Goal: Task Accomplishment & Management: Manage account settings

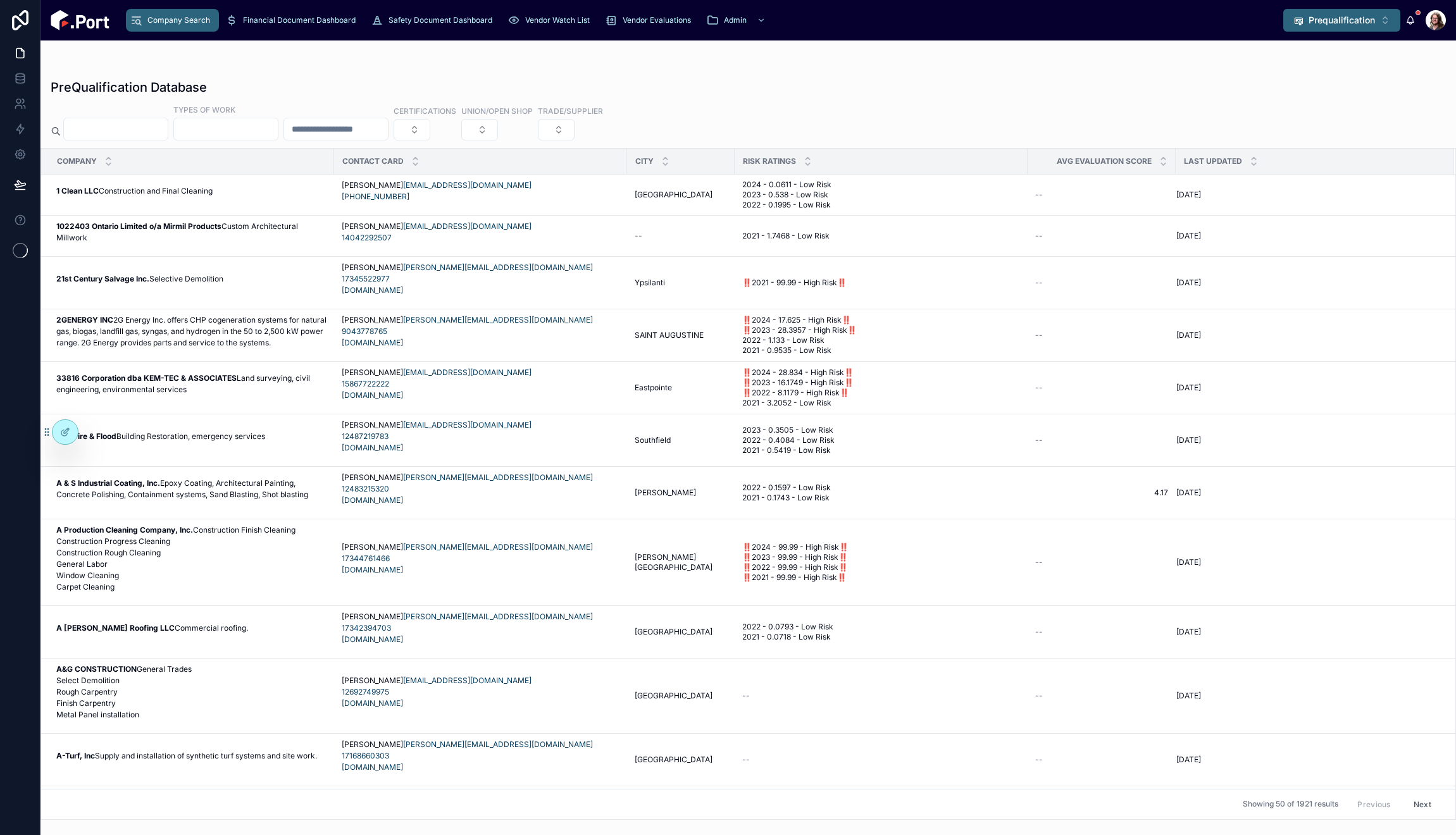
click at [1324, 20] on span "Prequalification" at bounding box center [1342, 20] width 67 height 13
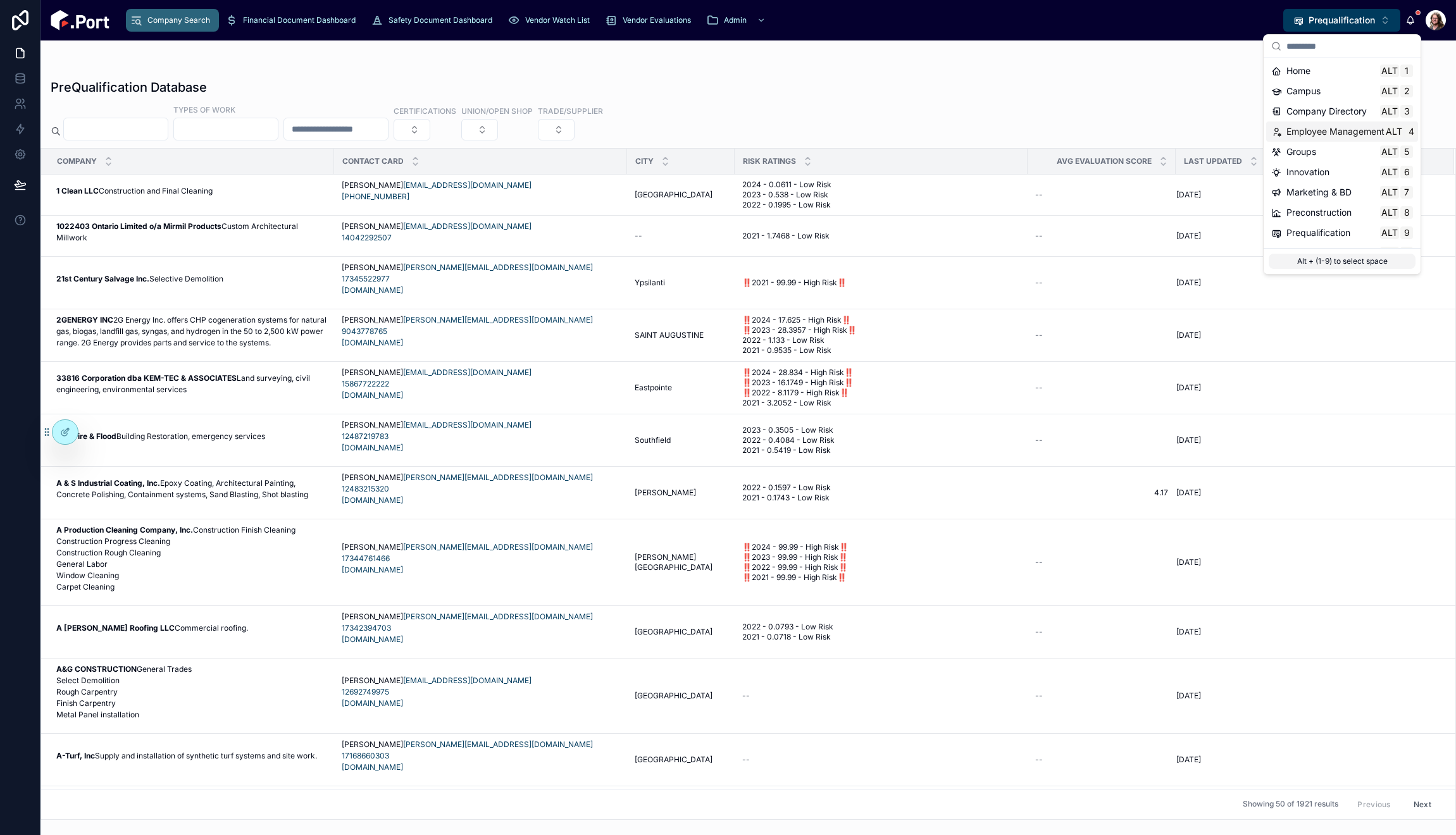
click at [1334, 131] on span "Employee Management" at bounding box center [1336, 131] width 98 height 13
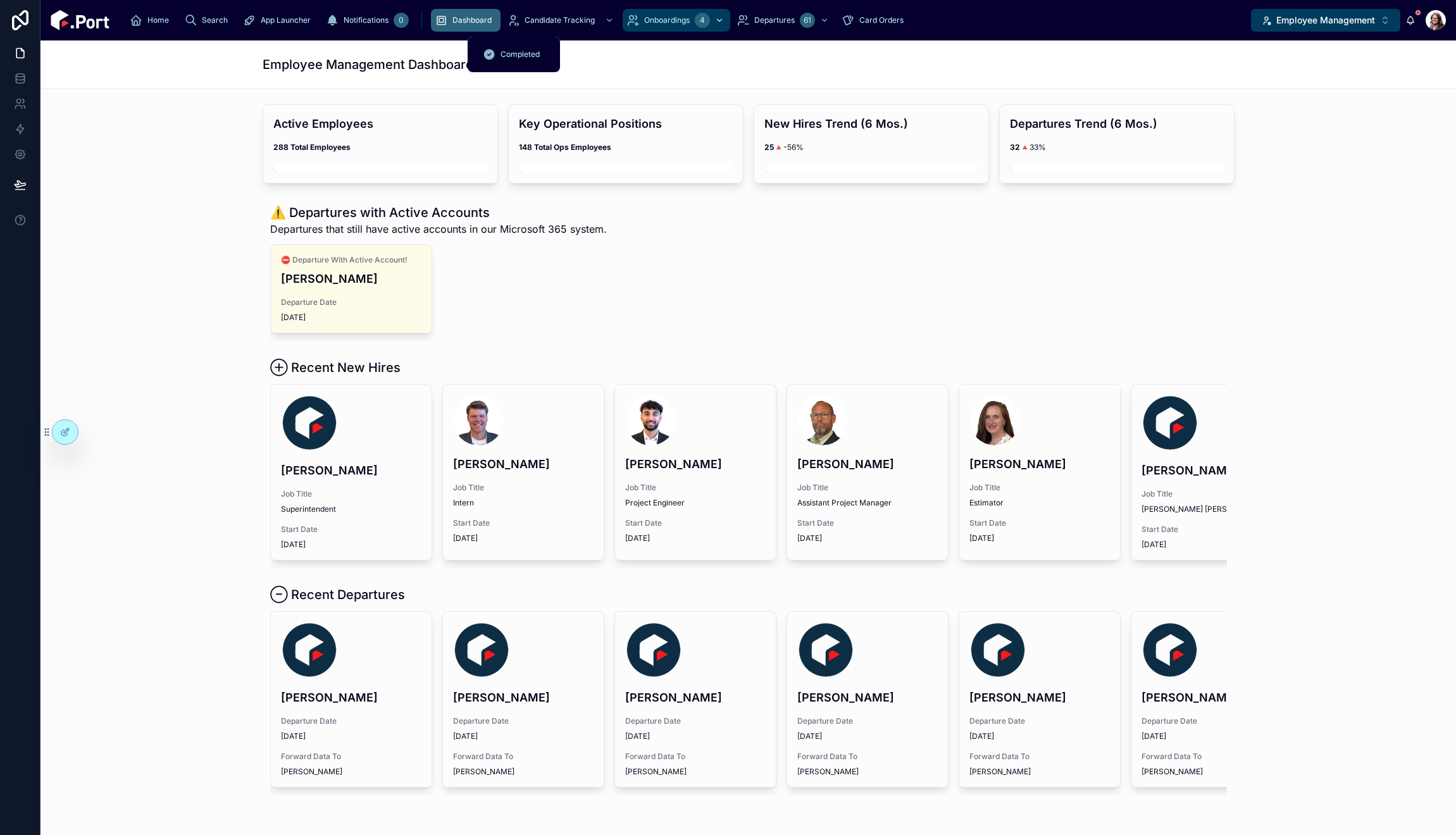
click at [626, 27] on div "Onboardings 4" at bounding box center [676, 20] width 100 height 20
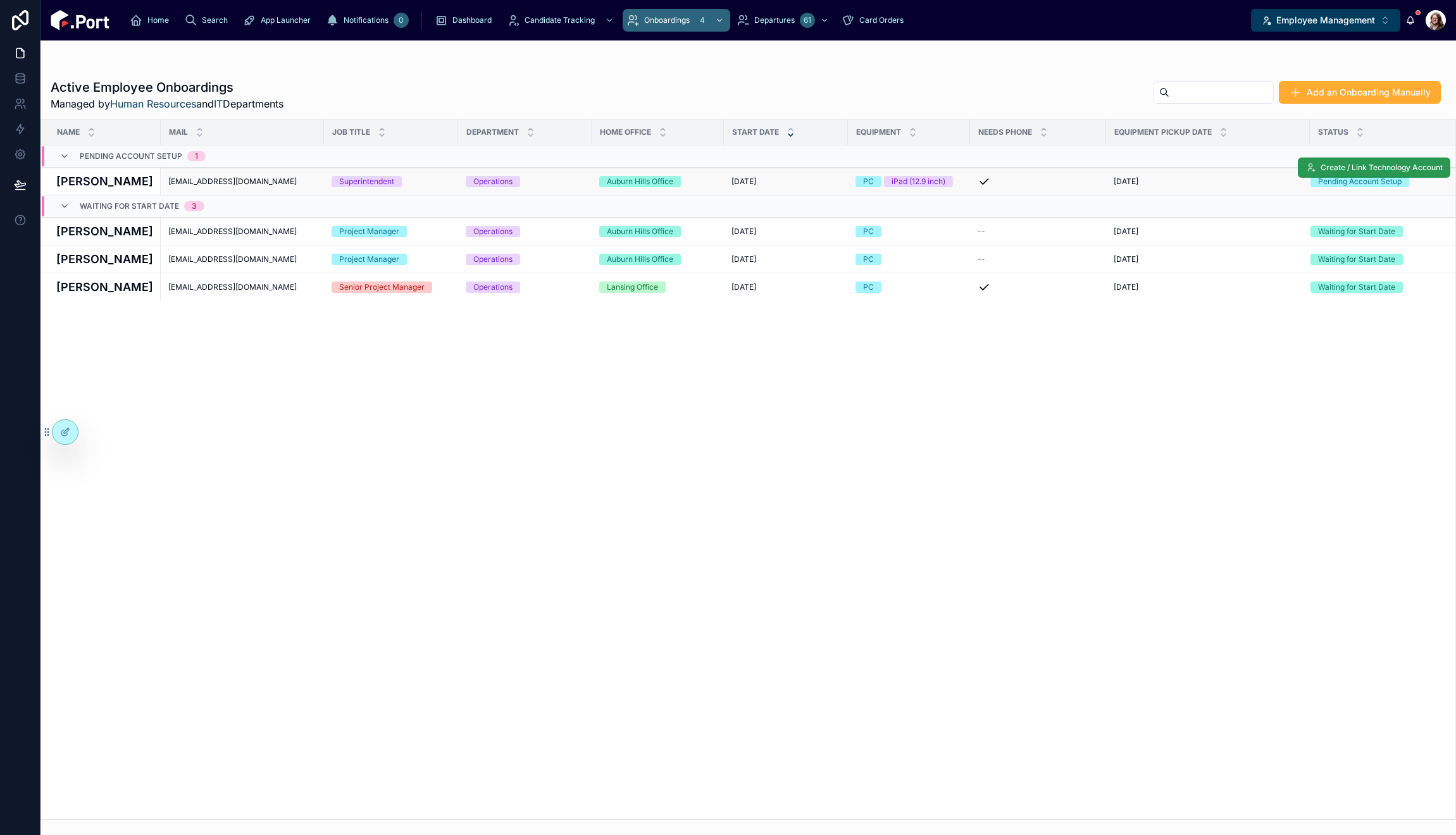
click at [1329, 168] on span "Create / Link Technology Account" at bounding box center [1382, 168] width 122 height 10
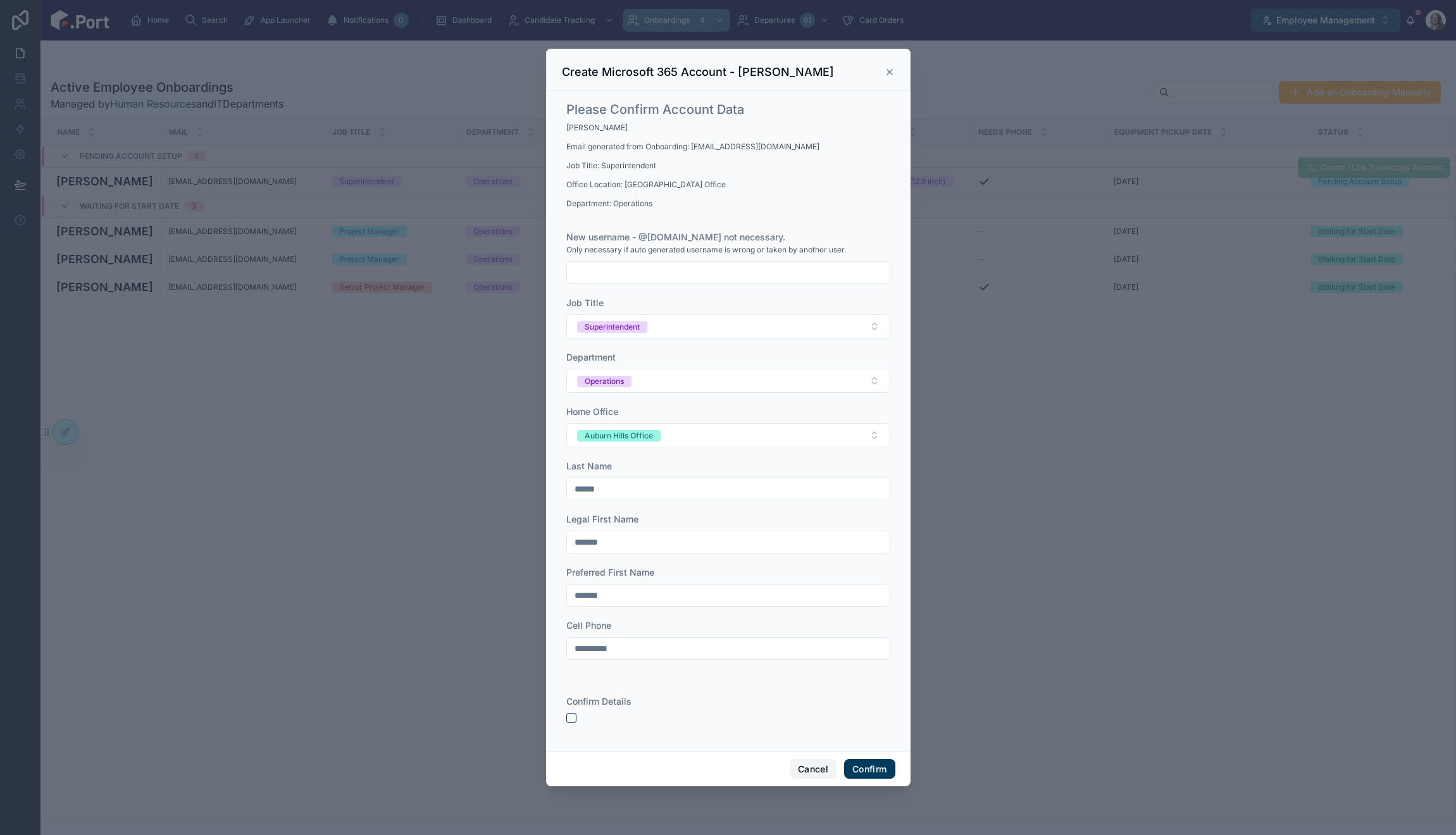
click at [807, 769] on button "Cancel" at bounding box center [813, 769] width 47 height 20
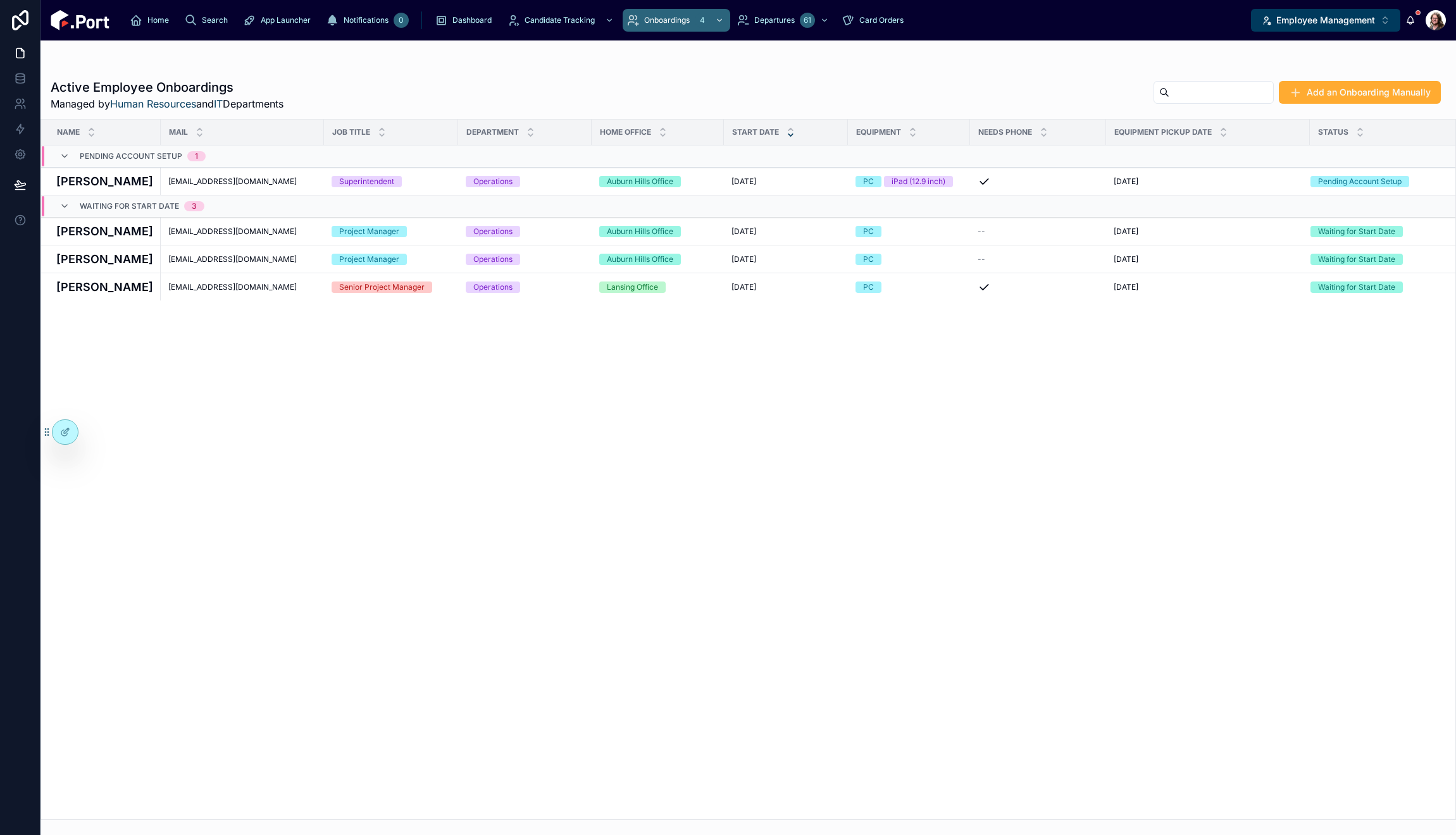
click at [265, 484] on div "Name Mail Job Title Department Home Office Start Date Equipment Needs Phone Equ…" at bounding box center [747, 469] width 1414 height 700
click at [1365, 168] on span "Create / Link Technology Account" at bounding box center [1382, 168] width 122 height 10
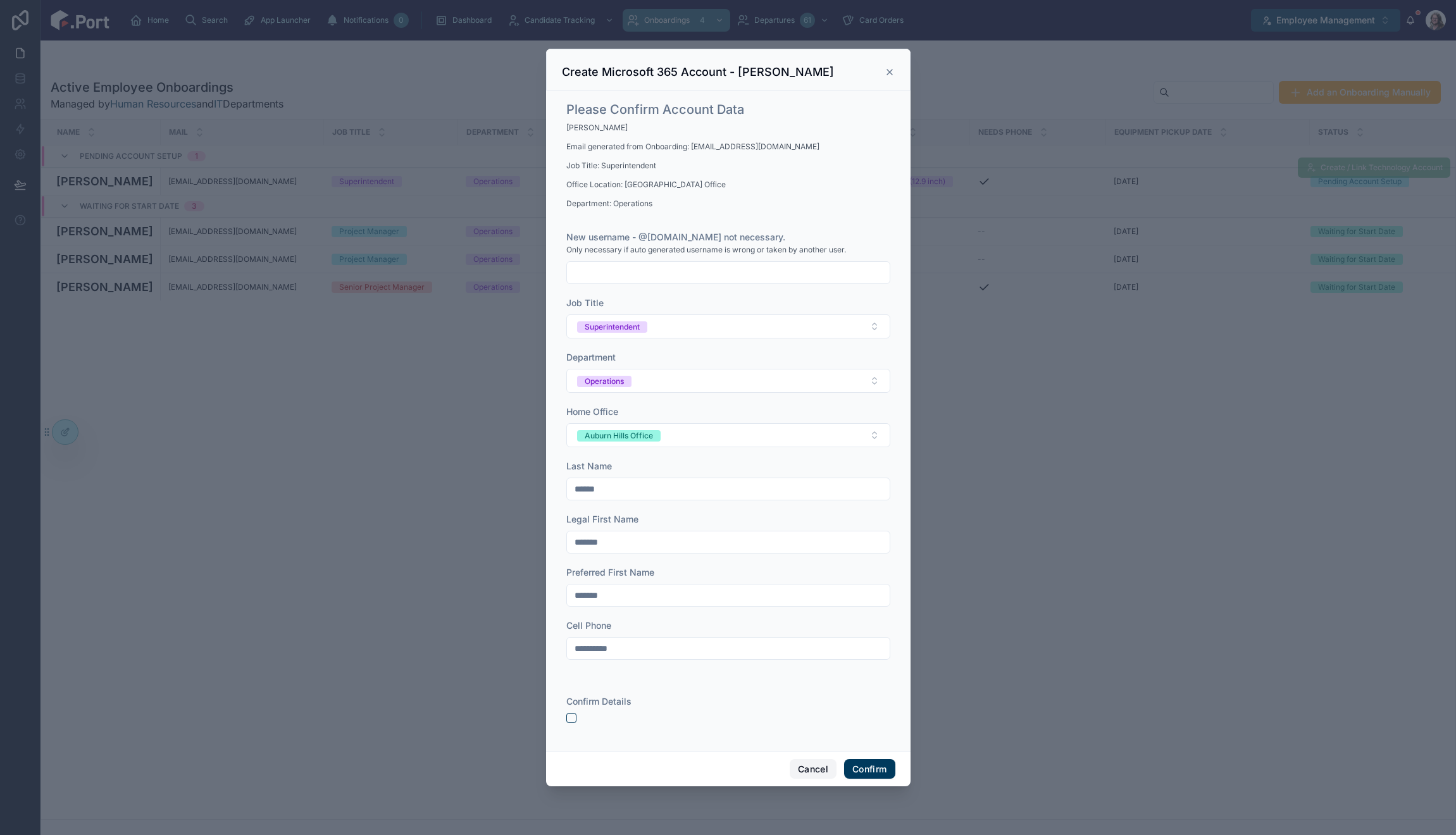
click at [814, 767] on button "Cancel" at bounding box center [813, 769] width 47 height 20
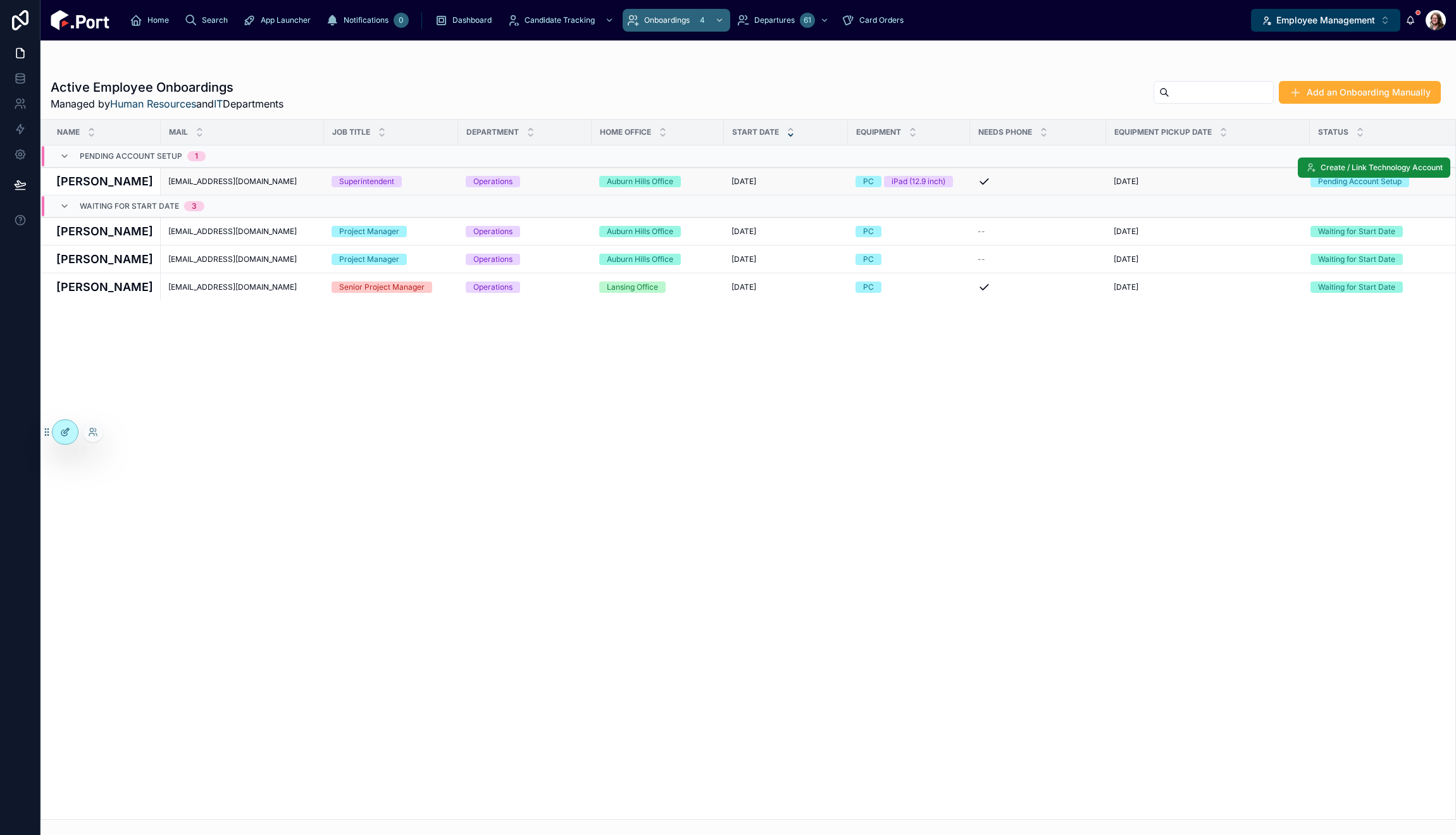
click at [65, 434] on icon at bounding box center [65, 431] width 10 height 10
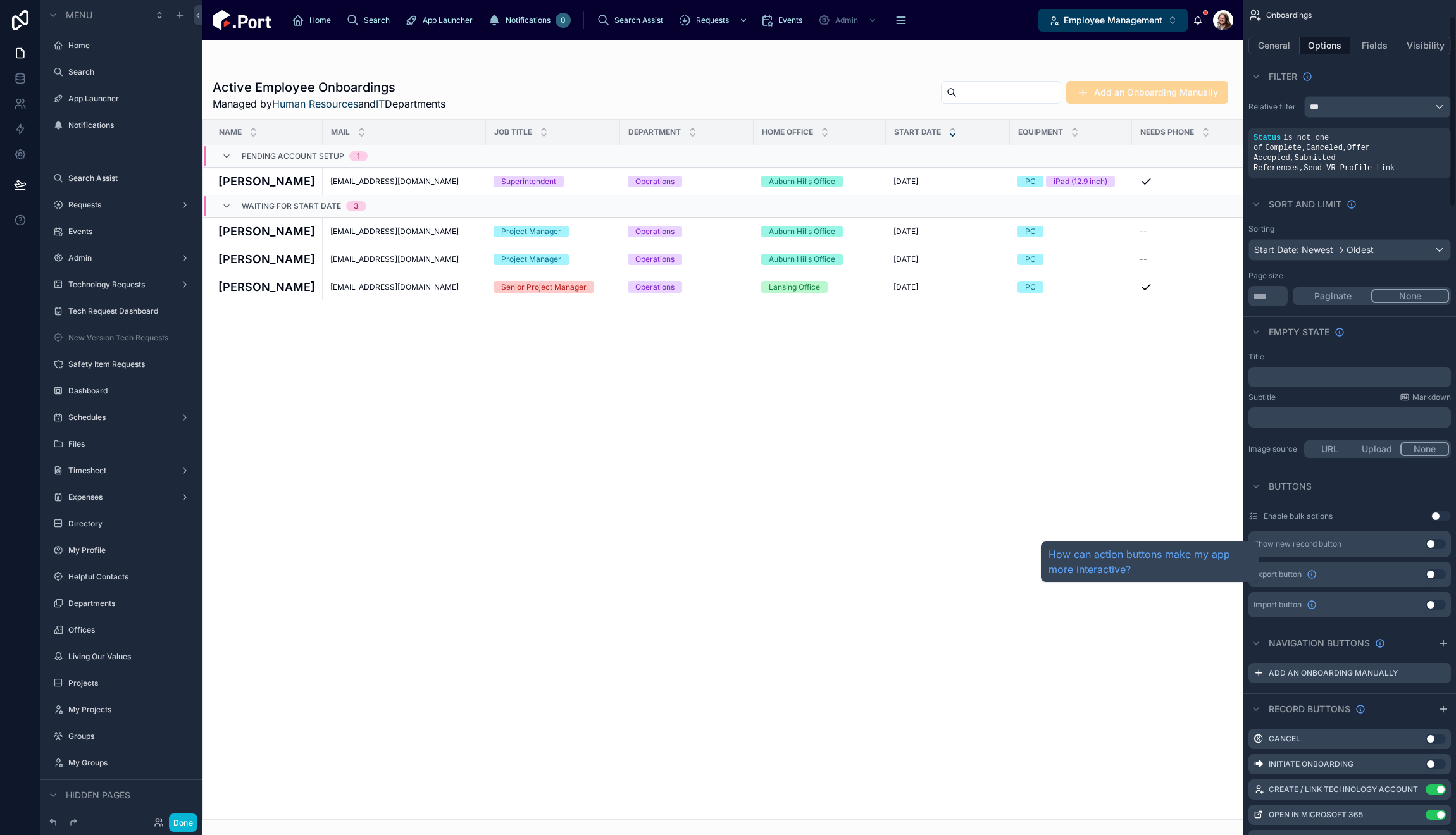
scroll to position [317, 0]
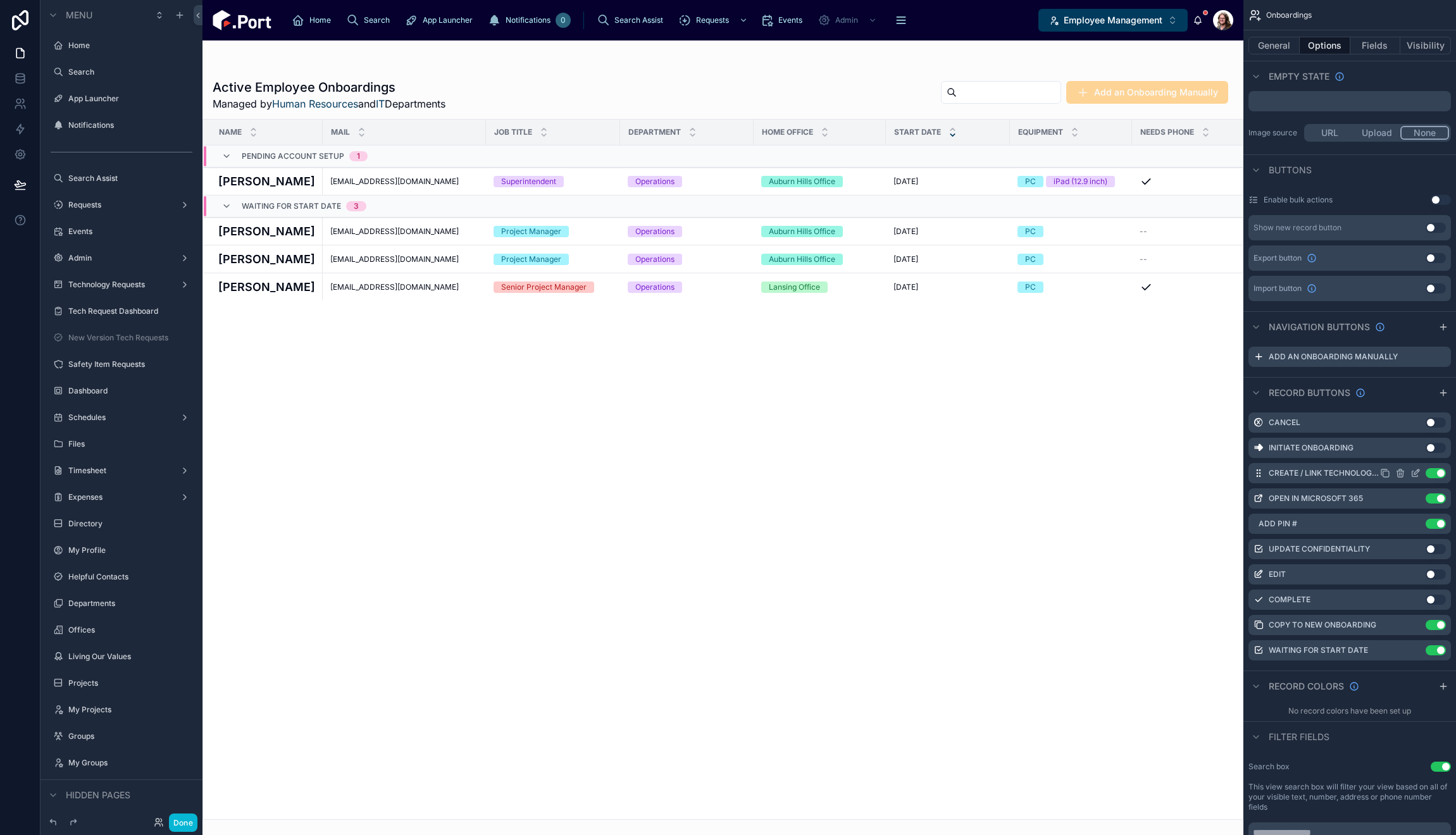
click at [1415, 468] on icon "scrollable content" at bounding box center [1415, 473] width 10 height 10
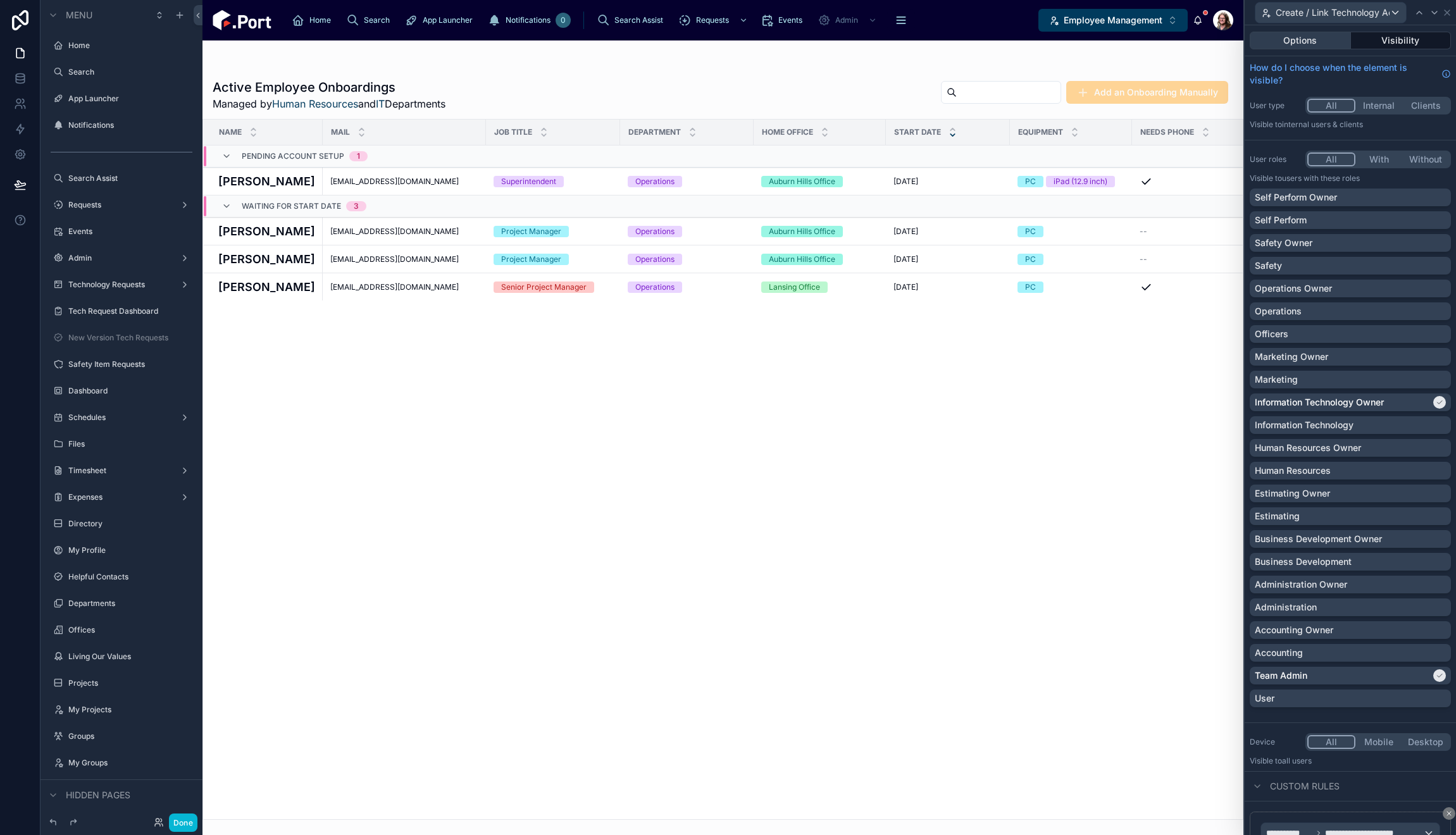
click at [1312, 41] on button "Options" at bounding box center [1299, 40] width 101 height 18
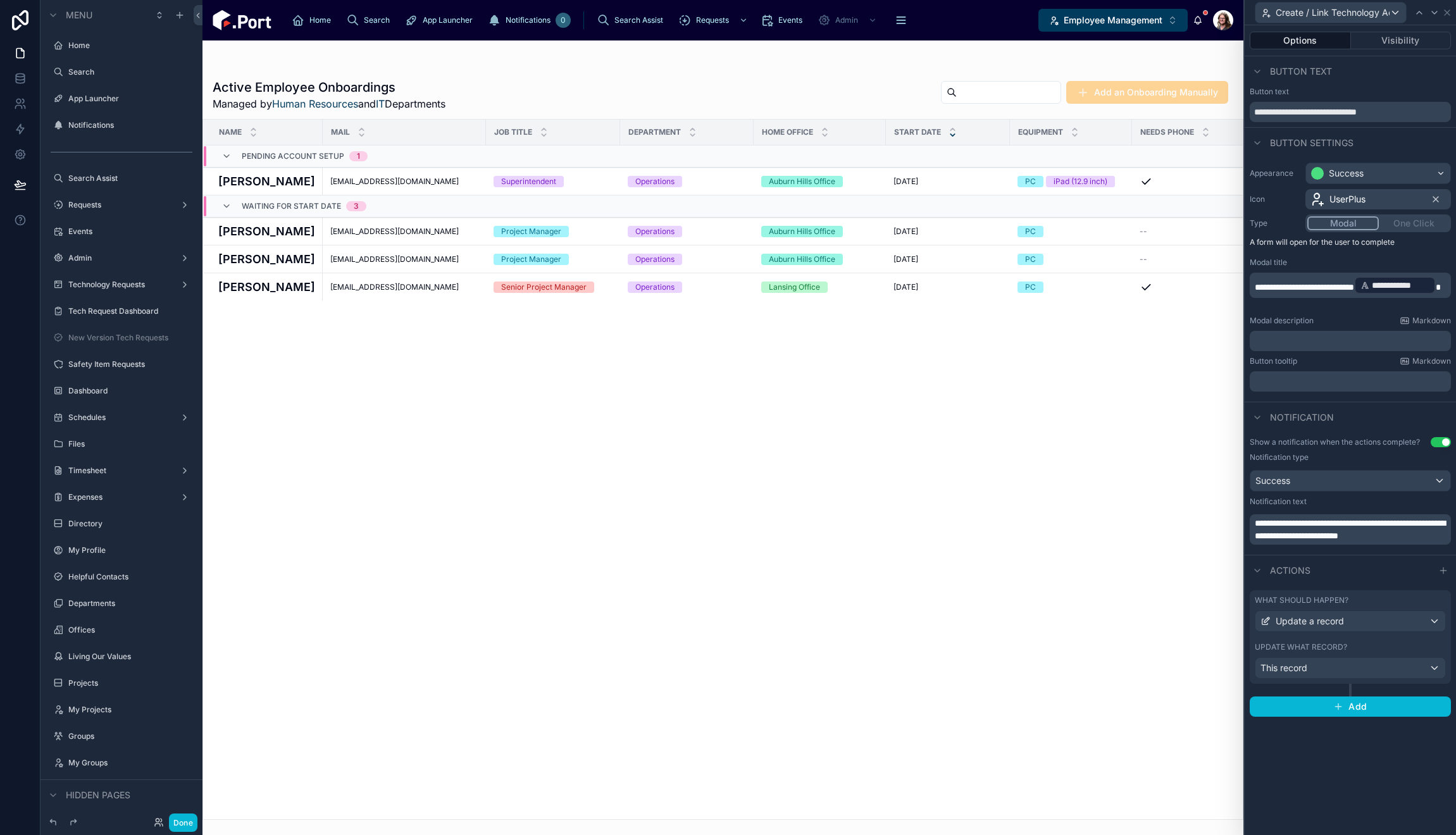
click at [1351, 642] on div "Update what record?" at bounding box center [1350, 646] width 191 height 10
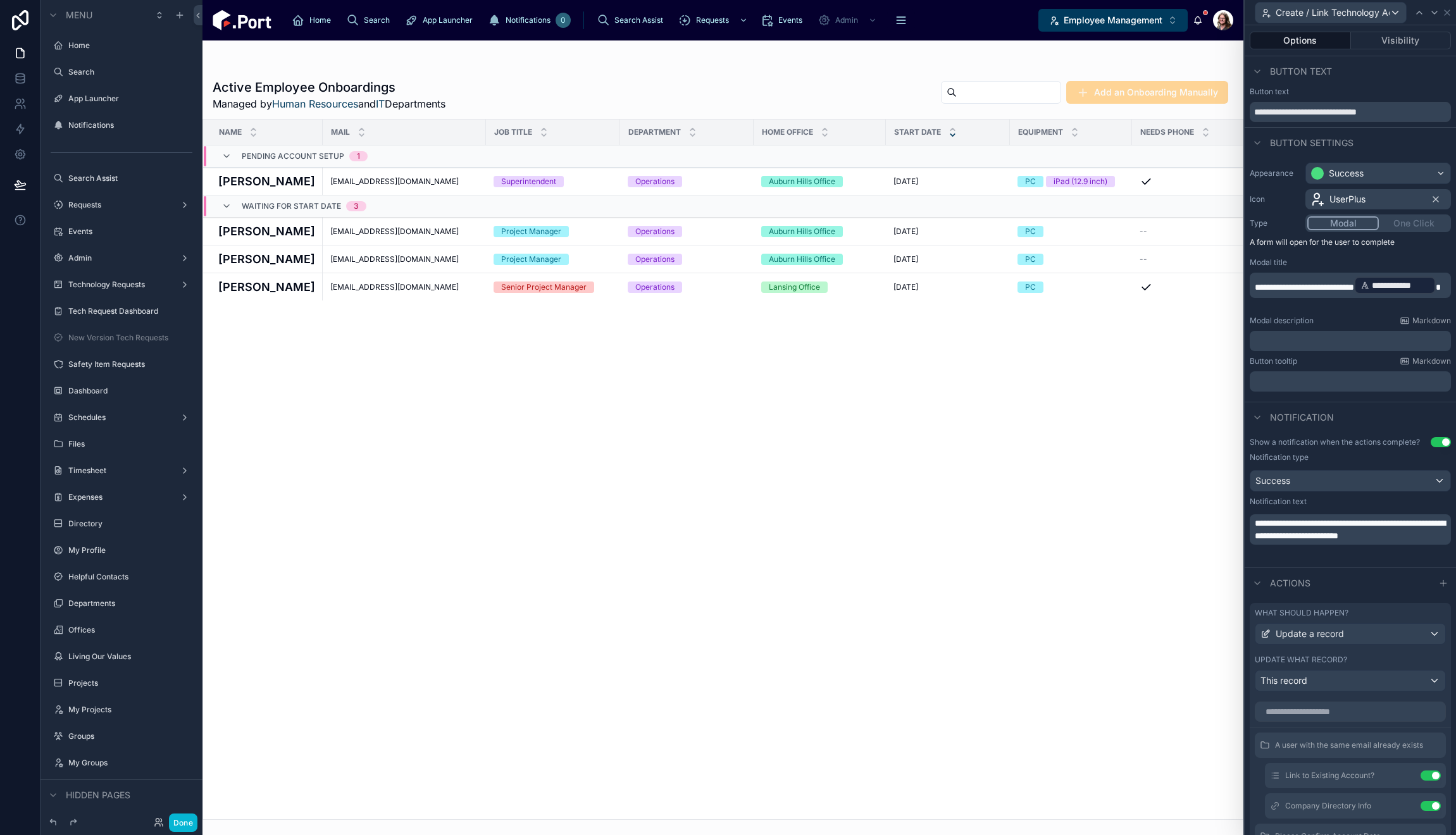
scroll to position [253, 0]
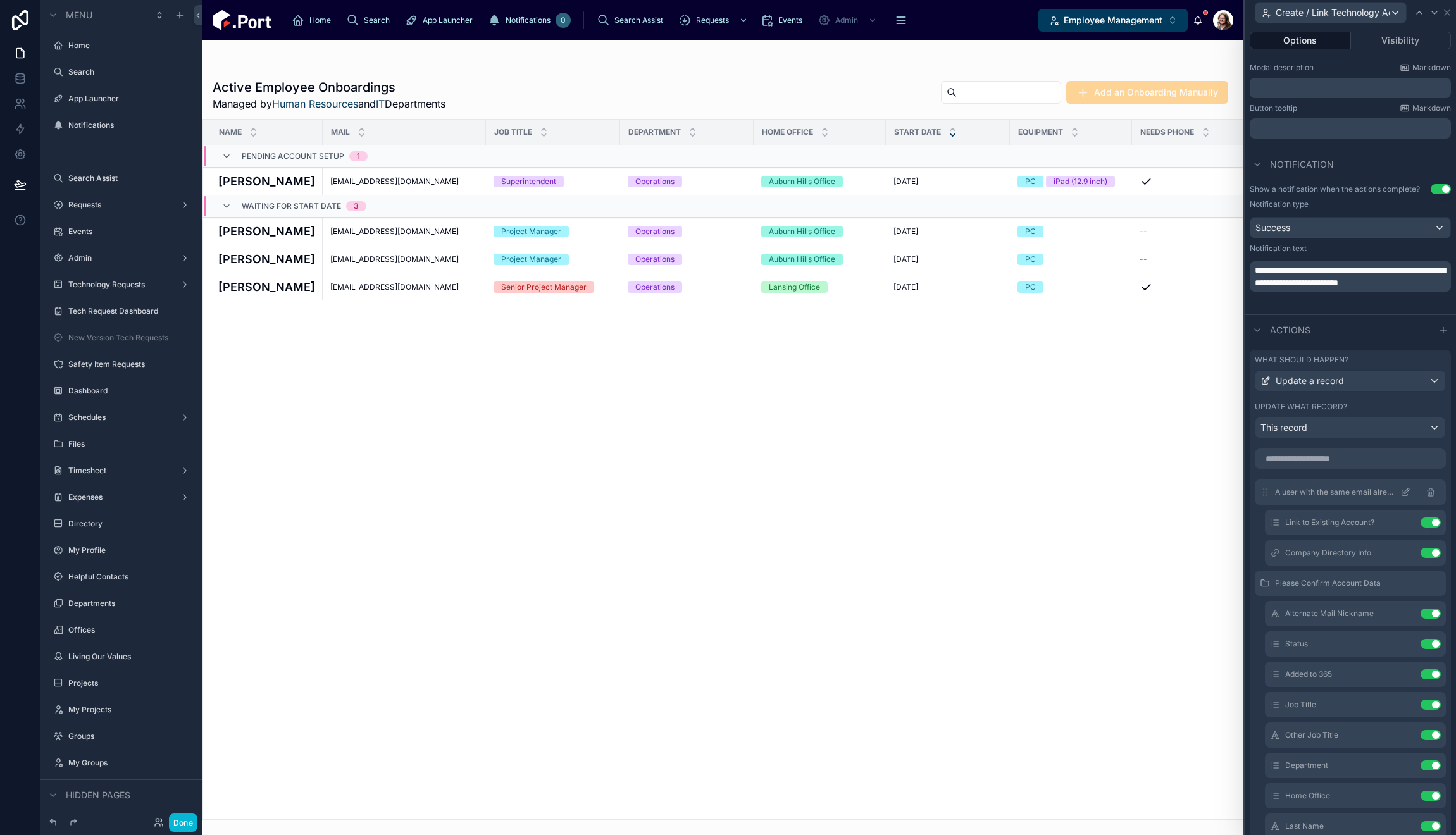
click at [1400, 491] on icon at bounding box center [1405, 492] width 10 height 10
drag, startPoint x: 187, startPoint y: 819, endPoint x: 182, endPoint y: 825, distance: 7.8
click at [187, 819] on button "Done" at bounding box center [182, 823] width 29 height 19
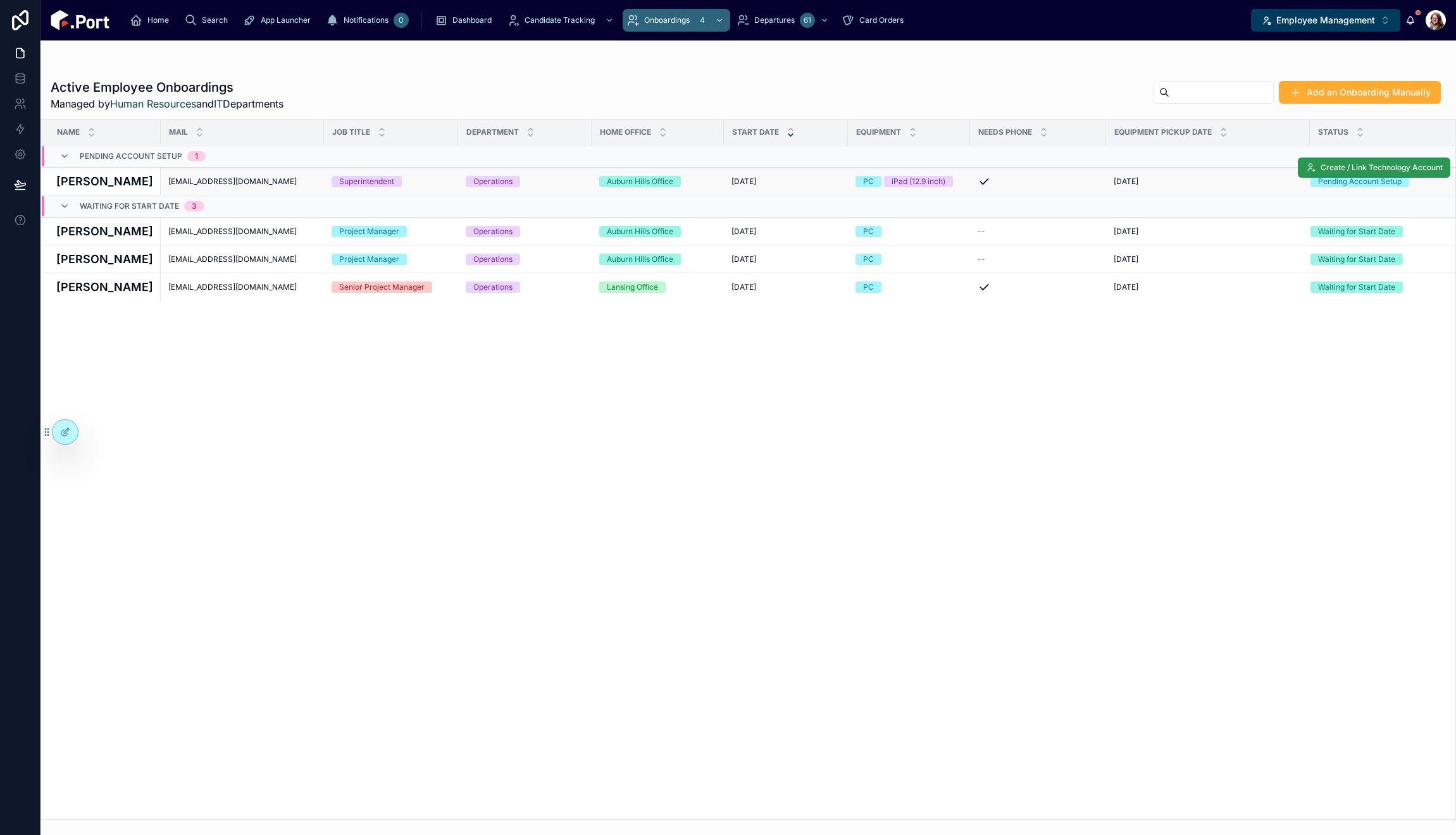
click at [1375, 167] on span "Create / Link Technology Account" at bounding box center [1382, 168] width 122 height 10
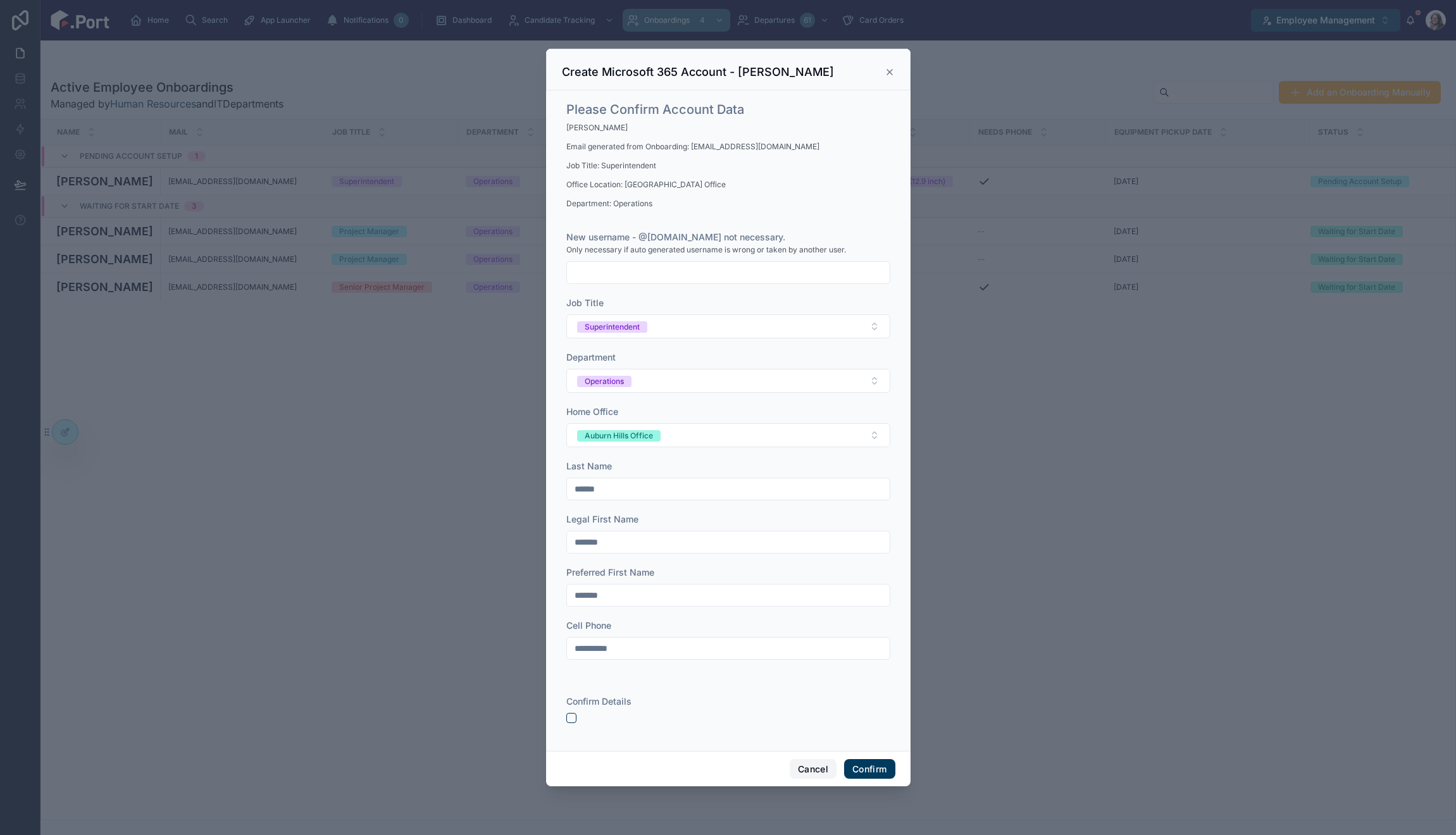
click at [816, 764] on button "Cancel" at bounding box center [813, 769] width 47 height 20
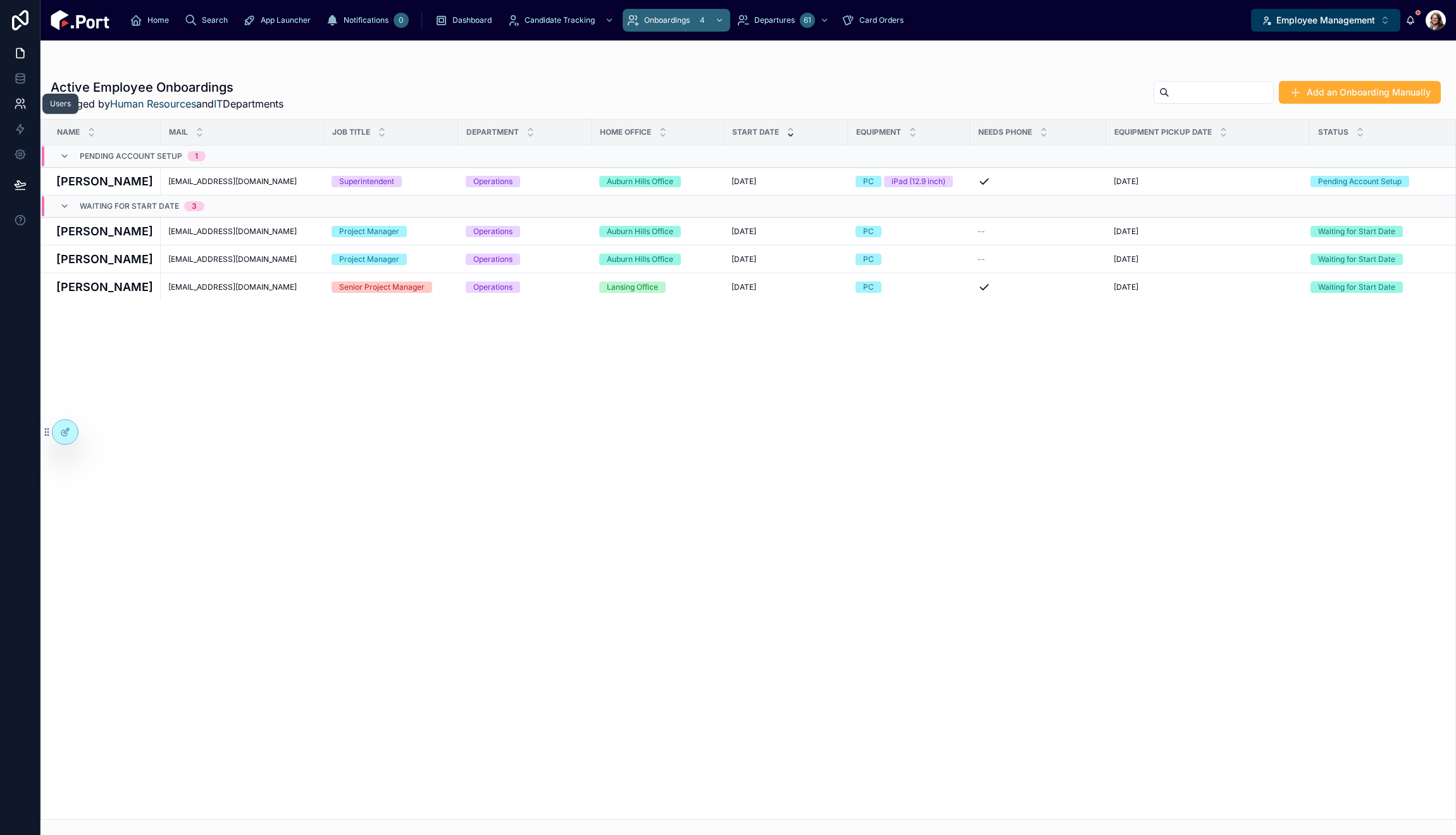
click at [19, 104] on icon at bounding box center [20, 104] width 13 height 13
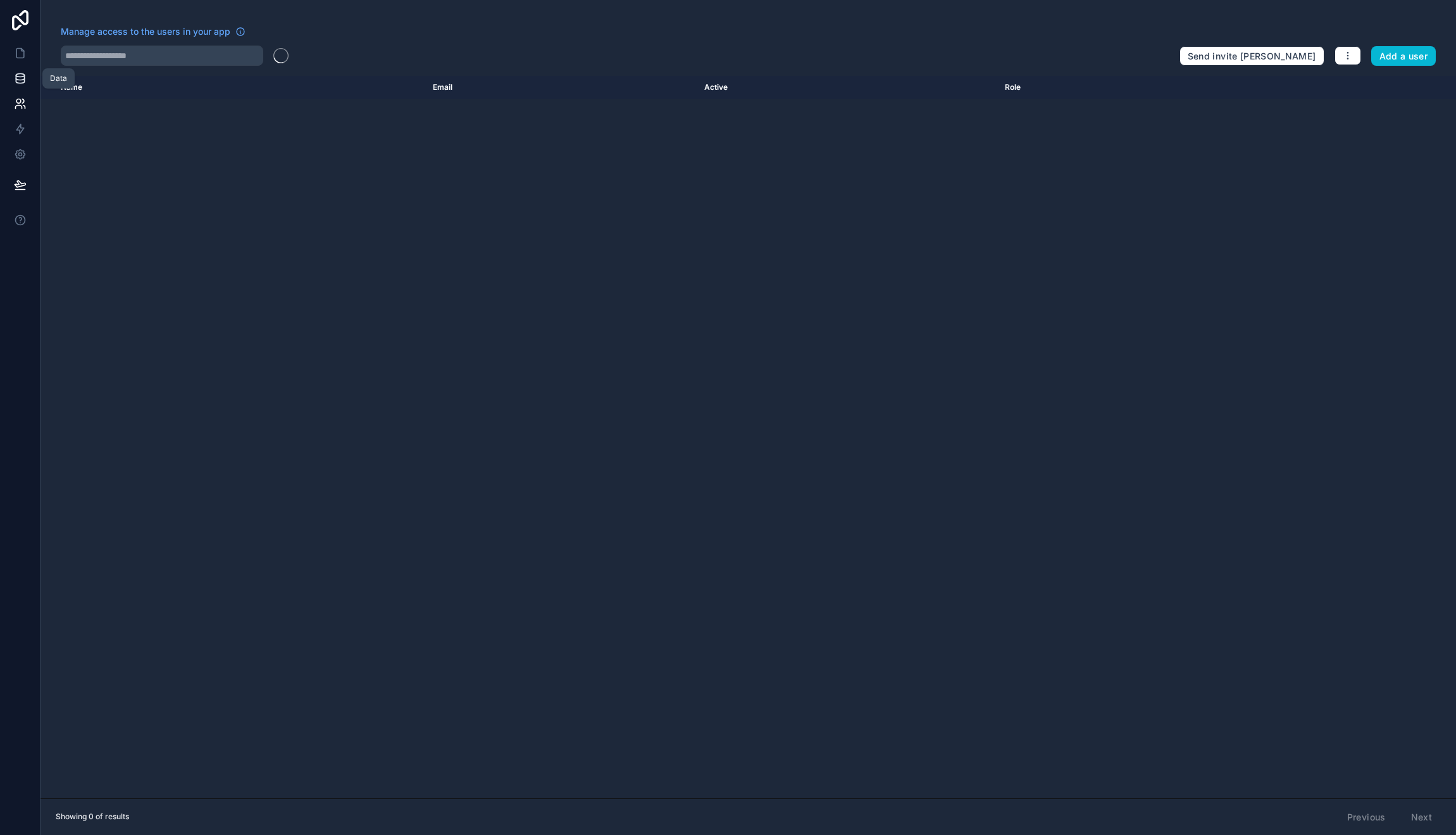
click at [18, 78] on icon at bounding box center [20, 79] width 13 height 13
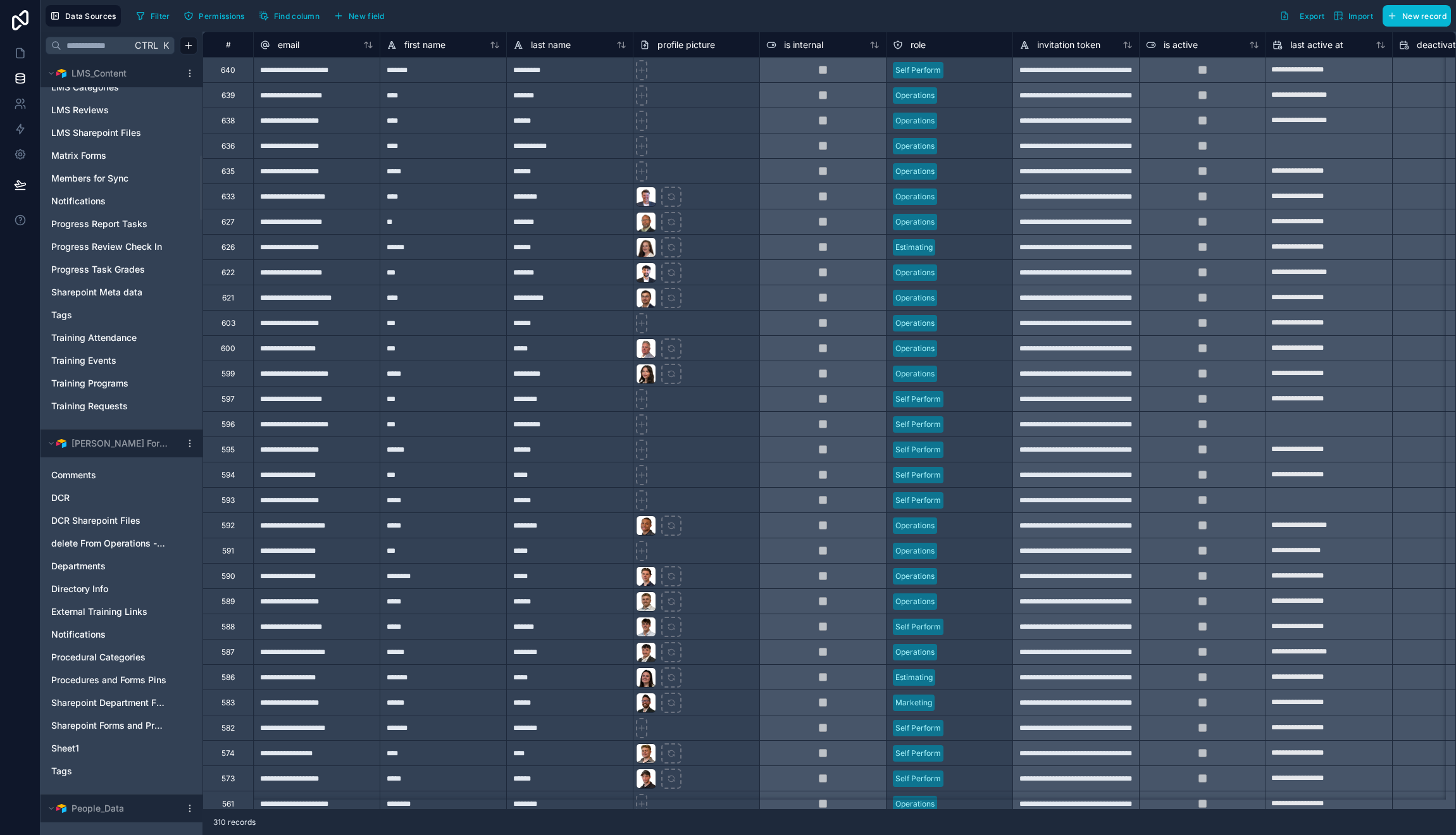
scroll to position [1454, 0]
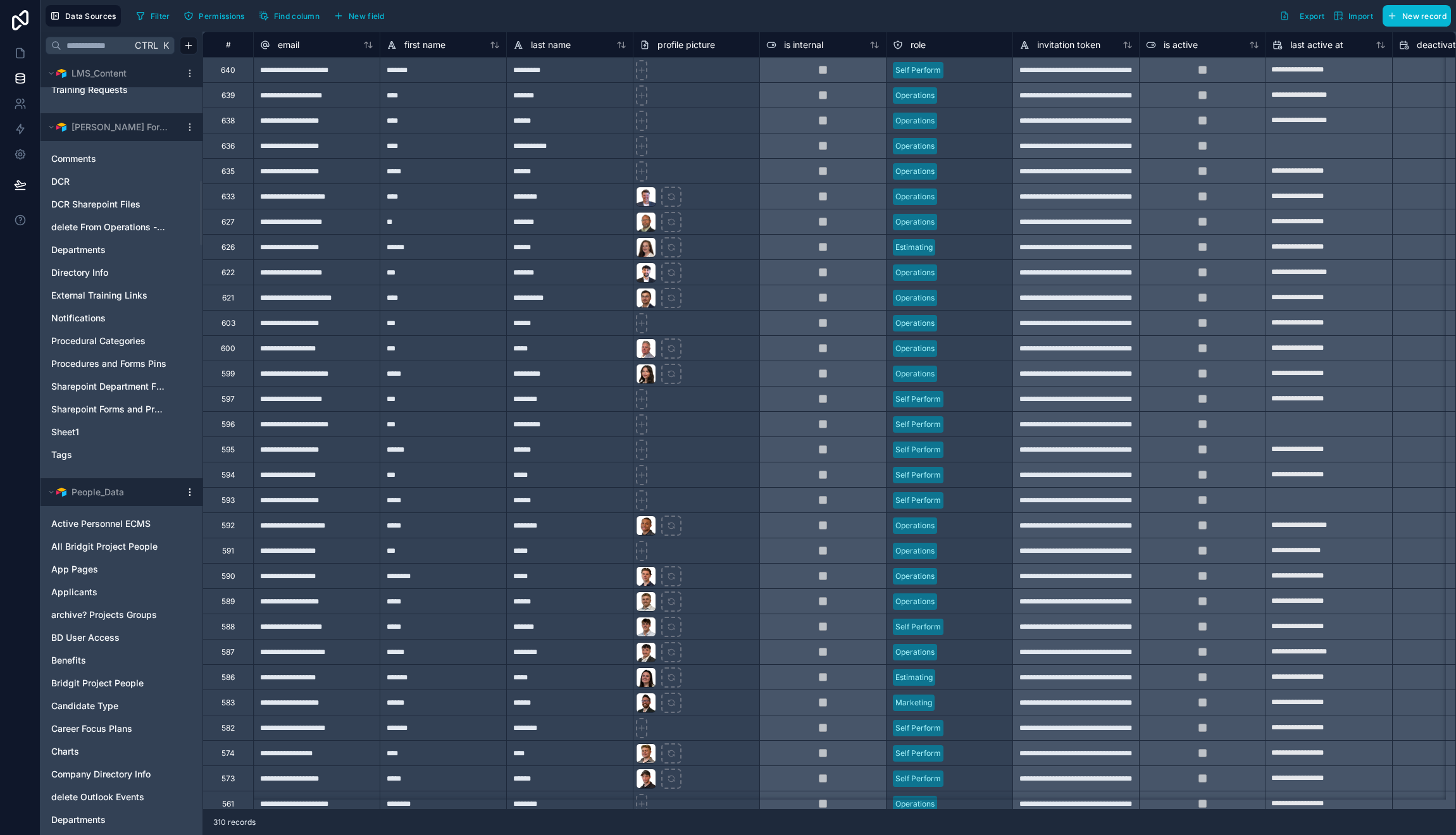
click at [187, 496] on icon at bounding box center [190, 492] width 10 height 10
click at [237, 539] on span "Queue data sync" at bounding box center [254, 539] width 91 height 10
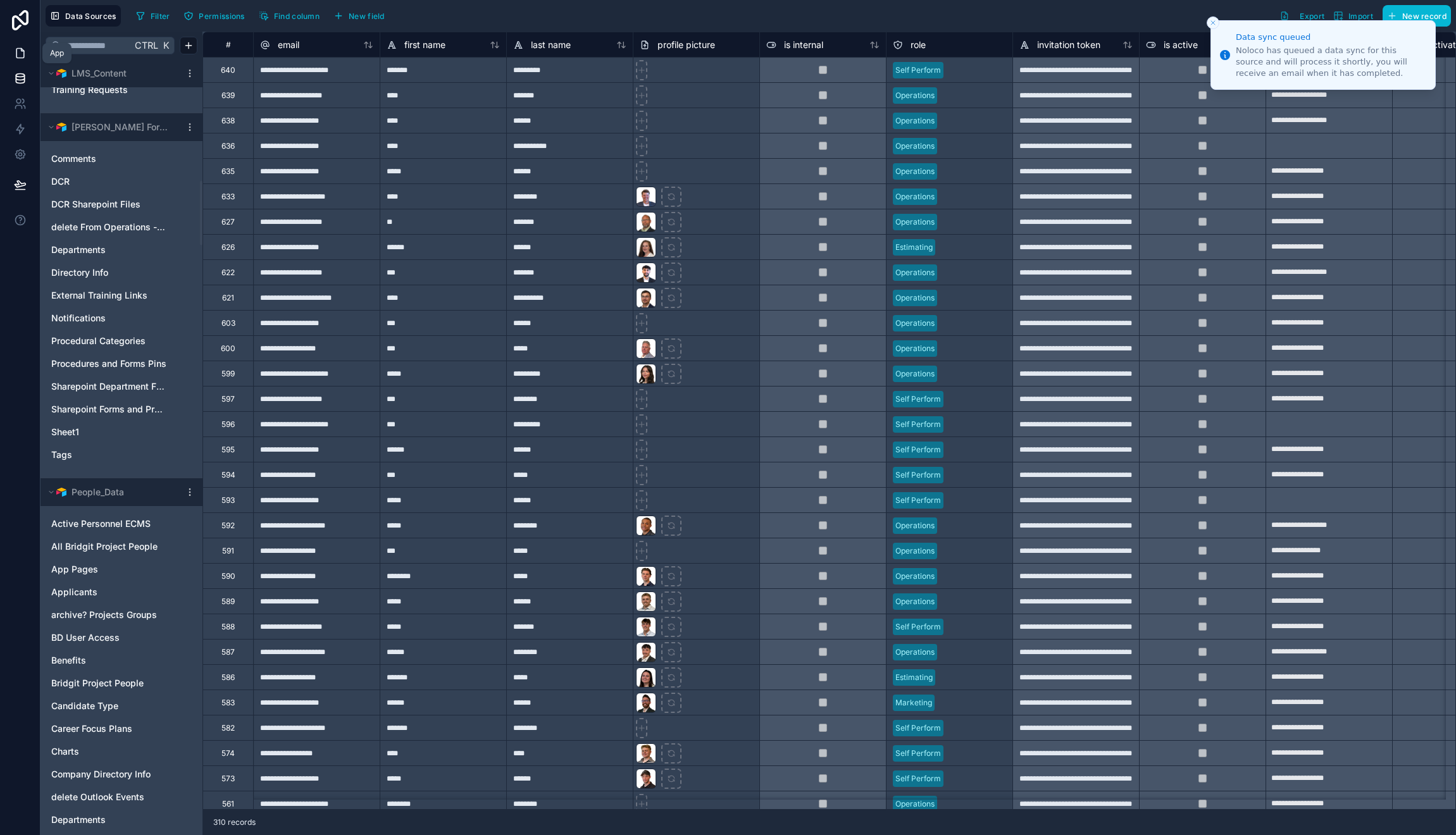
click at [17, 55] on icon at bounding box center [20, 54] width 7 height 9
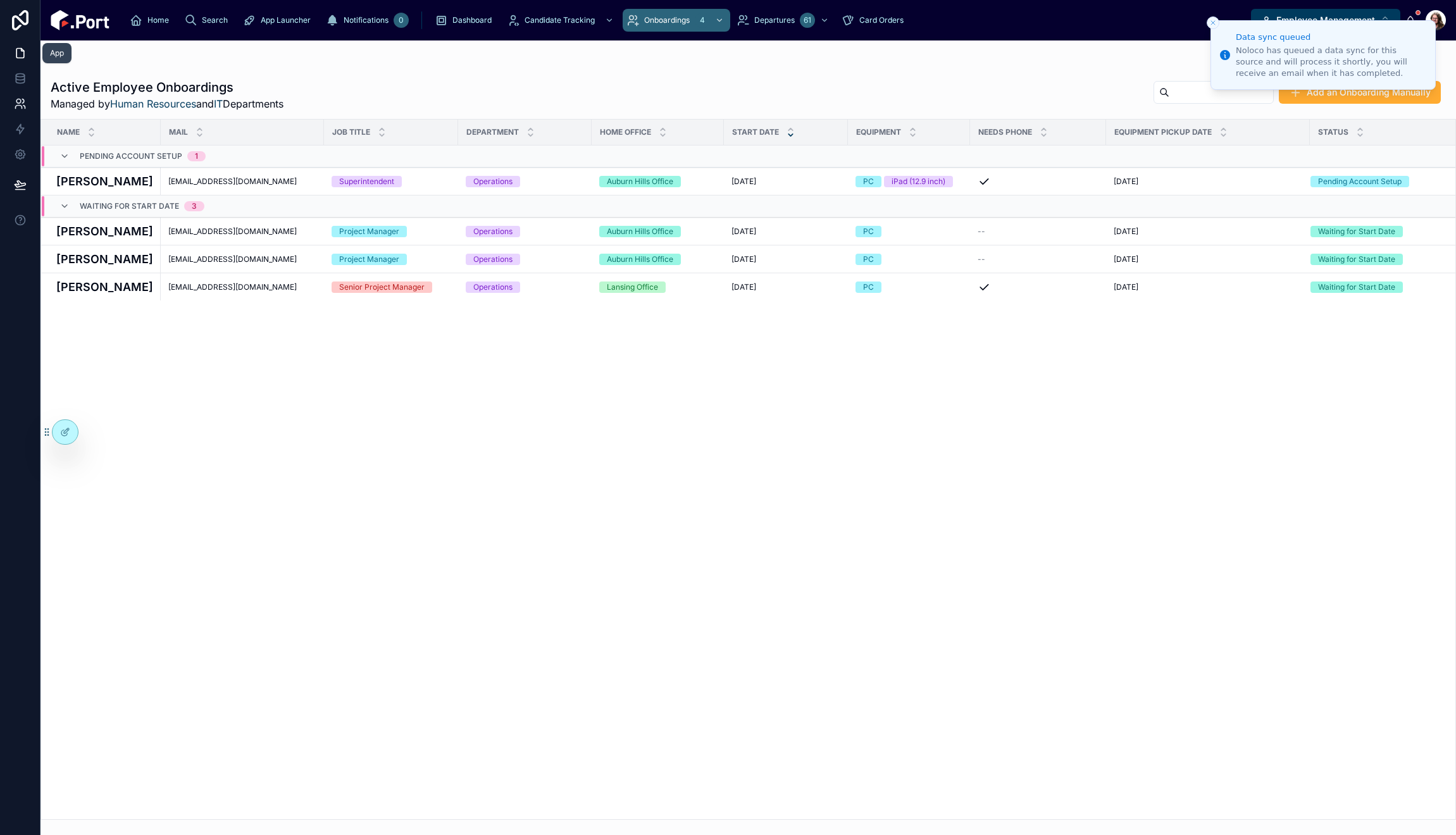
click at [20, 80] on icon at bounding box center [19, 77] width 8 height 5
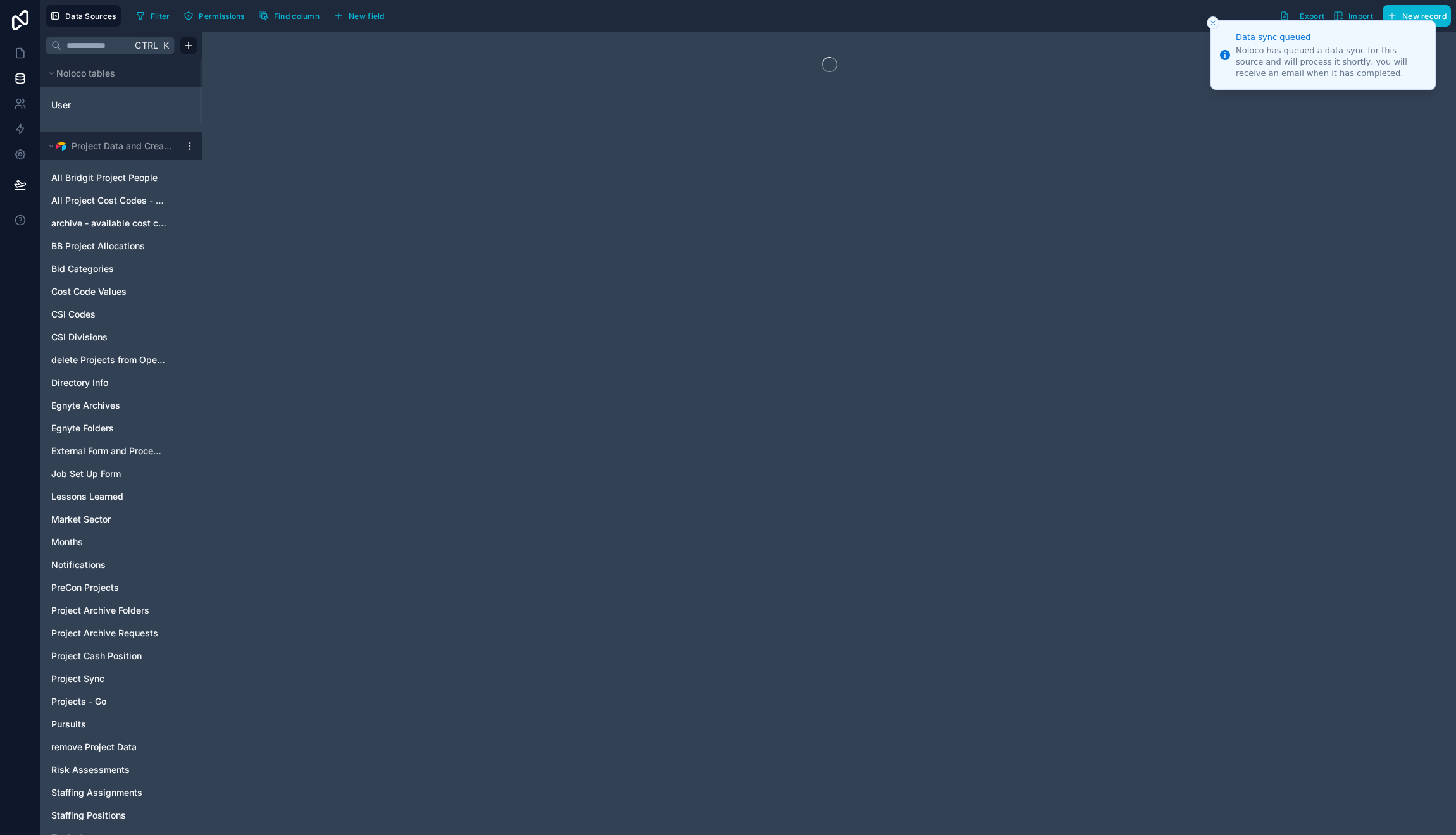
click at [1214, 23] on icon "Close toast" at bounding box center [1213, 22] width 7 height 7
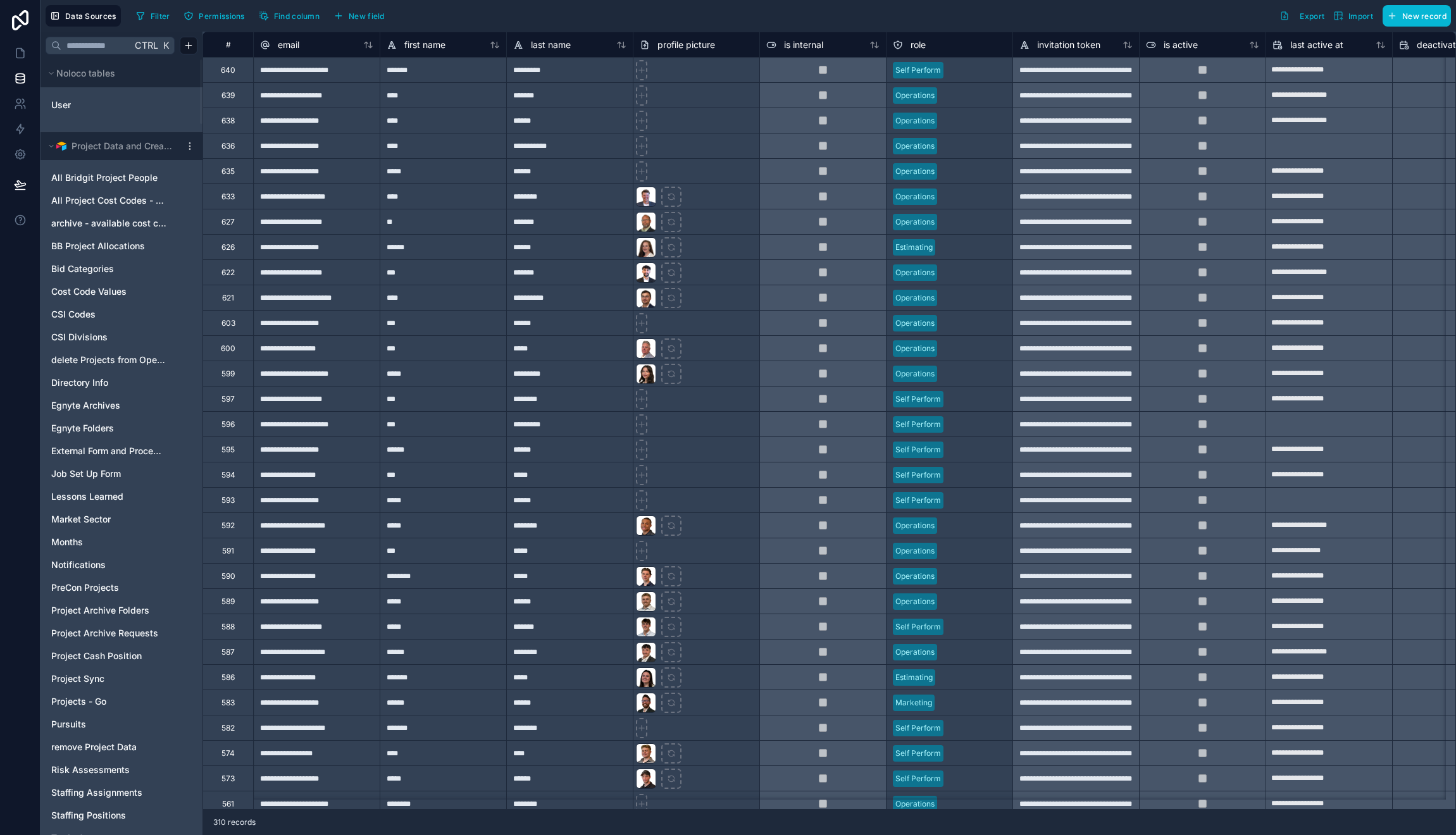
click at [1118, 73] on div "**********" at bounding box center [1075, 69] width 127 height 25
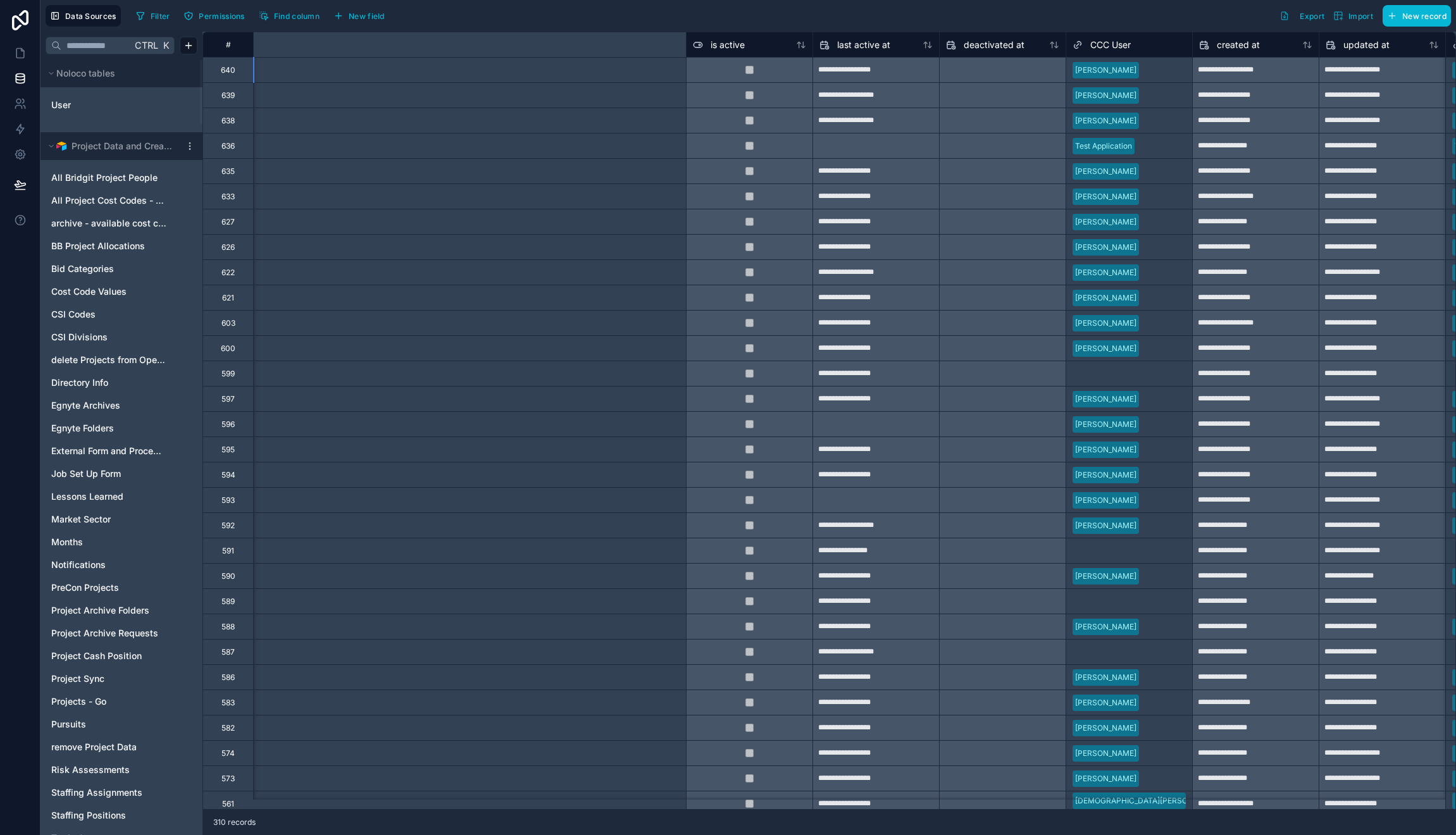
scroll to position [0, 1339]
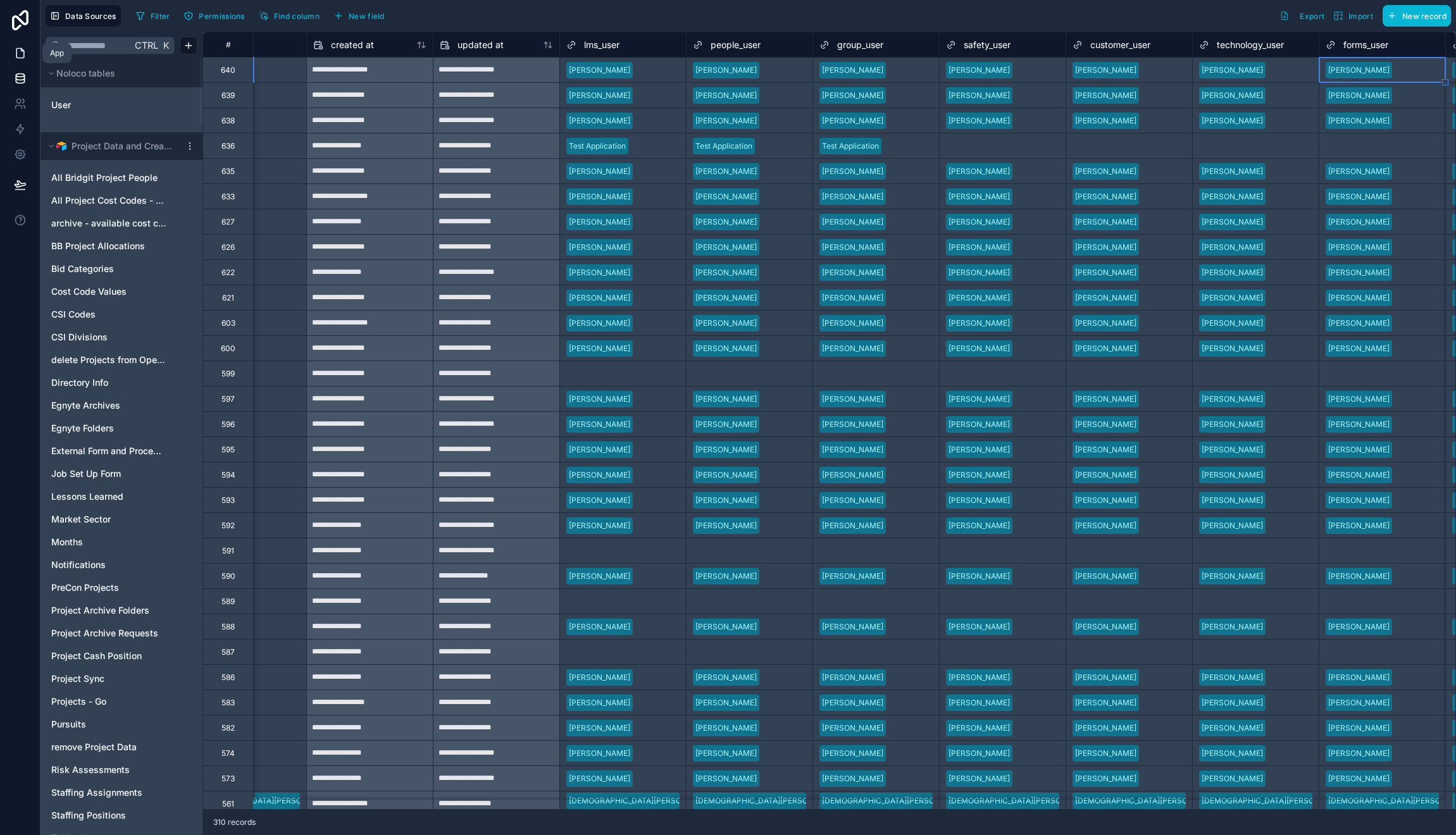
click at [21, 52] on icon at bounding box center [20, 54] width 13 height 13
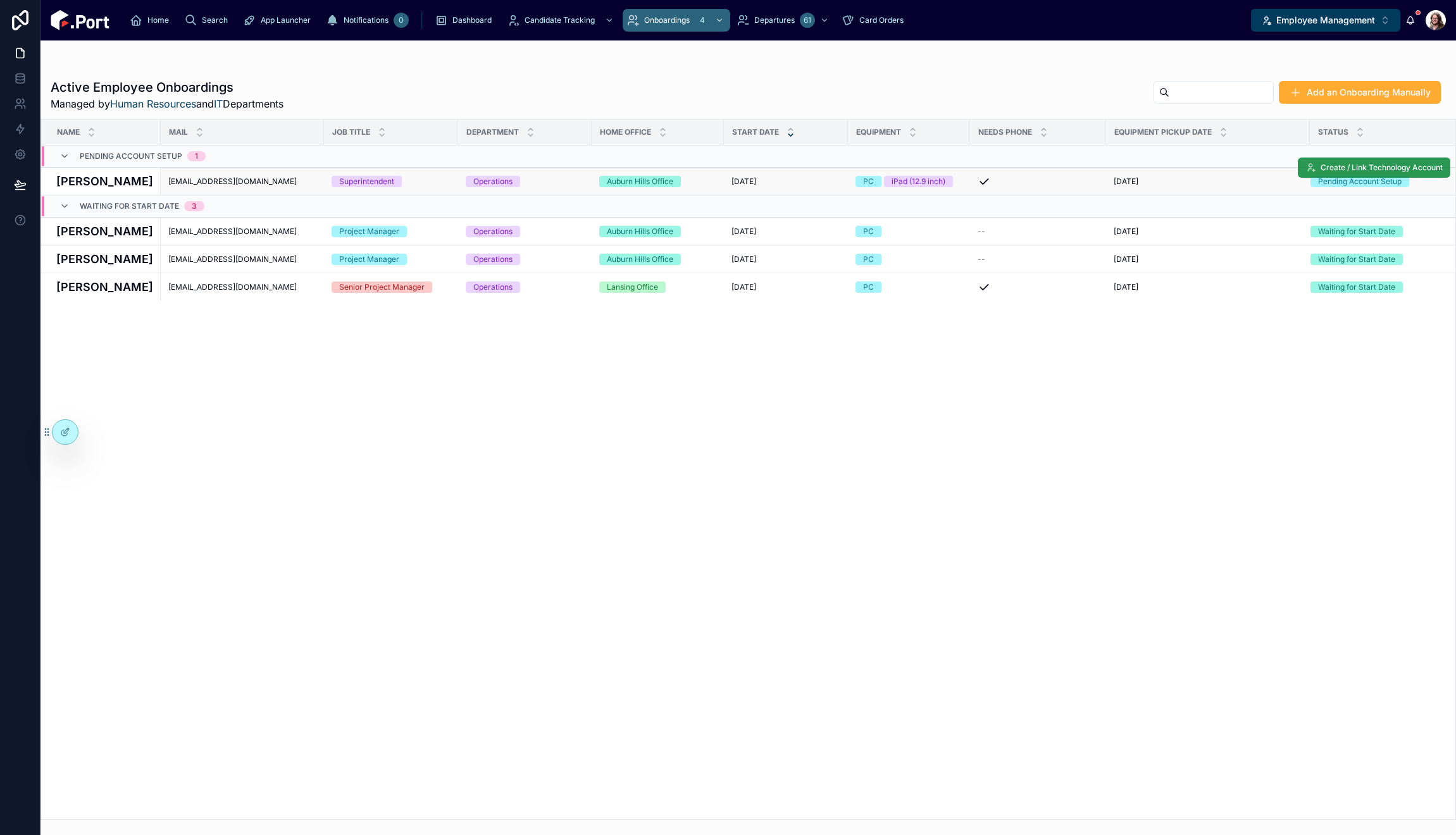
click at [1334, 170] on span "Create / Link Technology Account" at bounding box center [1382, 168] width 122 height 10
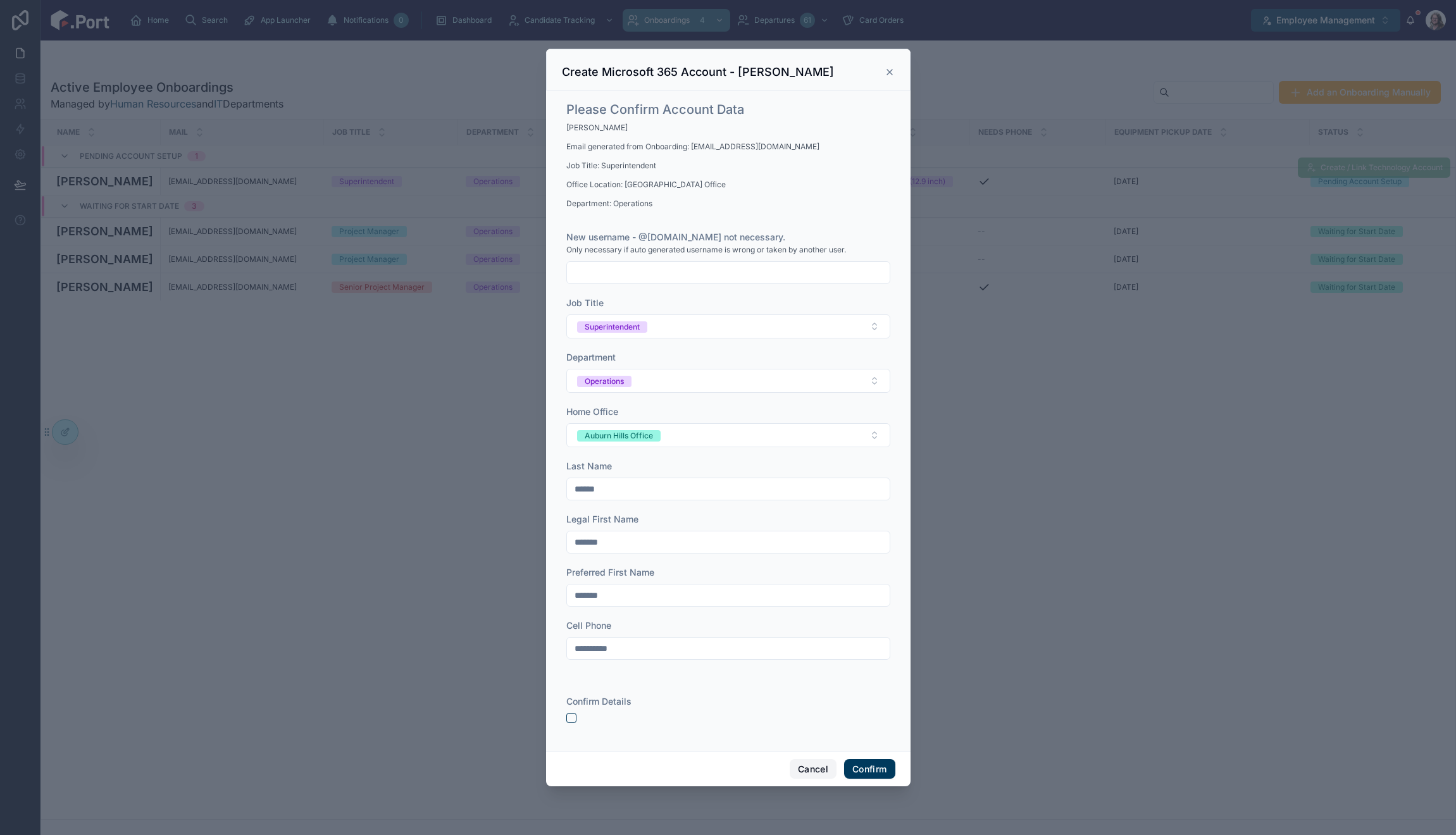
click at [812, 772] on button "Cancel" at bounding box center [813, 769] width 47 height 20
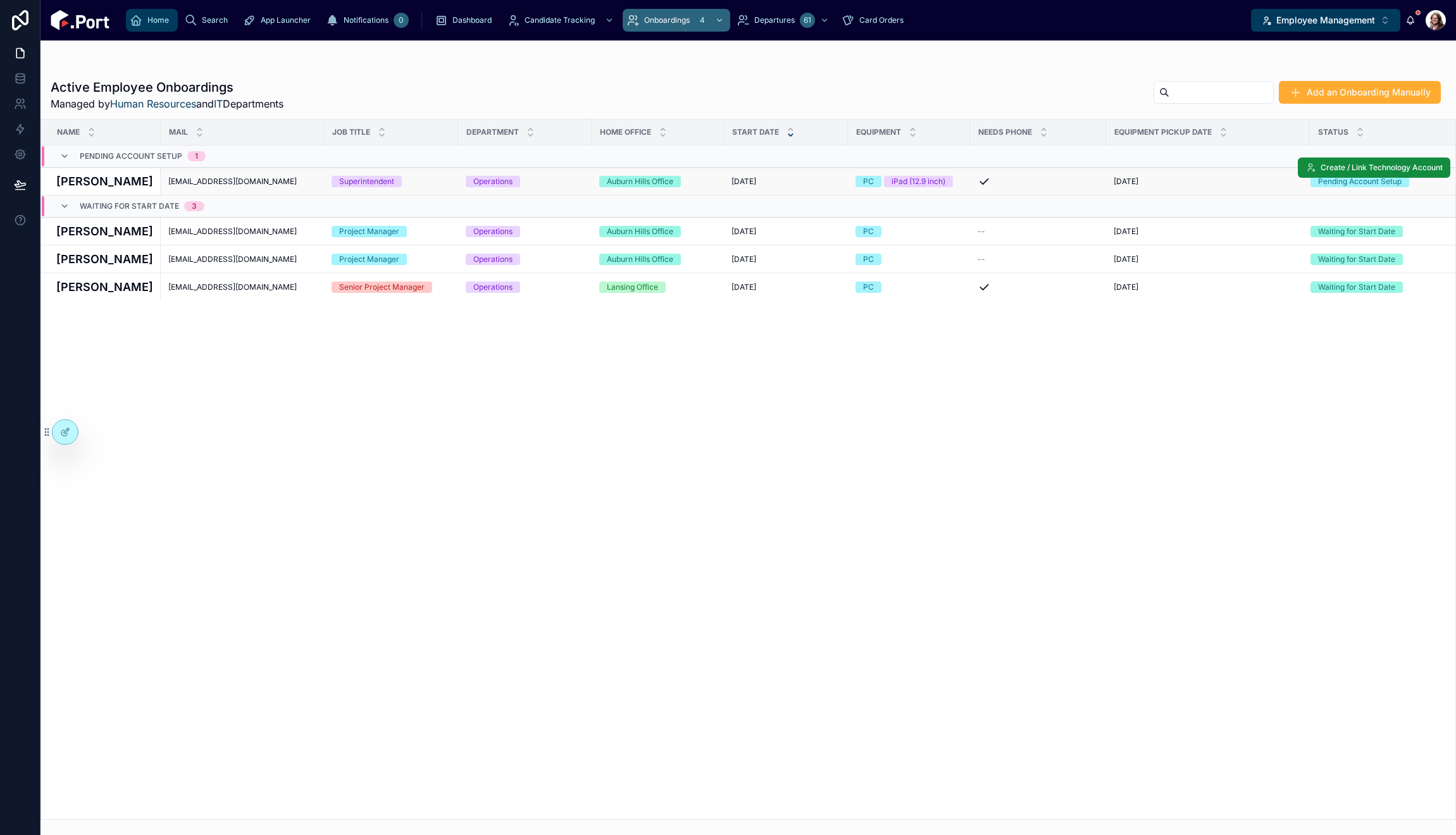
click at [134, 21] on icon "scrollable content" at bounding box center [136, 20] width 13 height 13
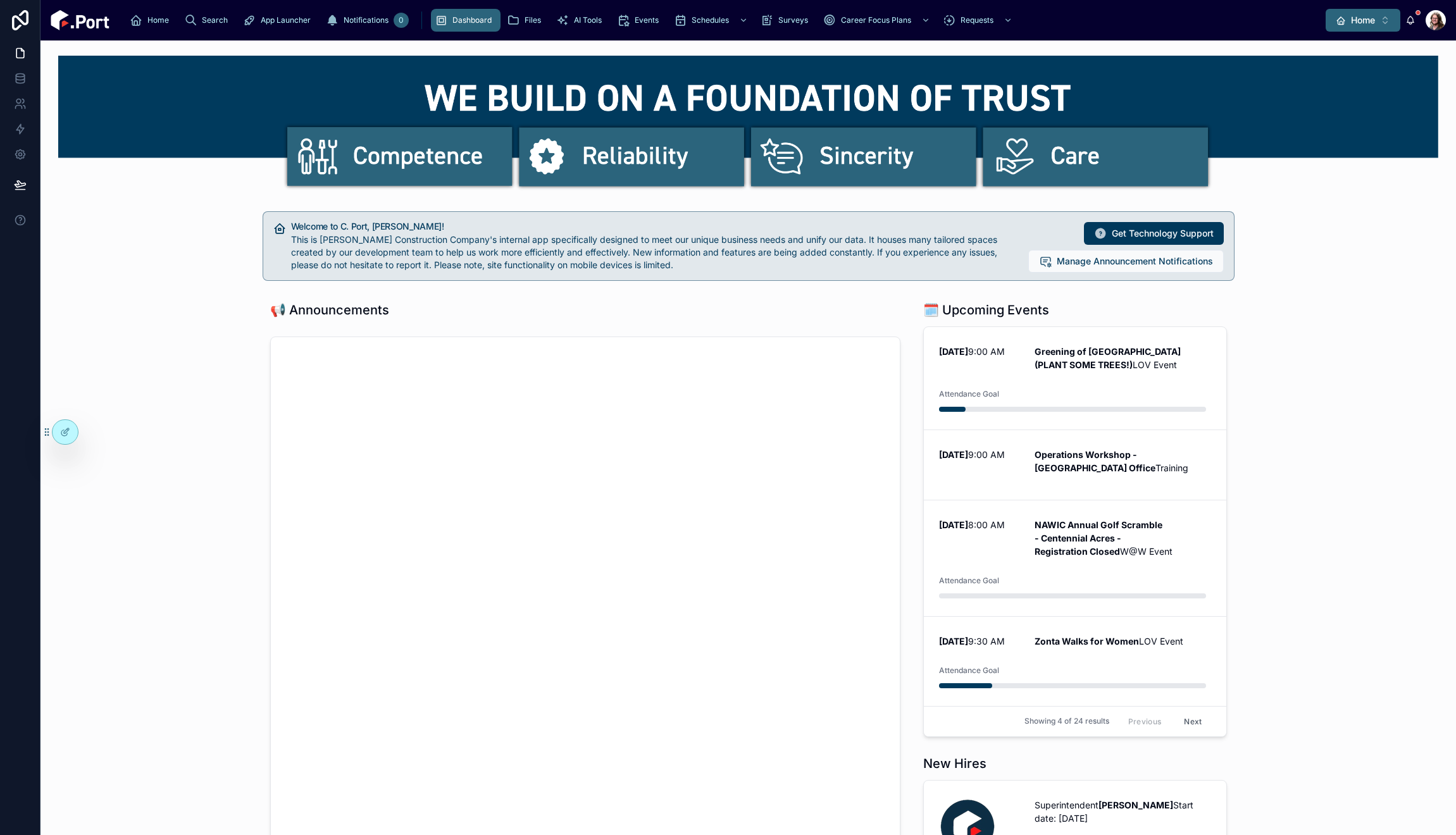
click at [1366, 18] on span "Home" at bounding box center [1363, 20] width 24 height 13
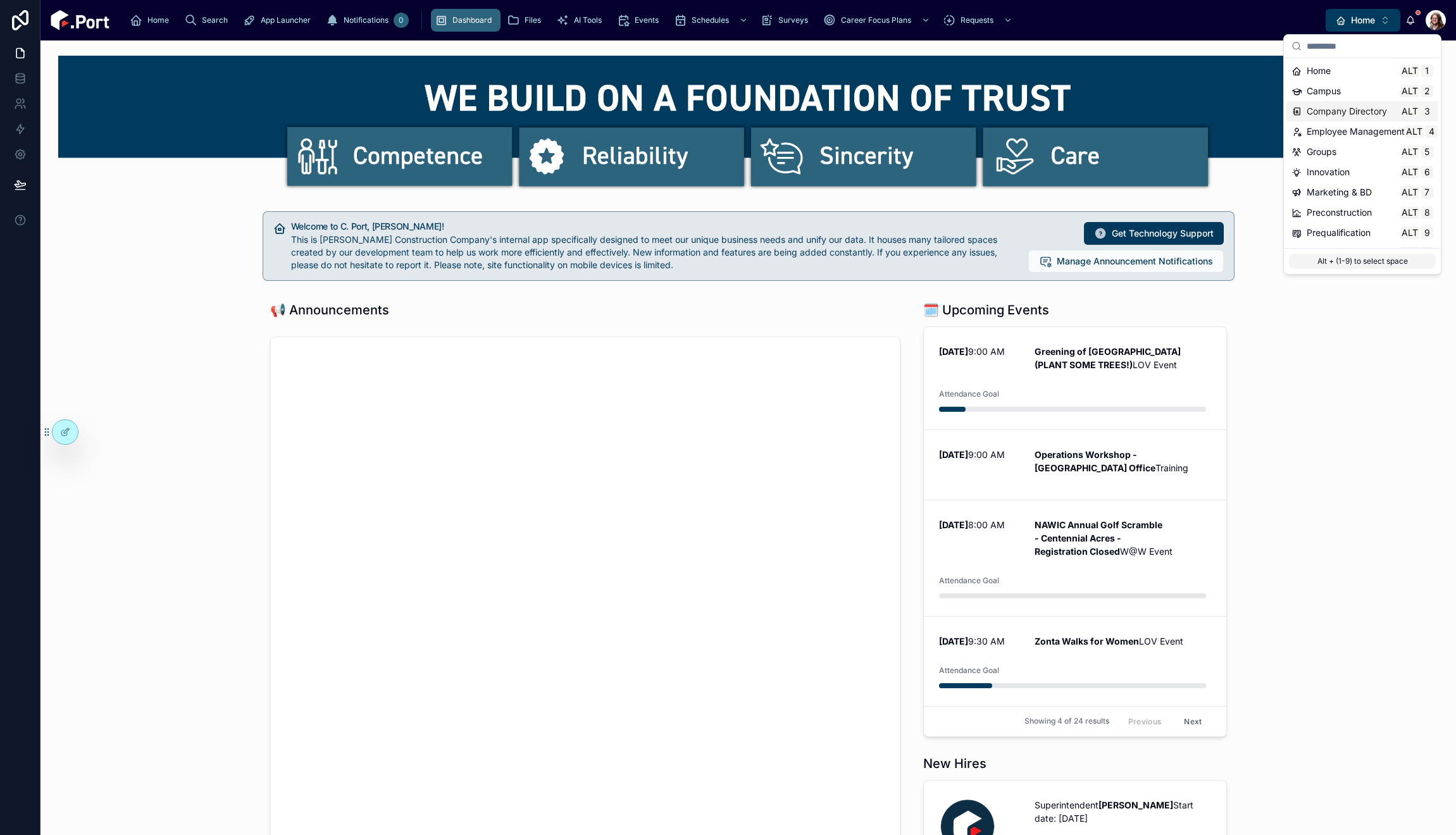
click at [1324, 117] on span "Company Directory" at bounding box center [1347, 111] width 81 height 13
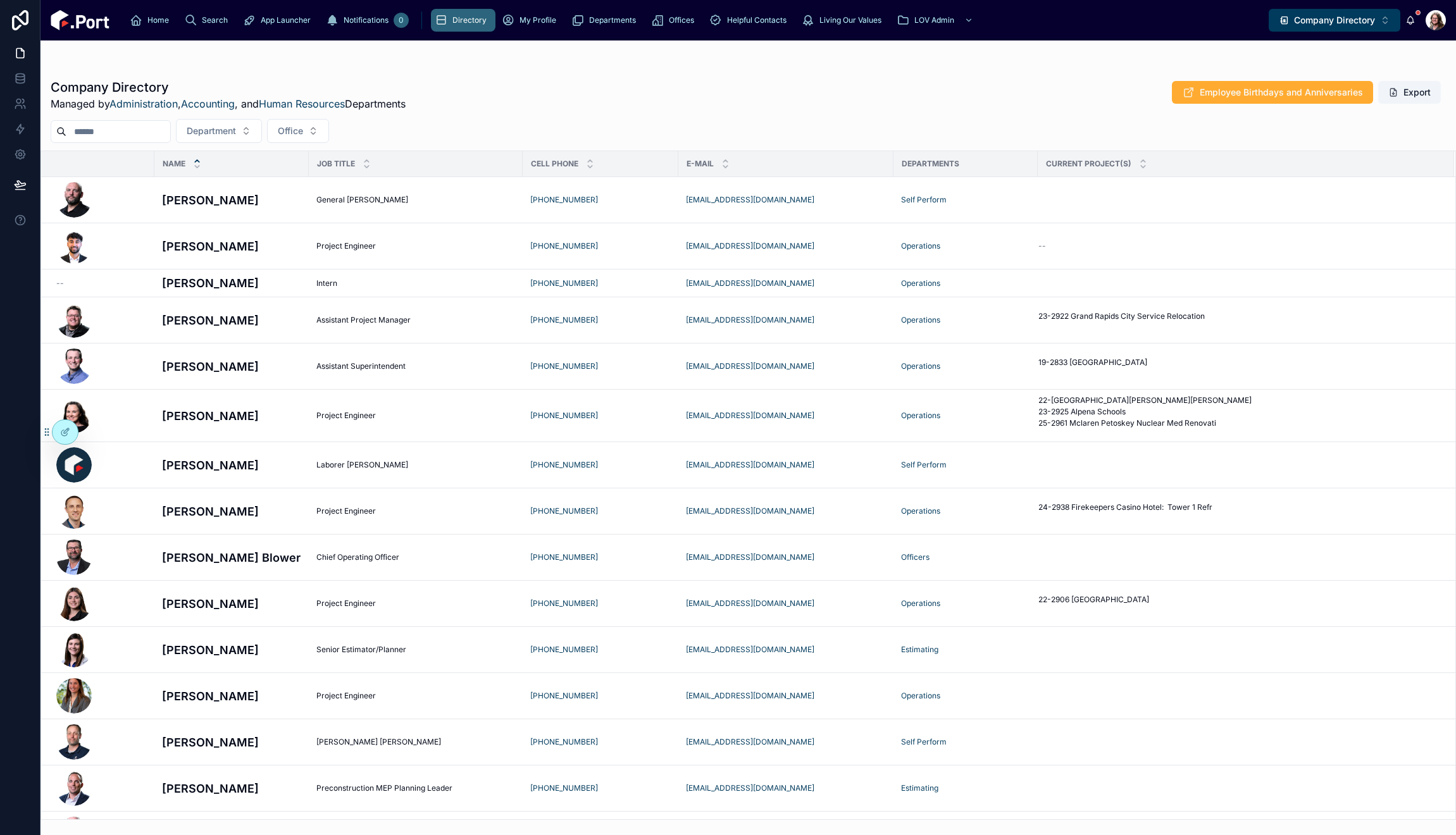
click at [135, 131] on input "text" at bounding box center [119, 131] width 104 height 18
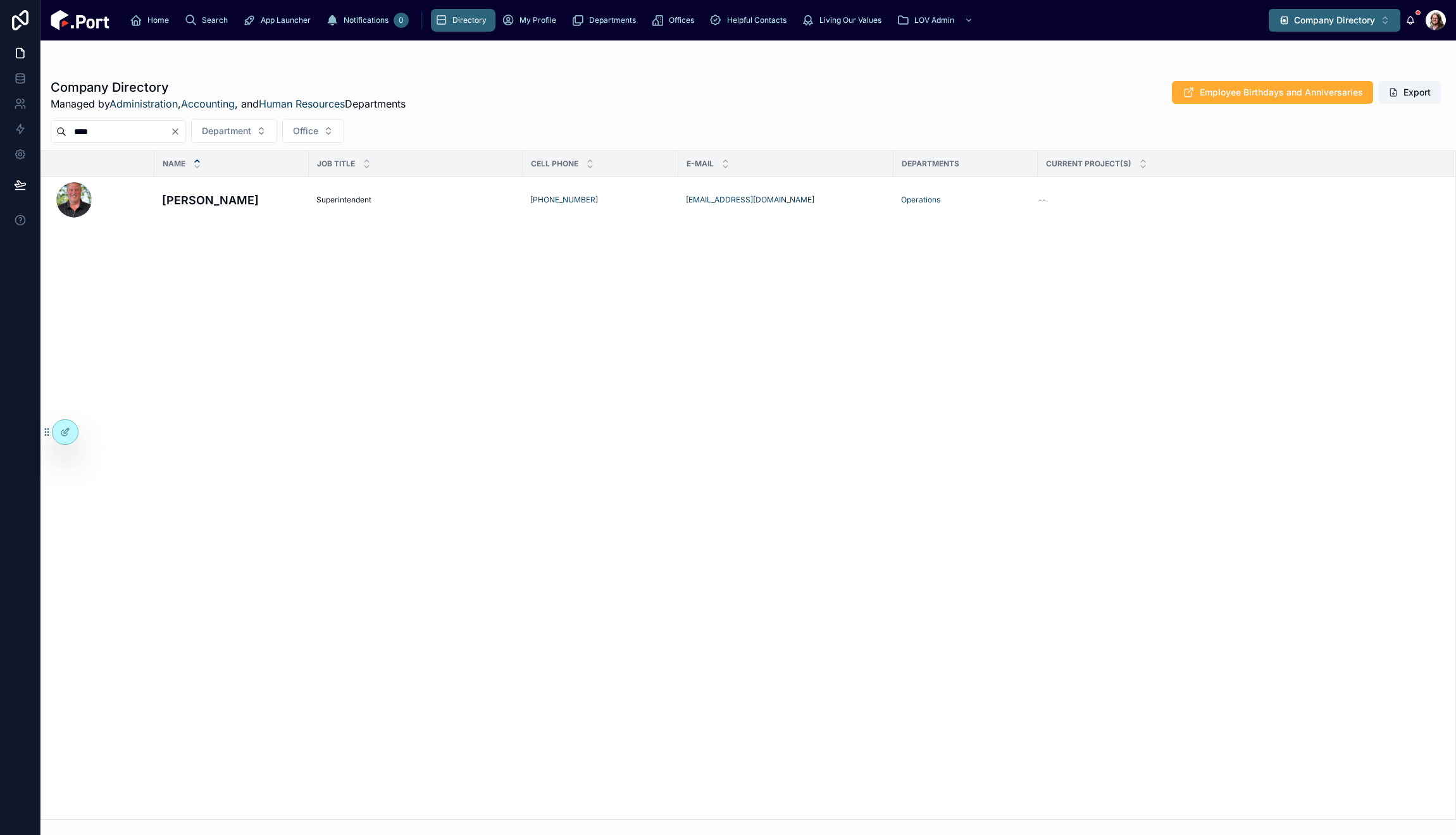
type input "****"
click at [1367, 19] on span "Company Directory" at bounding box center [1334, 20] width 81 height 13
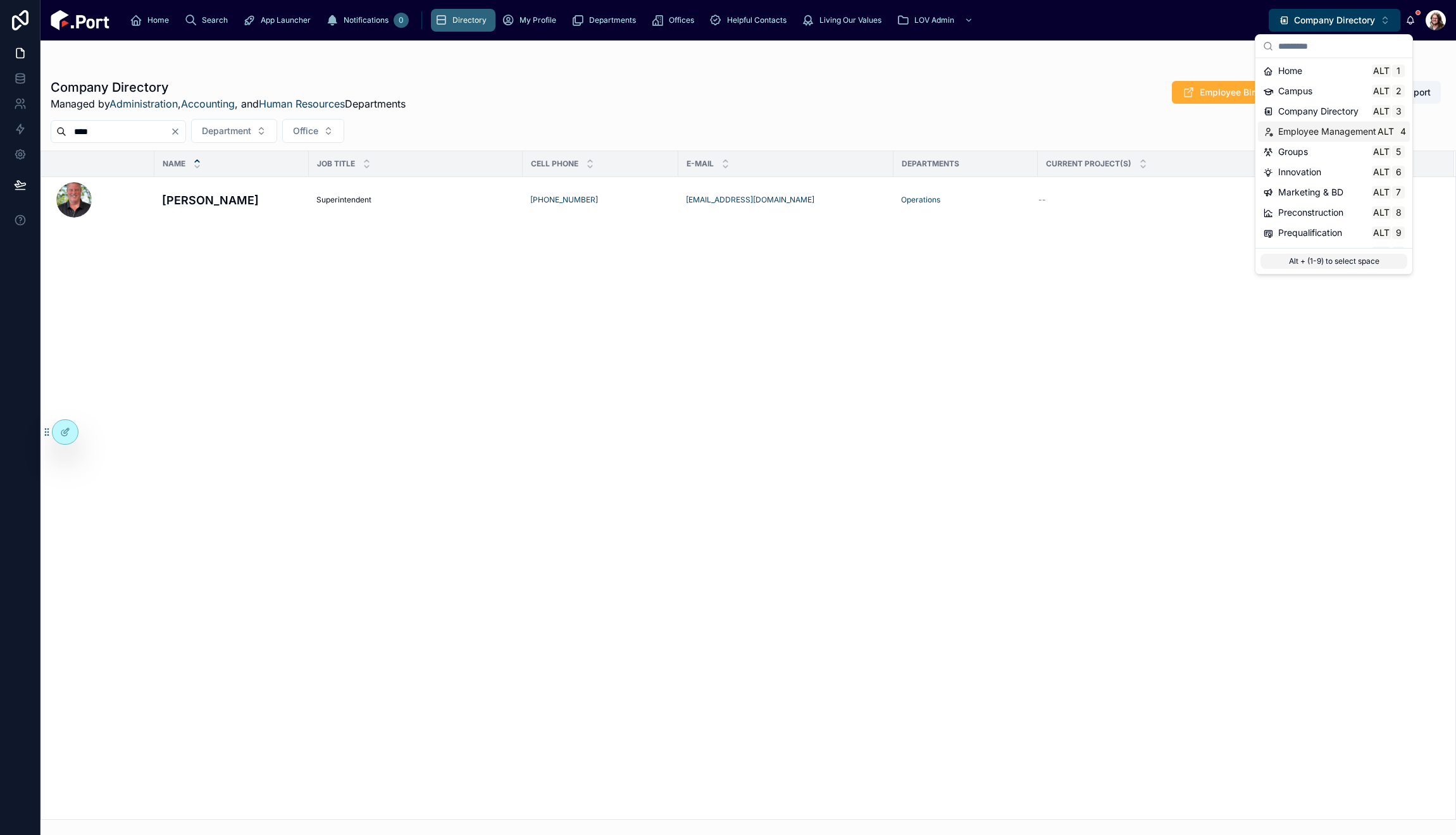
drag, startPoint x: 1321, startPoint y: 130, endPoint x: 1248, endPoint y: 136, distance: 73.2
click at [1321, 131] on span "Employee Management" at bounding box center [1327, 131] width 98 height 13
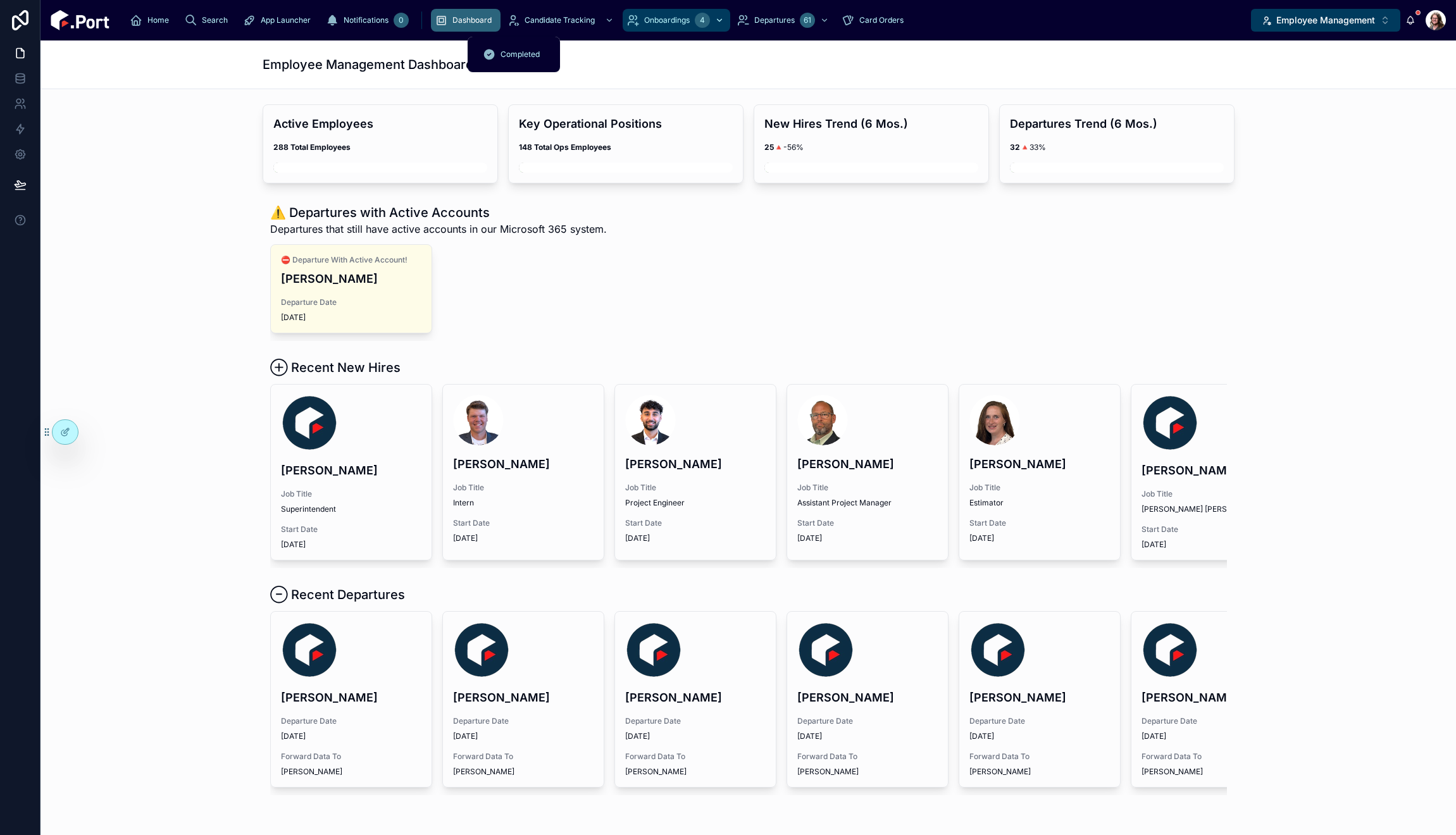
click at [645, 22] on span "Onboardings" at bounding box center [667, 19] width 45 height 10
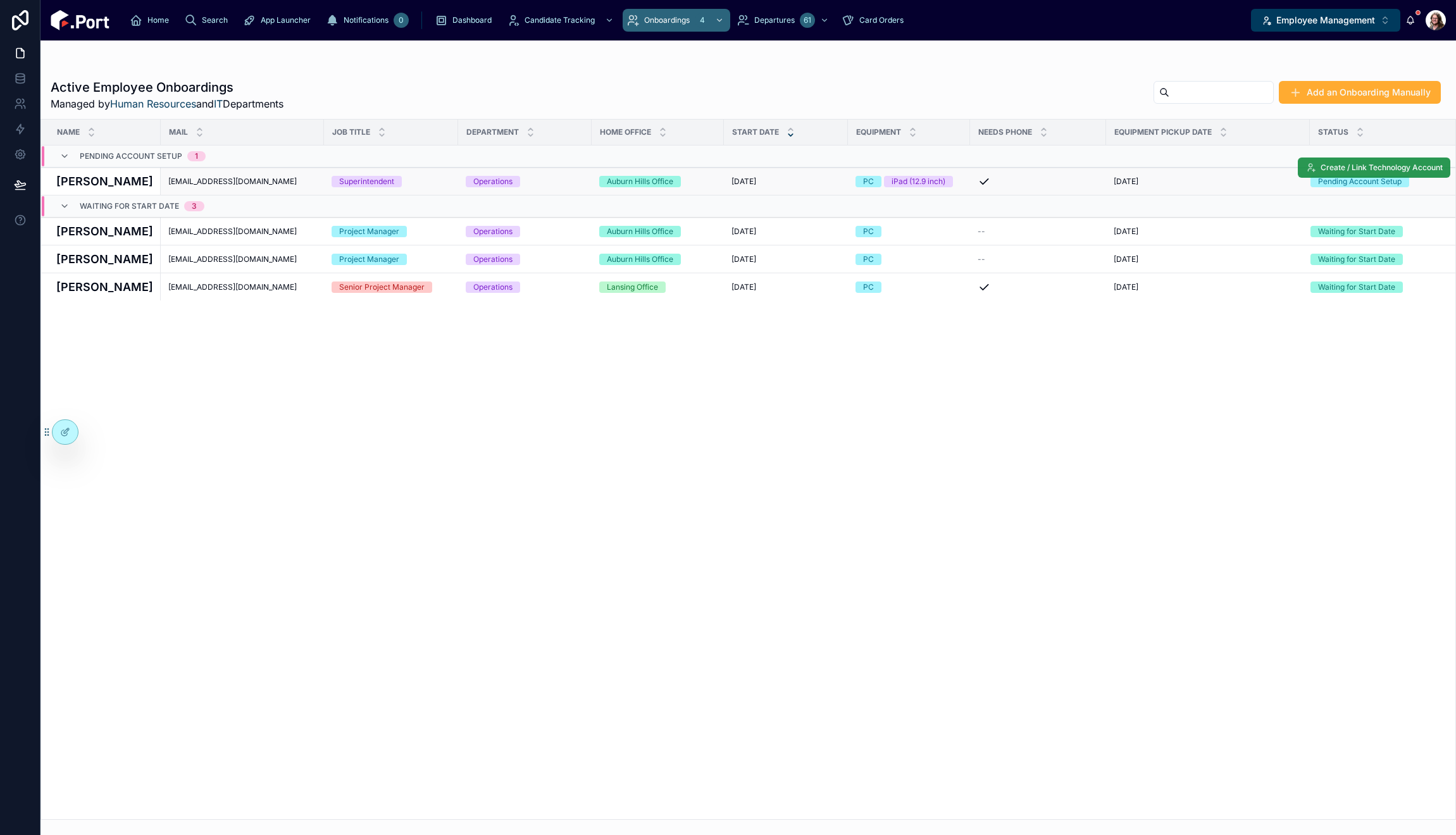
click at [1337, 167] on span "Create / Link Technology Account" at bounding box center [1382, 168] width 122 height 10
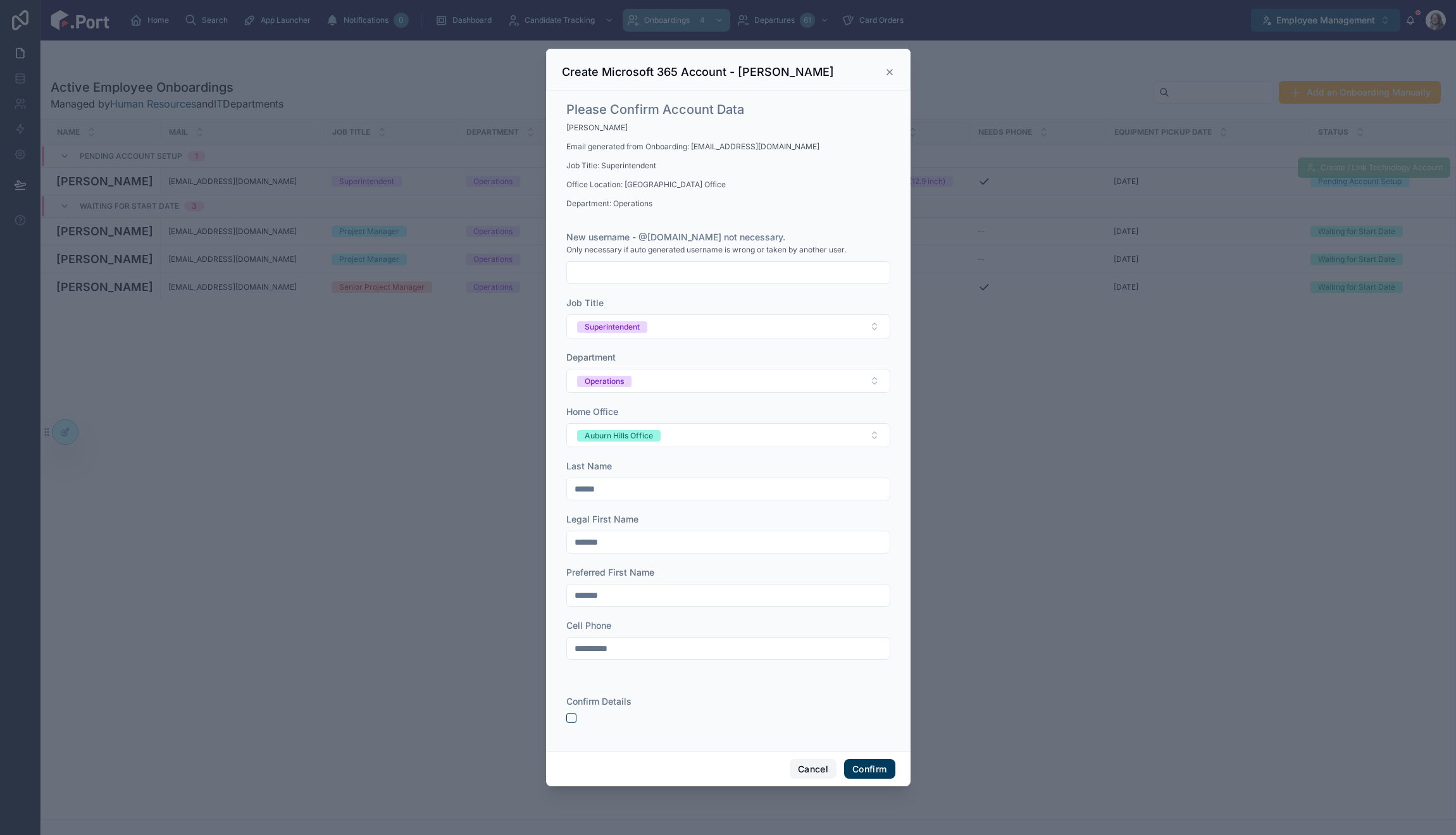
click at [819, 768] on button "Cancel" at bounding box center [813, 769] width 47 height 20
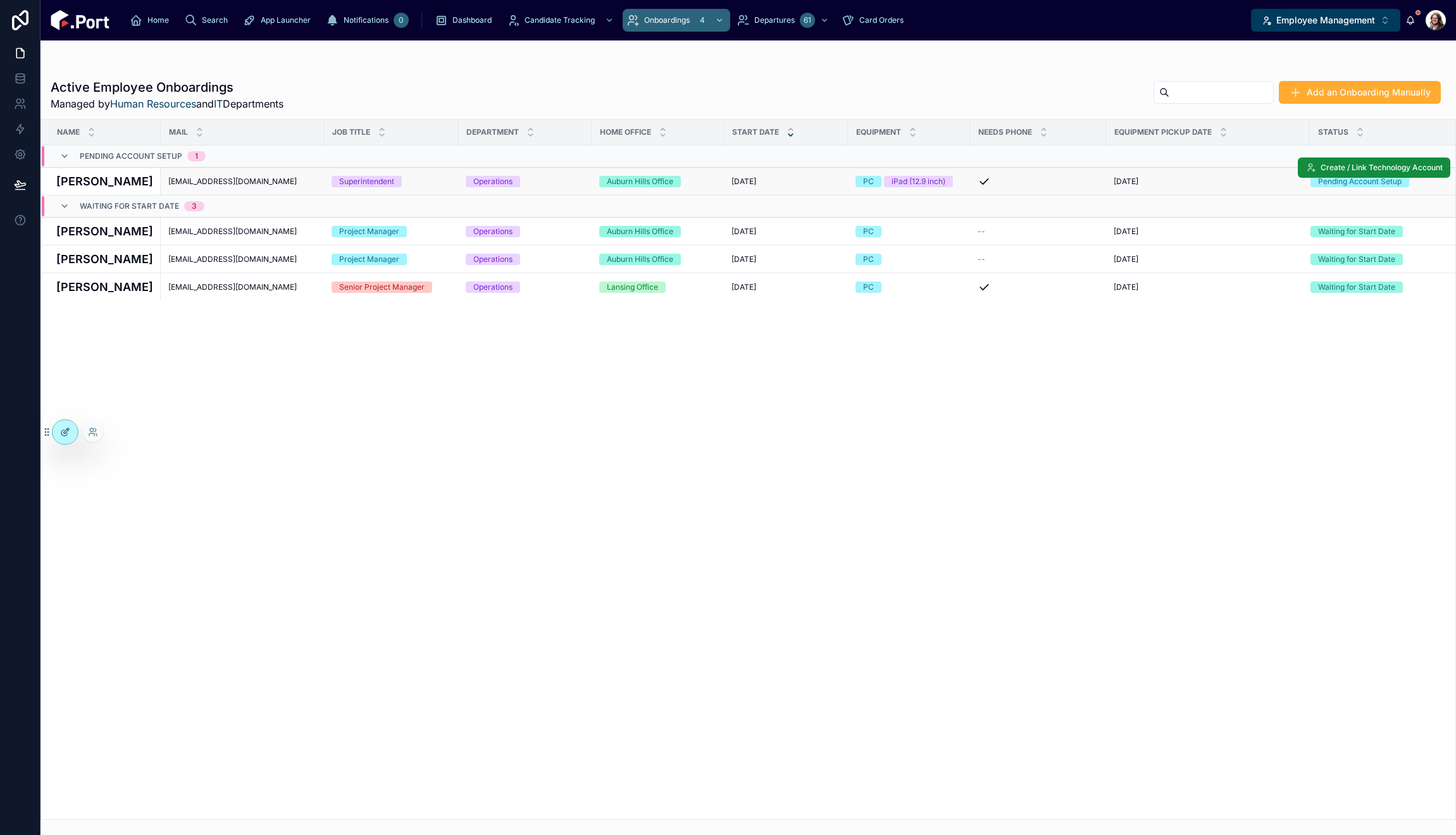
click at [65, 429] on icon at bounding box center [65, 431] width 10 height 10
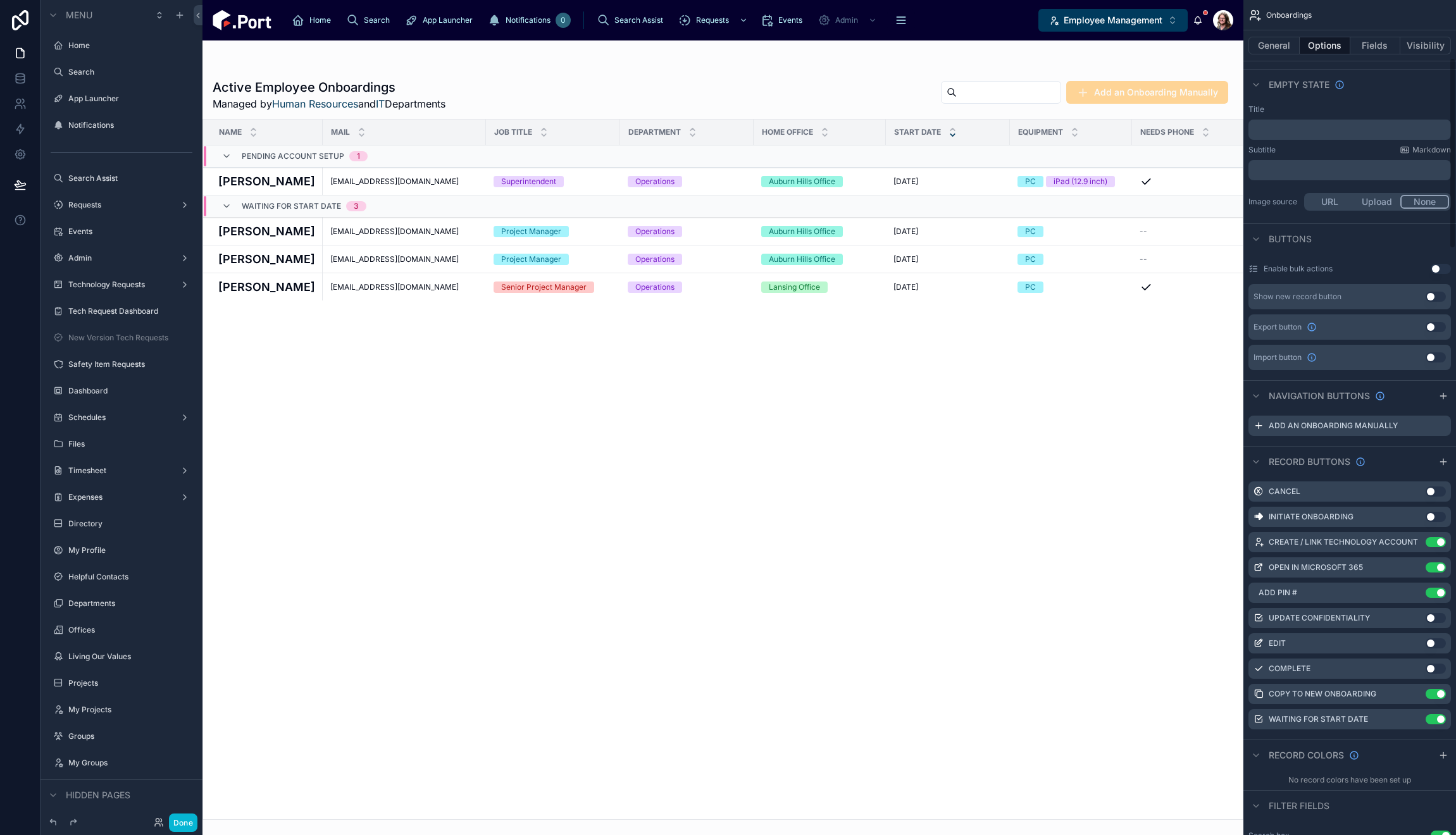
scroll to position [253, 0]
click at [1415, 531] on icon "scrollable content" at bounding box center [1415, 536] width 10 height 10
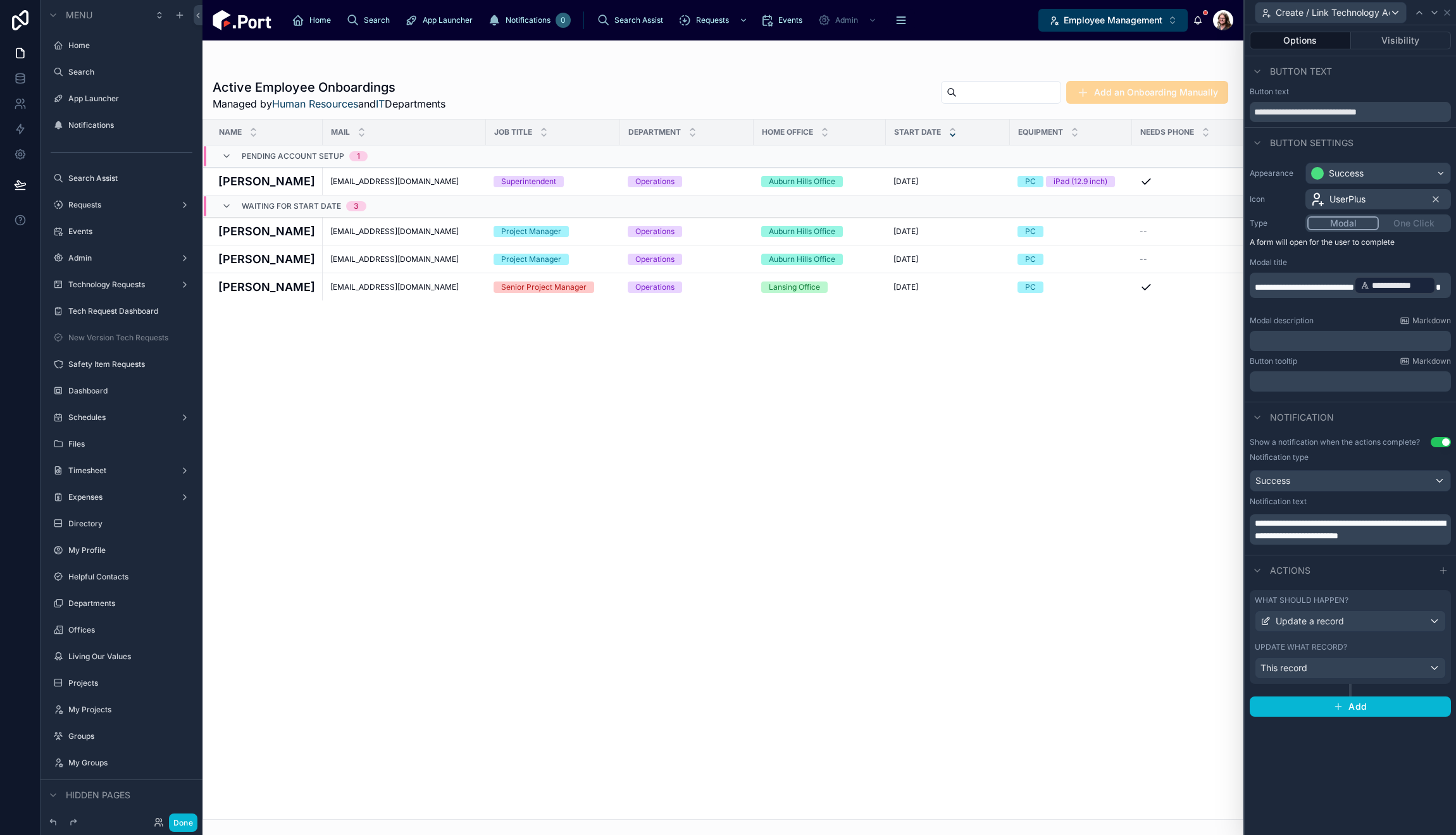
click at [1344, 643] on label "Update what record?" at bounding box center [1301, 646] width 93 height 10
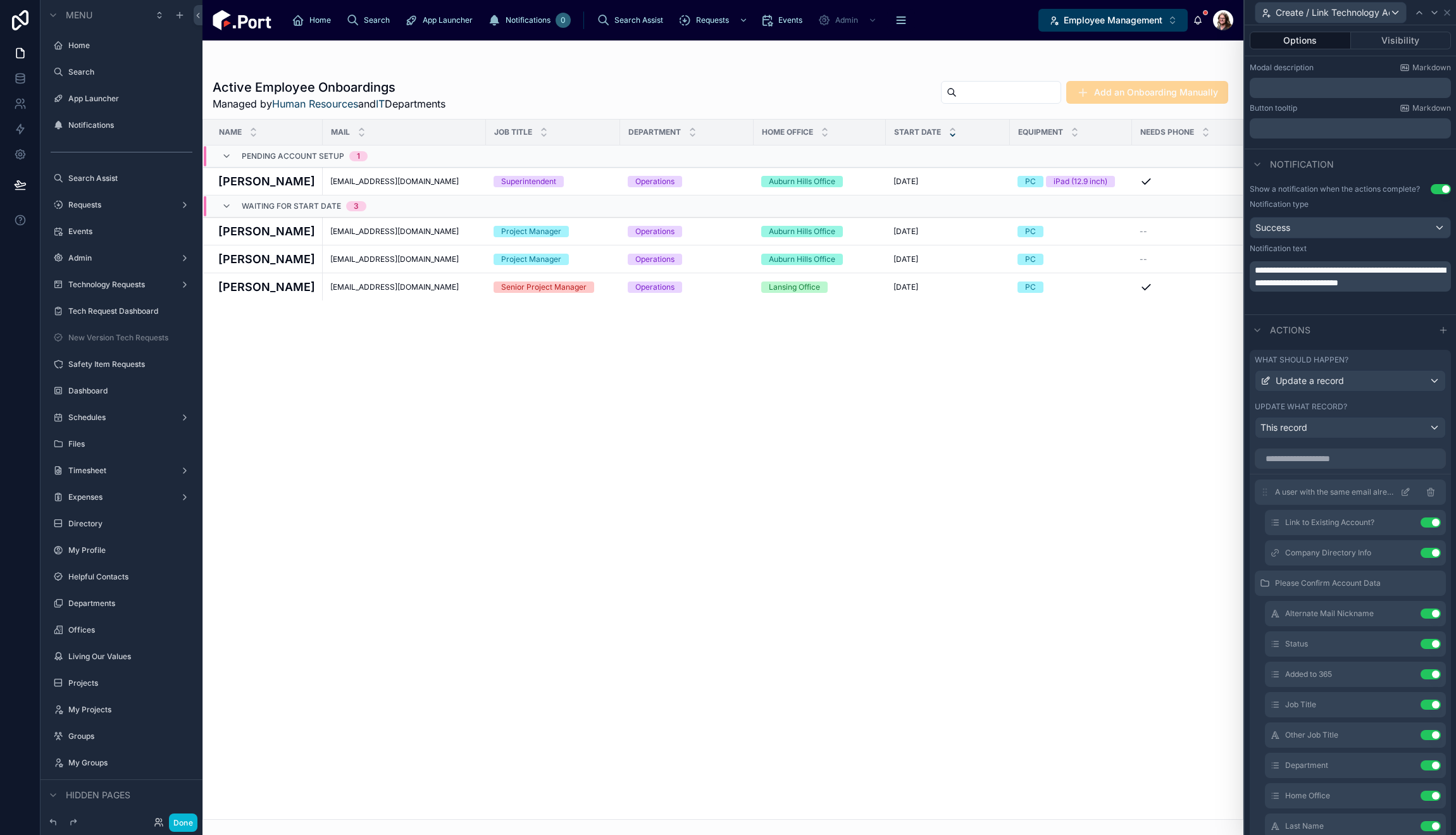
click at [1425, 491] on icon at bounding box center [1430, 492] width 10 height 10
click at [54, 822] on icon at bounding box center [53, 822] width 10 height 10
click at [1400, 492] on icon at bounding box center [1405, 492] width 10 height 10
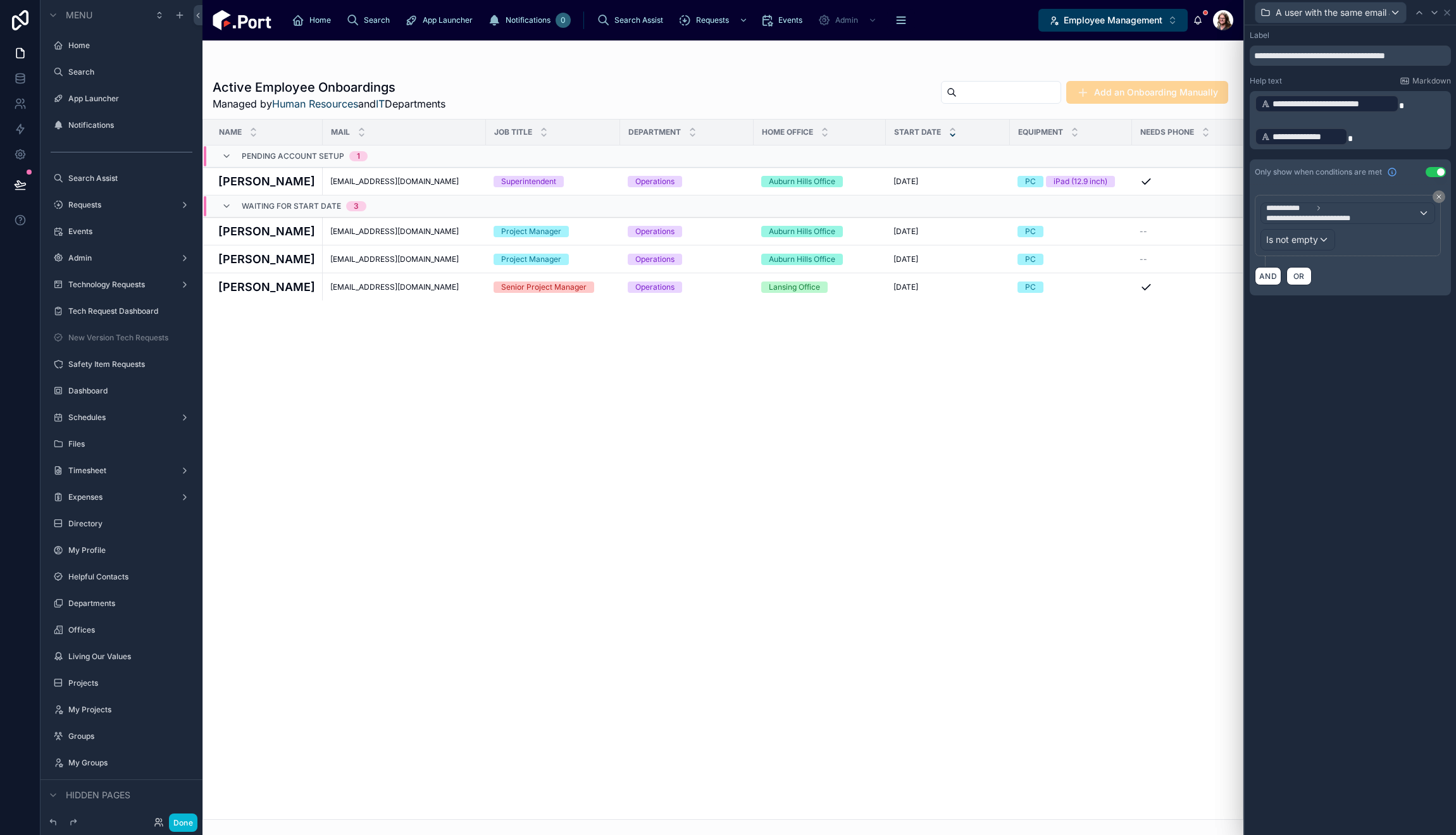
click at [686, 583] on div at bounding box center [723, 438] width 1041 height 794
click at [187, 821] on button "Done" at bounding box center [182, 823] width 29 height 19
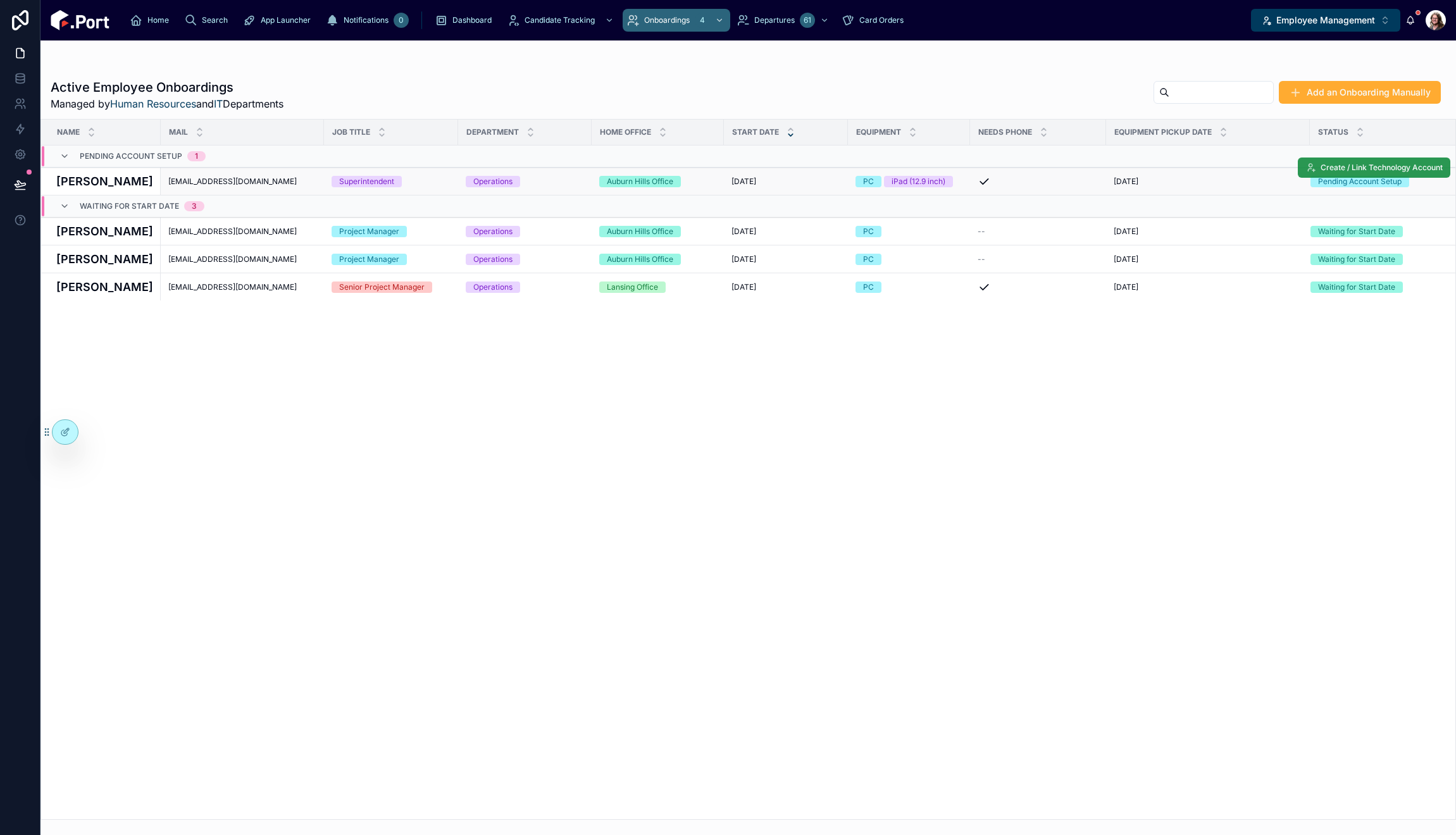
click at [1334, 170] on span "Create / Link Technology Account" at bounding box center [1382, 168] width 122 height 10
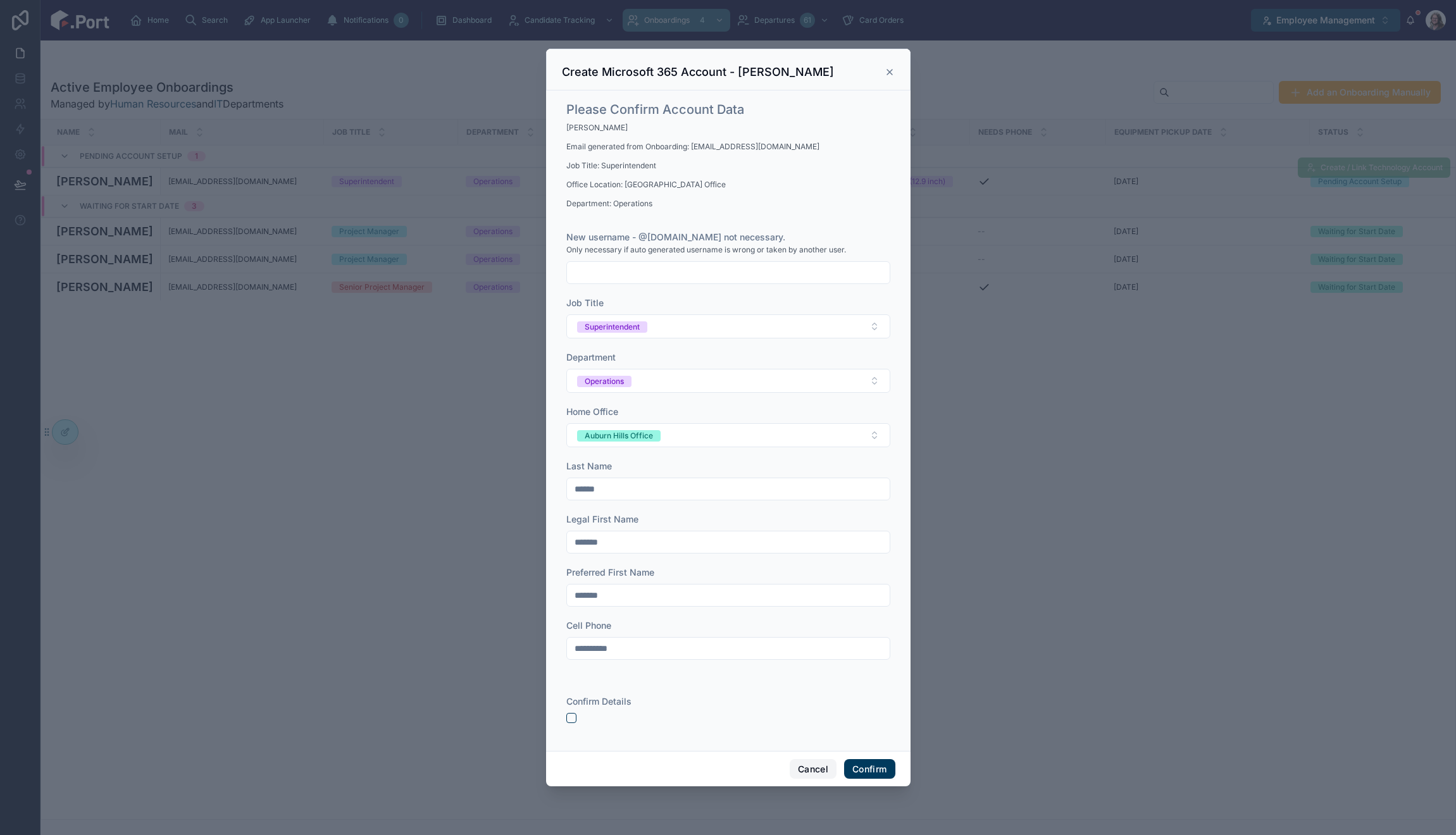
click at [806, 773] on button "Cancel" at bounding box center [813, 769] width 47 height 20
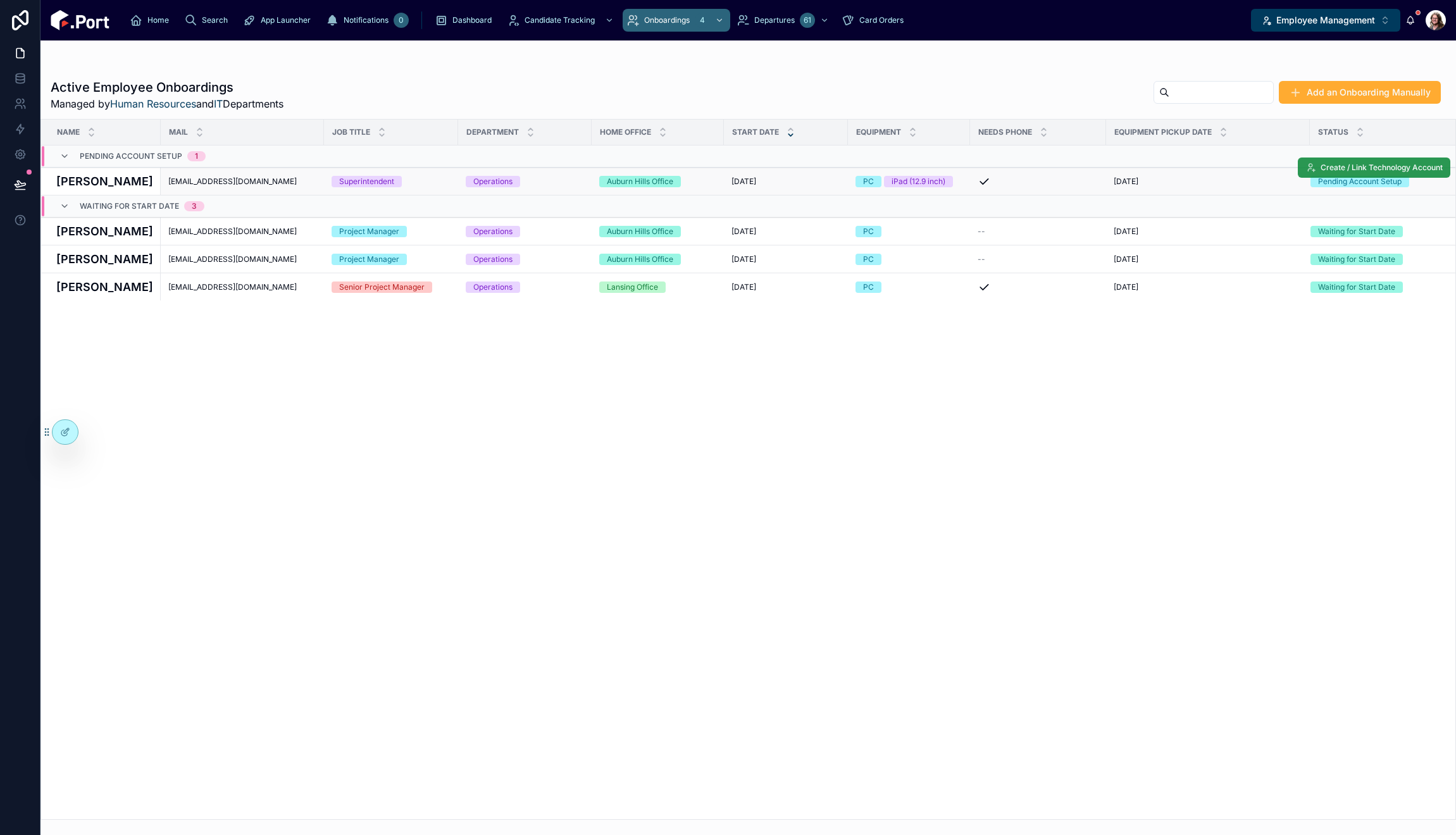
click at [1370, 167] on span "Create / Link Technology Account" at bounding box center [1382, 168] width 122 height 10
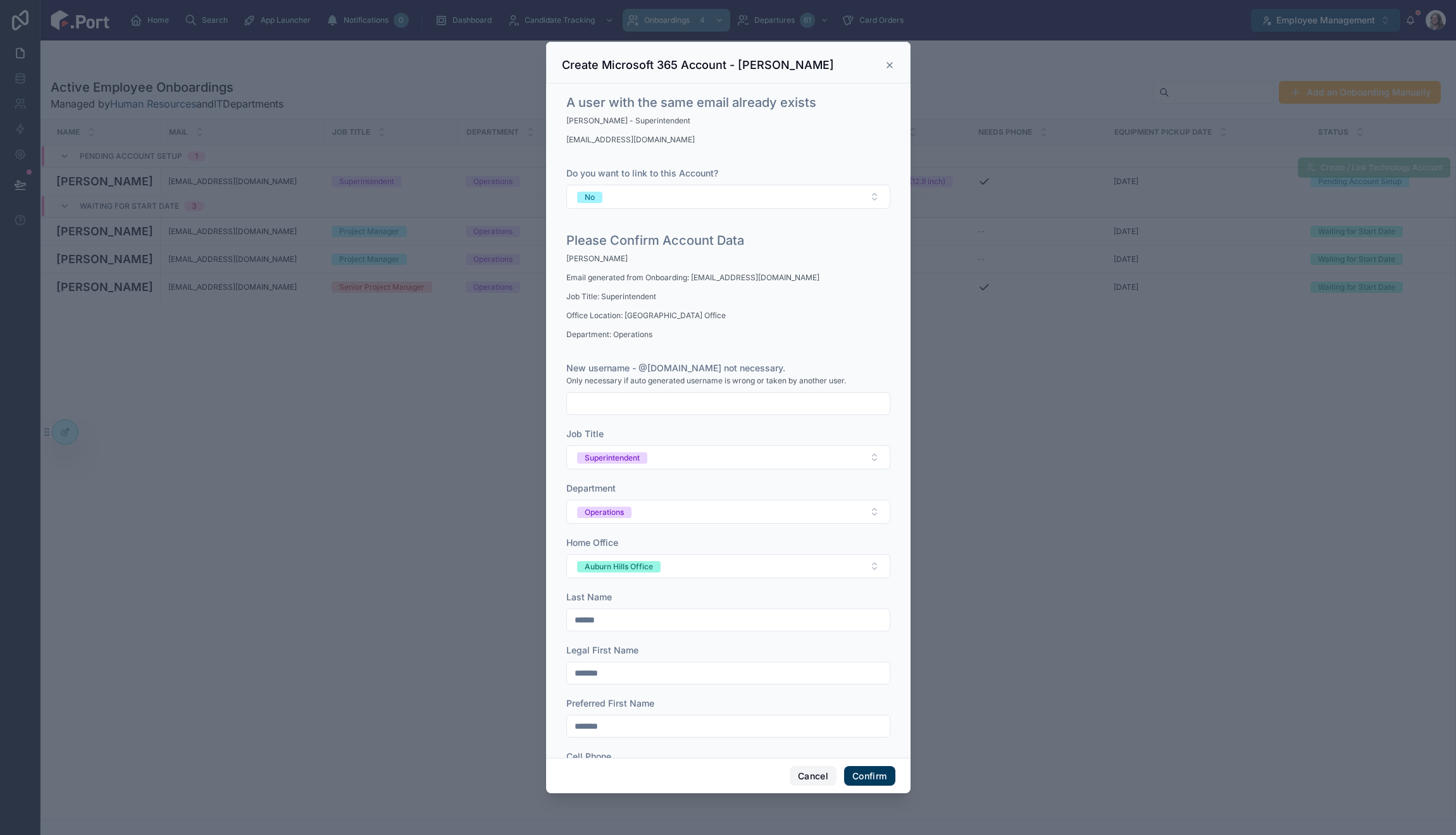
click at [803, 780] on button "Cancel" at bounding box center [813, 776] width 47 height 20
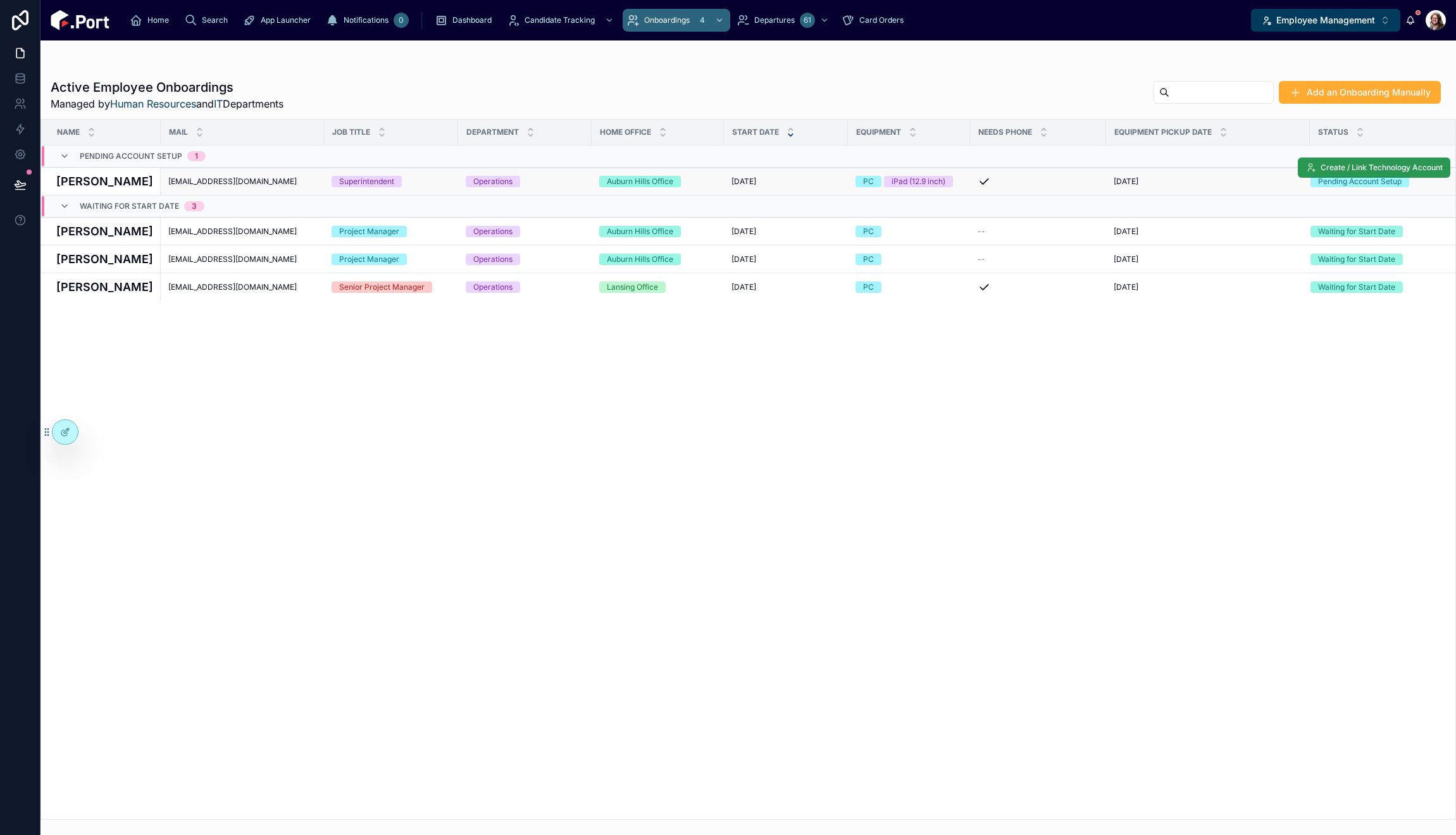
click at [1327, 166] on span "Create / Link Technology Account" at bounding box center [1382, 168] width 122 height 10
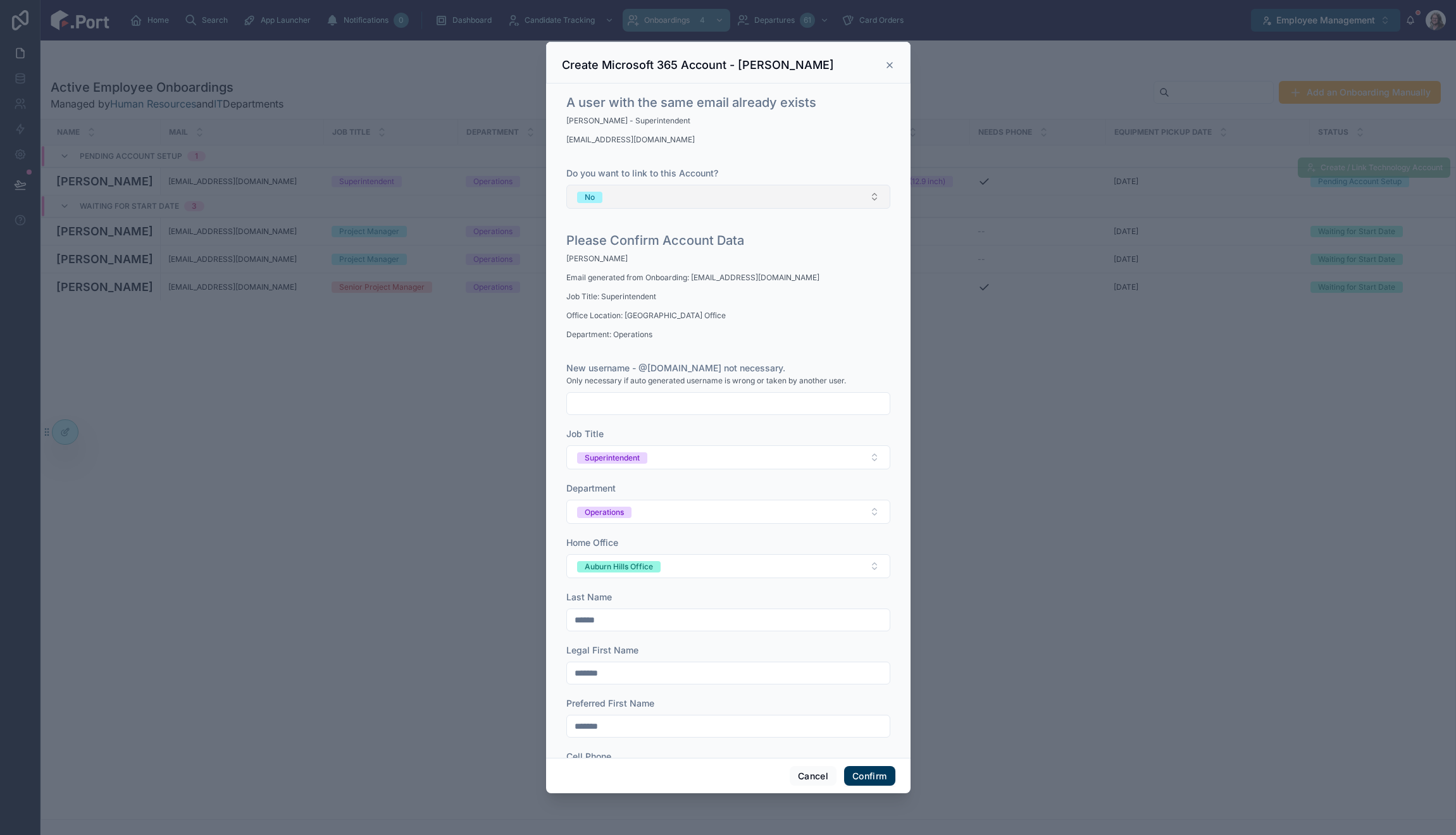
click at [792, 199] on button "No" at bounding box center [728, 197] width 324 height 24
click at [738, 267] on div "Yes" at bounding box center [723, 266] width 308 height 19
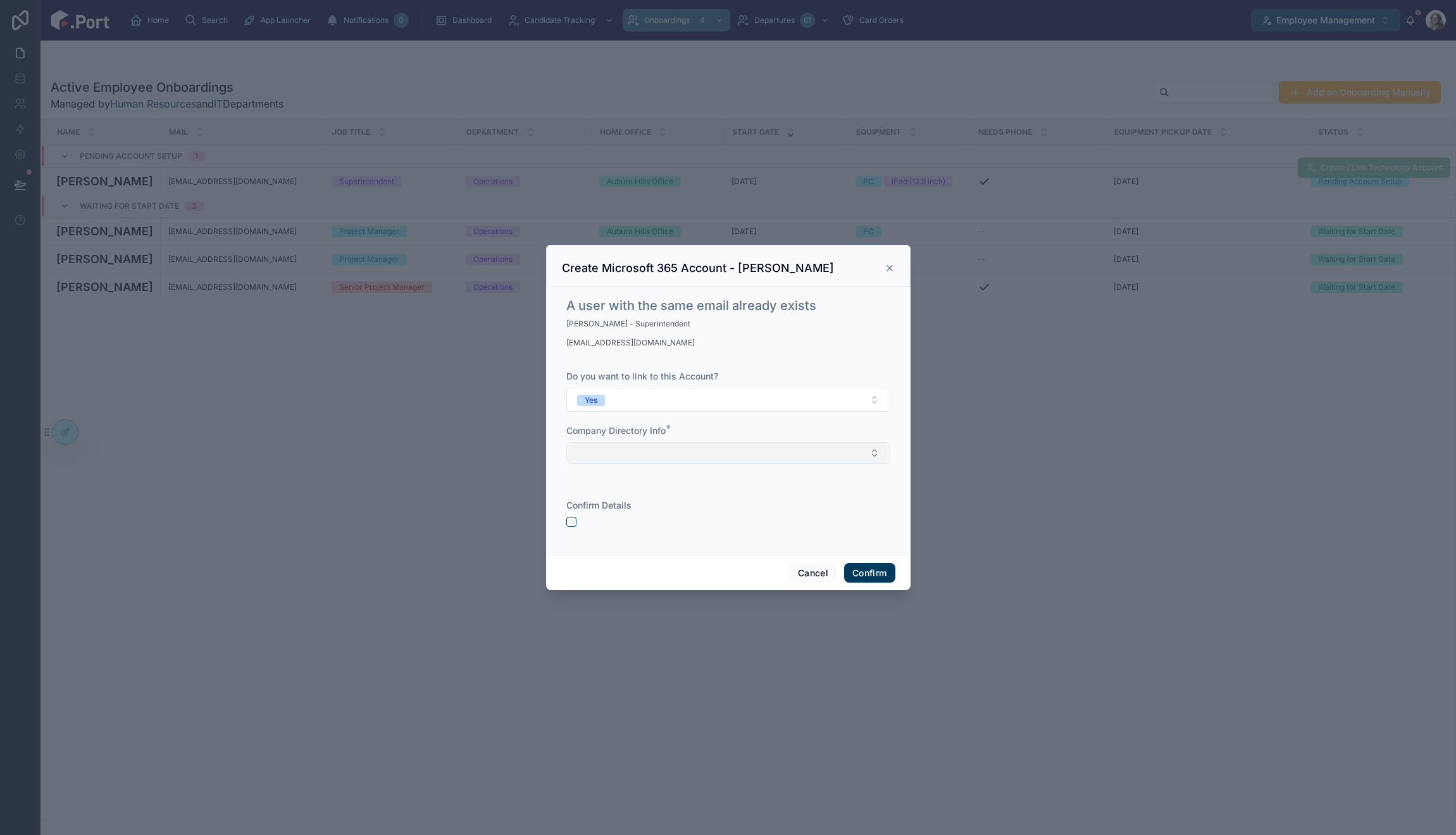
click at [747, 453] on button "Select Button" at bounding box center [728, 453] width 324 height 21
click at [812, 577] on button "Cancel" at bounding box center [813, 573] width 47 height 20
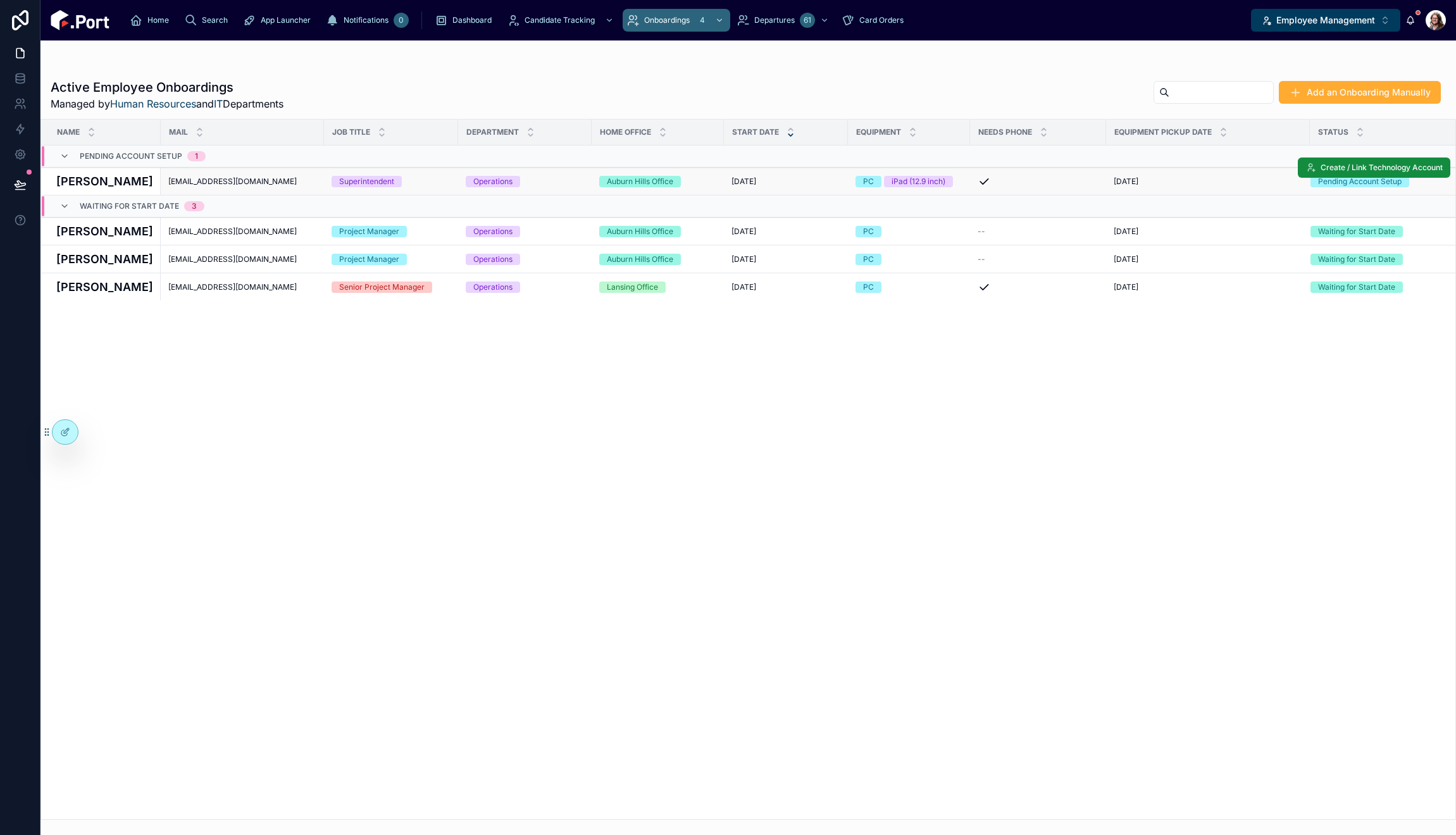
click at [1044, 530] on div "Name Mail Job Title Department Home Office Start Date Equipment Needs Phone Equ…" at bounding box center [747, 469] width 1414 height 700
click at [19, 131] on icon at bounding box center [20, 130] width 7 height 9
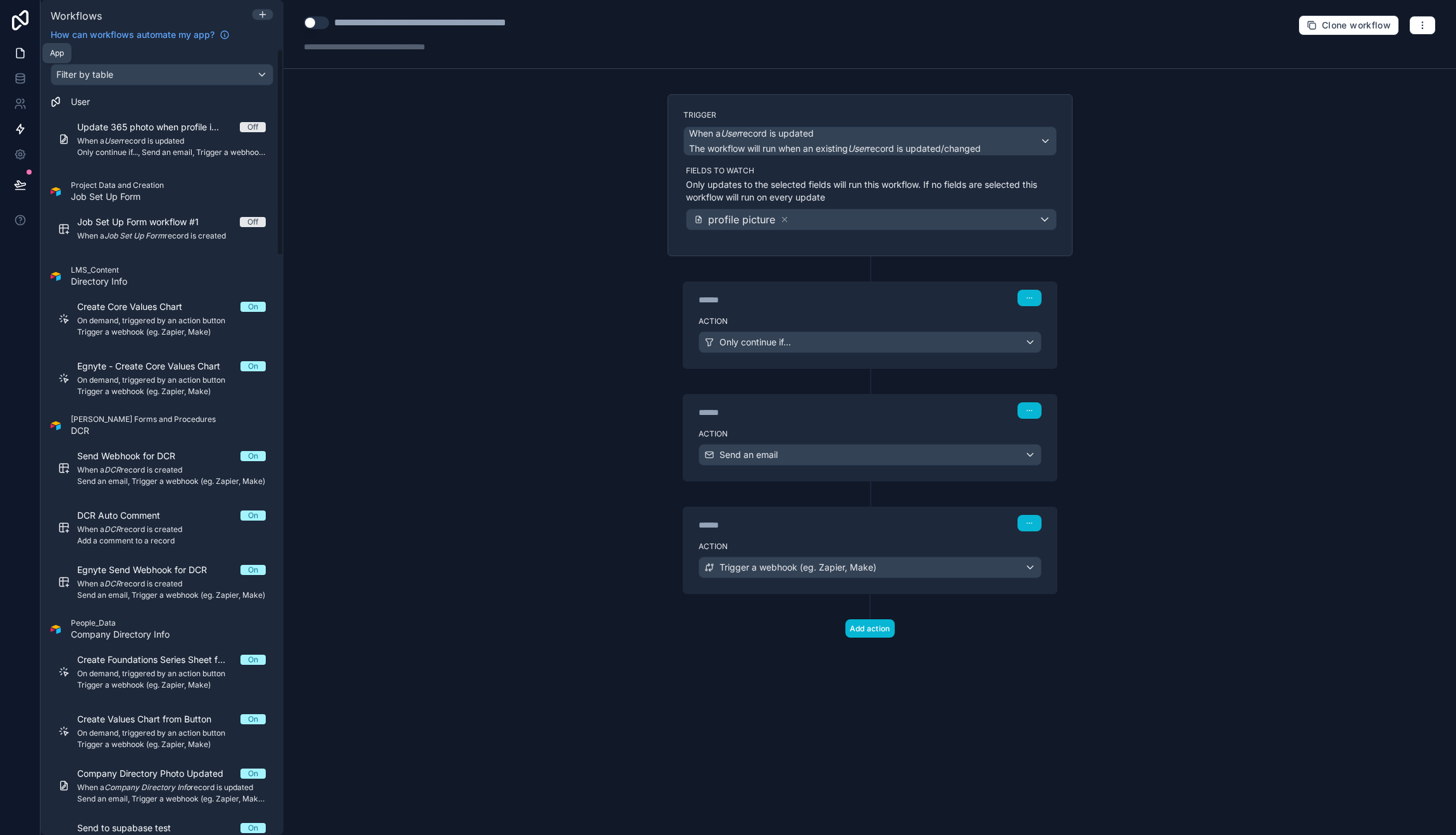
click at [23, 49] on icon at bounding box center [20, 54] width 13 height 13
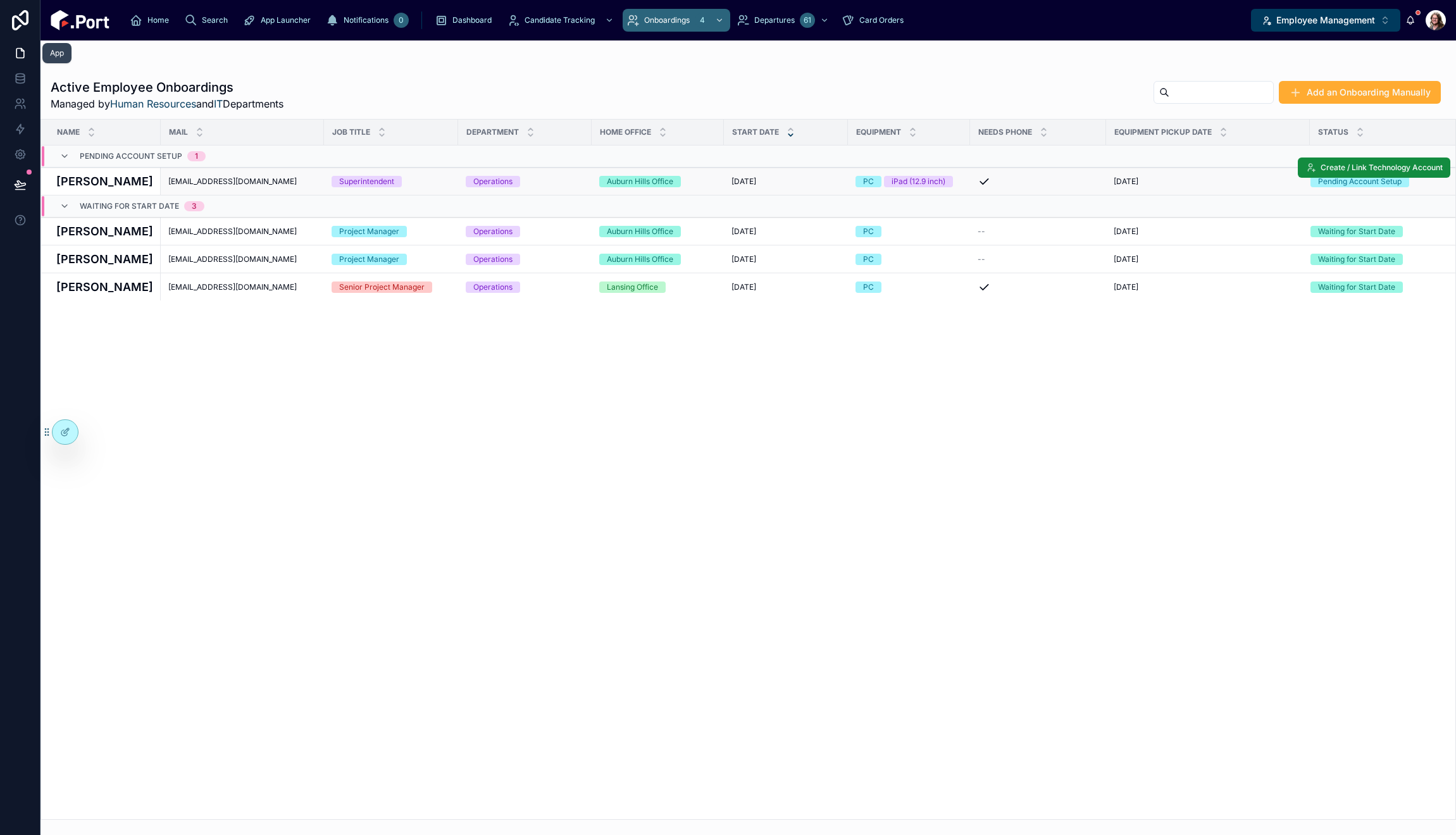
click at [123, 177] on h4 "[PERSON_NAME]" at bounding box center [105, 181] width 97 height 17
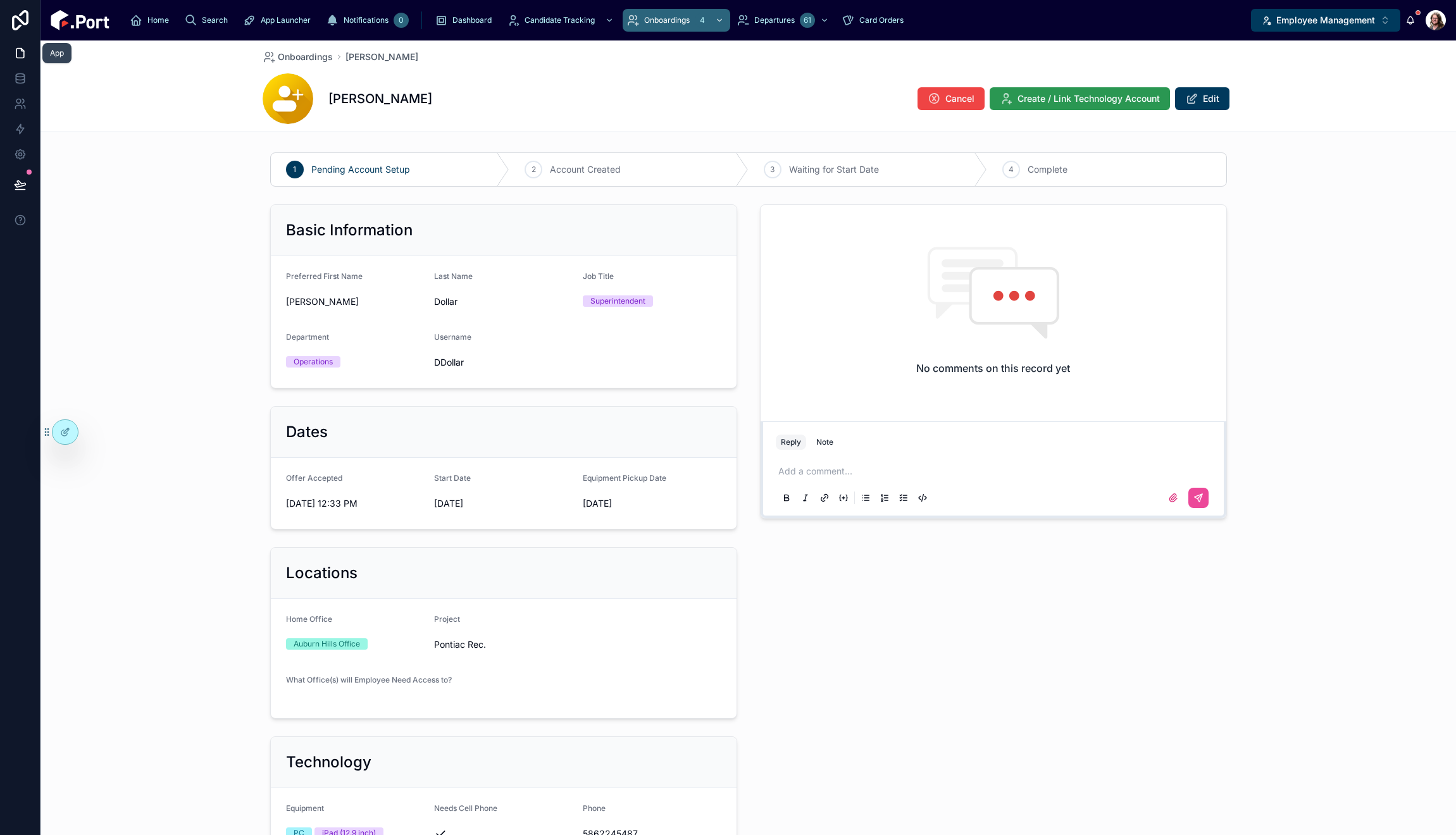
click at [1119, 101] on span "Create / Link Technology Account" at bounding box center [1089, 99] width 143 height 13
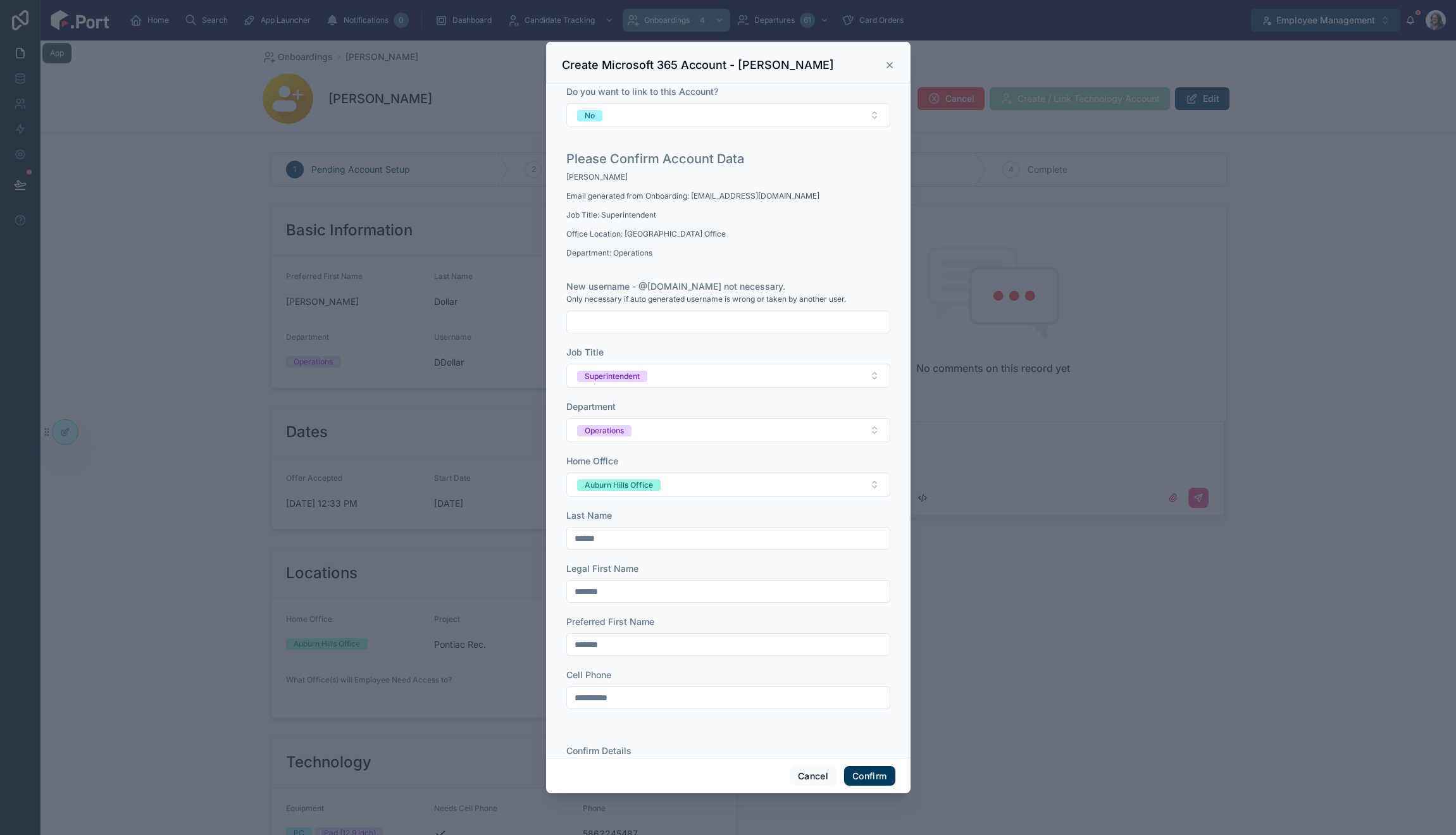
scroll to position [124, 0]
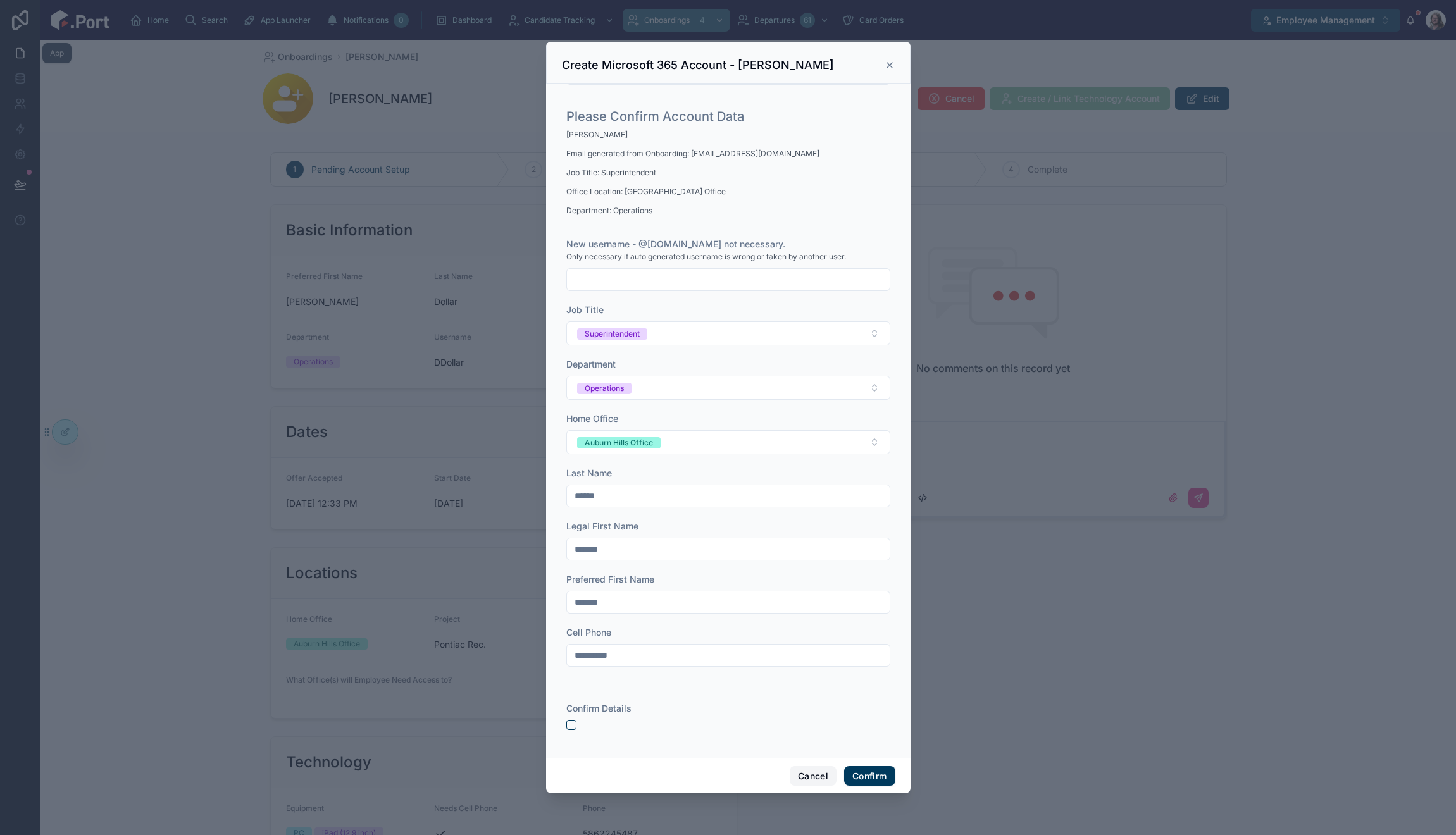
click at [813, 778] on button "Cancel" at bounding box center [813, 776] width 47 height 20
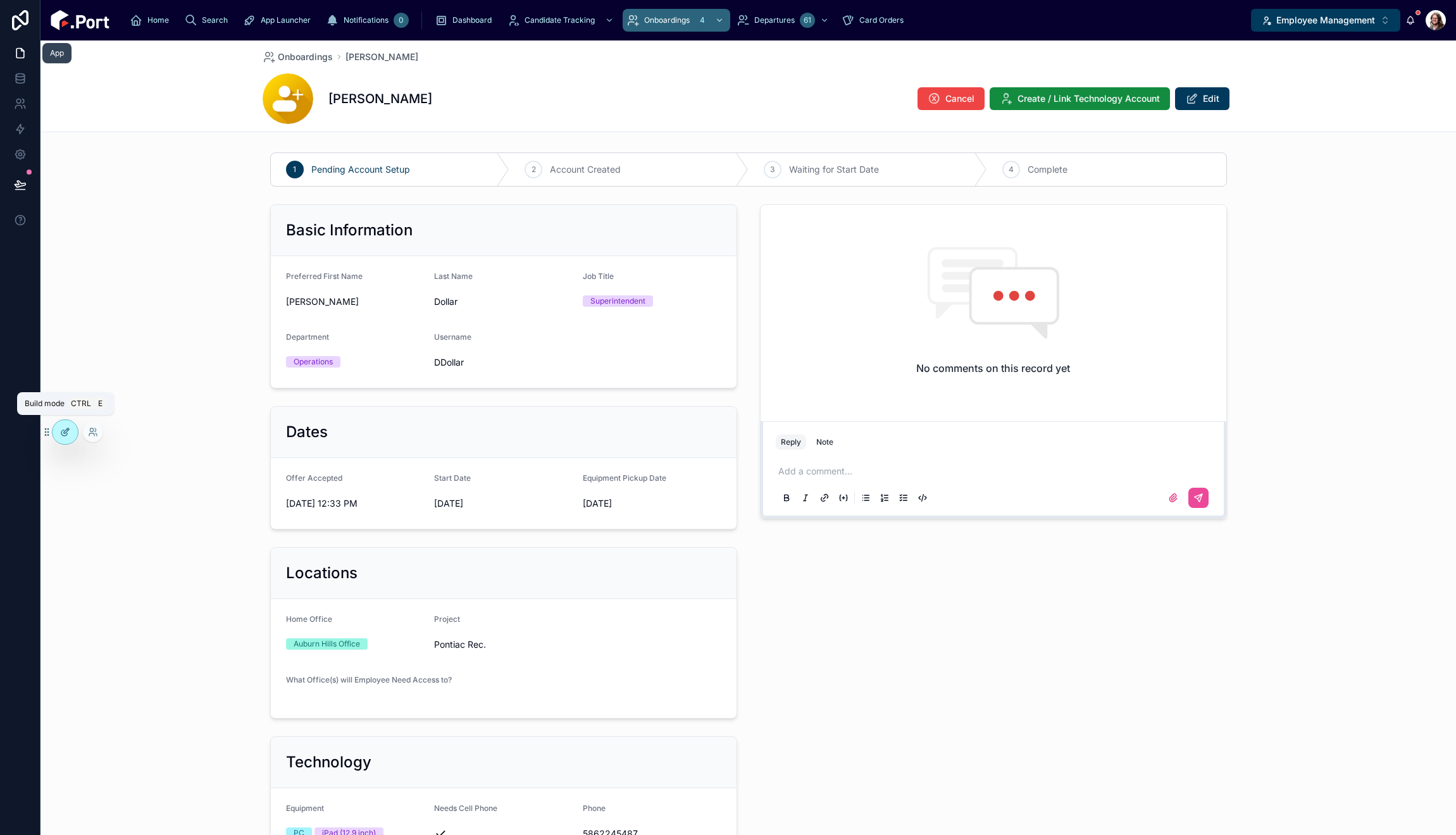
click at [67, 434] on icon at bounding box center [65, 431] width 10 height 10
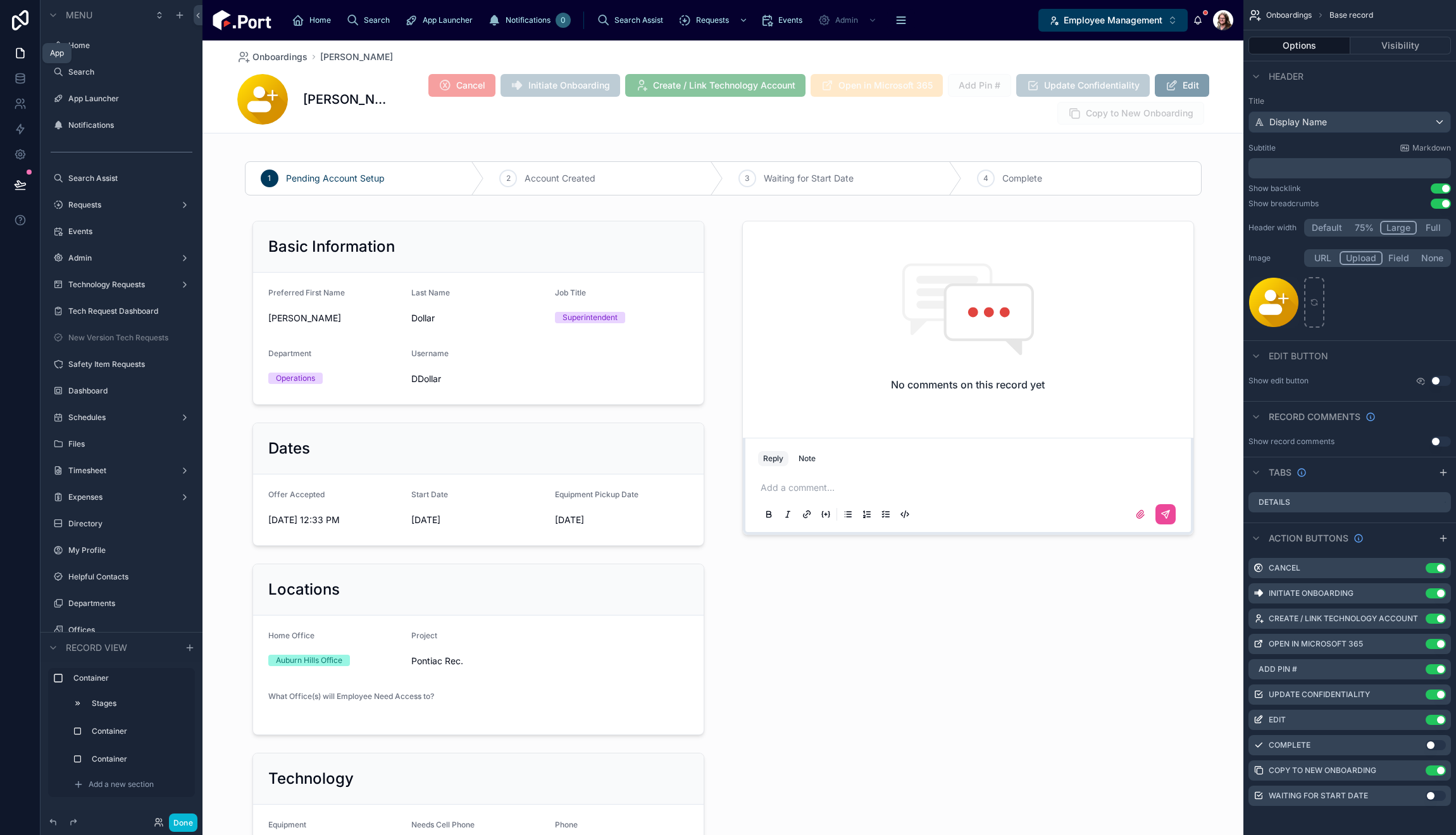
scroll to position [1, 0]
click at [1438, 534] on icon "scrollable content" at bounding box center [1443, 537] width 10 height 10
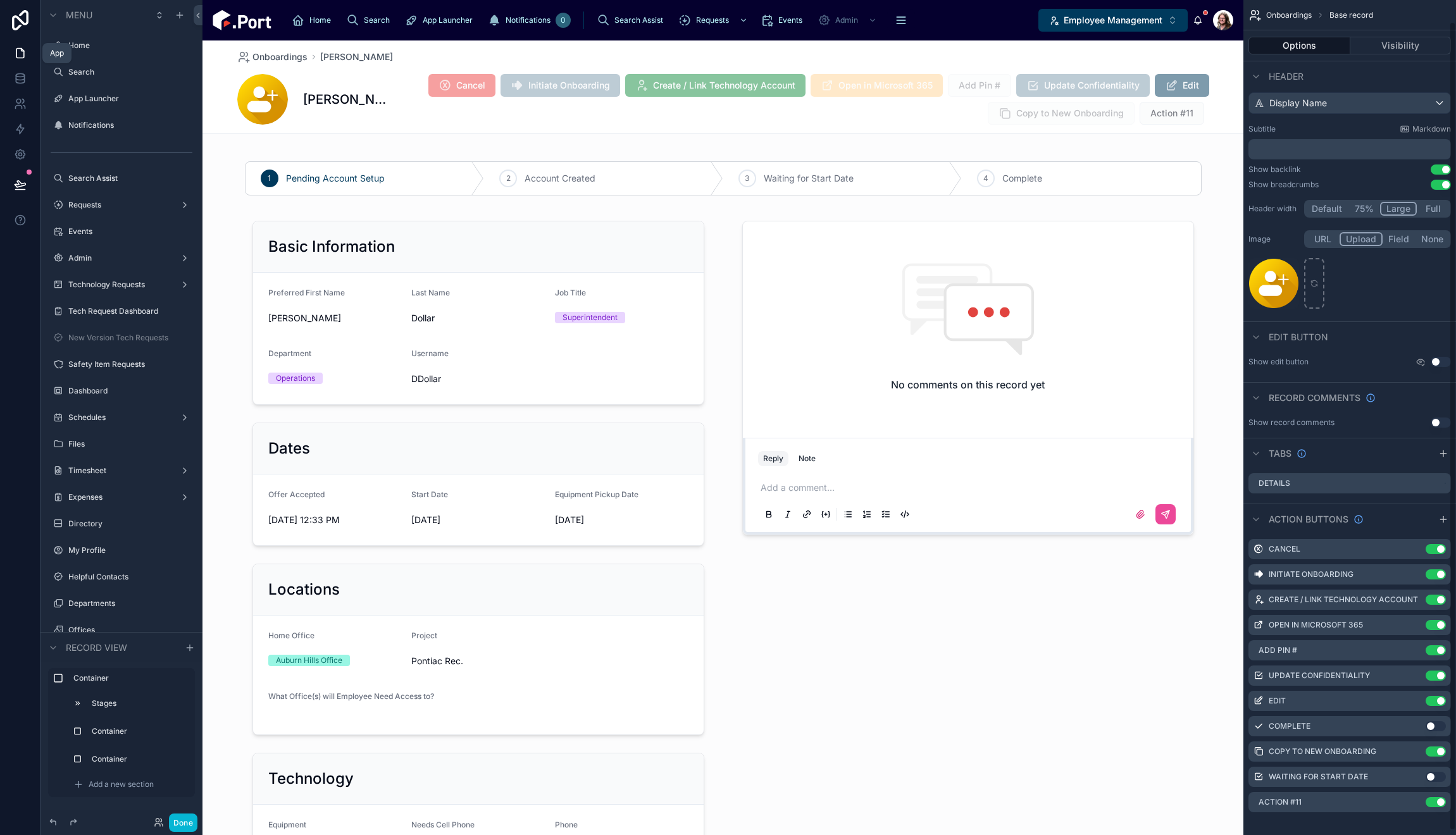
scroll to position [27, 0]
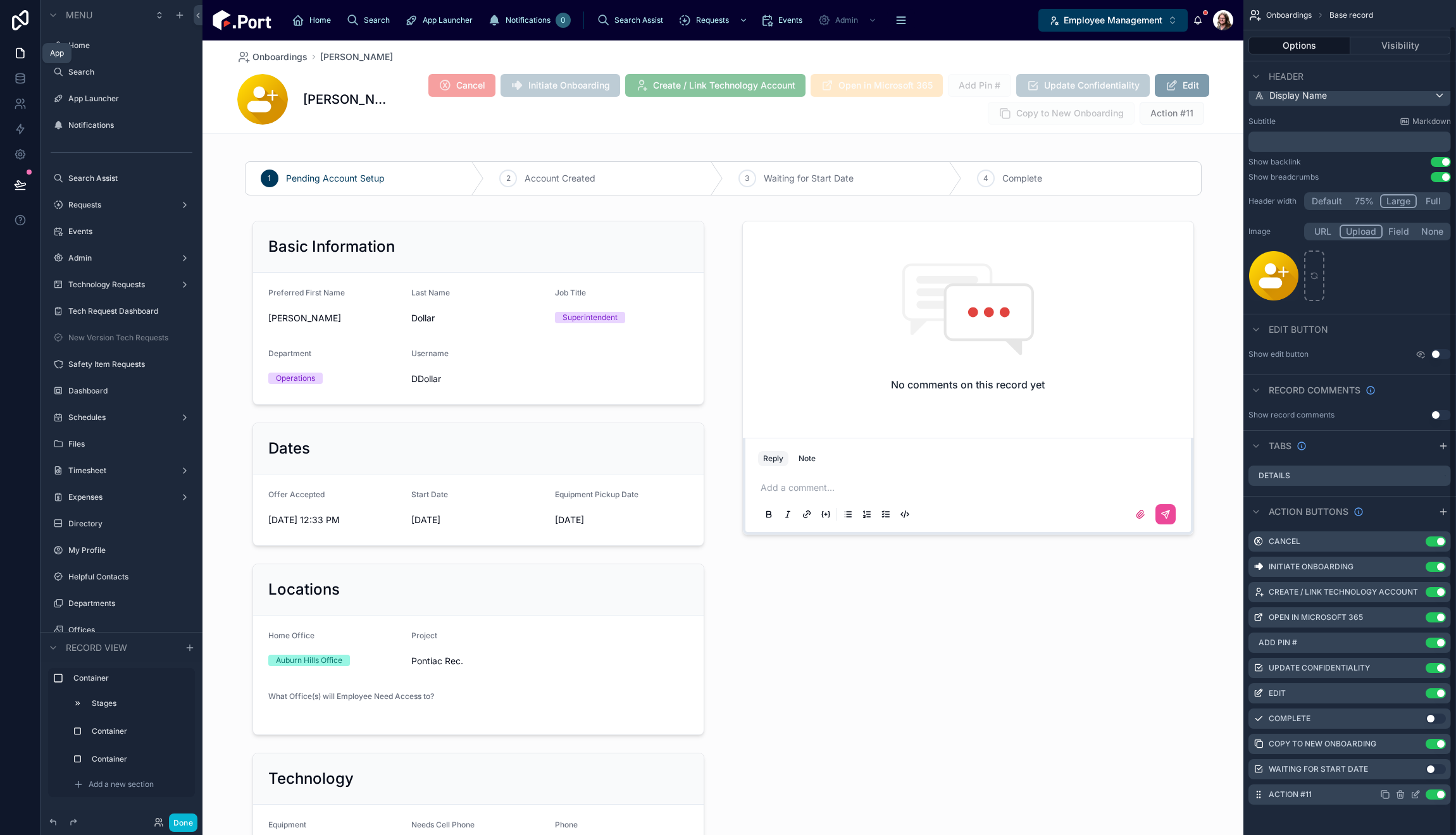
click at [1415, 795] on icon "scrollable content" at bounding box center [1415, 794] width 10 height 10
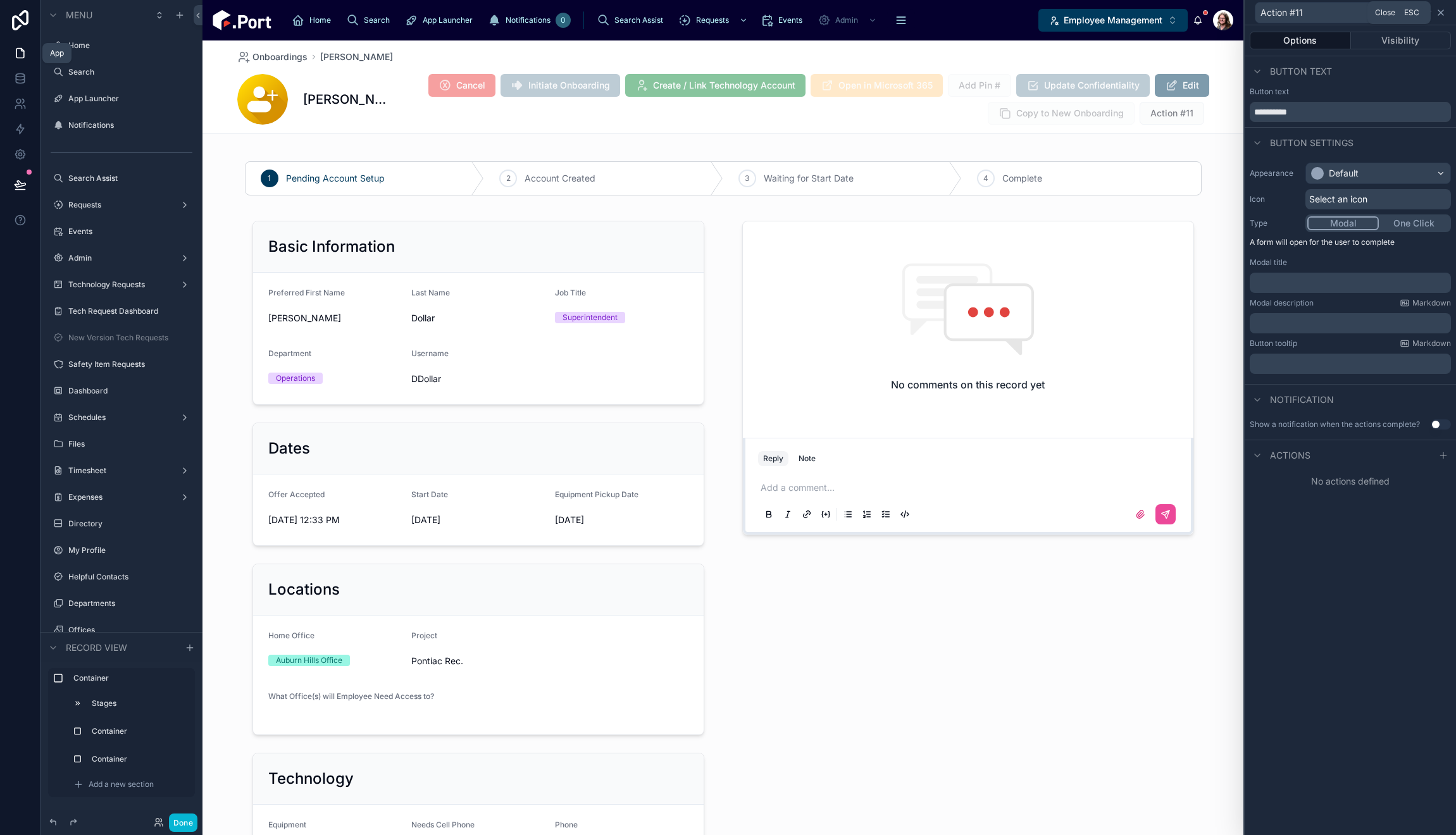
click at [1442, 14] on icon at bounding box center [1440, 12] width 5 height 5
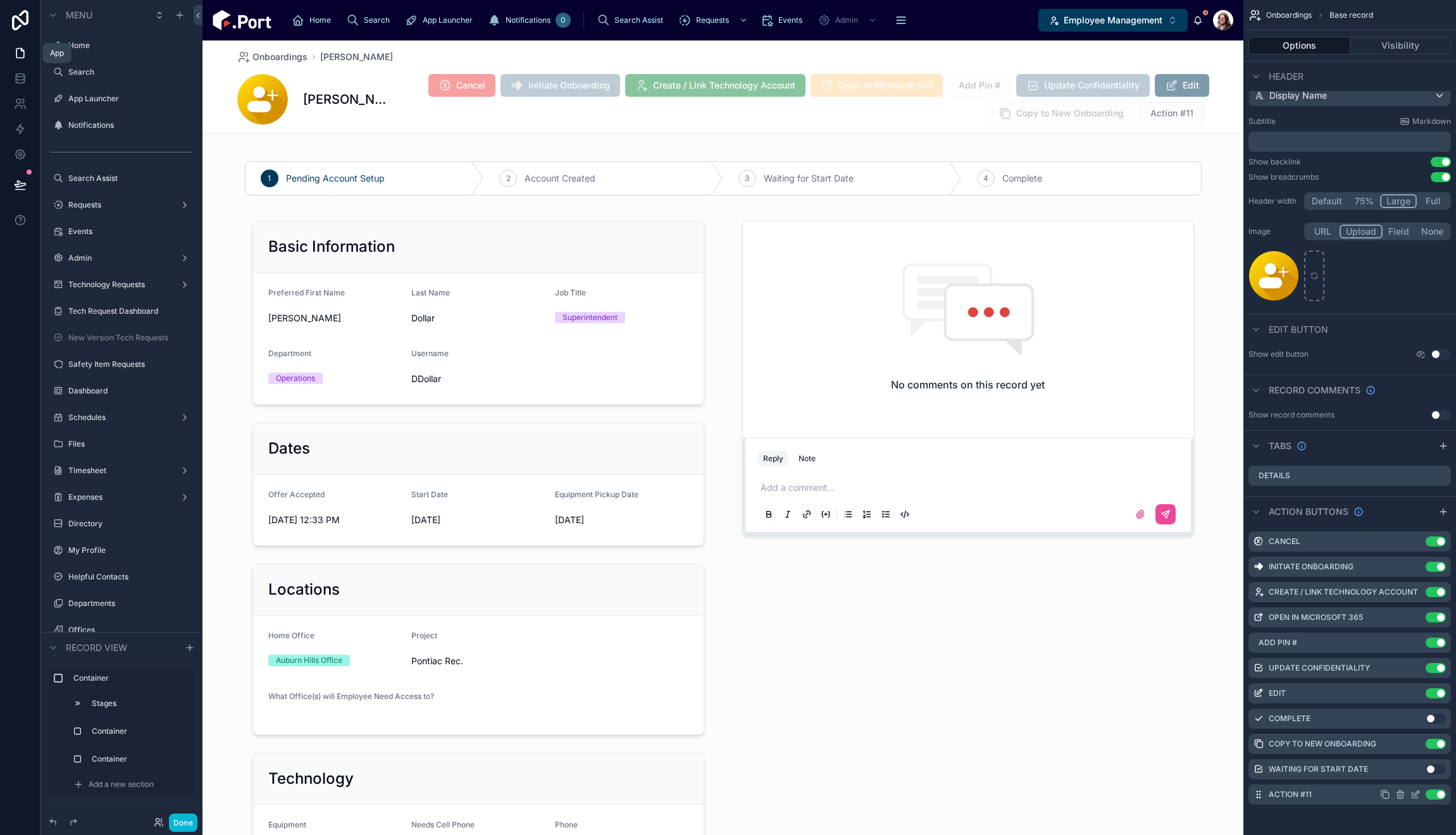
click at [1400, 794] on icon "scrollable content" at bounding box center [1400, 794] width 0 height 3
click at [1419, 778] on icon at bounding box center [1420, 774] width 10 height 10
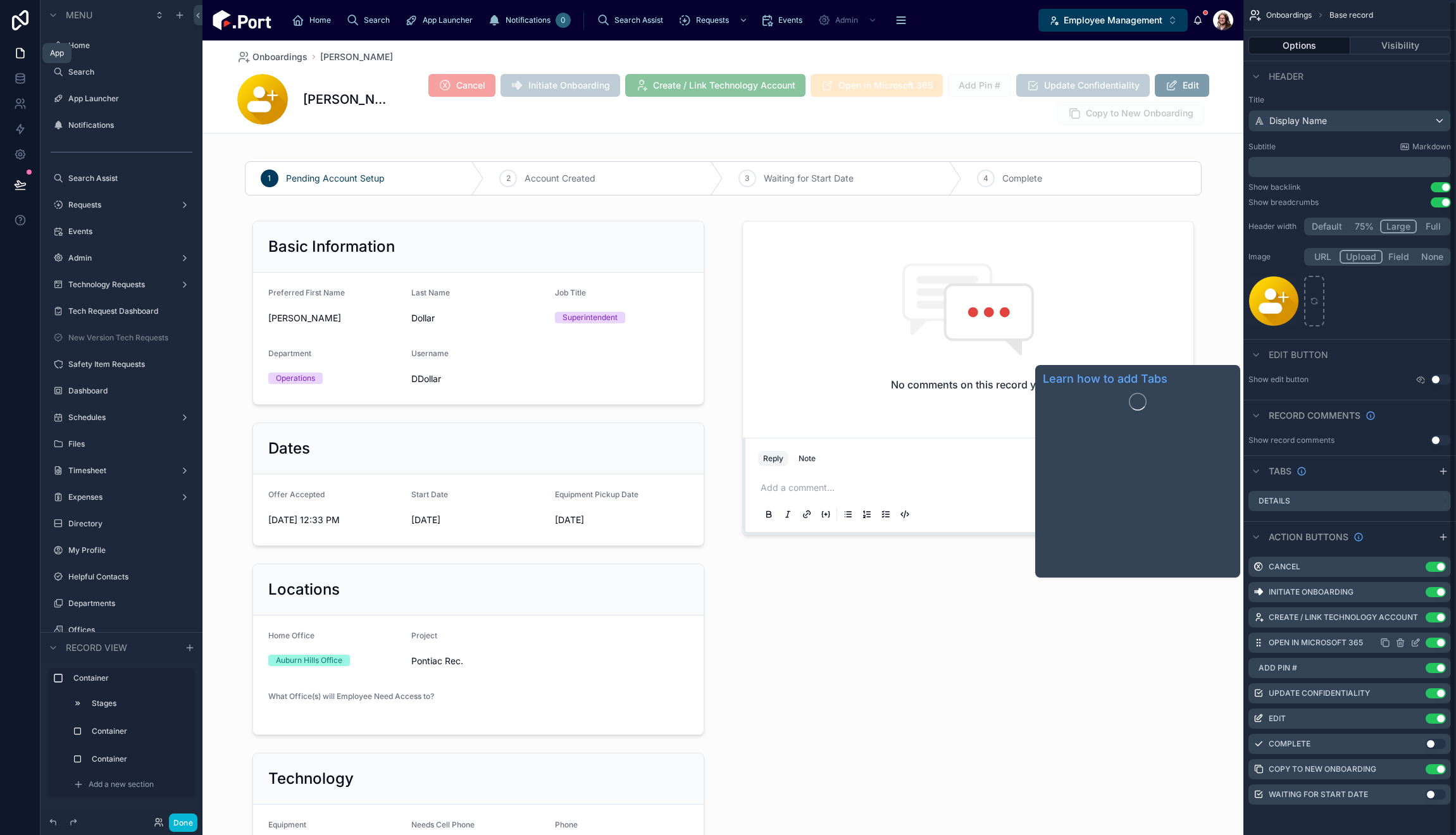
scroll to position [1, 0]
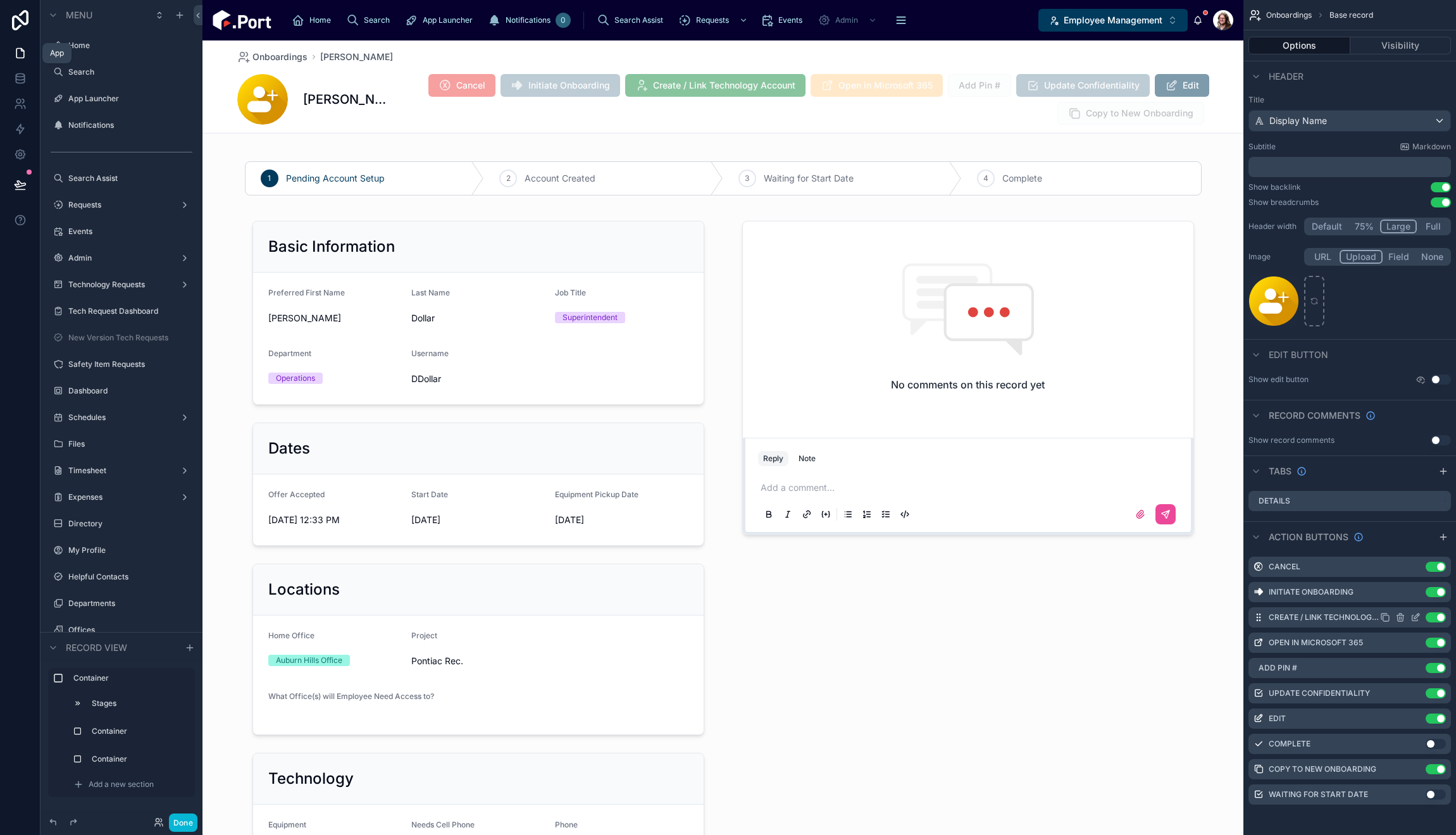
click at [1413, 617] on icon "scrollable content" at bounding box center [1415, 617] width 10 height 10
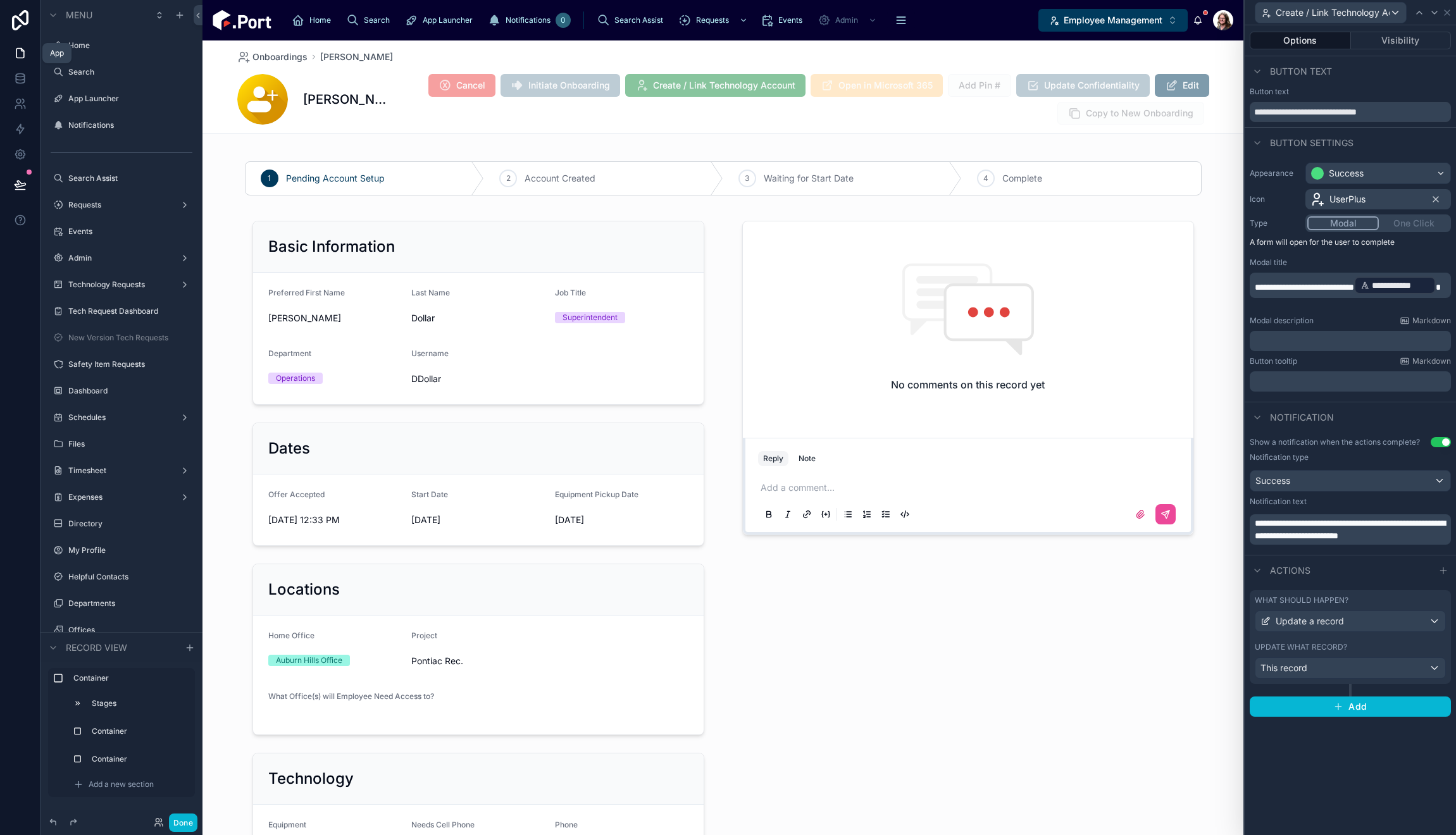
click at [1381, 605] on div "What should happen? Update a record" at bounding box center [1350, 614] width 191 height 37
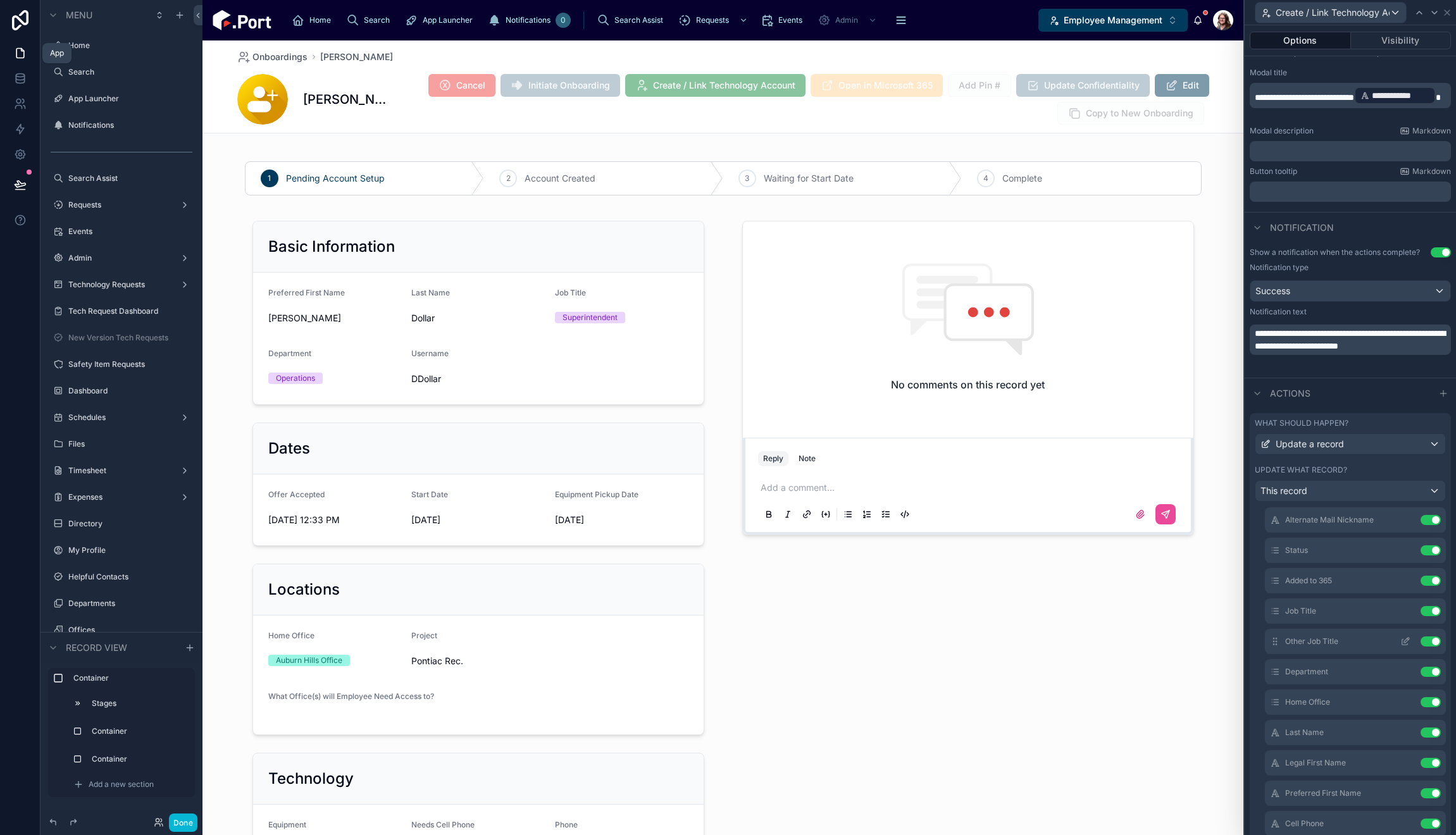
scroll to position [0, 0]
click at [184, 822] on button "Done" at bounding box center [182, 823] width 29 height 19
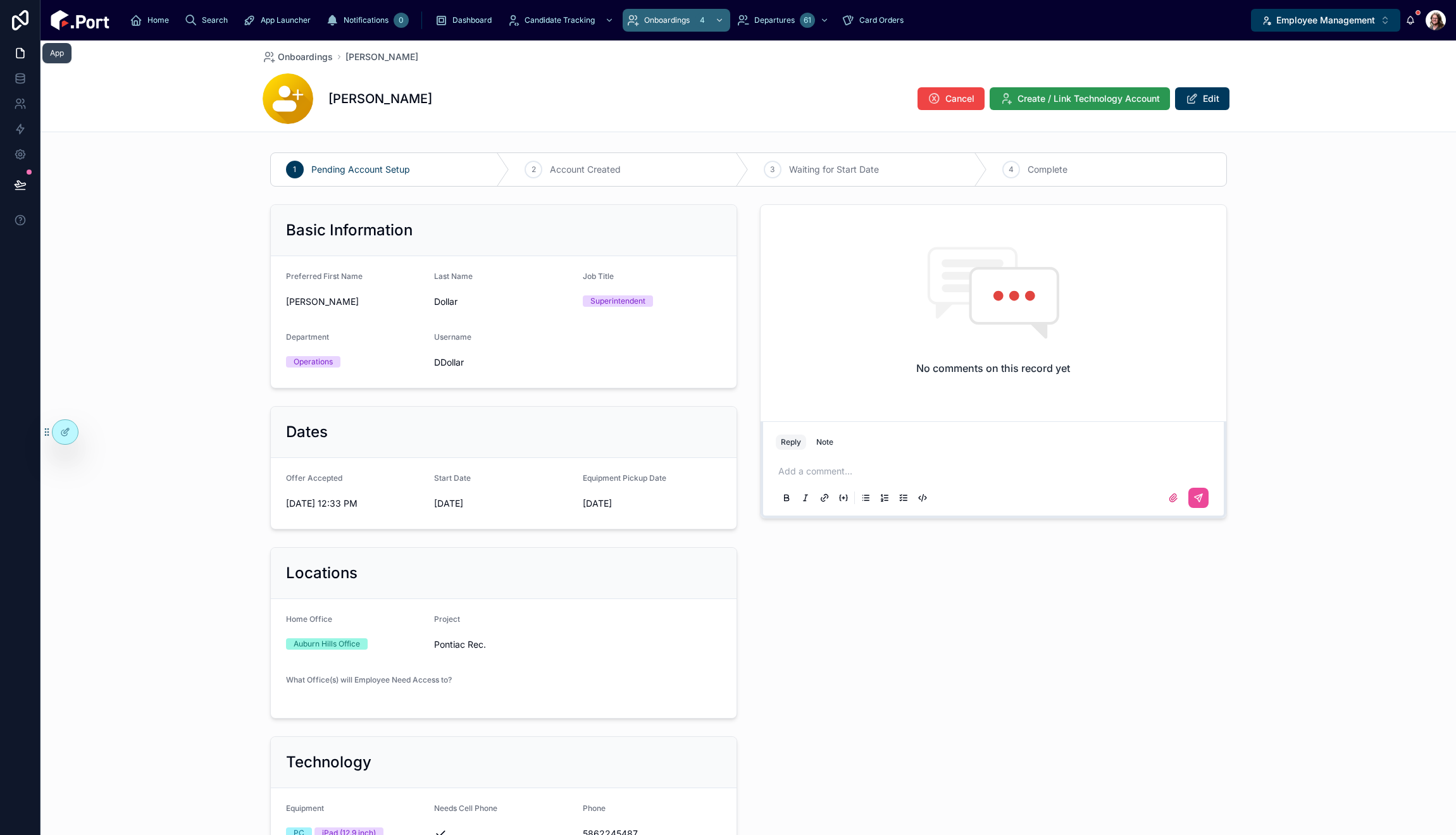
click at [1086, 98] on span "Create / Link Technology Account" at bounding box center [1089, 99] width 143 height 13
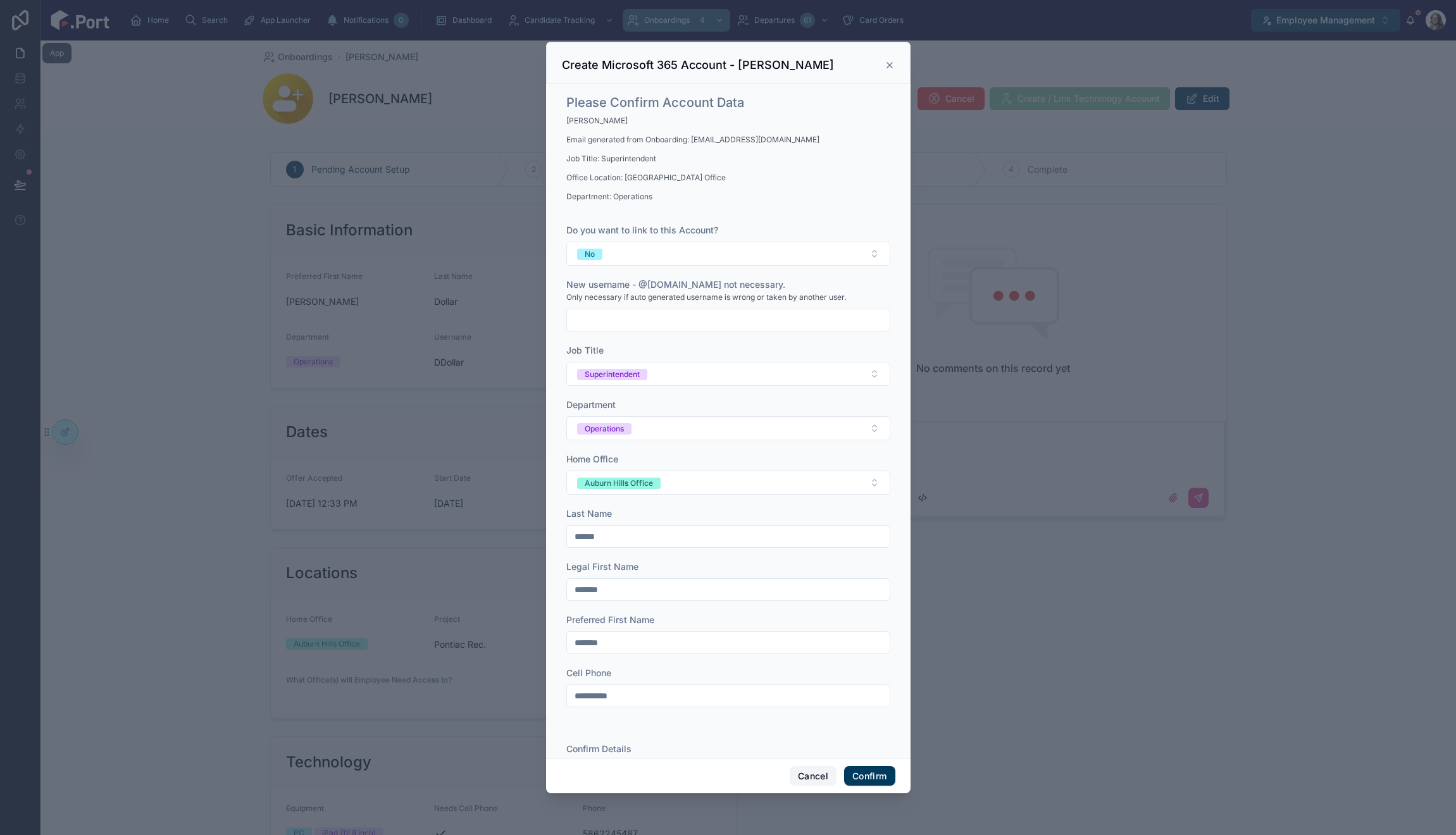
drag, startPoint x: 806, startPoint y: 773, endPoint x: 671, endPoint y: 720, distance: 145.0
click at [806, 772] on button "Cancel" at bounding box center [813, 776] width 47 height 20
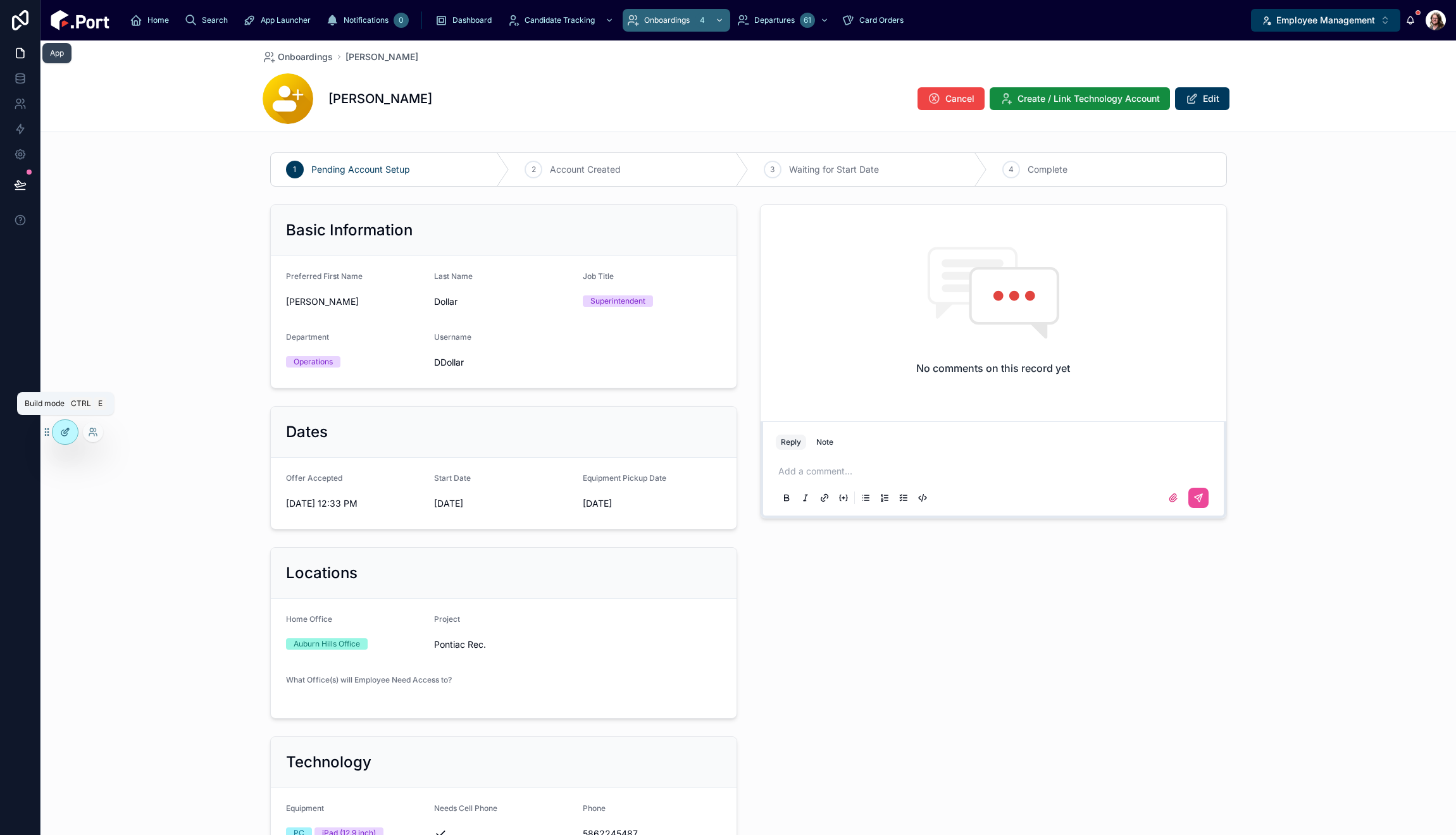
click at [64, 434] on icon at bounding box center [65, 431] width 10 height 10
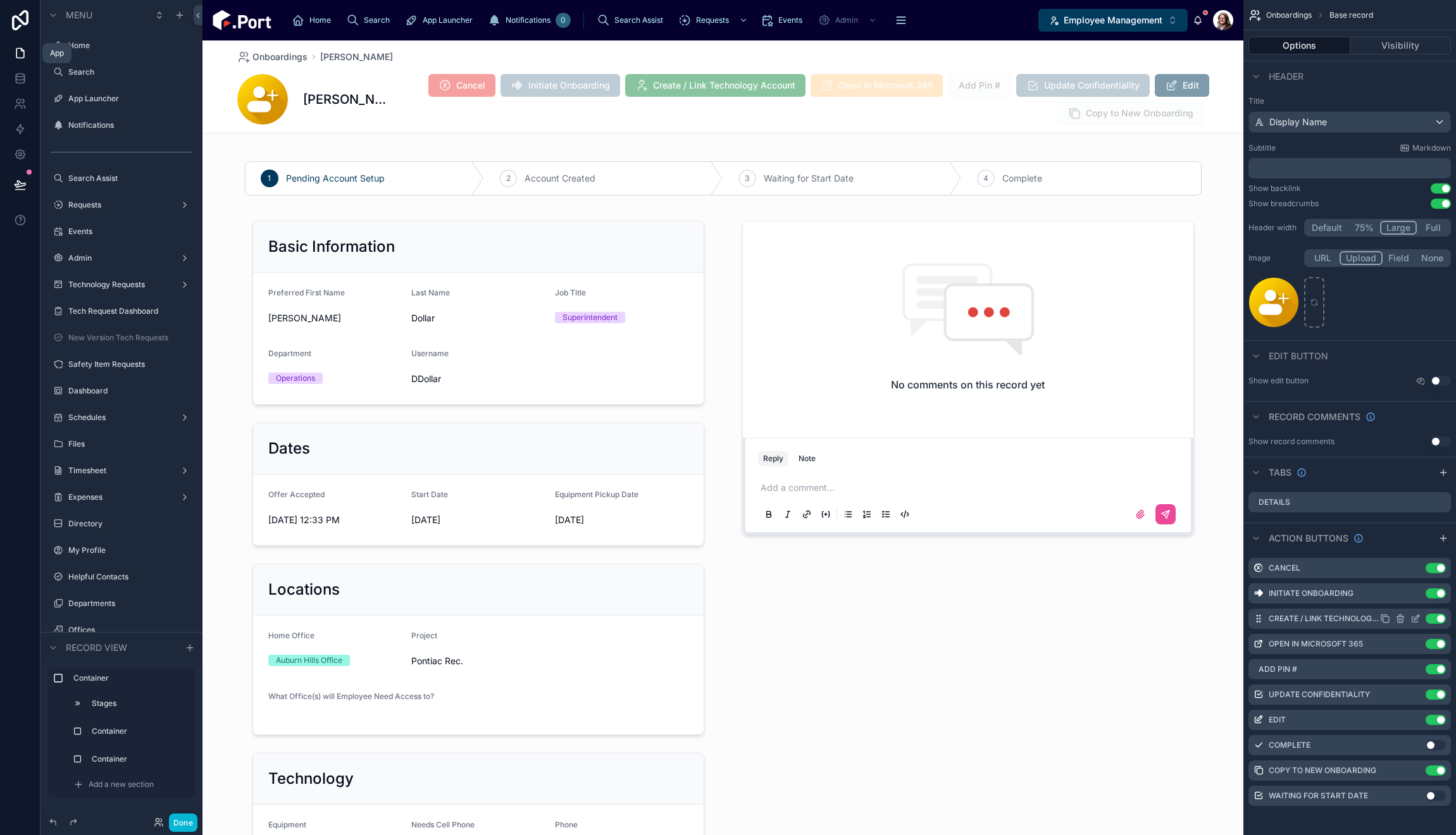
click at [1416, 618] on icon "scrollable content" at bounding box center [1415, 618] width 10 height 10
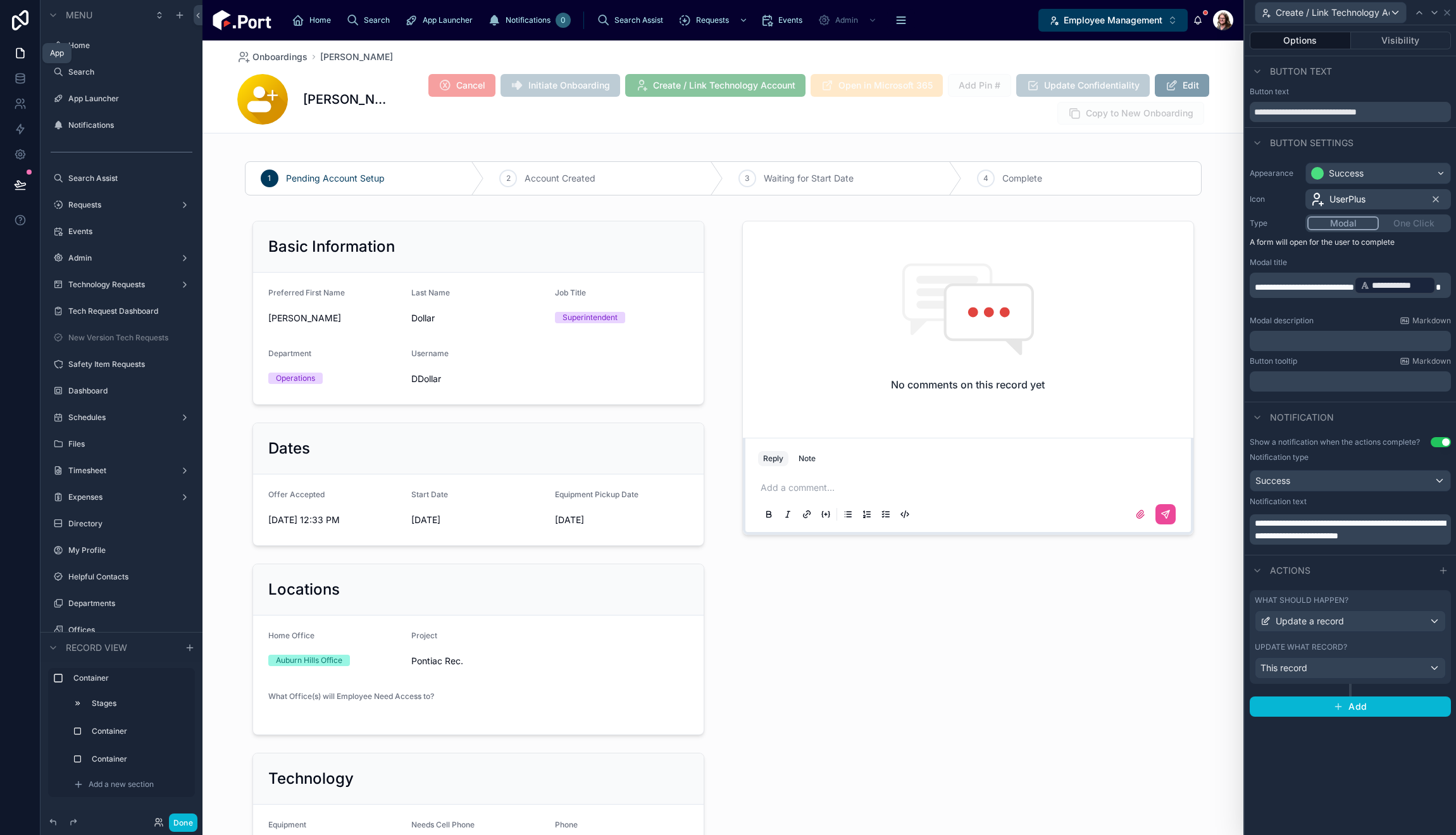
click at [1329, 644] on label "Update what record?" at bounding box center [1301, 646] width 93 height 10
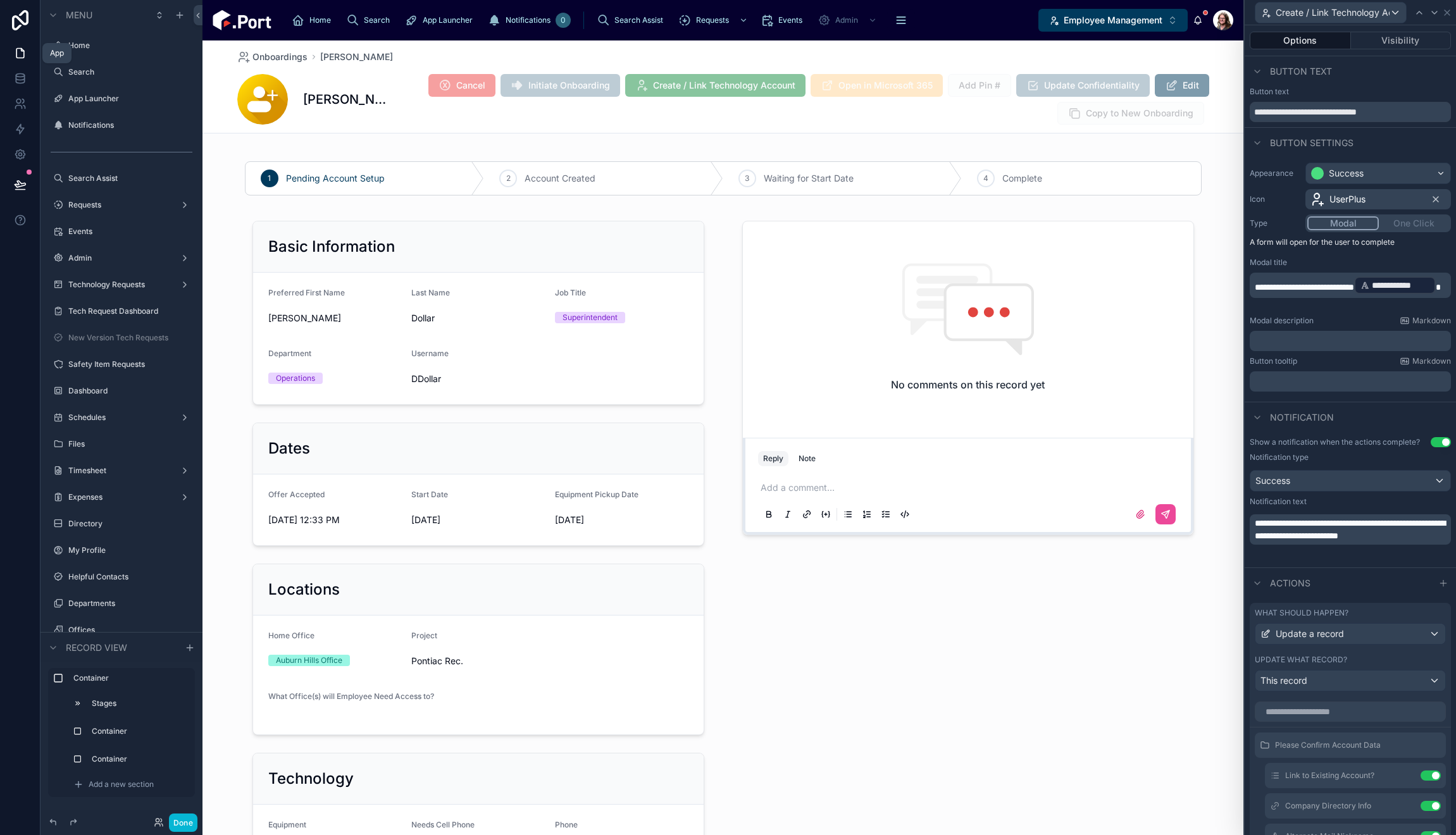
scroll to position [253, 0]
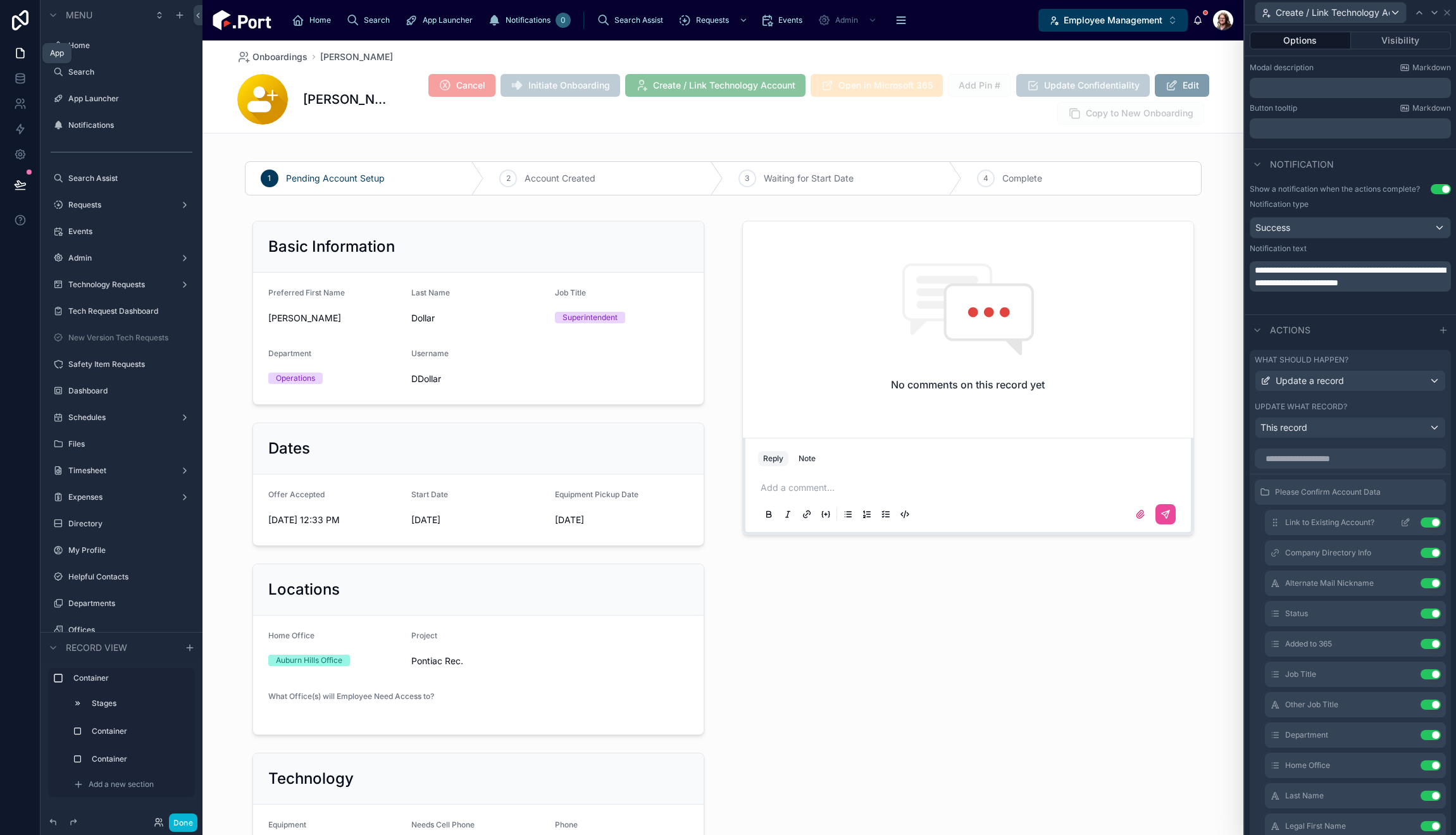
click at [1408, 520] on icon at bounding box center [1408, 519] width 1 height 1
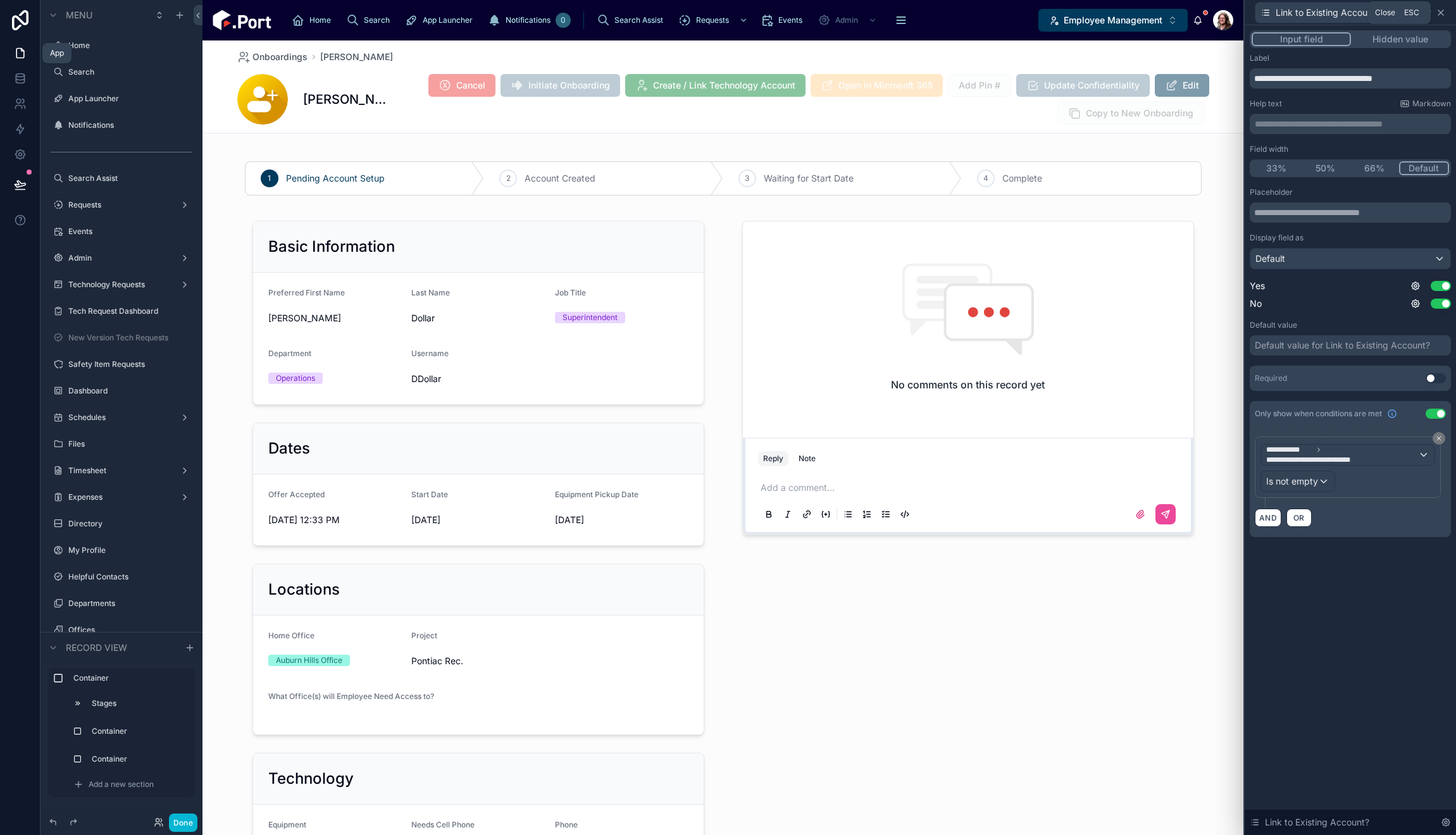
click at [1441, 14] on icon at bounding box center [1440, 12] width 10 height 10
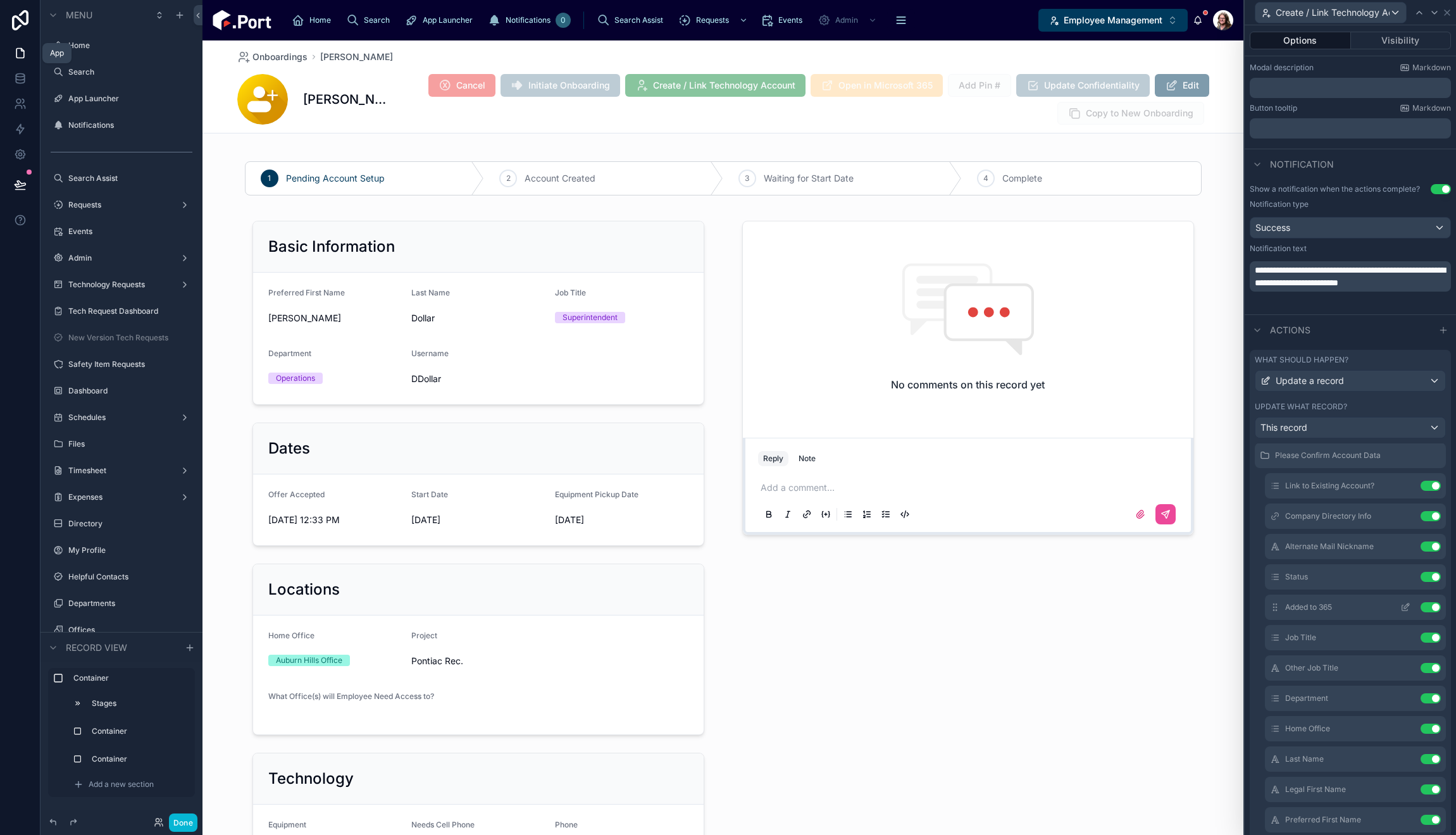
scroll to position [0, 0]
click at [182, 829] on button "Done" at bounding box center [182, 823] width 29 height 19
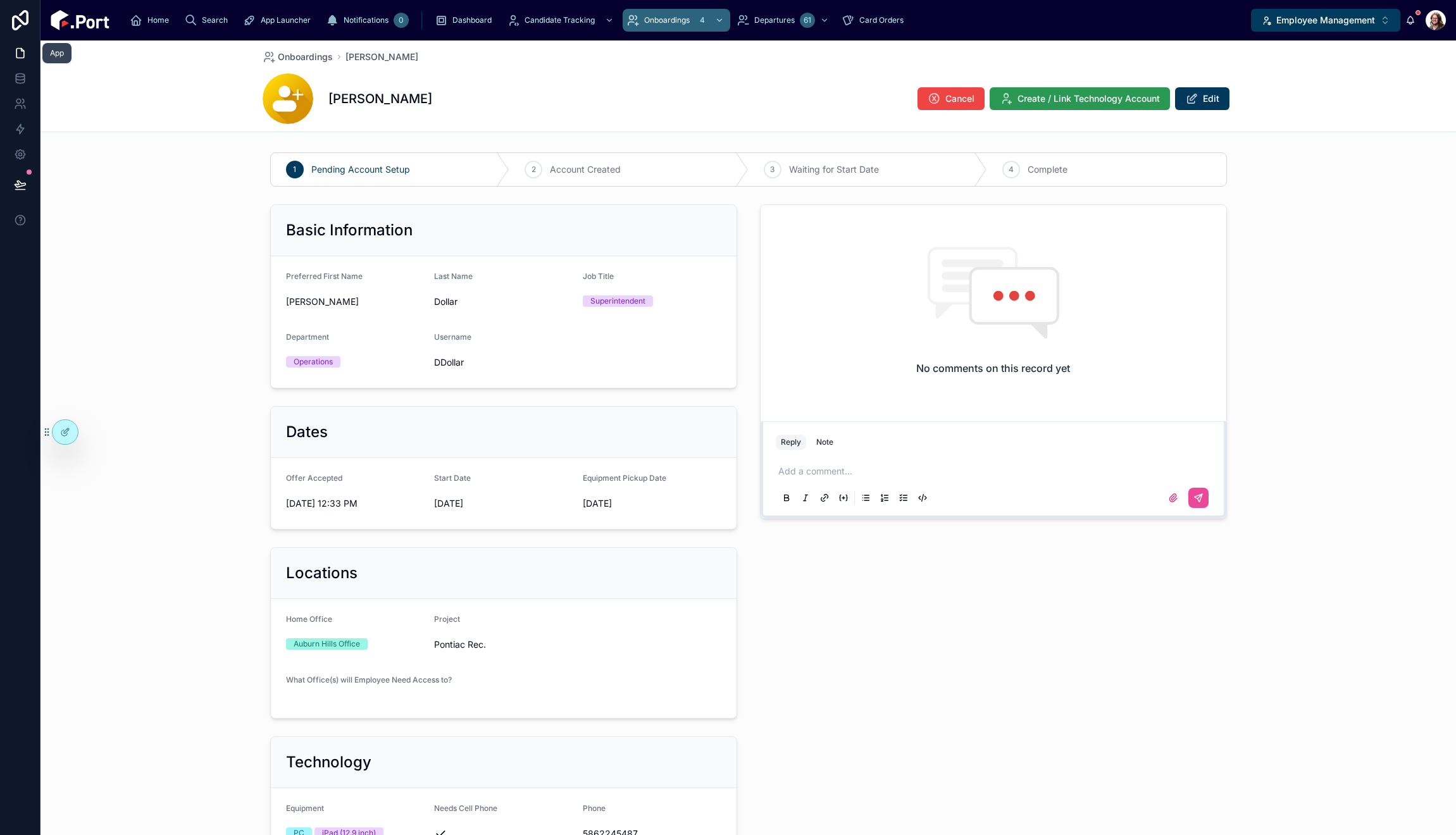
click at [1140, 101] on span "Create / Link Technology Account" at bounding box center [1089, 99] width 143 height 13
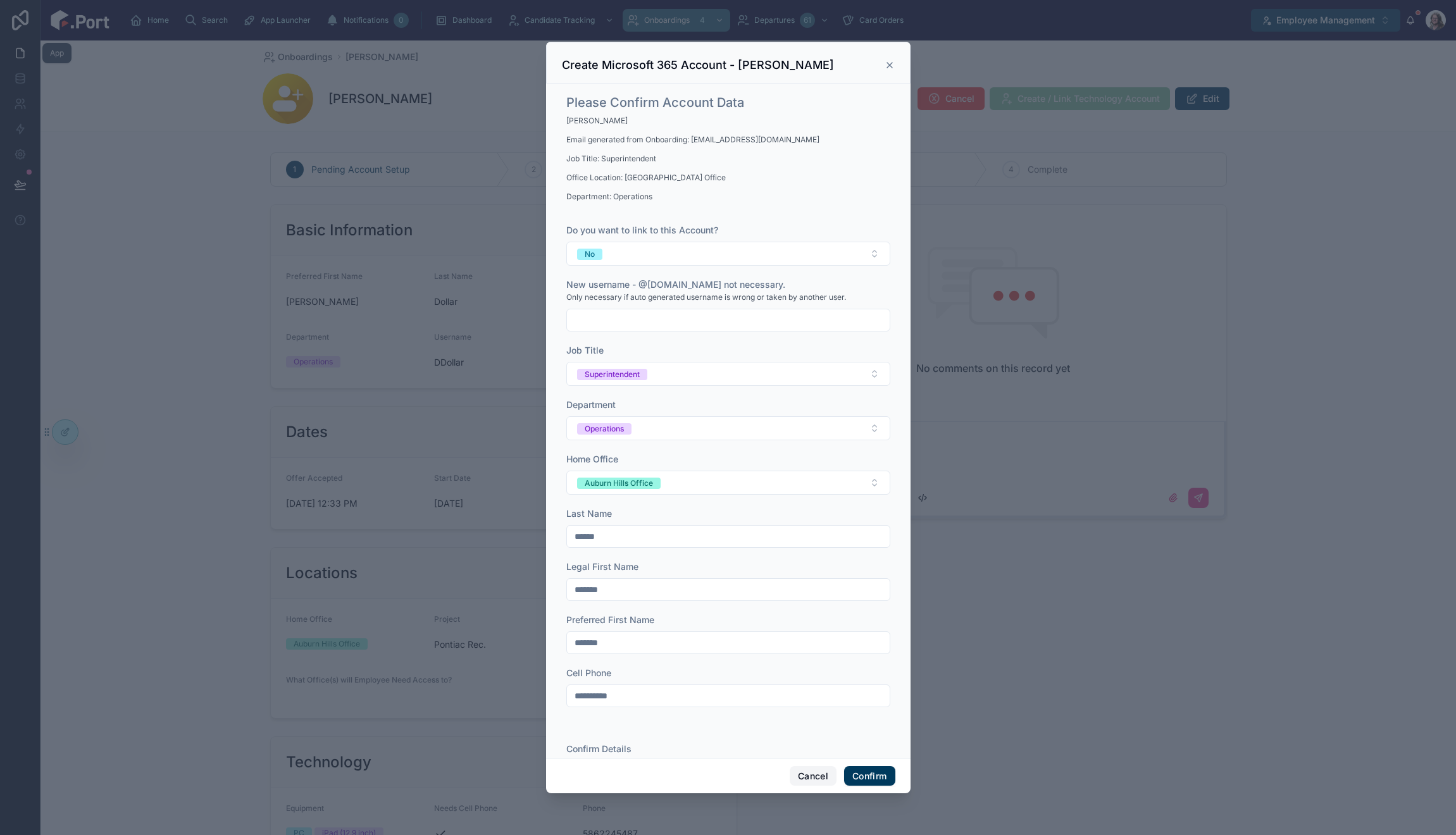
click at [806, 781] on button "Cancel" at bounding box center [813, 776] width 47 height 20
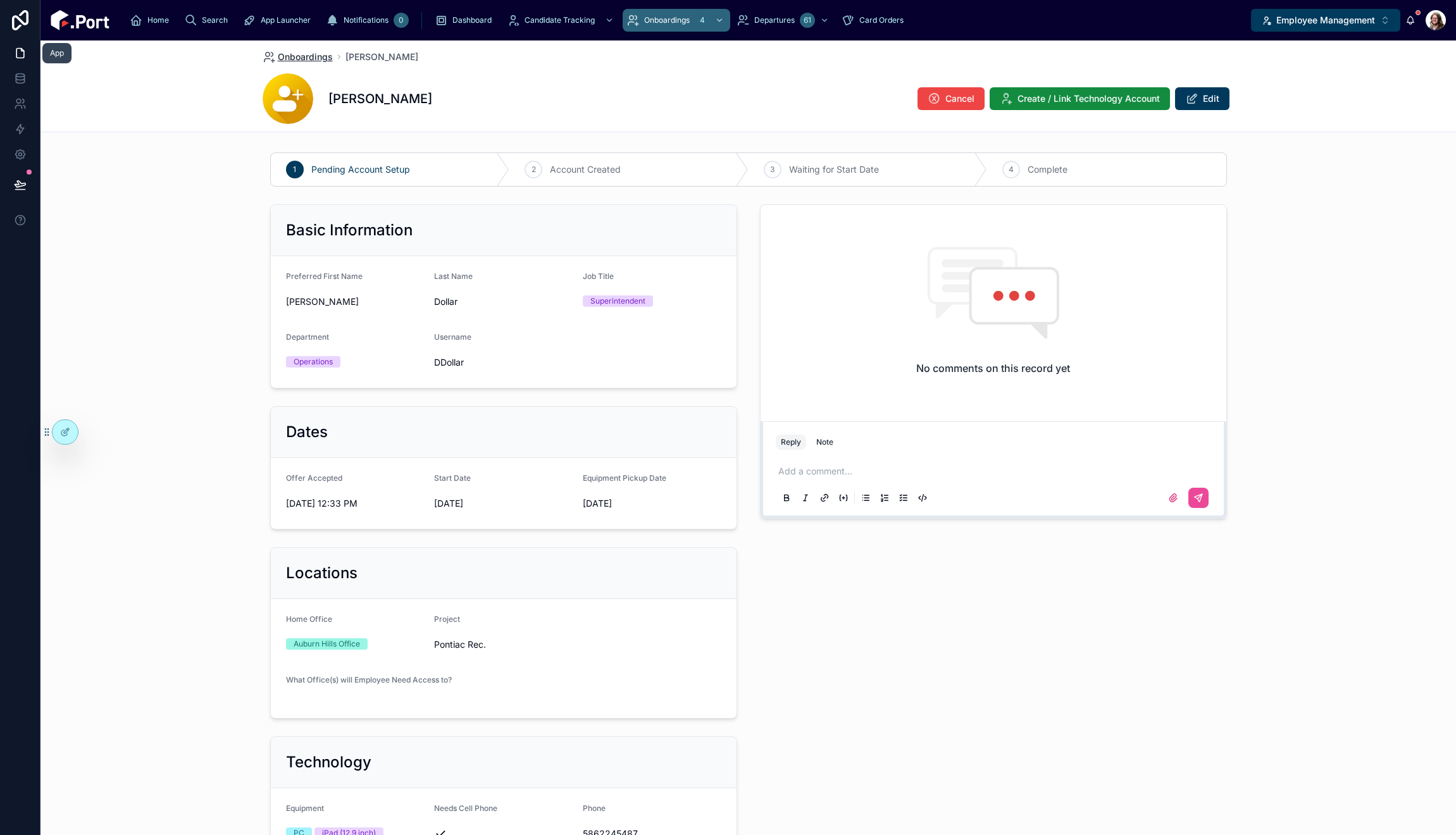
click at [310, 56] on span "Onboardings" at bounding box center [305, 57] width 55 height 13
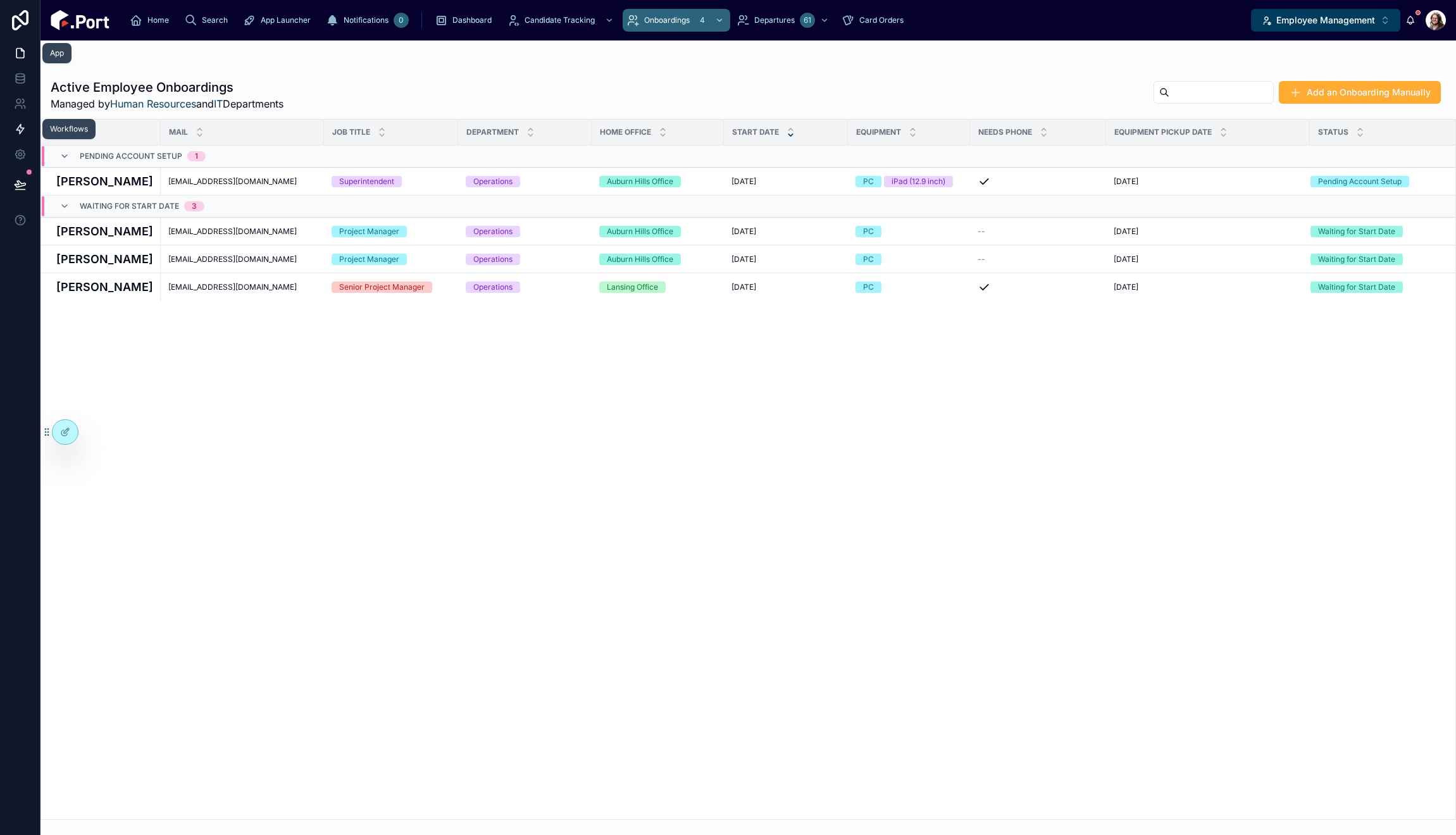
click at [20, 127] on icon at bounding box center [20, 130] width 7 height 9
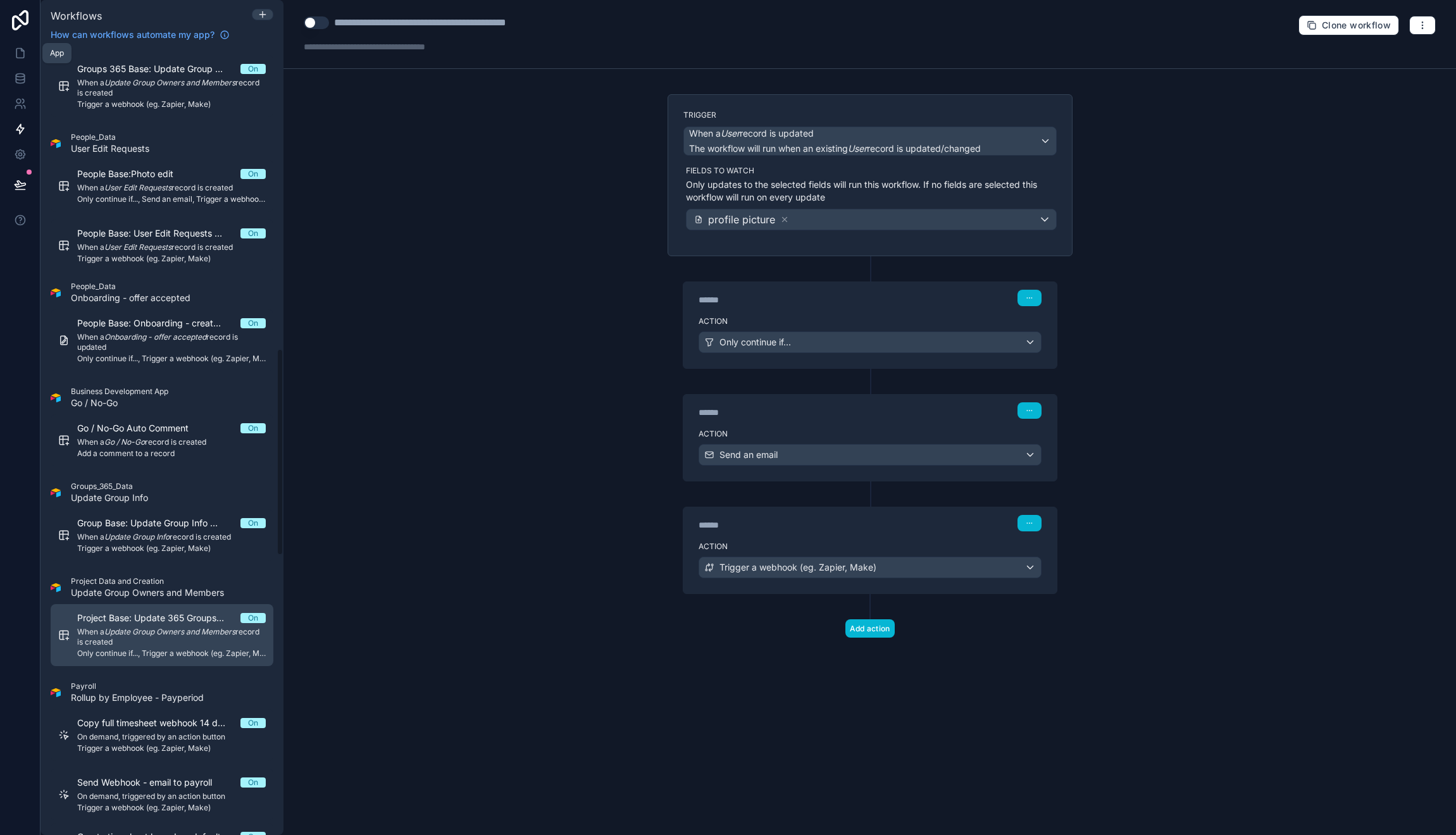
scroll to position [1139, 0]
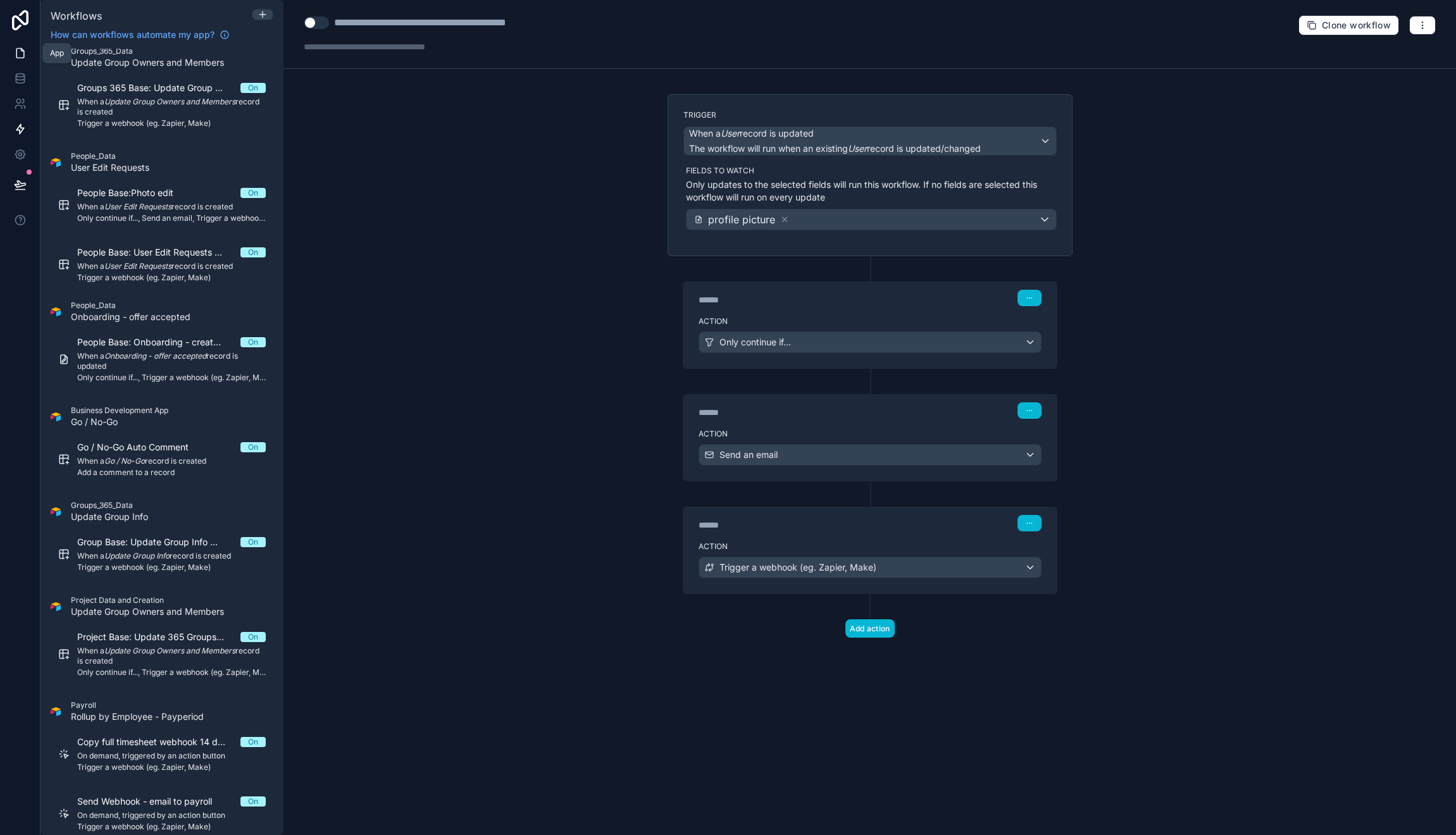
click at [19, 51] on icon at bounding box center [20, 54] width 13 height 13
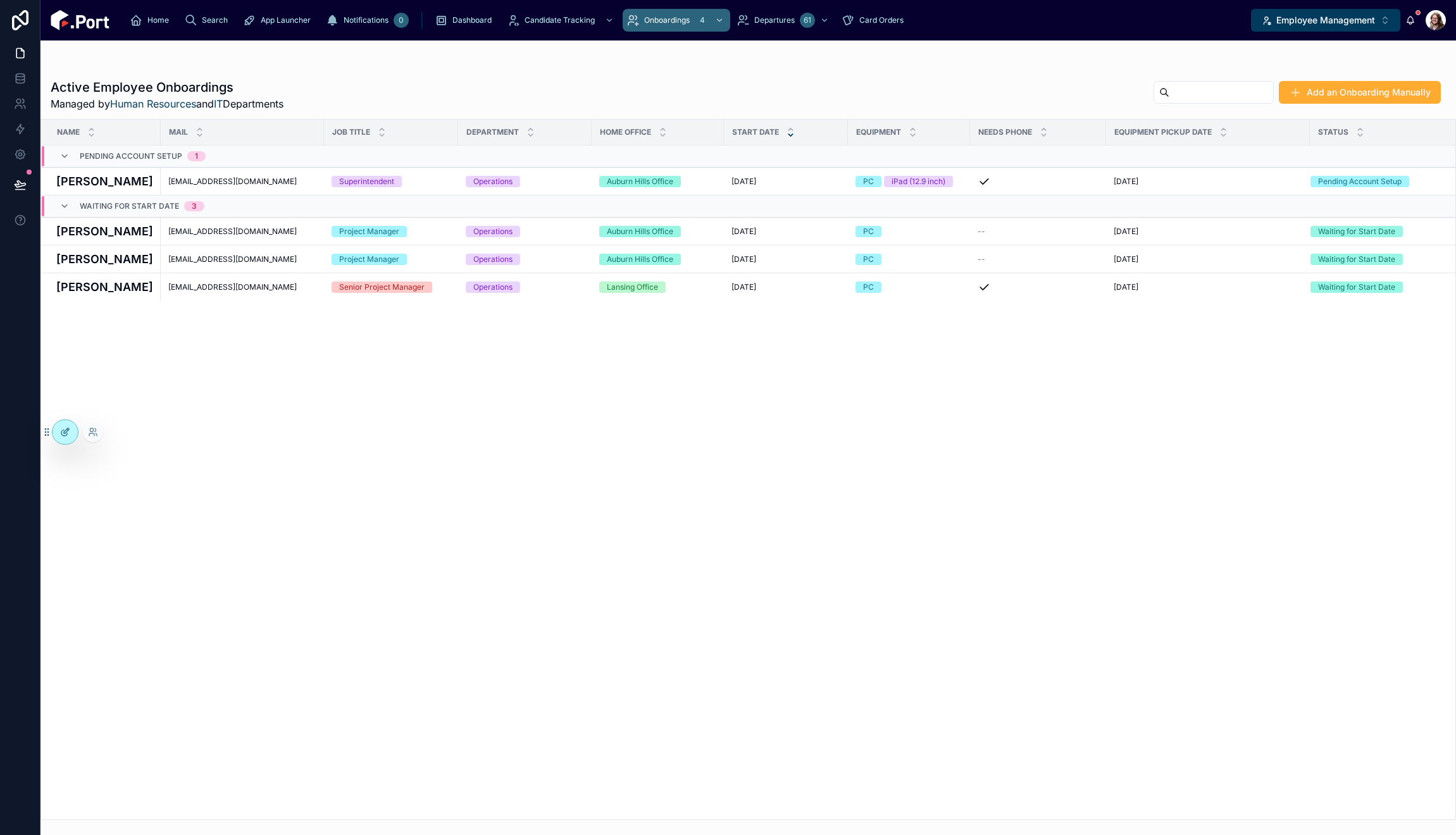
click at [61, 431] on icon at bounding box center [64, 433] width 6 height 6
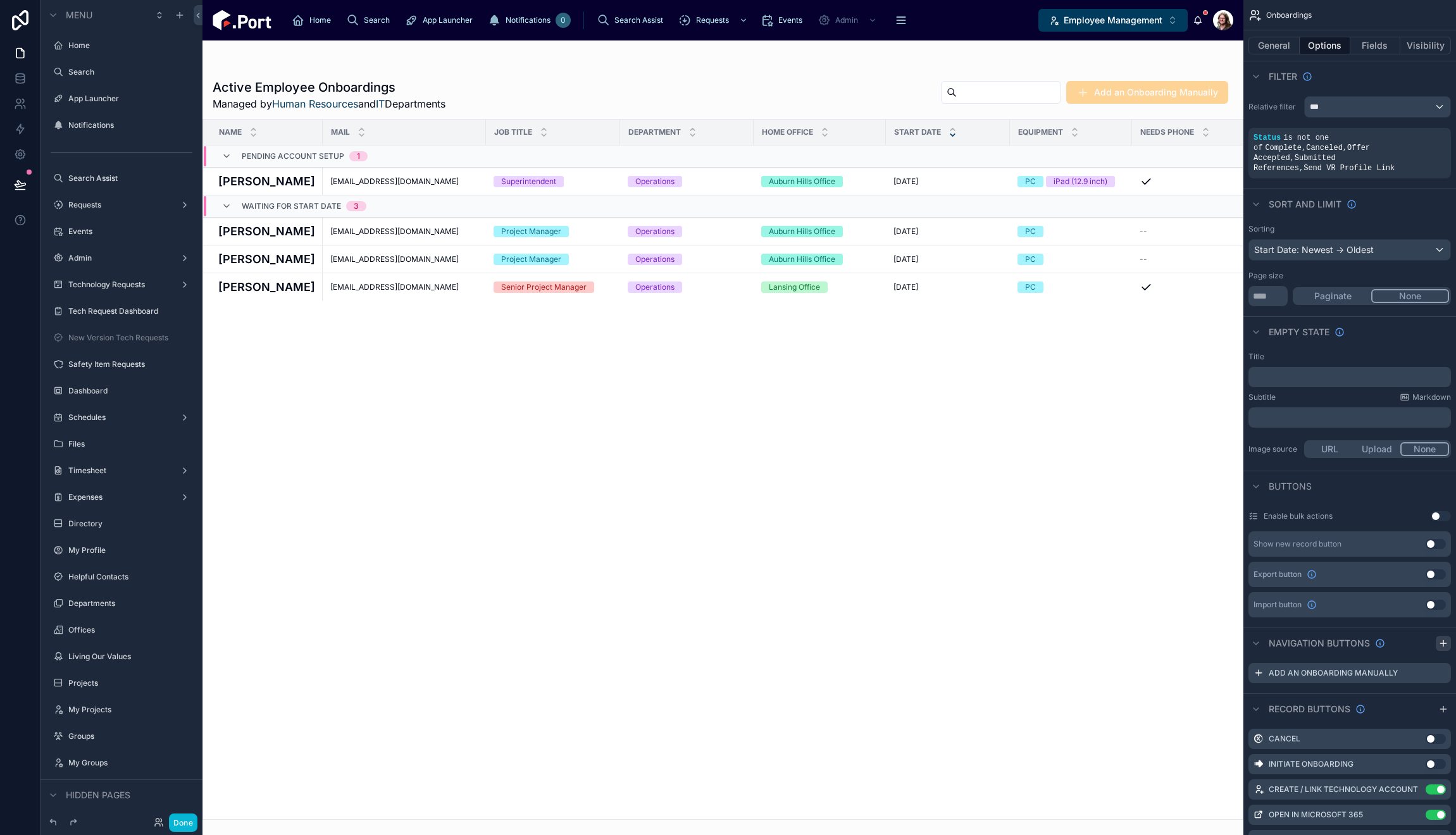
click at [1443, 638] on icon "scrollable content" at bounding box center [1443, 642] width 10 height 10
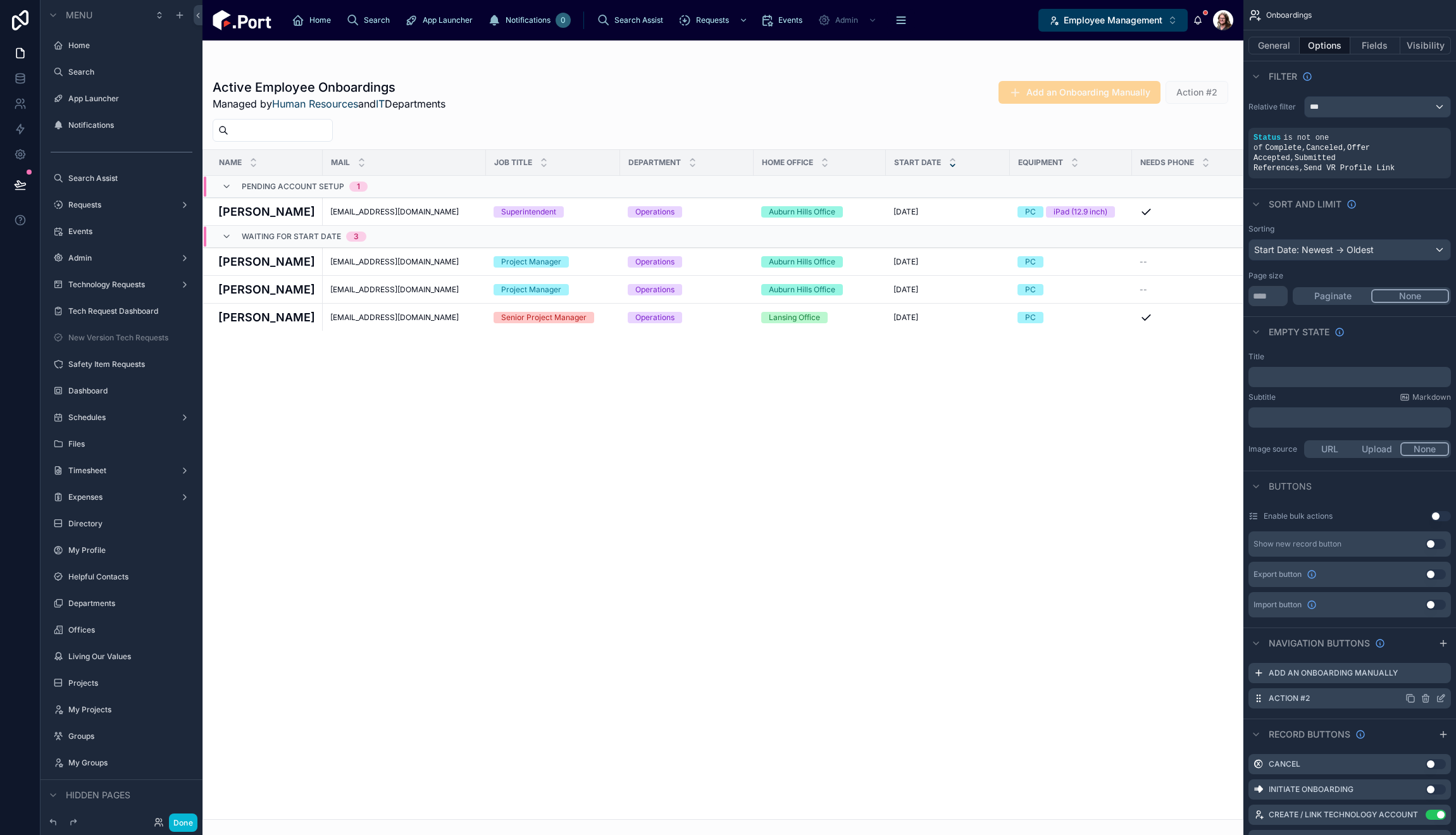
click at [1439, 693] on icon "scrollable content" at bounding box center [1440, 698] width 10 height 10
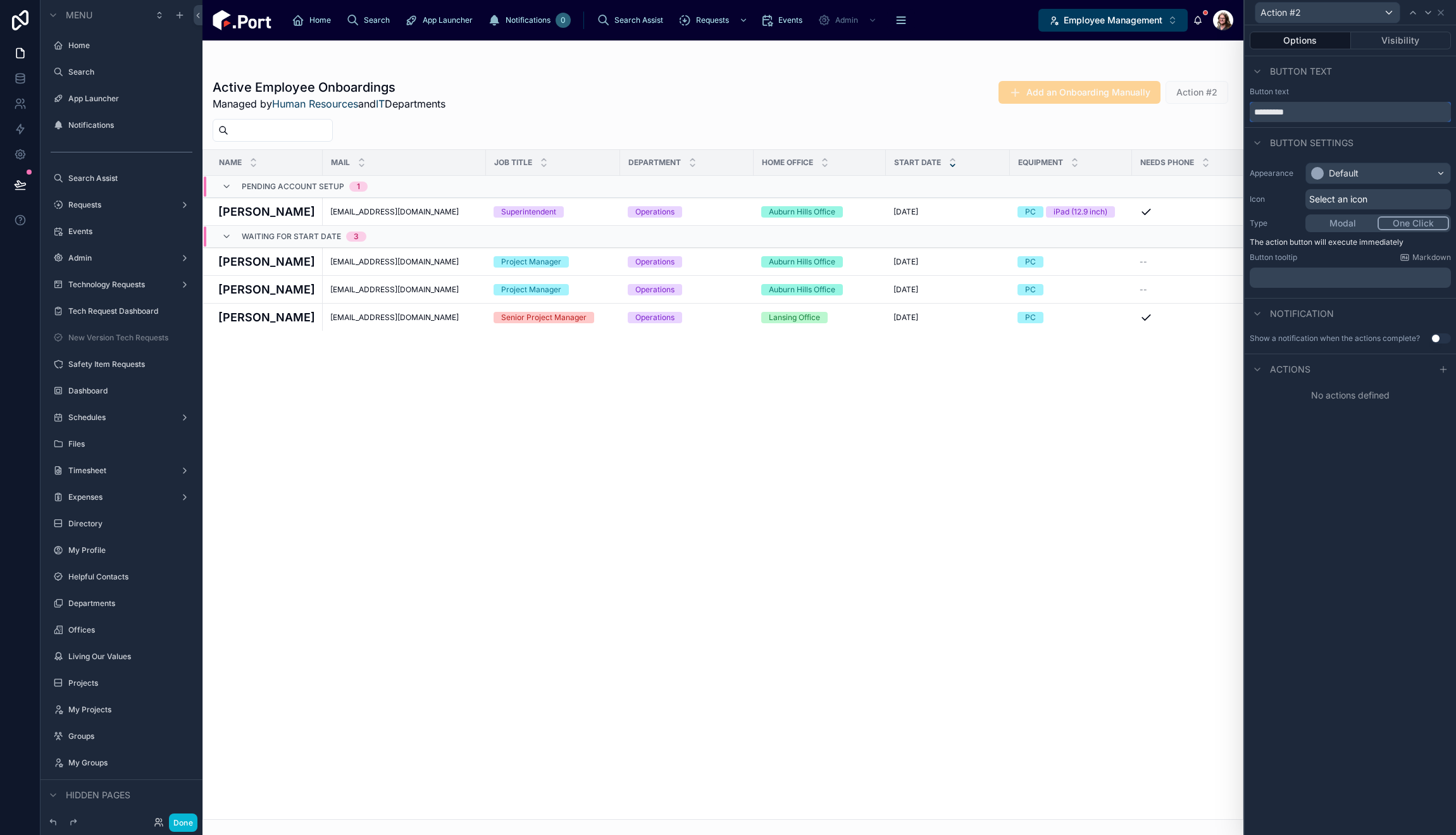
drag, startPoint x: 1313, startPoint y: 107, endPoint x: 1225, endPoint y: 120, distance: 89.0
click at [1225, 120] on div "Action #2 Options Visibility Button text Button text ********* Button settings …" at bounding box center [728, 418] width 1456 height 835
type input "*"
type input "**********"
click at [1381, 173] on div "Default" at bounding box center [1378, 173] width 144 height 20
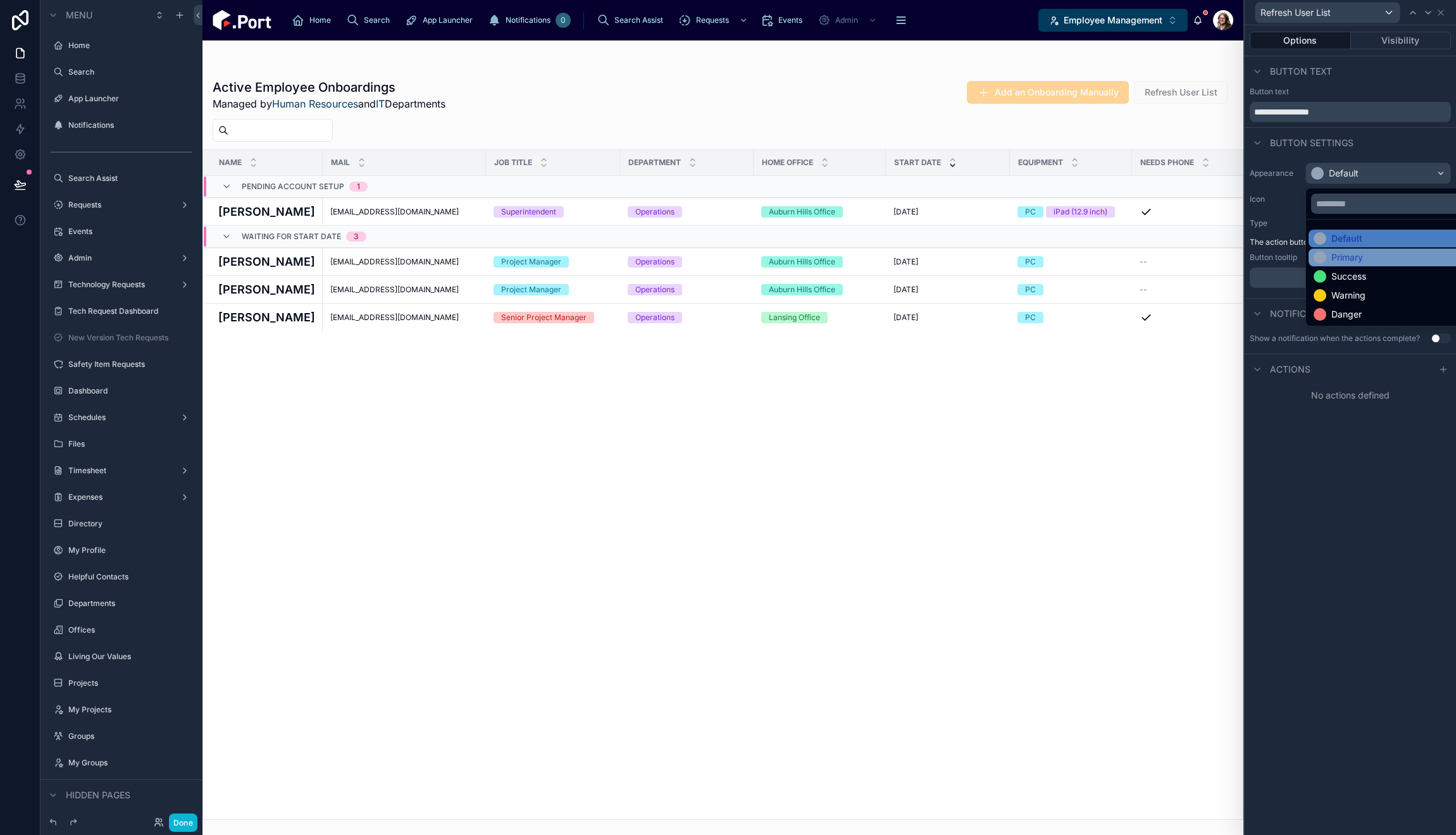
click at [1374, 260] on div "Primary" at bounding box center [1392, 257] width 158 height 13
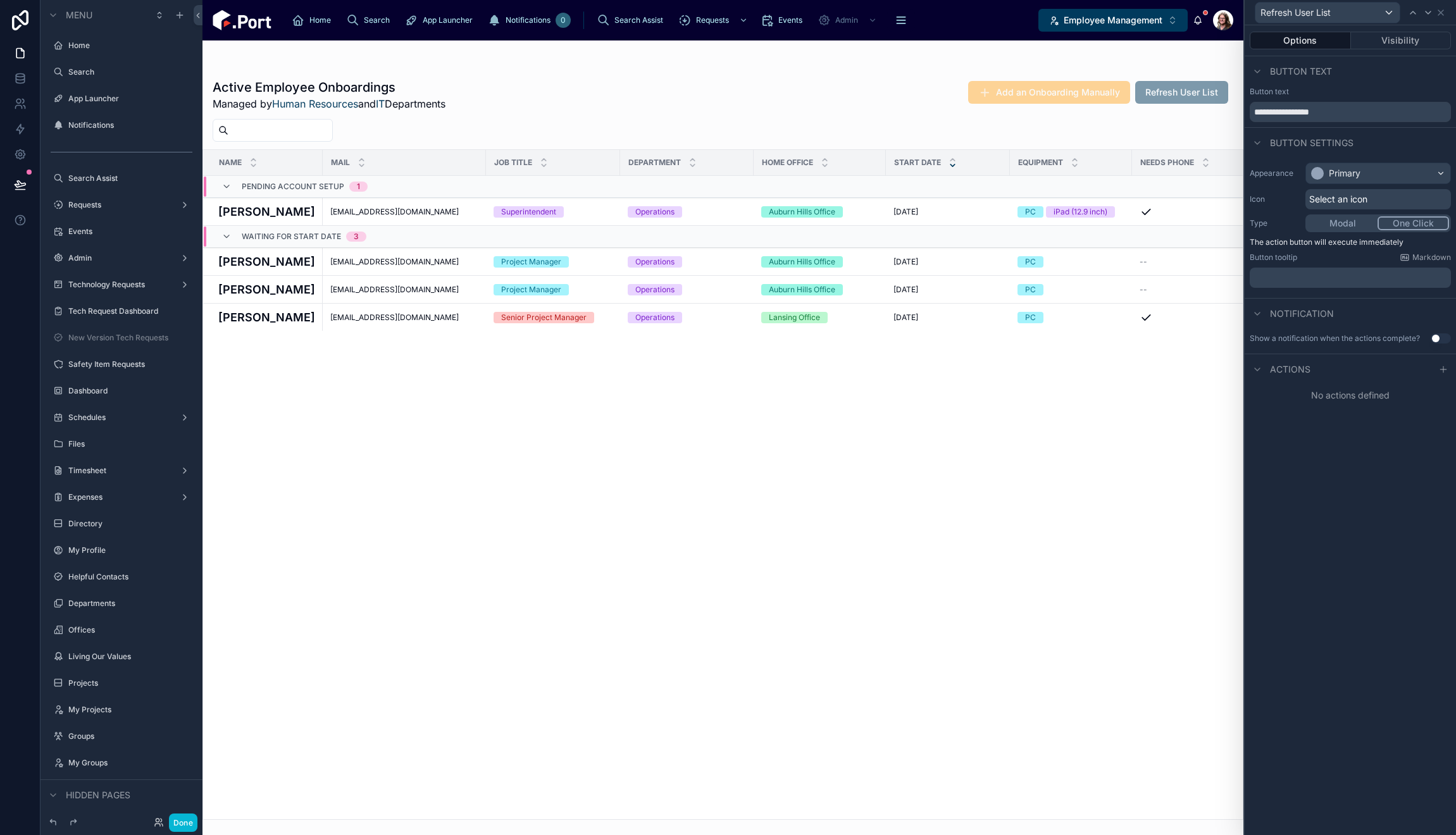
click at [1369, 203] on div "Select an icon" at bounding box center [1378, 199] width 145 height 20
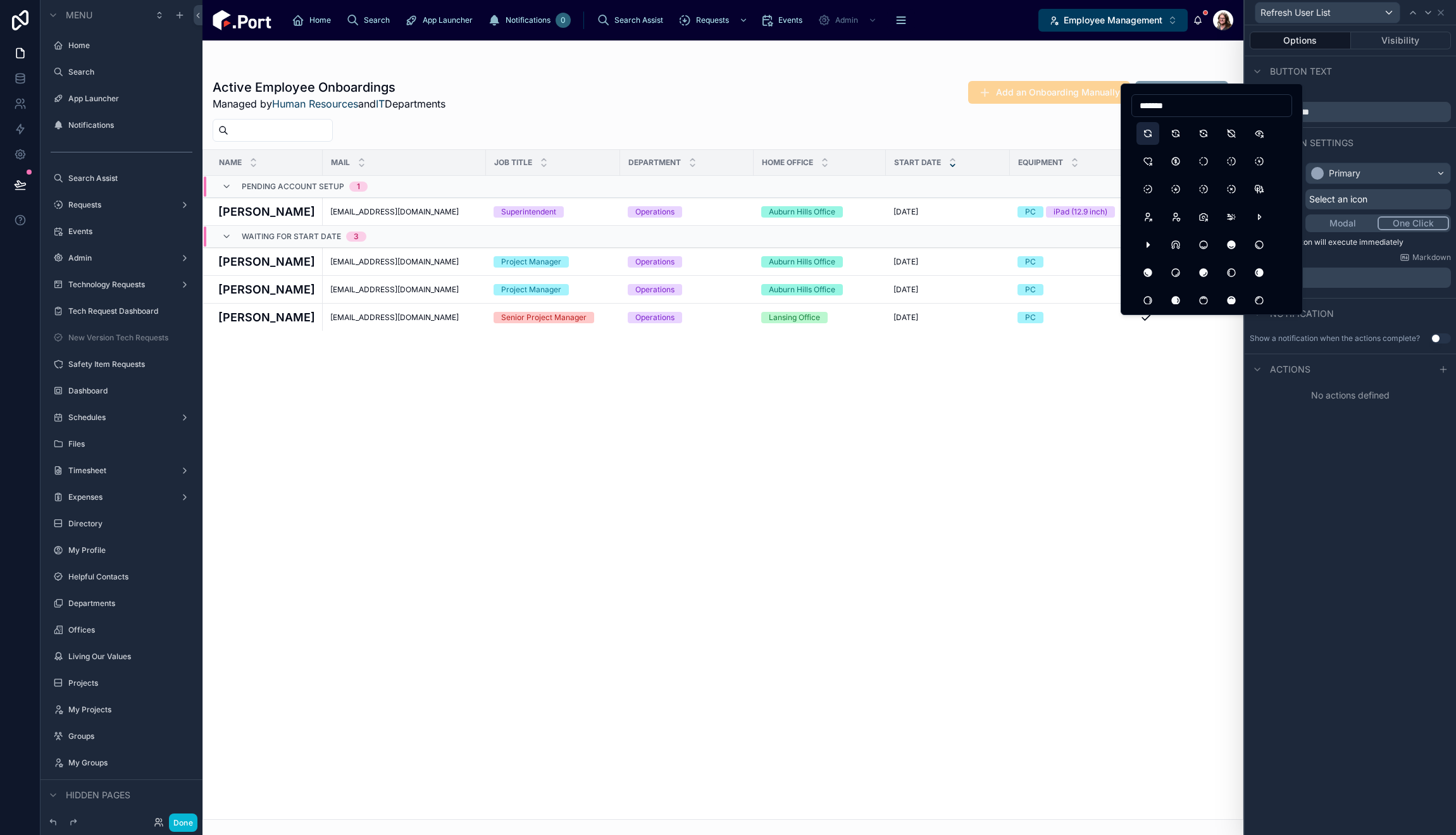
type input "*******"
click at [1148, 137] on button "Refresh" at bounding box center [1148, 133] width 23 height 23
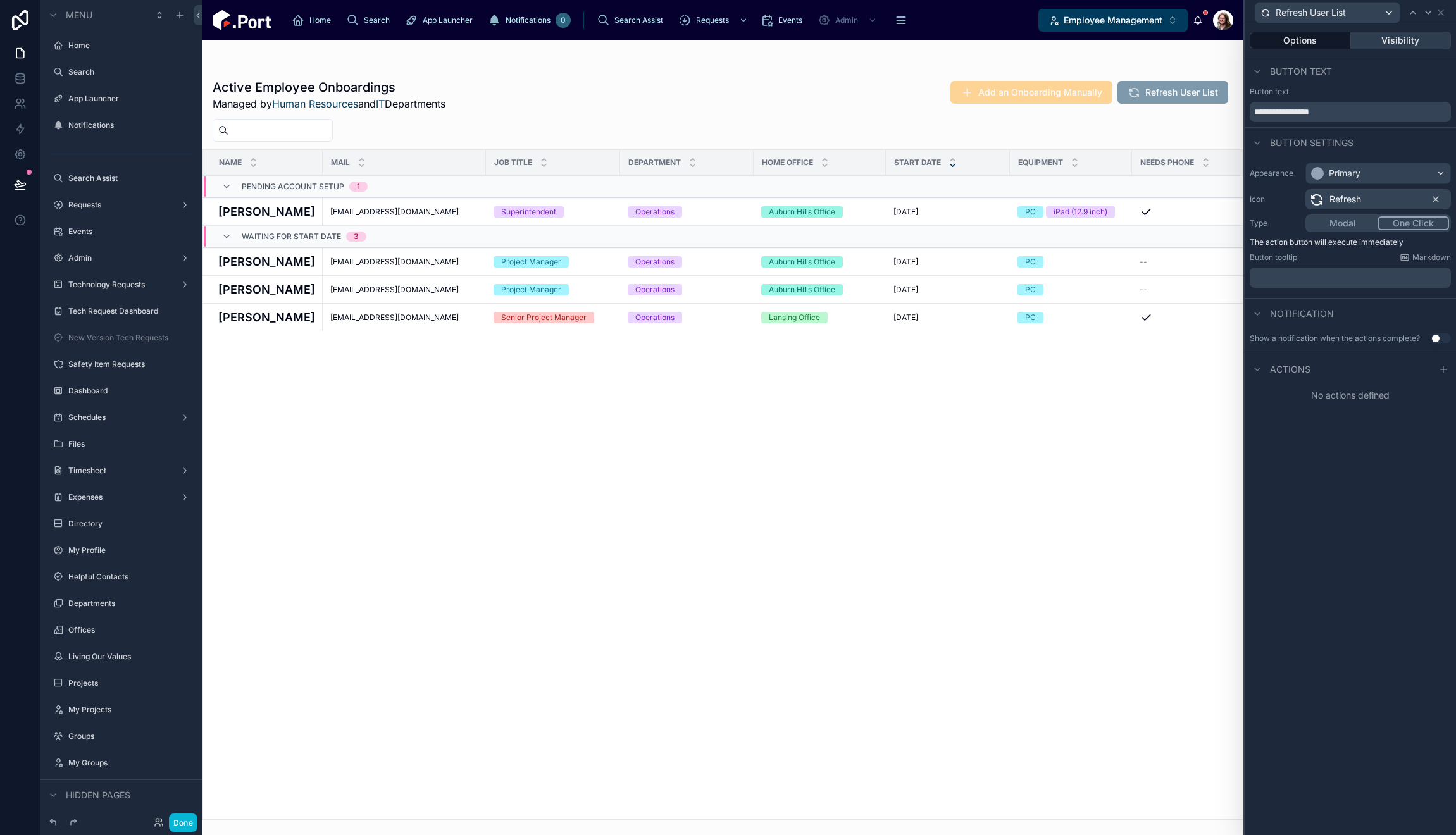
click at [1388, 41] on button "Visibility" at bounding box center [1401, 40] width 101 height 18
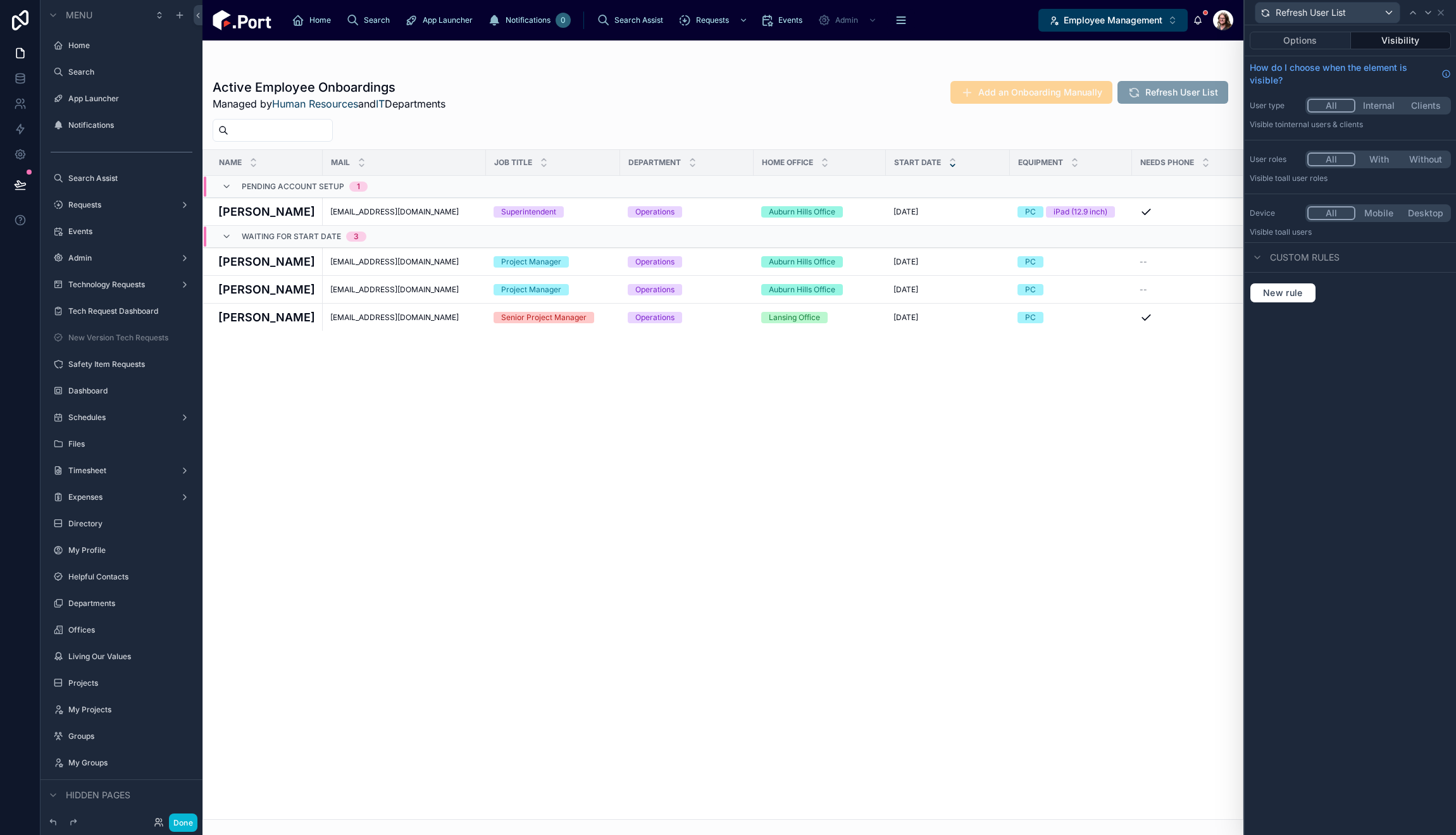
click at [1382, 155] on button "With" at bounding box center [1378, 159] width 47 height 14
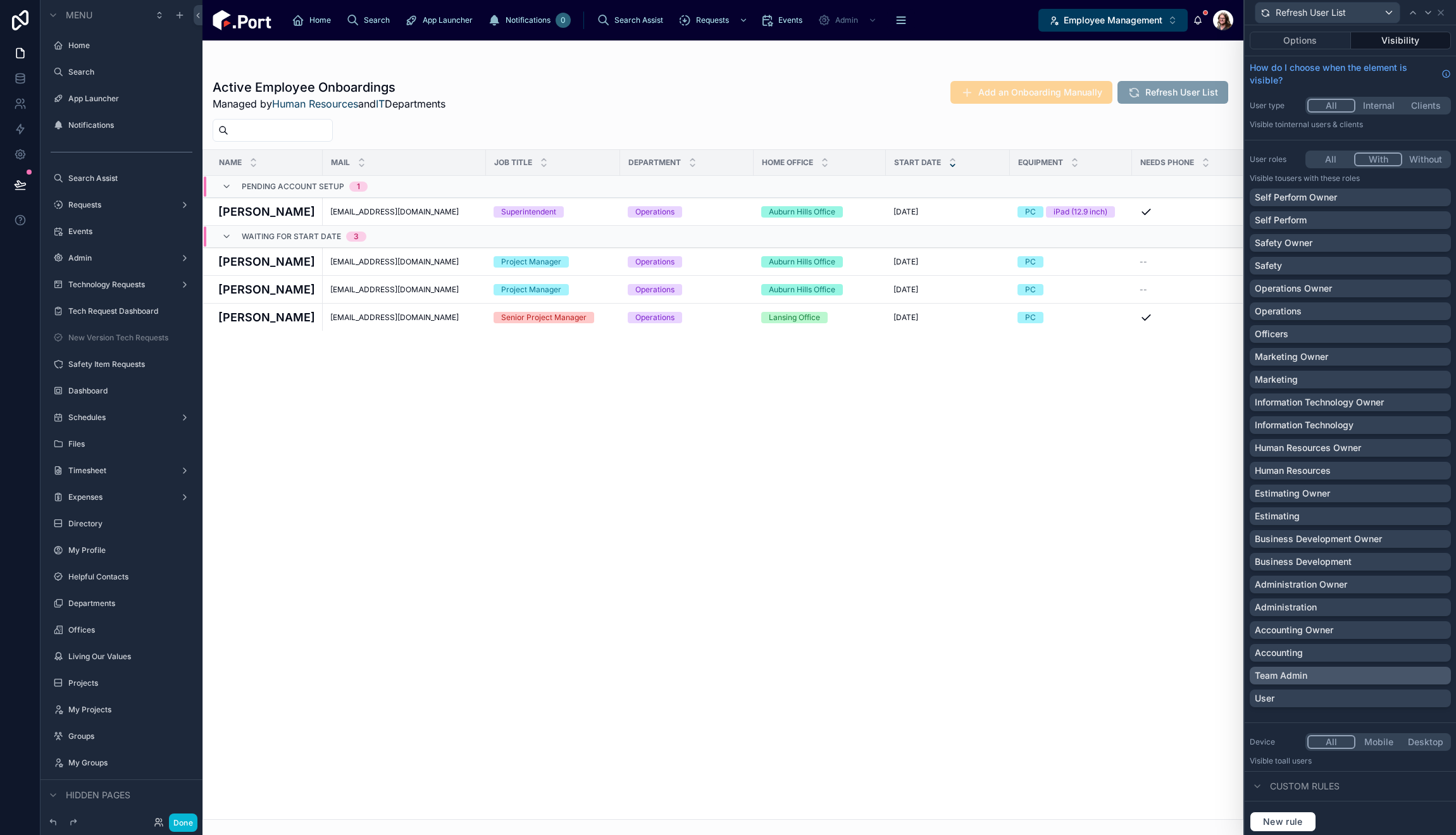
click at [1336, 674] on div "Team Admin" at bounding box center [1350, 676] width 191 height 13
click at [1442, 13] on icon at bounding box center [1440, 12] width 5 height 5
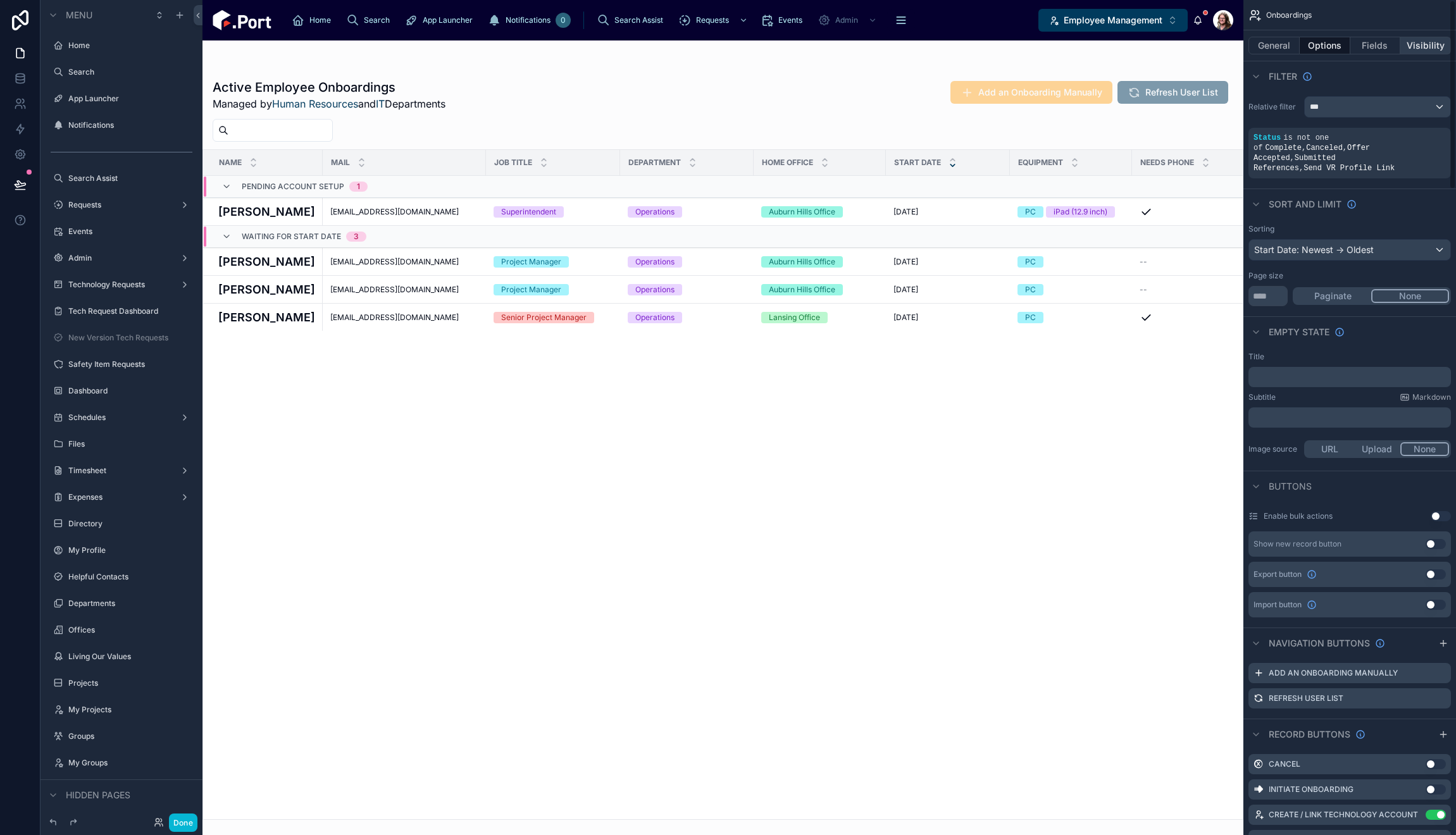
click at [1417, 51] on button "Visibility" at bounding box center [1425, 45] width 51 height 18
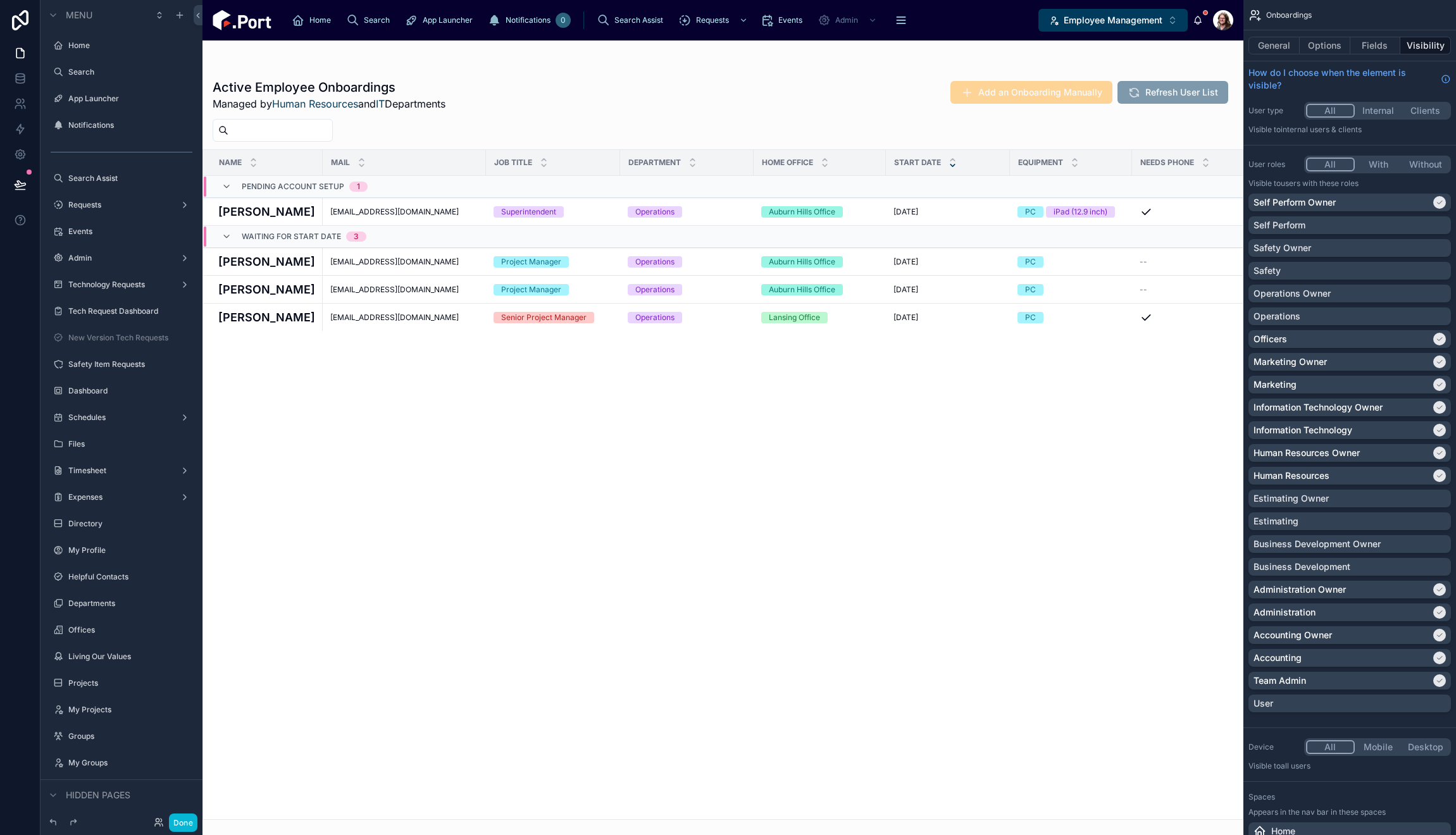
click at [1387, 16] on div "Onboardings" at bounding box center [1350, 15] width 213 height 31
click at [1270, 43] on button "General" at bounding box center [1274, 45] width 51 height 18
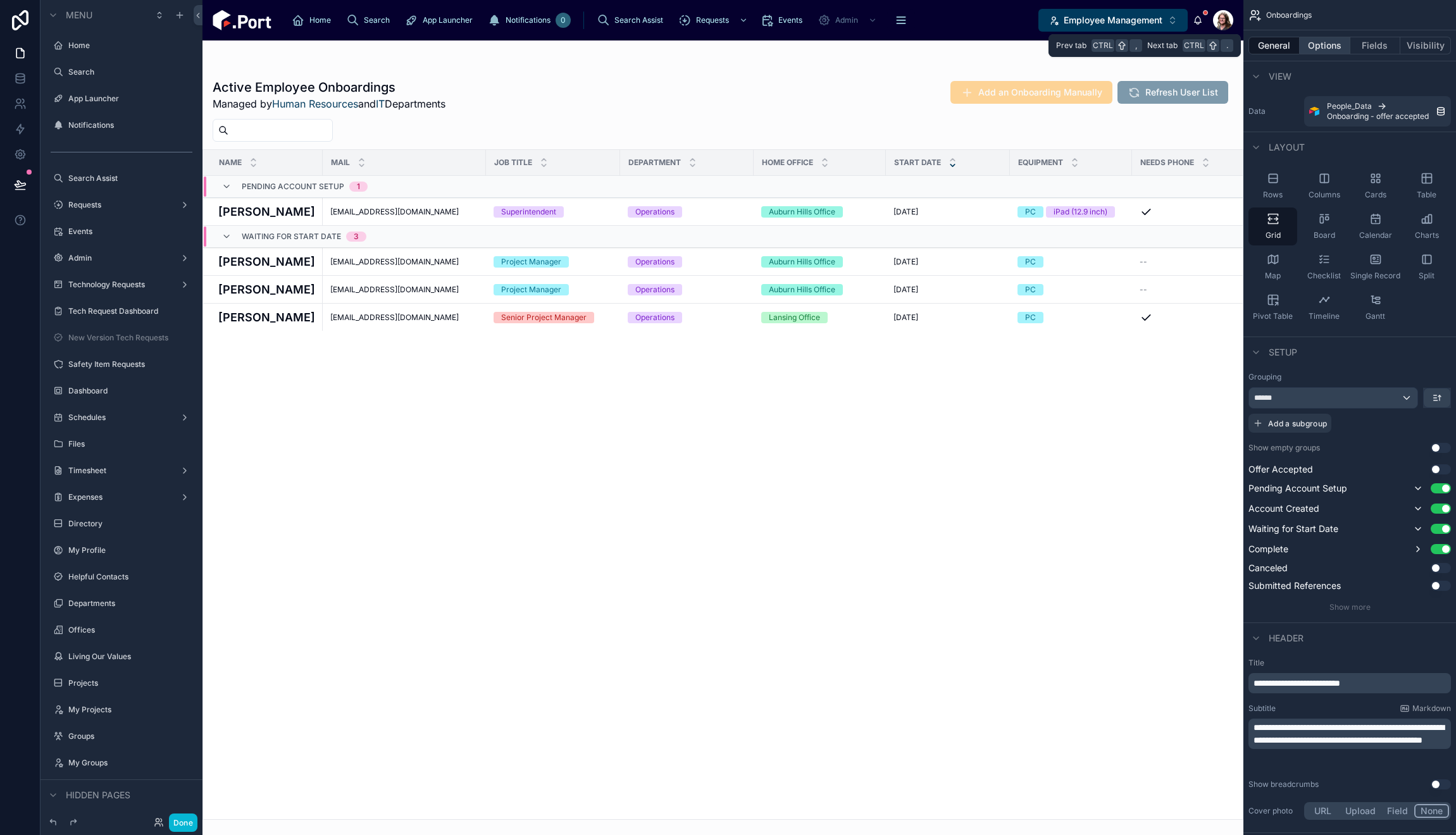
click at [1322, 39] on button "Options" at bounding box center [1324, 45] width 51 height 18
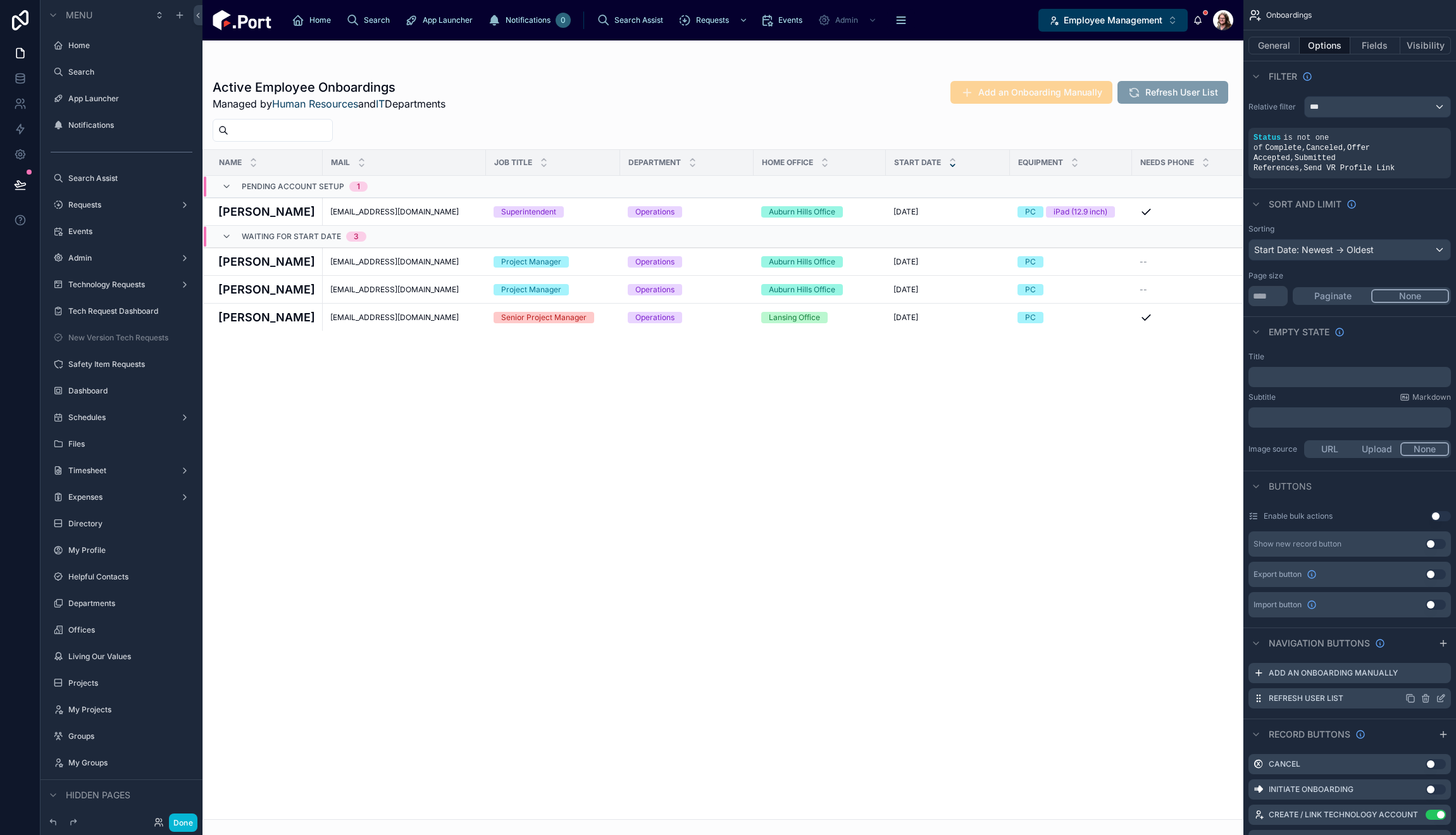
click at [1443, 693] on icon "scrollable content" at bounding box center [1440, 698] width 10 height 10
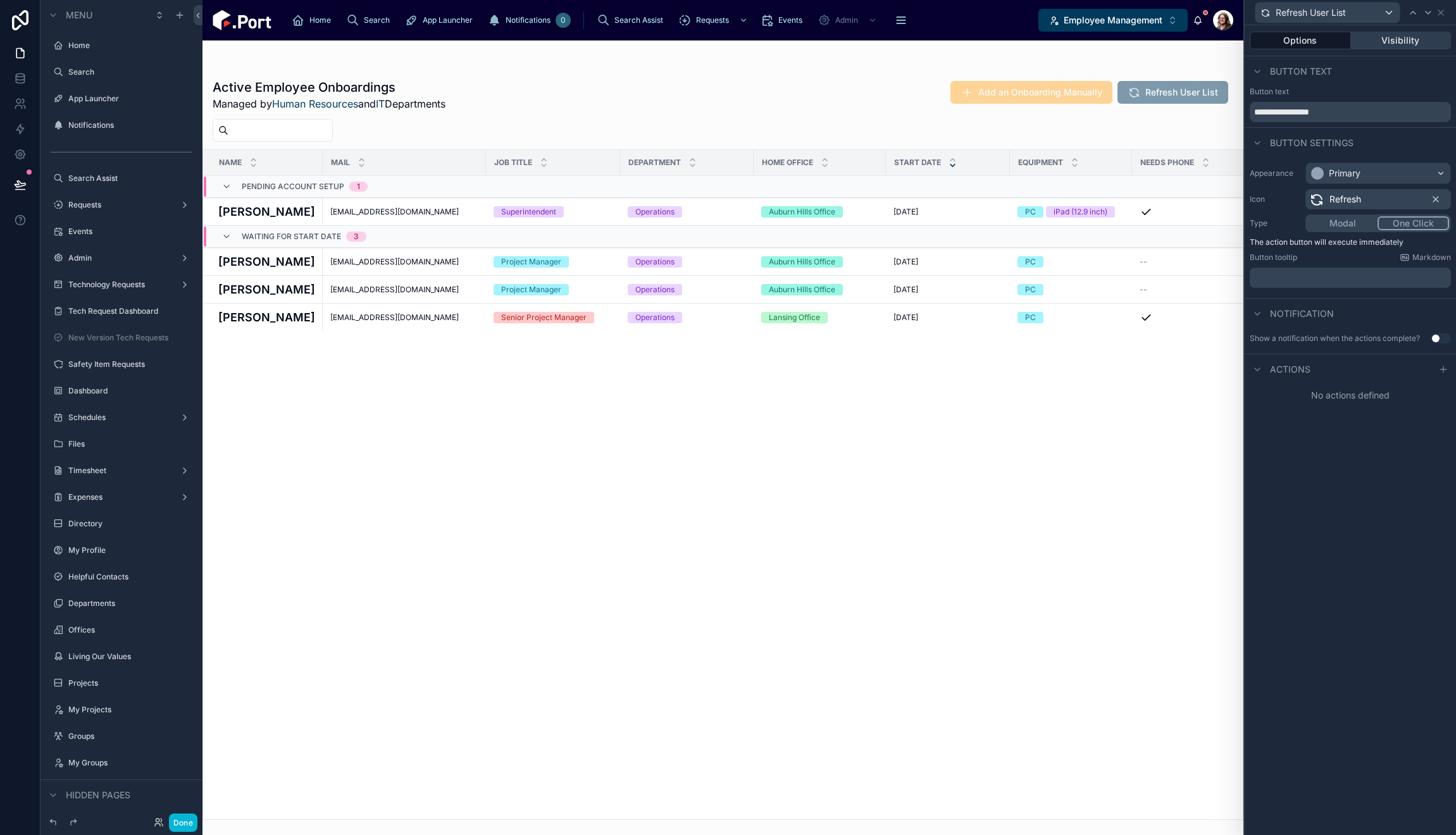
click at [1412, 41] on button "Visibility" at bounding box center [1401, 40] width 101 height 18
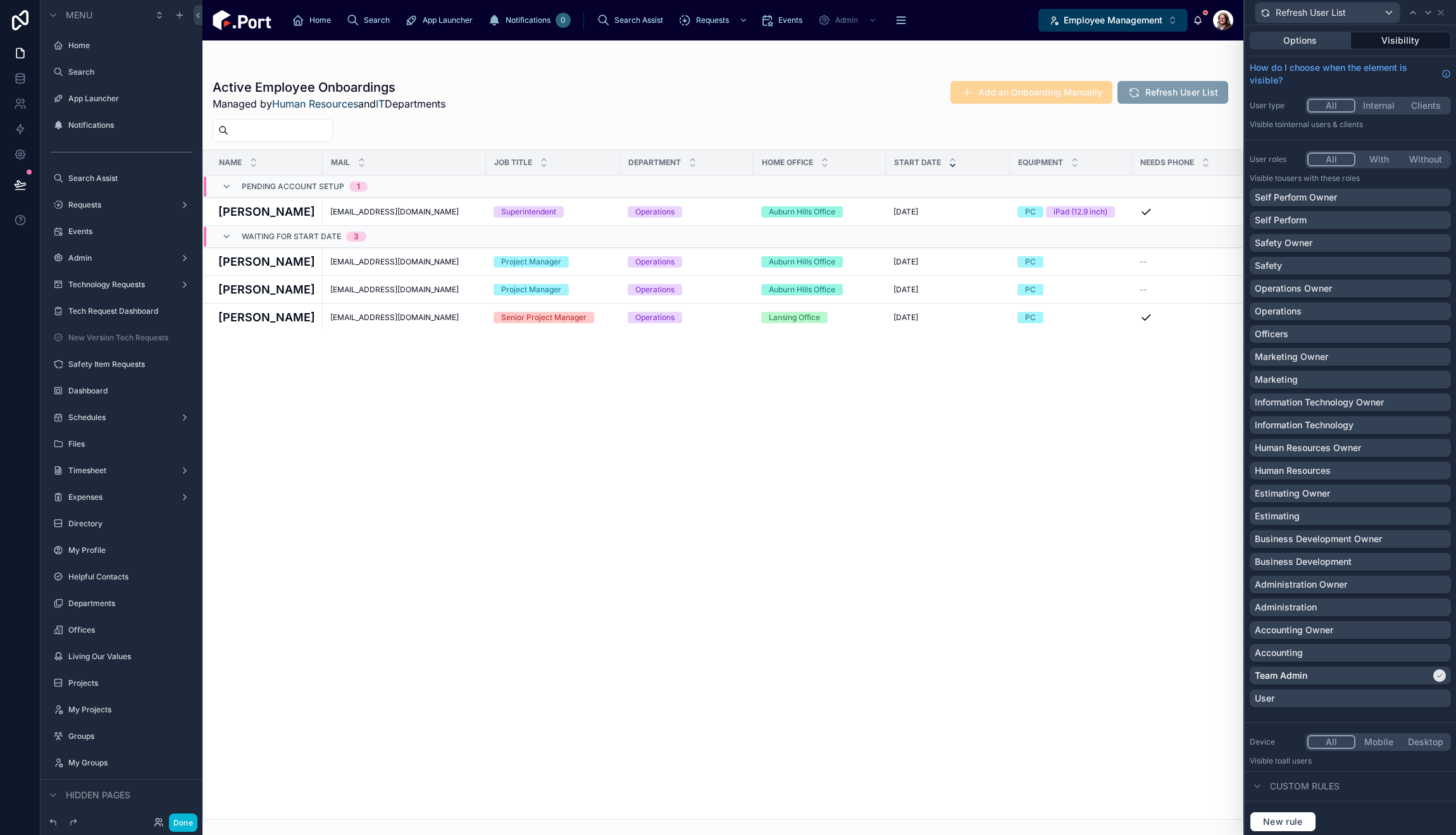
click at [1315, 36] on button "Options" at bounding box center [1299, 40] width 101 height 18
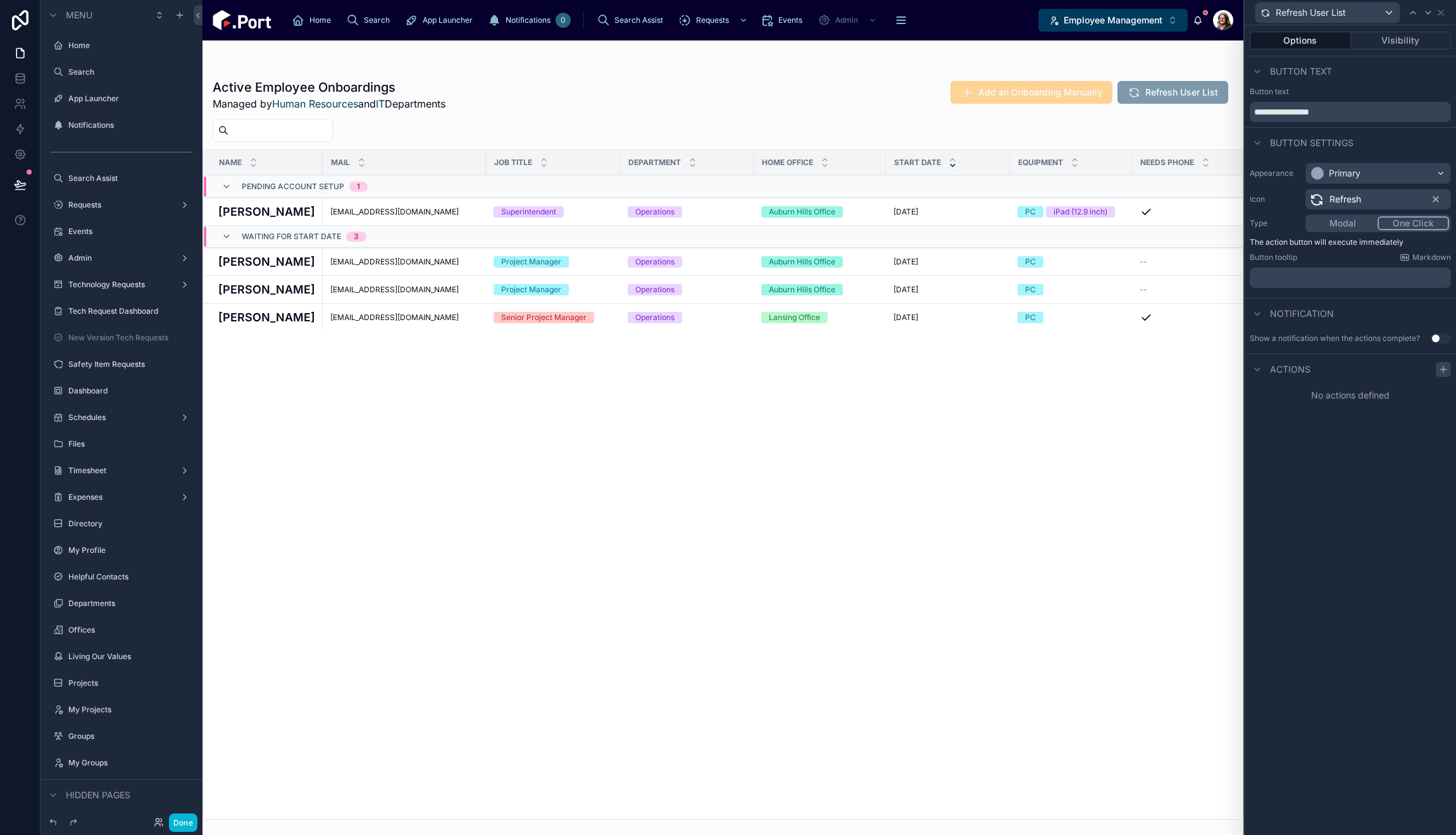
click at [1442, 370] on icon at bounding box center [1443, 369] width 10 height 10
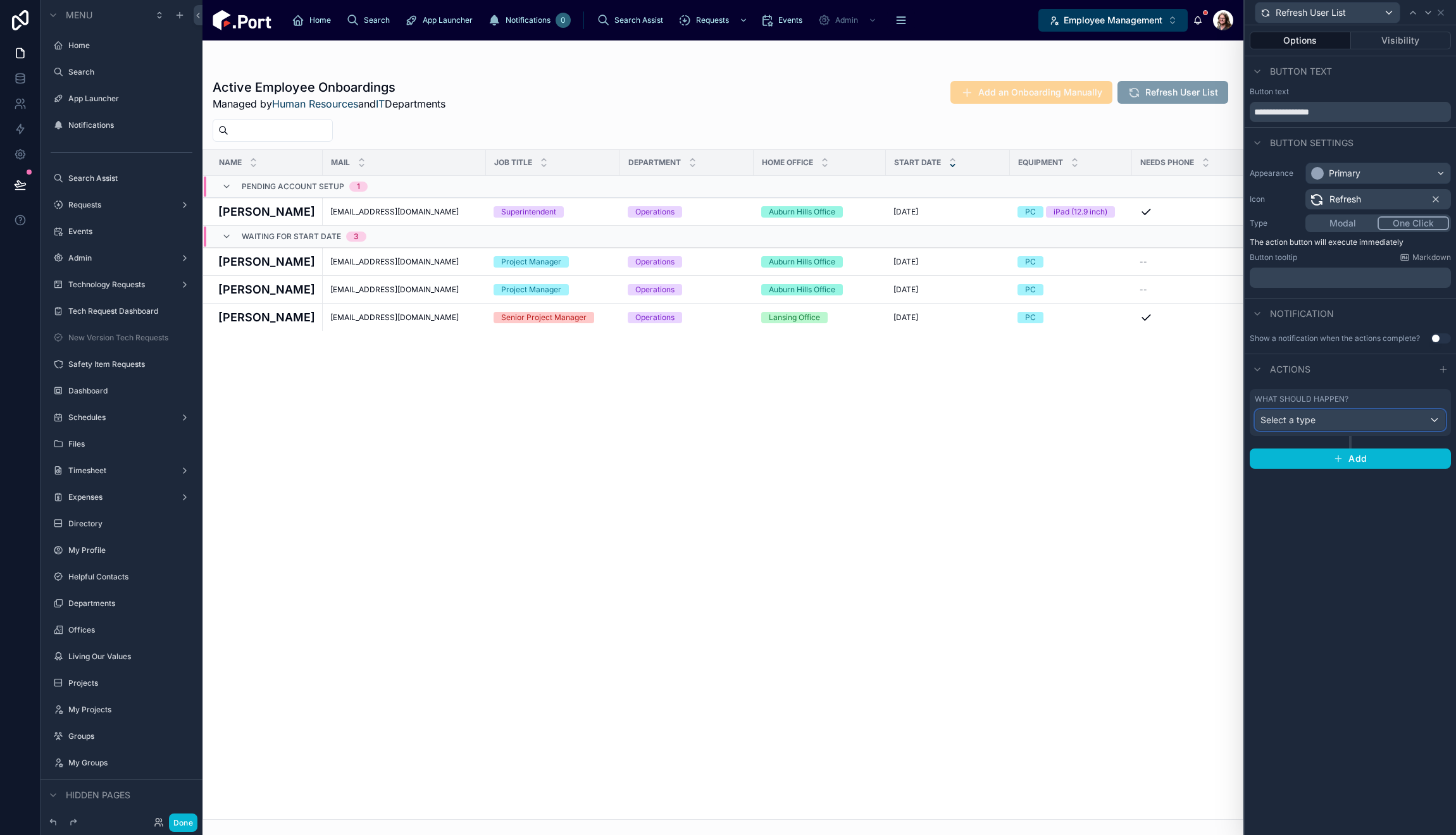
click at [1349, 419] on div "Select a type" at bounding box center [1350, 420] width 190 height 20
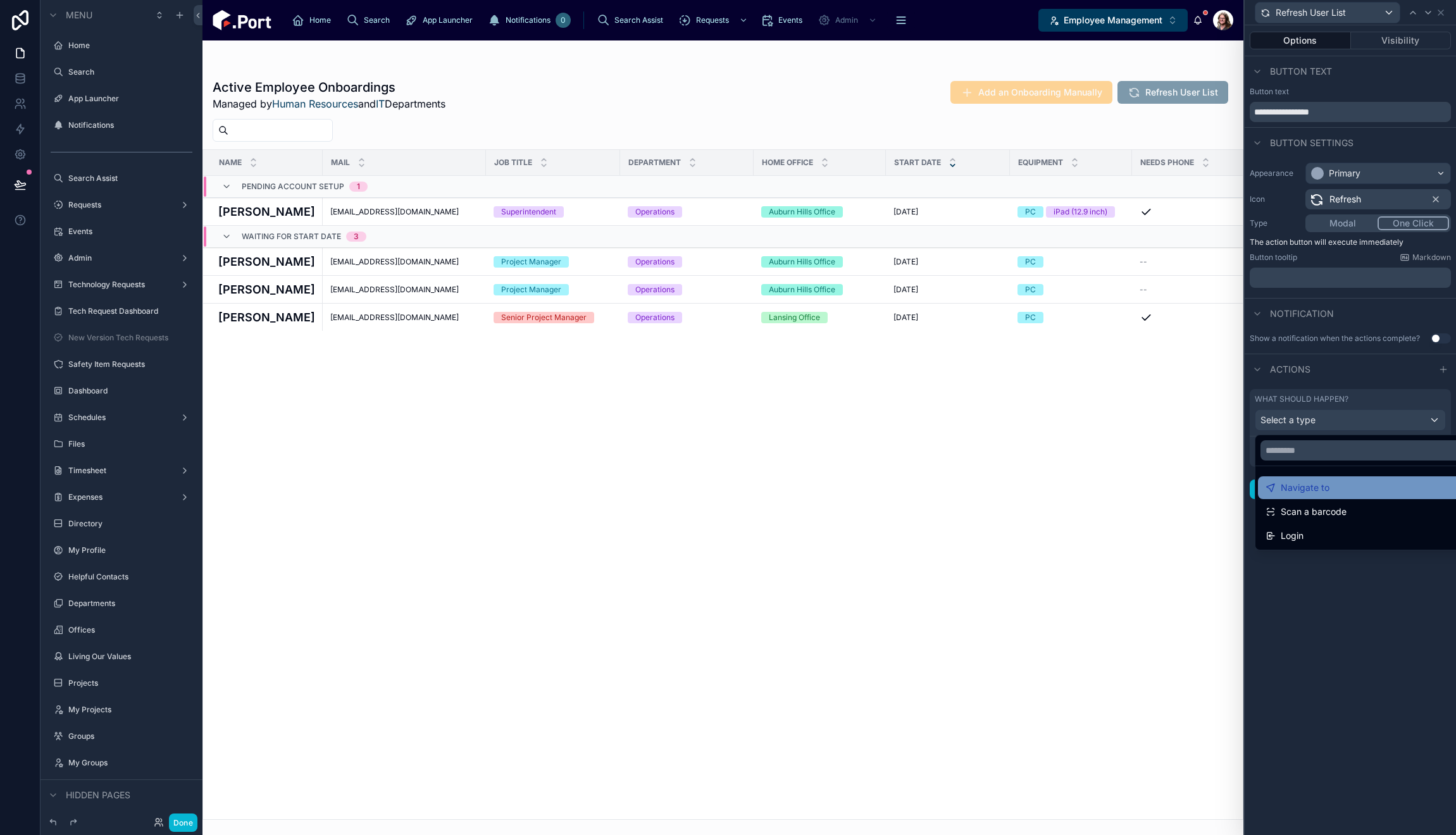
click at [1324, 491] on span "Navigate to" at bounding box center [1305, 488] width 49 height 15
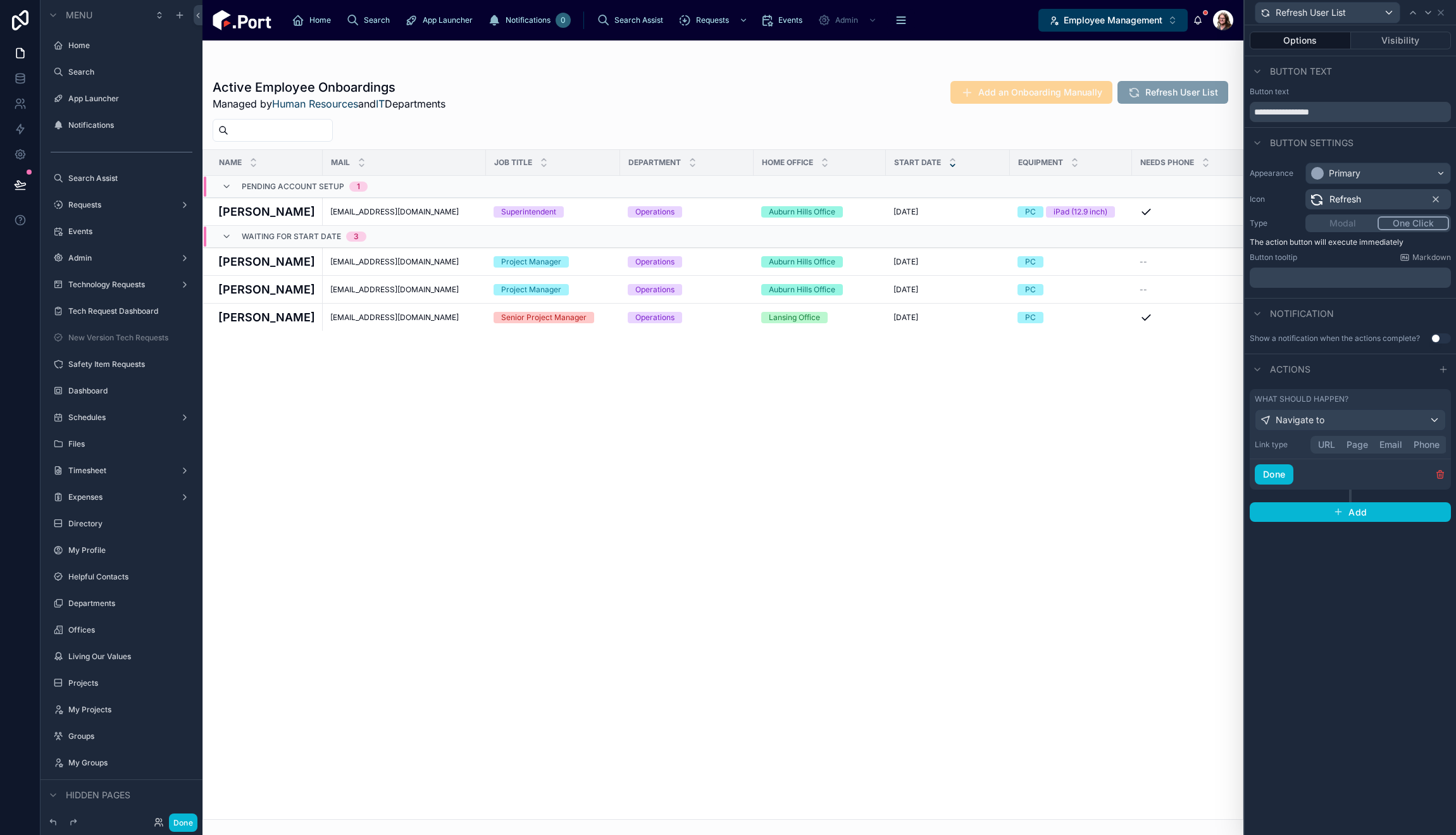
click at [1326, 446] on button "URL" at bounding box center [1326, 444] width 29 height 14
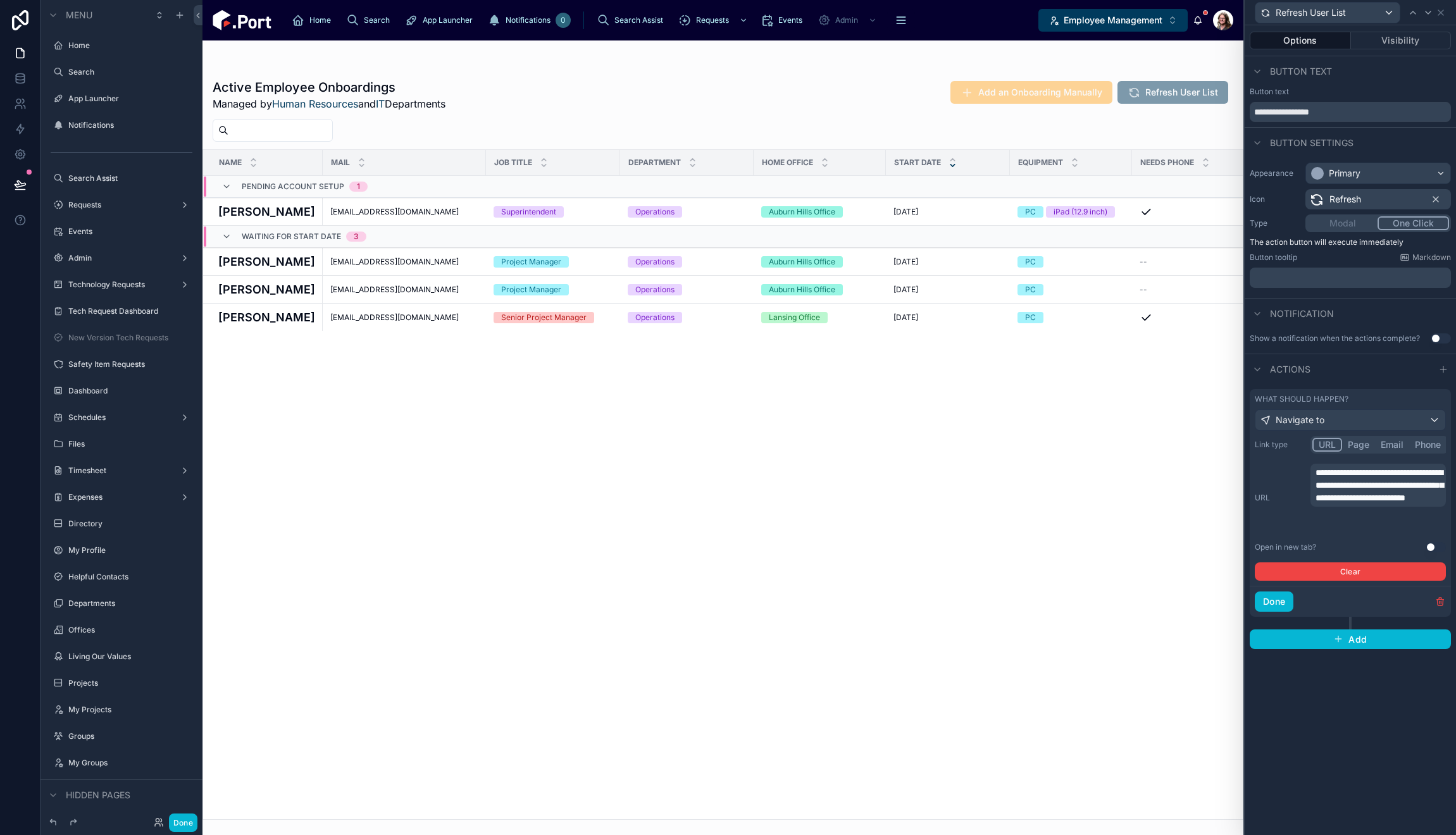
drag, startPoint x: 1431, startPoint y: 547, endPoint x: 1323, endPoint y: 597, distance: 119.0
click at [1430, 547] on button "Use setting" at bounding box center [1436, 547] width 20 height 10
click at [1274, 604] on button "Done" at bounding box center [1274, 602] width 39 height 20
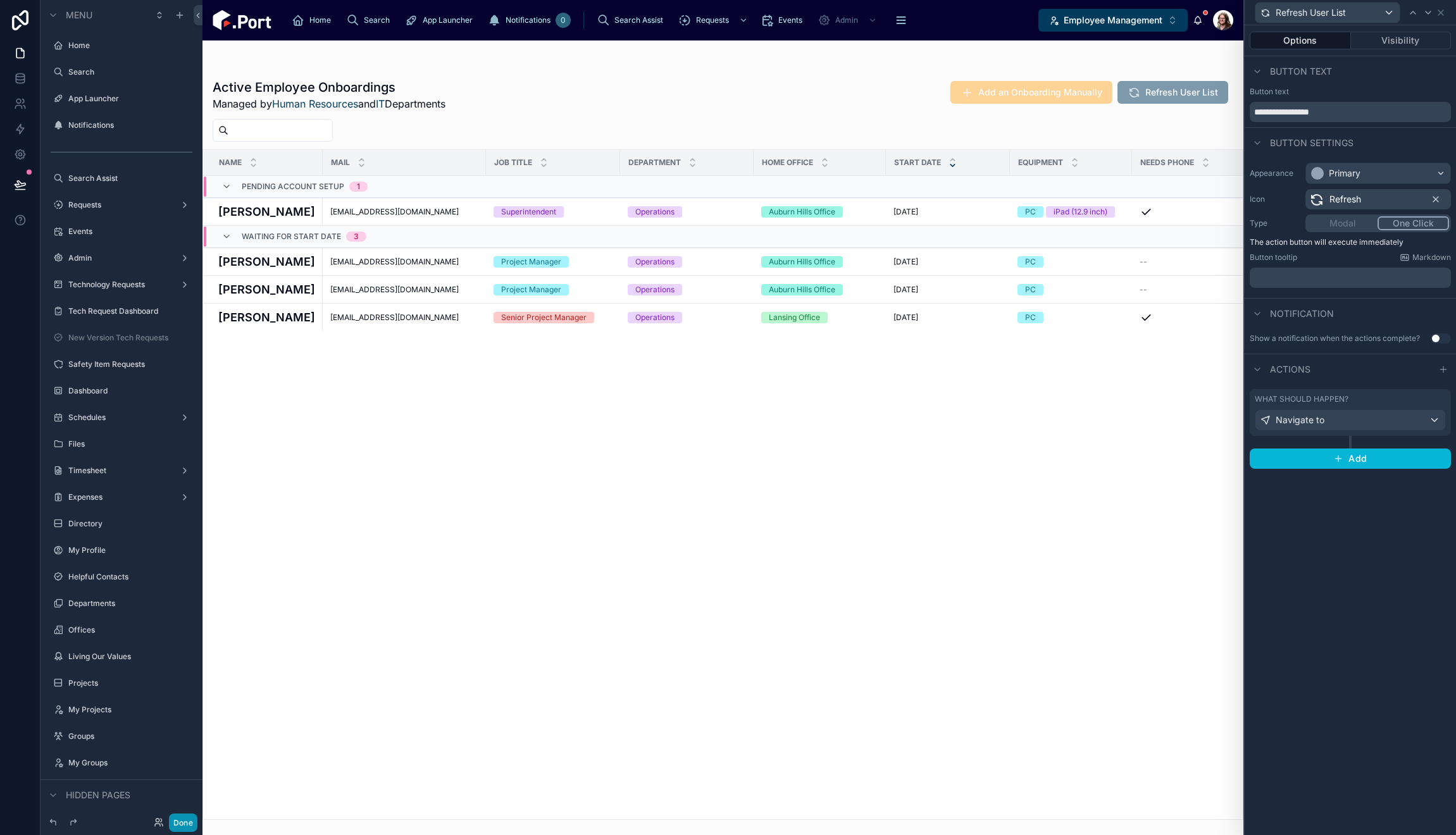
click at [188, 817] on button "Done" at bounding box center [182, 823] width 29 height 19
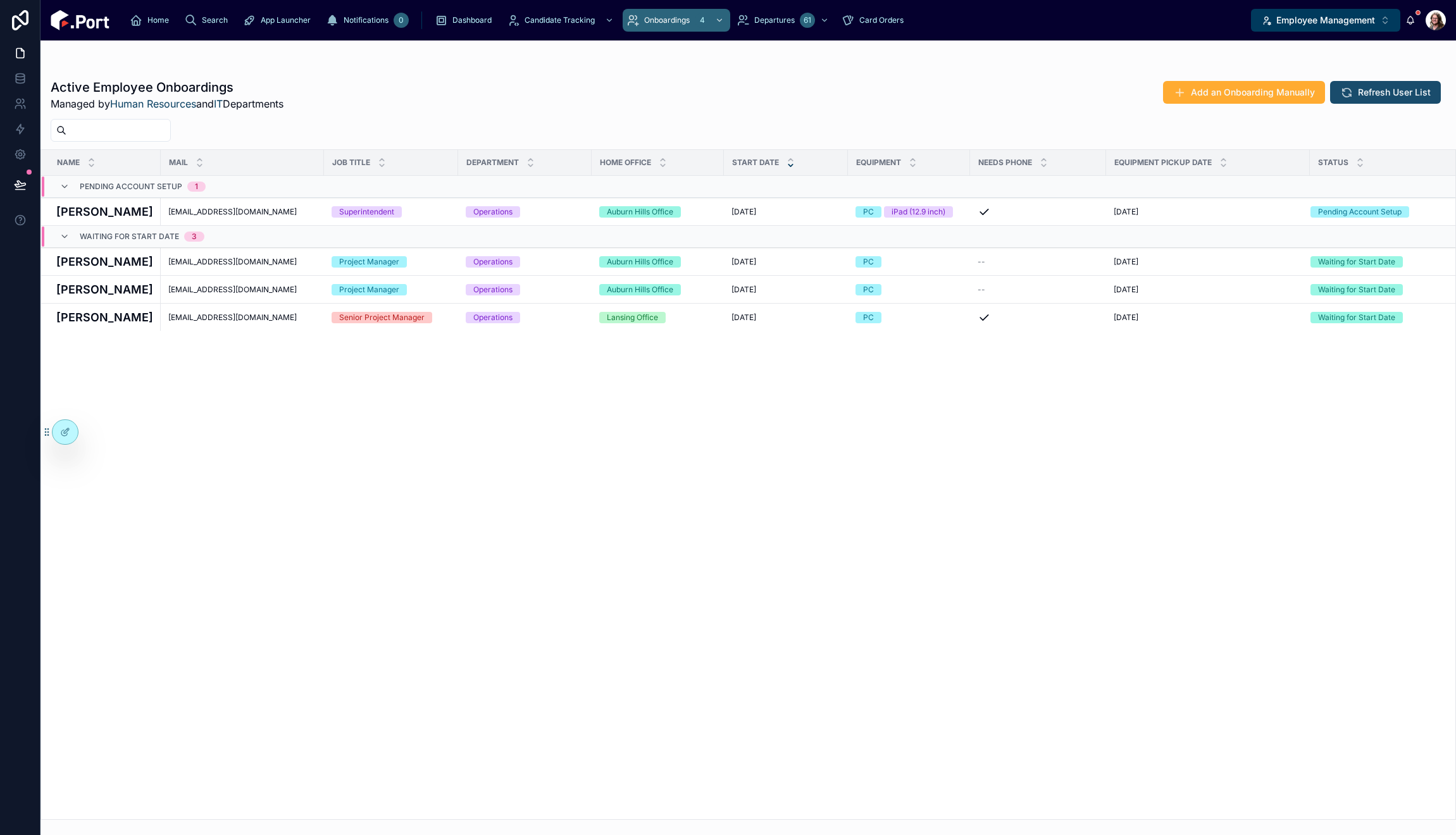
click at [1382, 91] on span "Refresh User List" at bounding box center [1394, 93] width 73 height 13
click at [1372, 96] on span "Refresh User List" at bounding box center [1394, 93] width 73 height 13
click at [1409, 91] on span "Refresh User List" at bounding box center [1394, 93] width 73 height 13
click at [59, 430] on div at bounding box center [65, 432] width 25 height 24
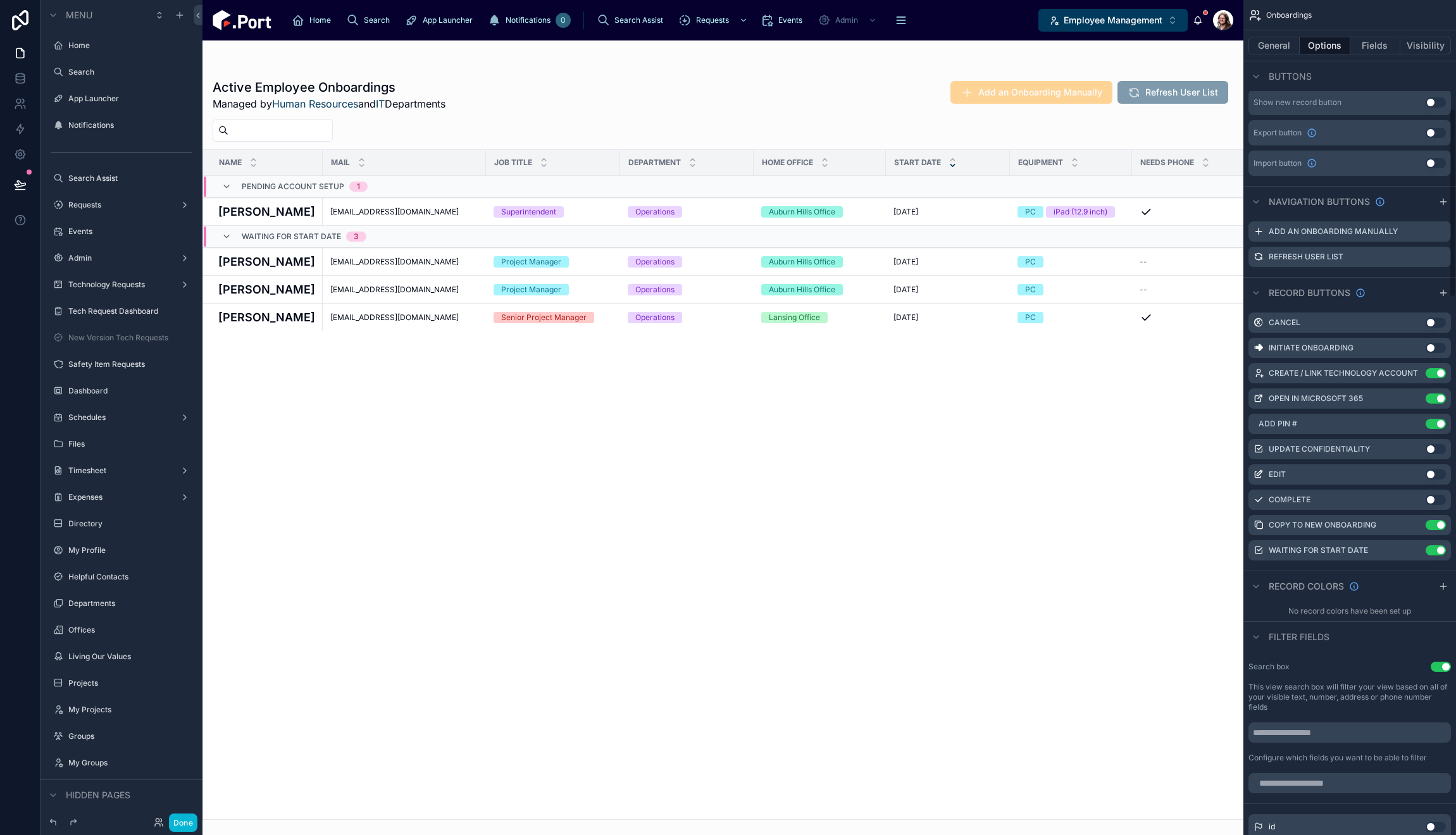
scroll to position [506, 0]
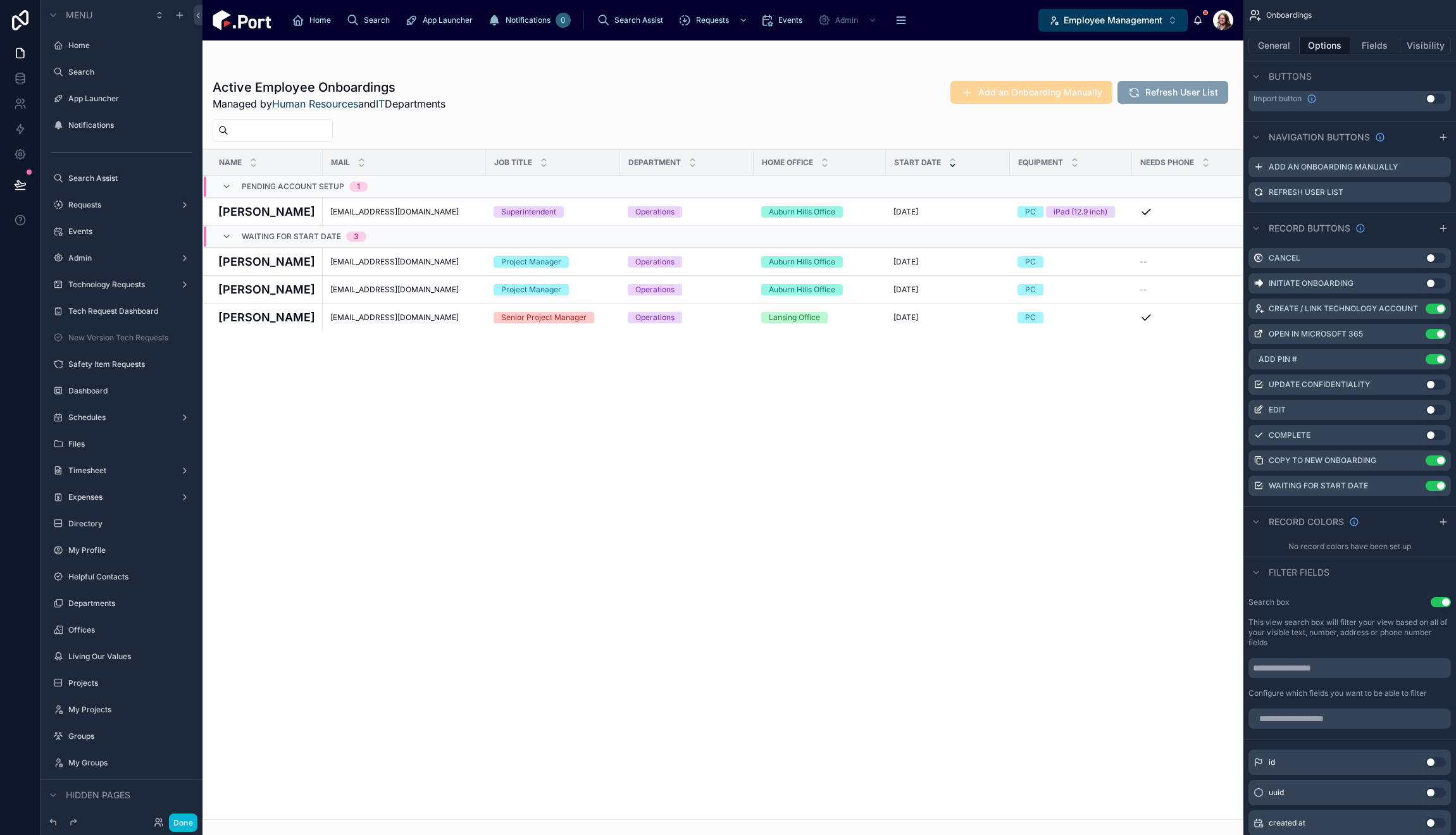
click at [1005, 514] on div at bounding box center [723, 438] width 1041 height 794
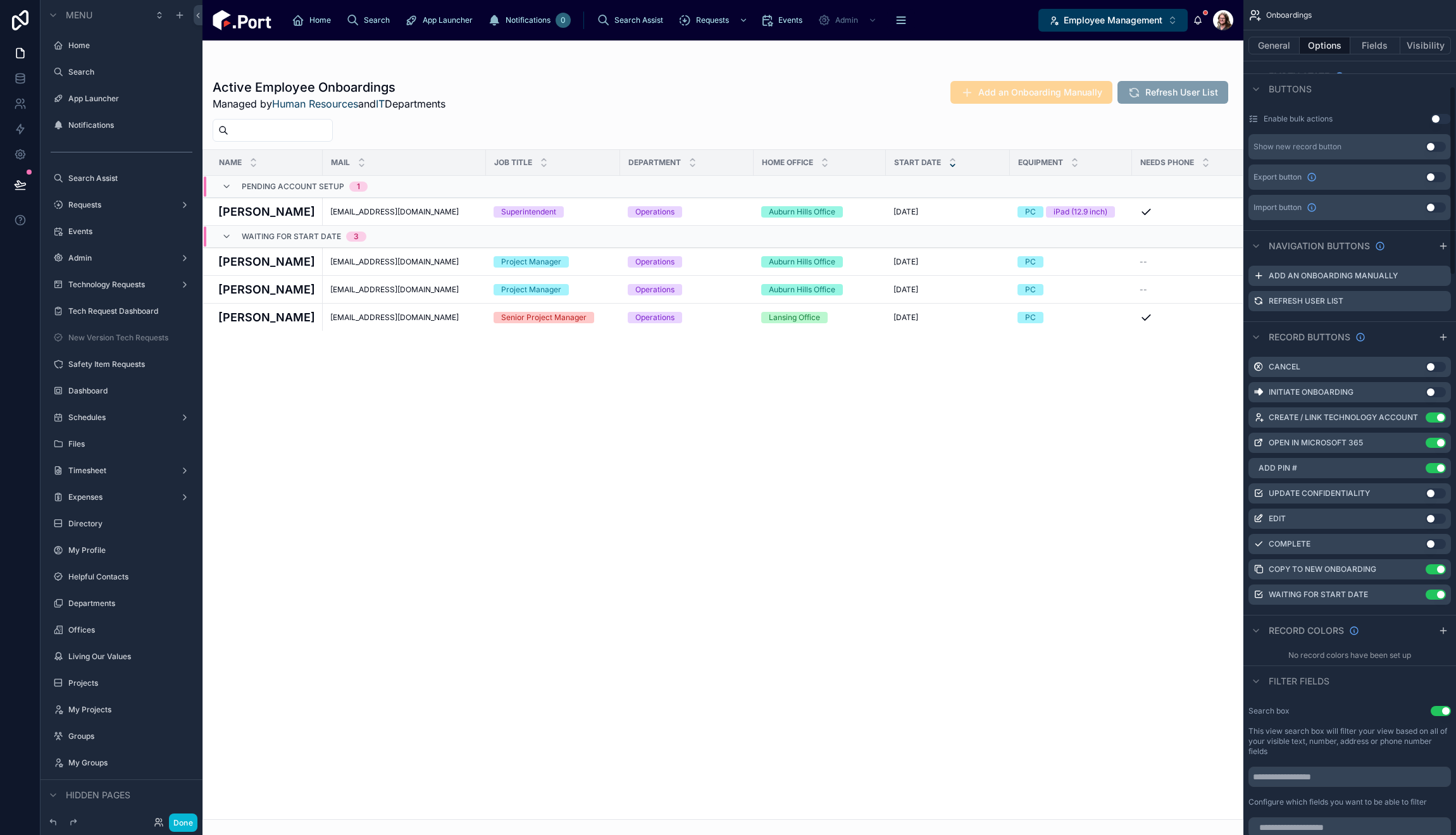
scroll to position [380, 0]
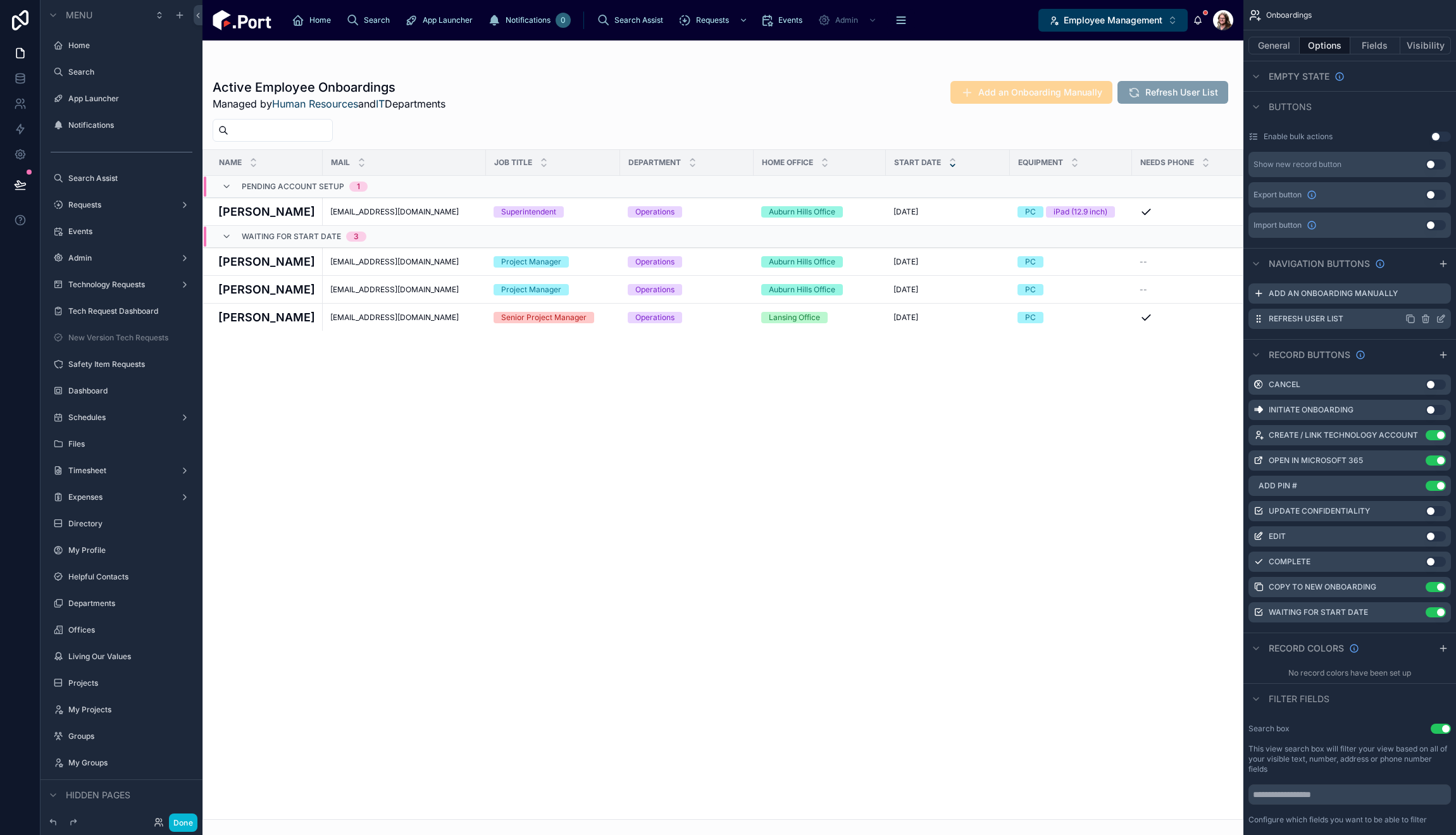
click at [1425, 317] on icon "scrollable content" at bounding box center [1426, 317] width 7 height 0
click at [1419, 287] on icon at bounding box center [1421, 287] width 7 height 0
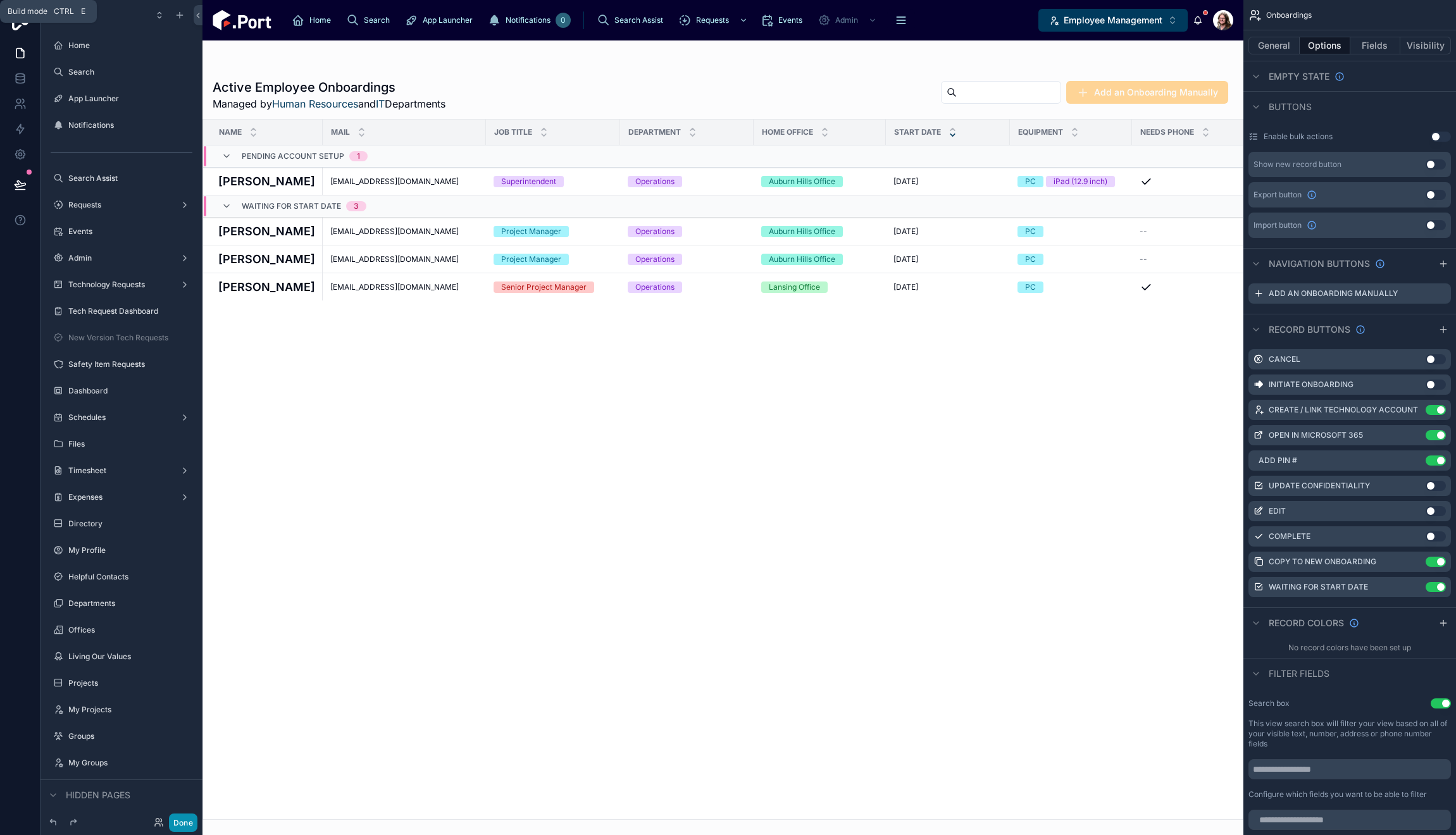
click at [177, 816] on button "Done" at bounding box center [182, 823] width 29 height 19
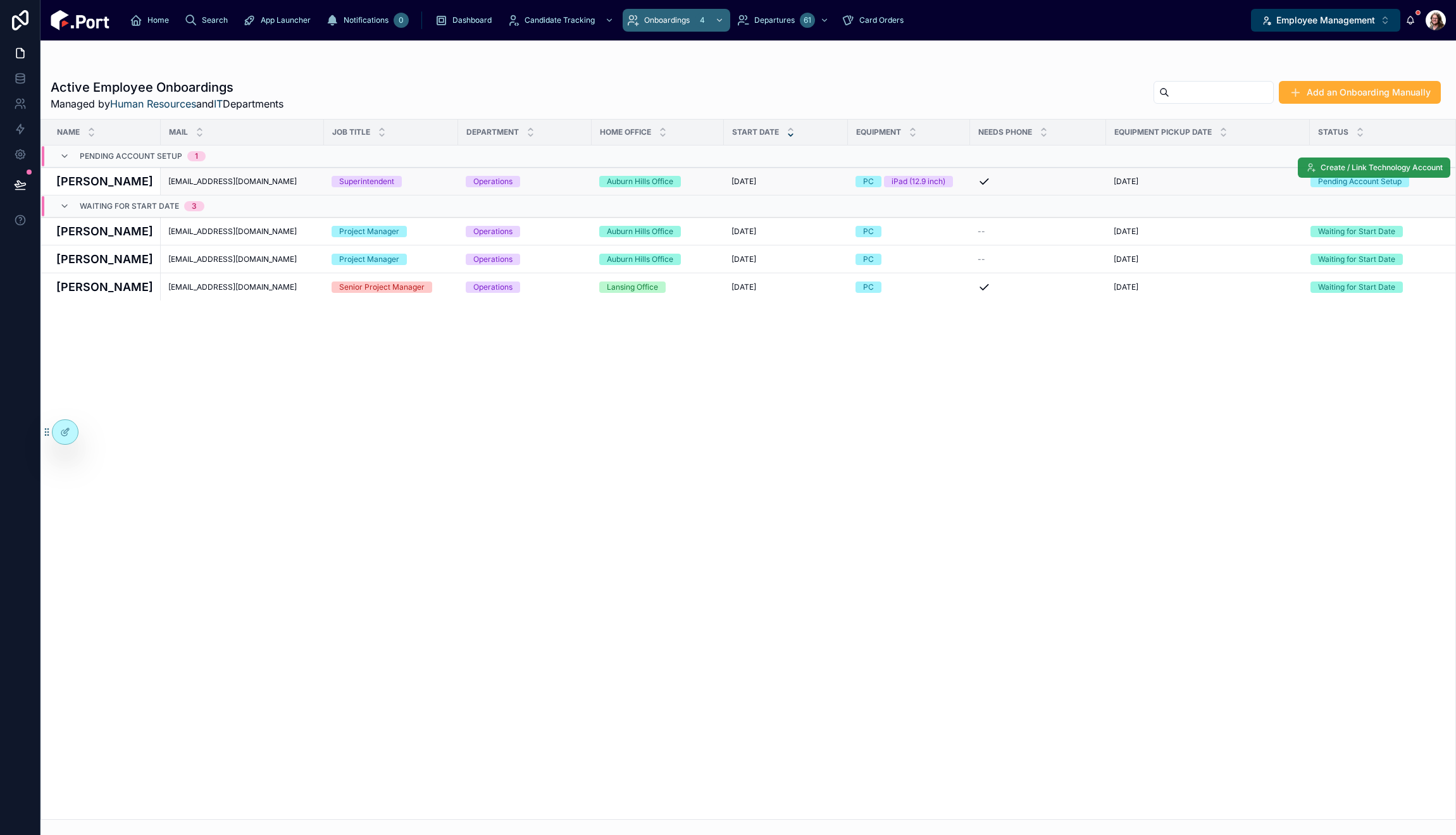
click at [1339, 167] on span "Create / Link Technology Account" at bounding box center [1382, 168] width 122 height 10
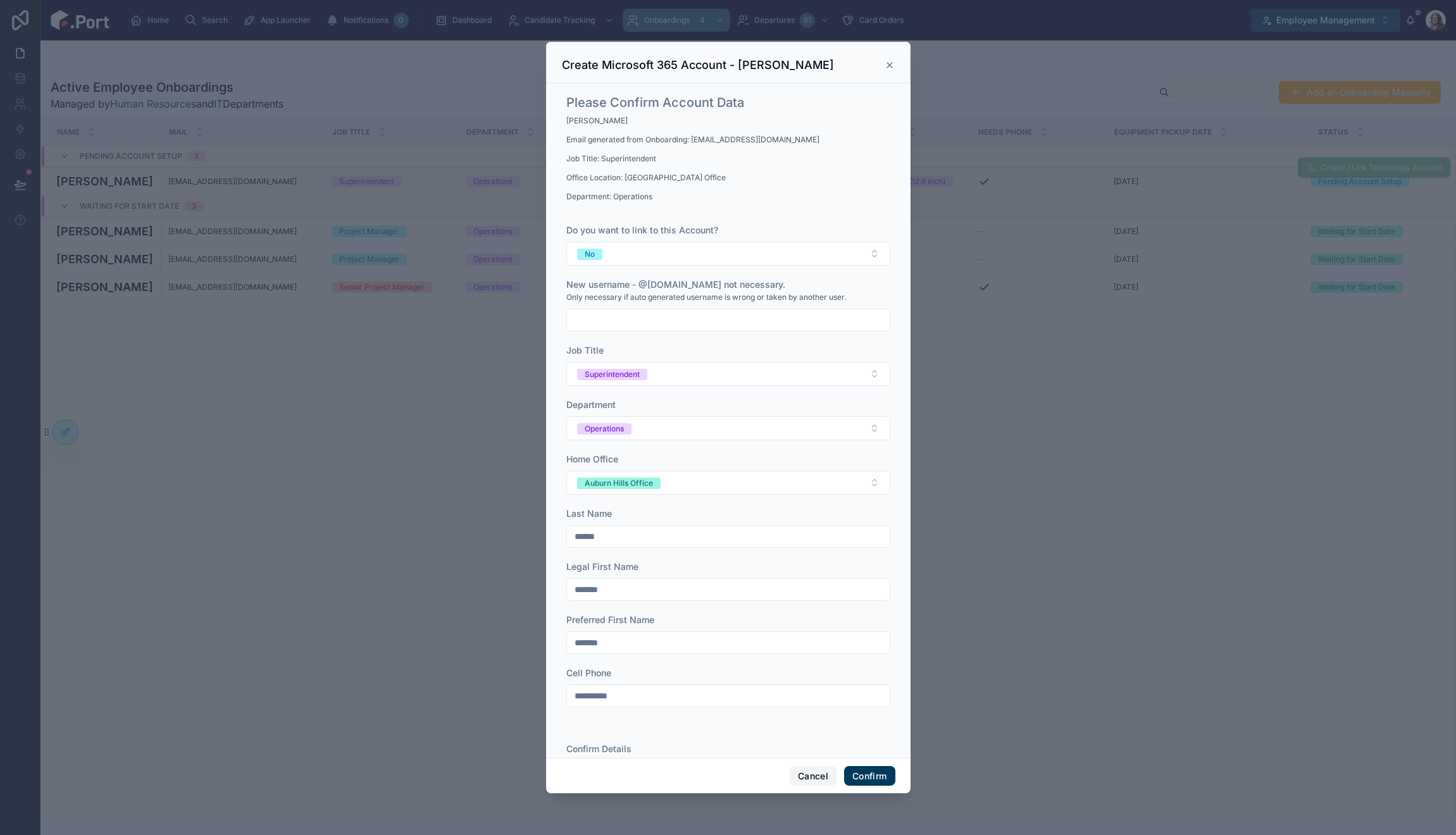
click at [810, 776] on button "Cancel" at bounding box center [813, 776] width 47 height 20
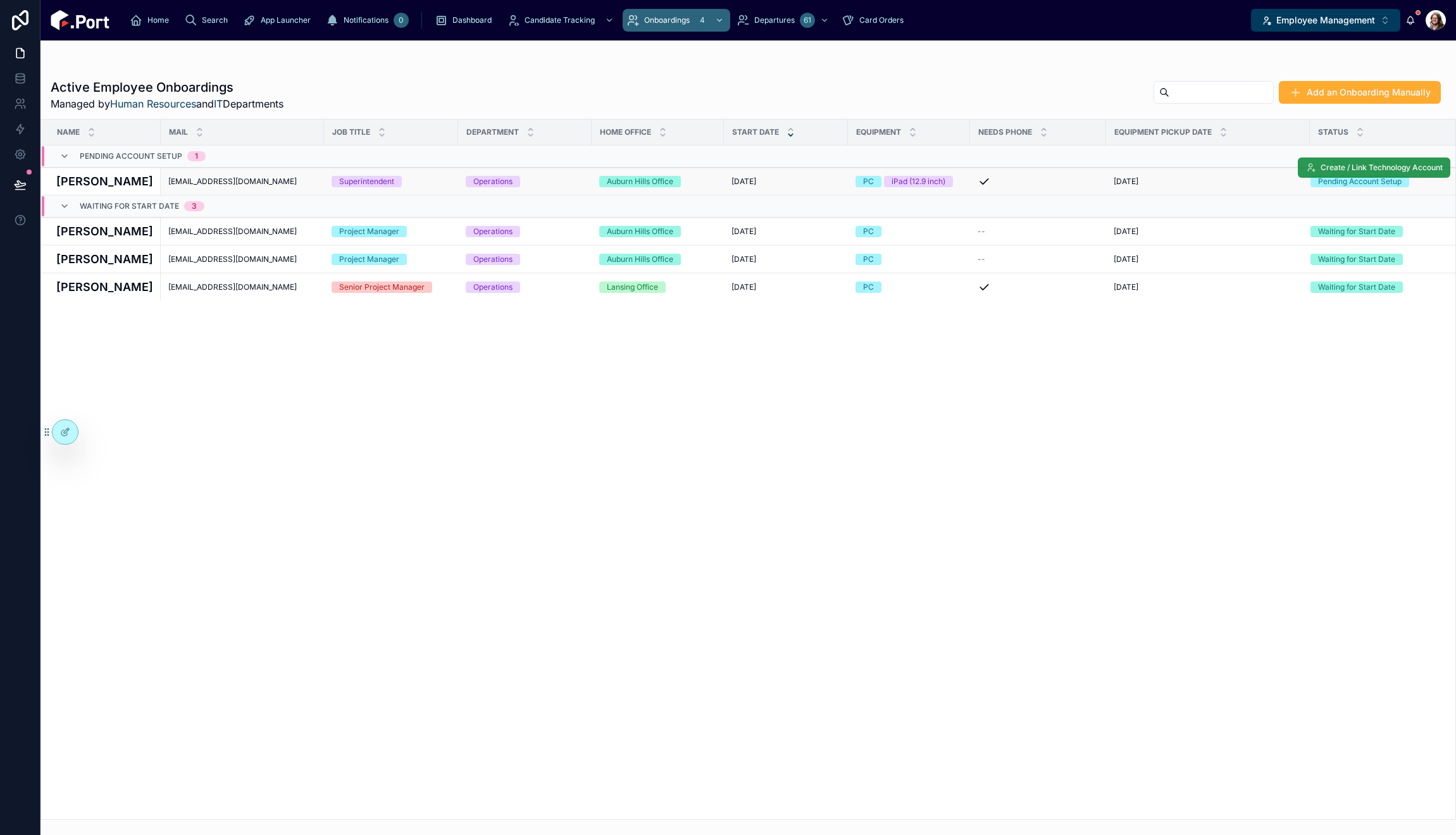
click at [1351, 159] on button "Create / Link Technology Account" at bounding box center [1374, 168] width 153 height 20
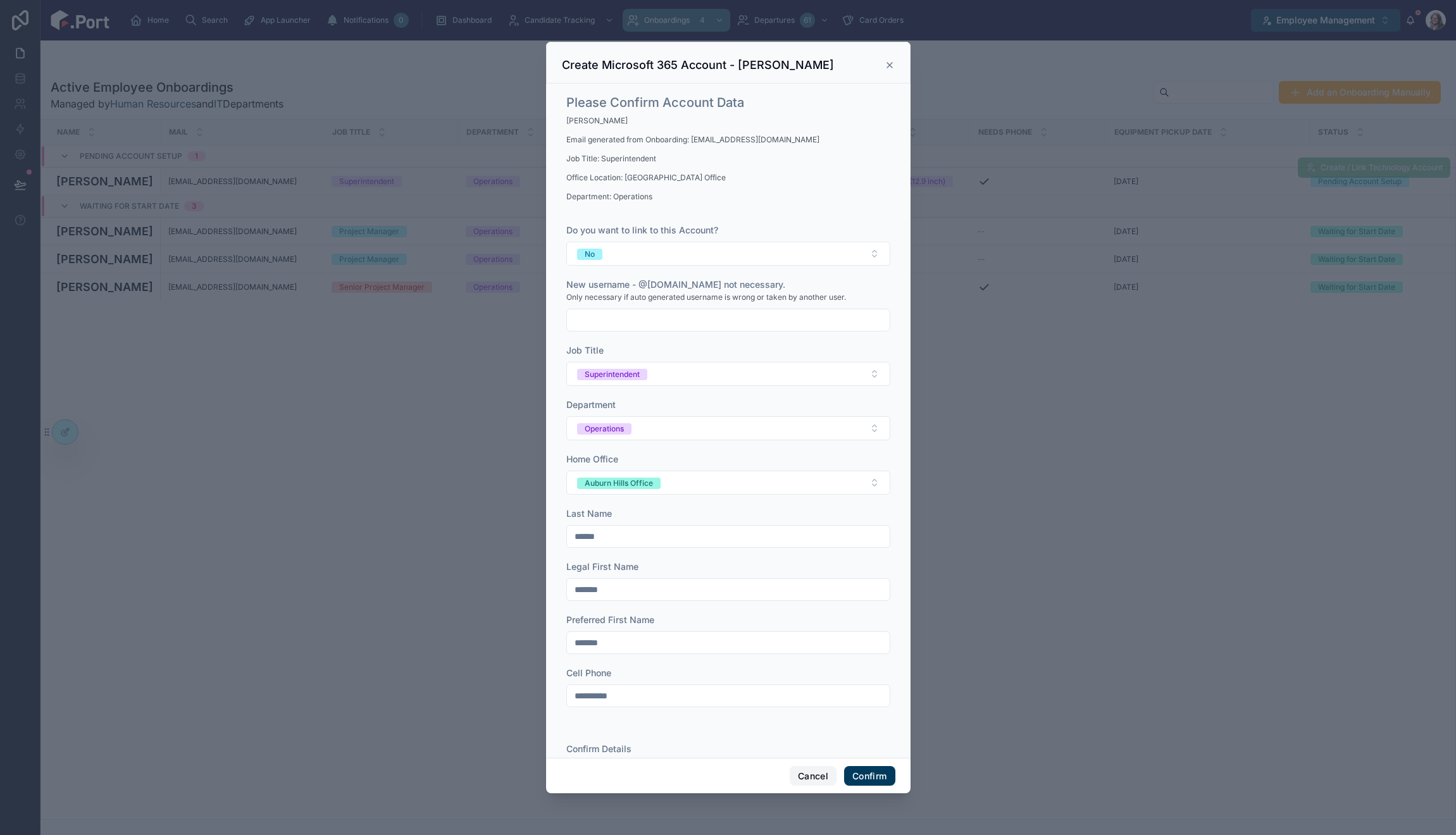
drag, startPoint x: 810, startPoint y: 775, endPoint x: 535, endPoint y: 755, distance: 275.7
click at [810, 774] on button "Cancel" at bounding box center [813, 776] width 47 height 20
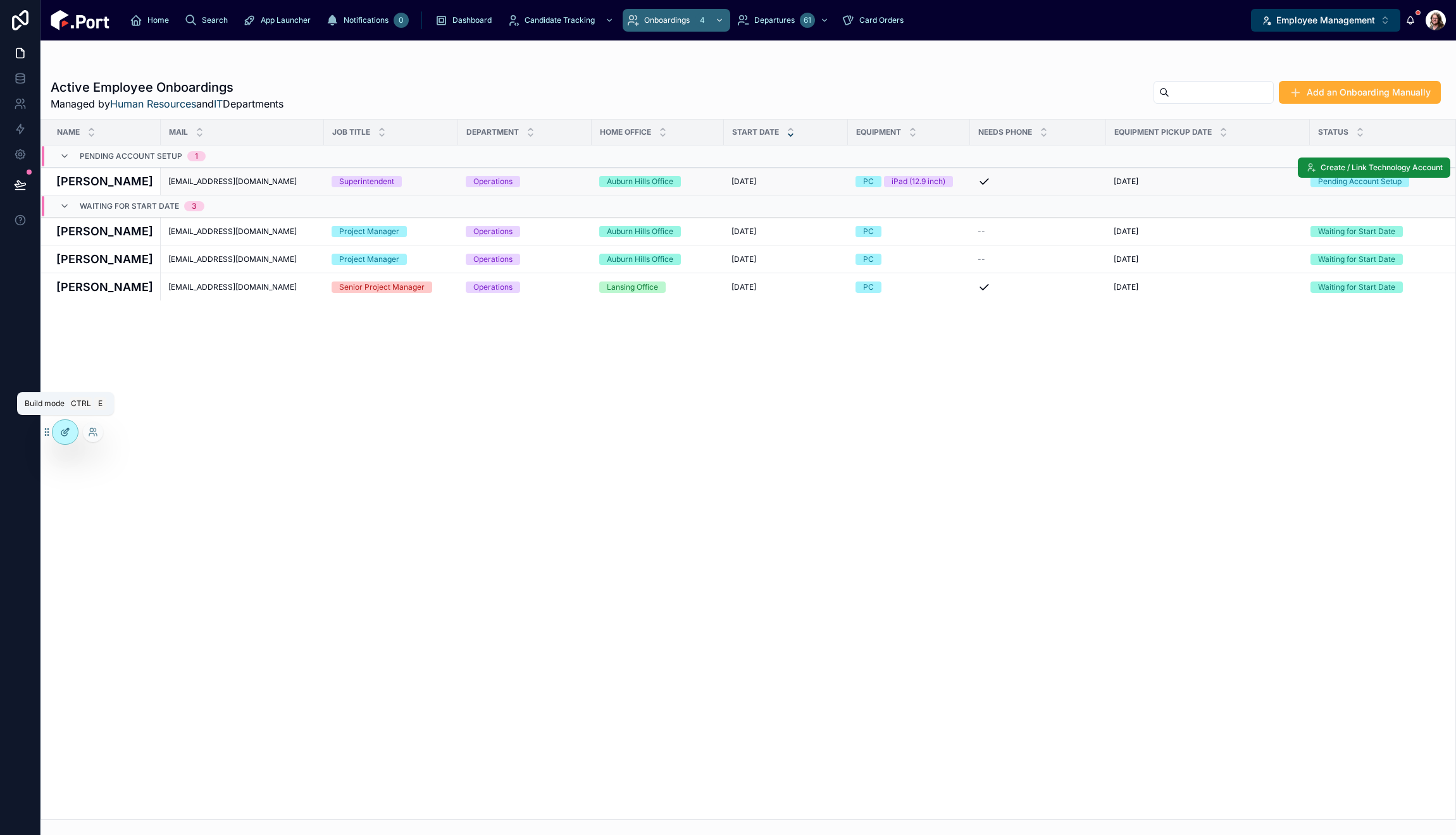
click at [70, 429] on div at bounding box center [65, 432] width 25 height 24
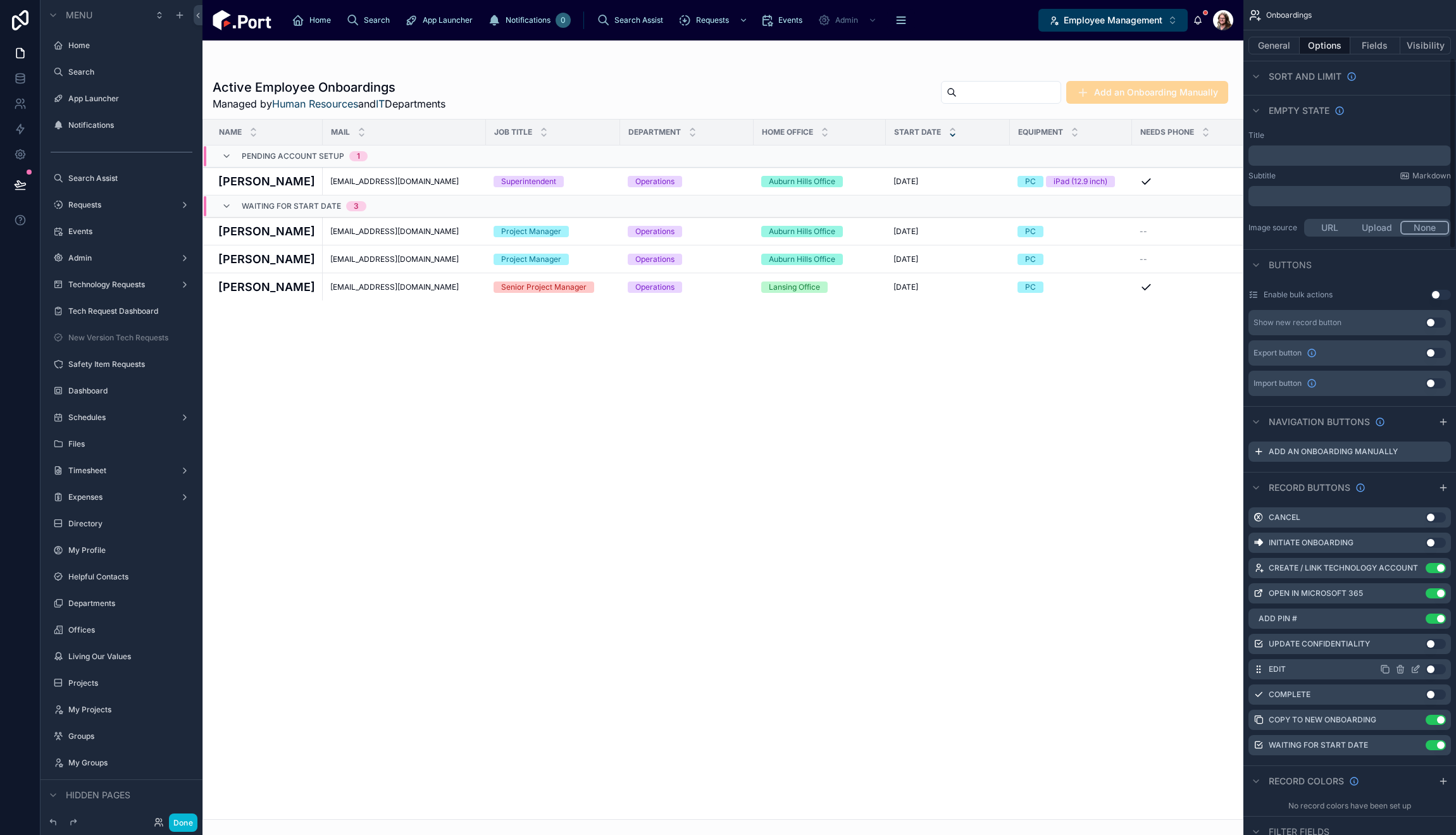
scroll to position [253, 0]
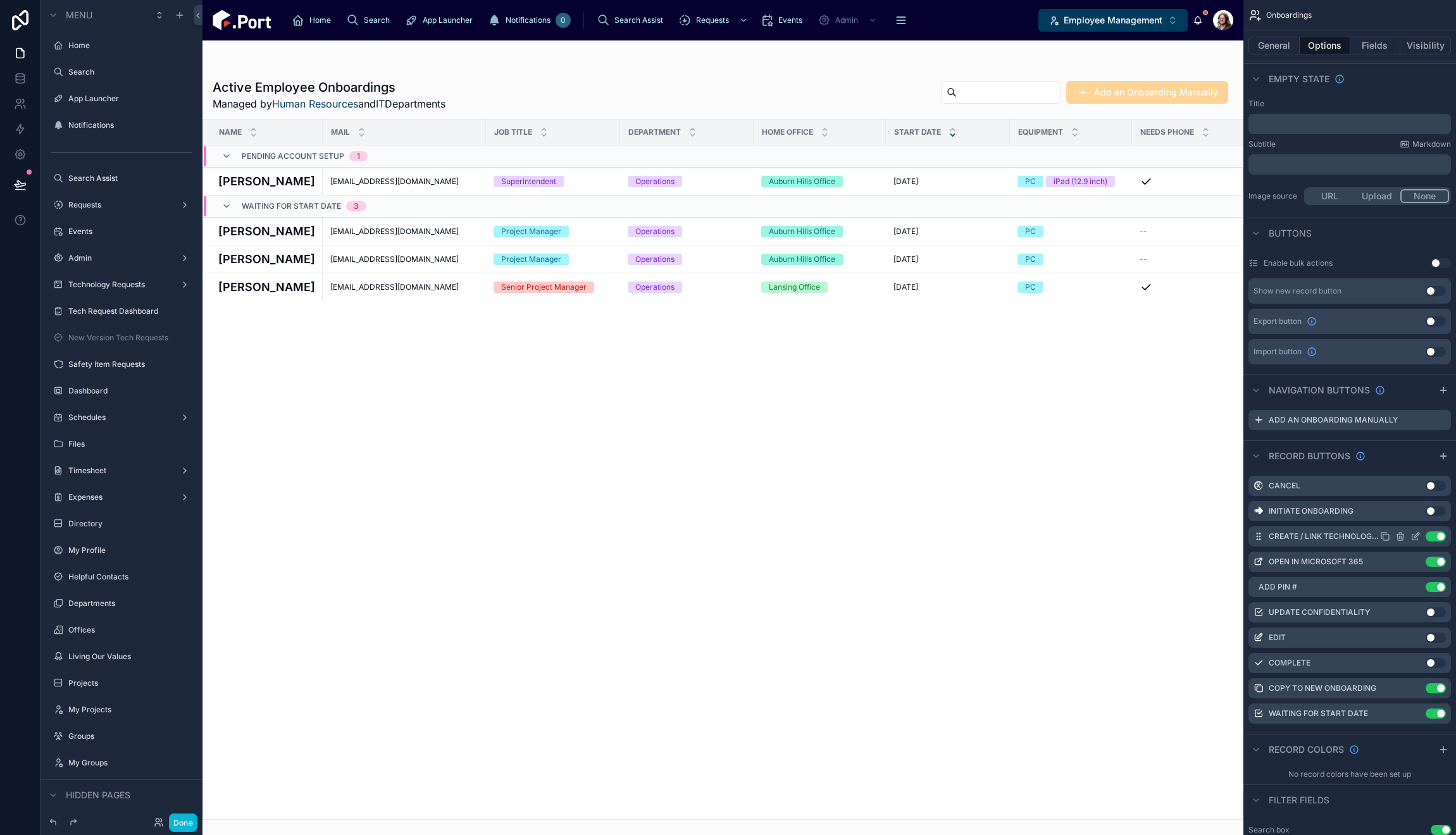
click at [1412, 534] on icon "scrollable content" at bounding box center [1415, 537] width 6 height 6
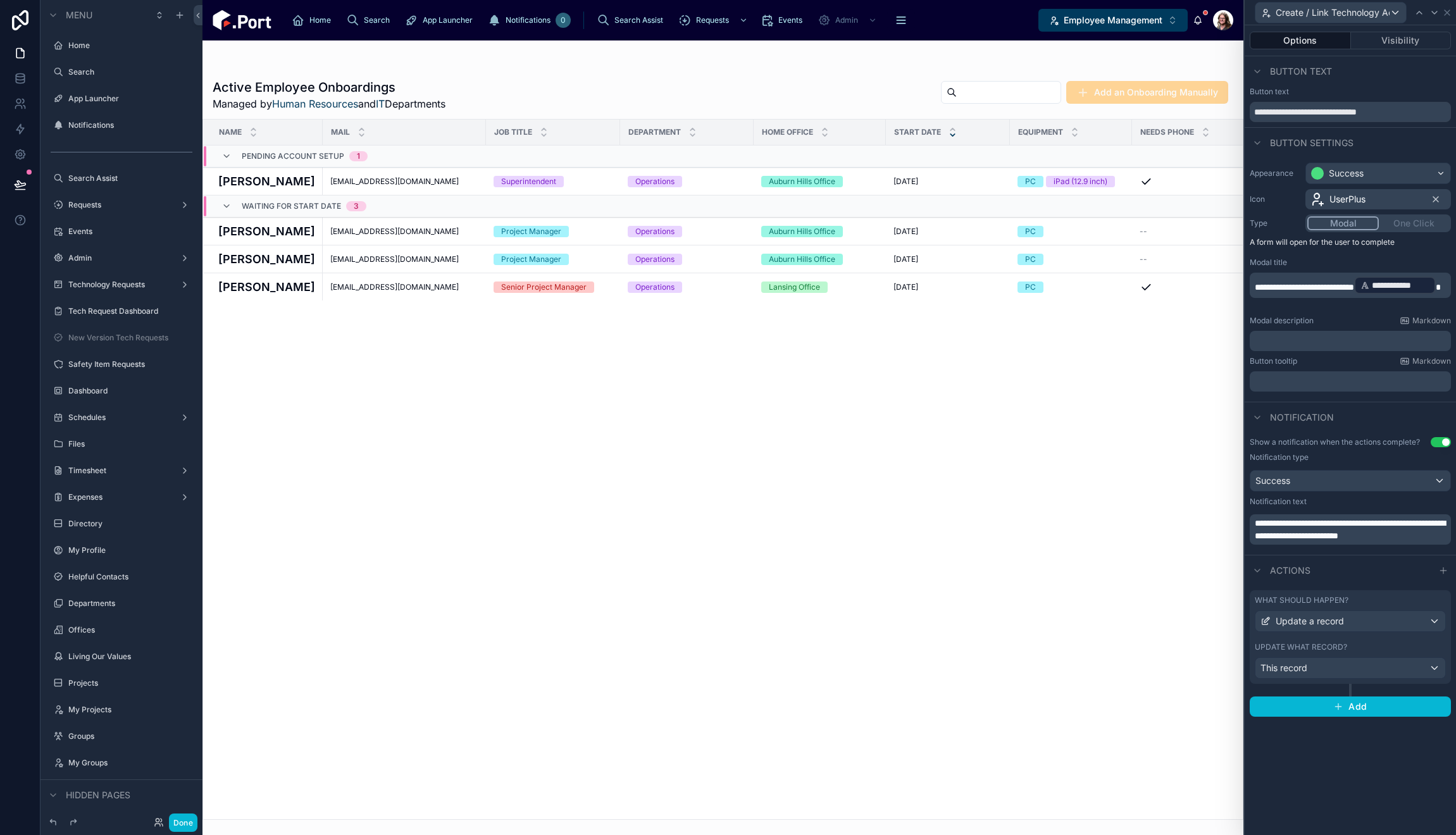
drag, startPoint x: 1341, startPoint y: 643, endPoint x: 1346, endPoint y: 636, distance: 8.6
click at [1342, 643] on label "Update what record?" at bounding box center [1301, 646] width 93 height 10
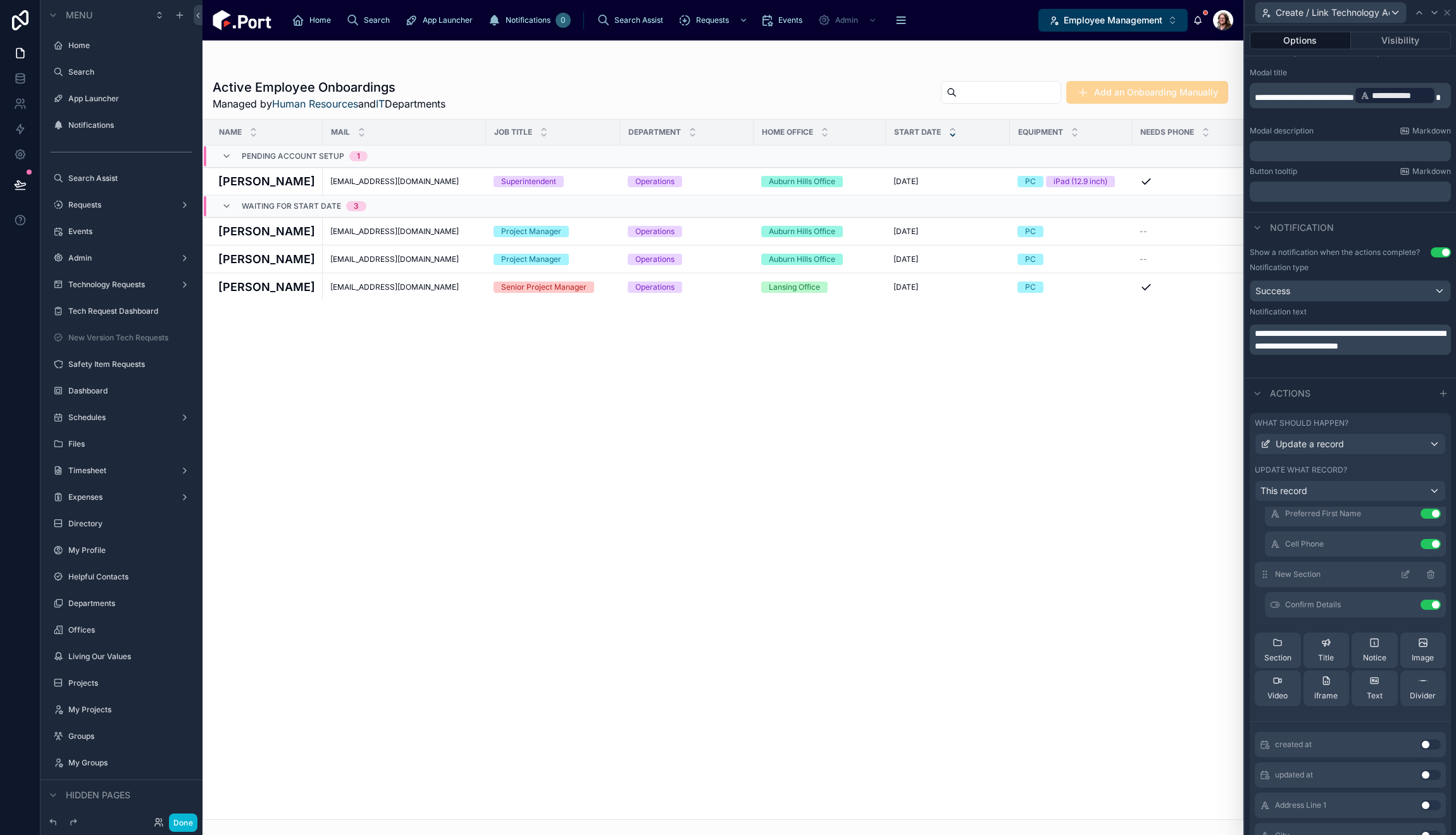
scroll to position [380, 0]
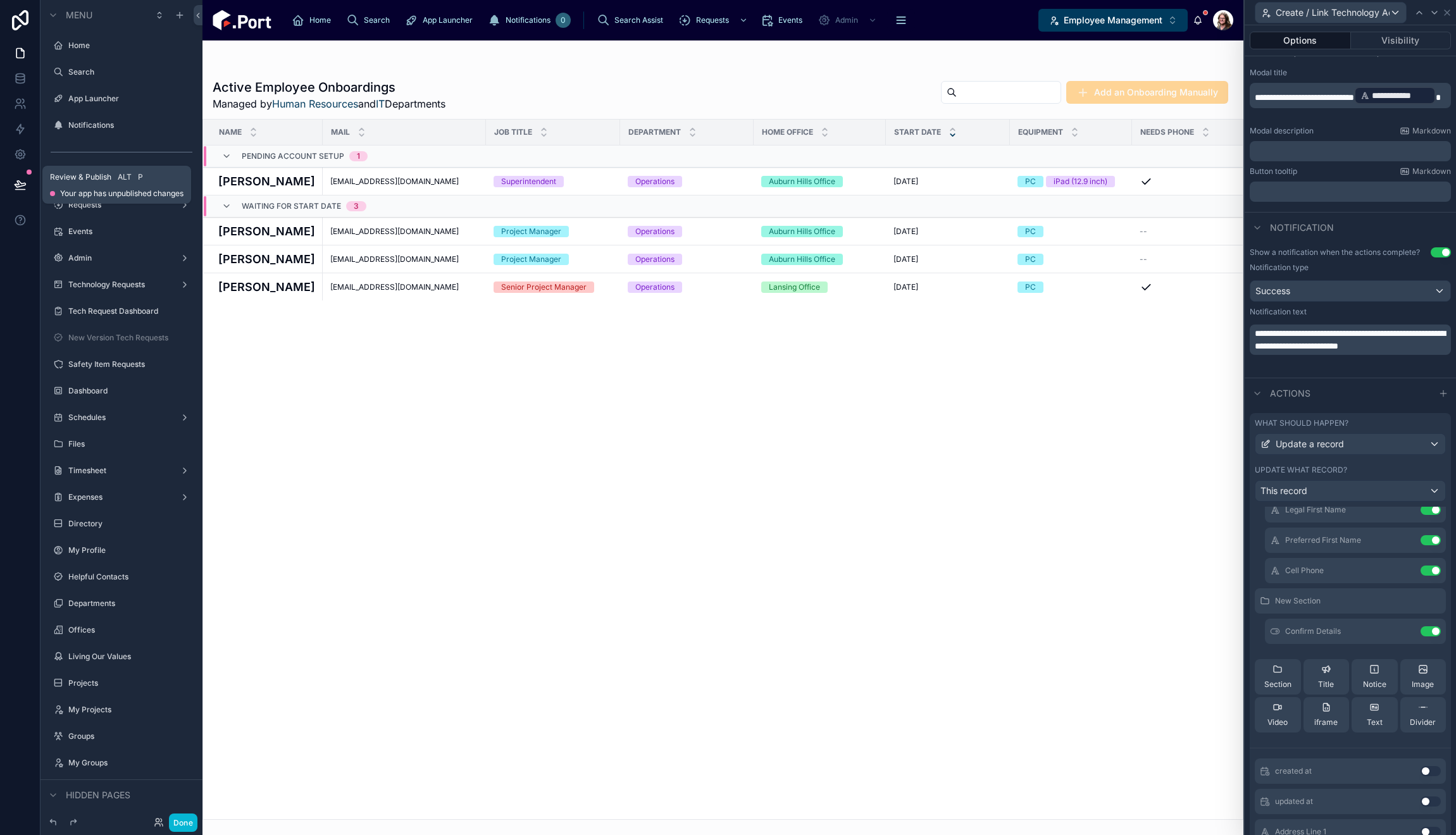
click at [17, 187] on icon at bounding box center [20, 183] width 11 height 6
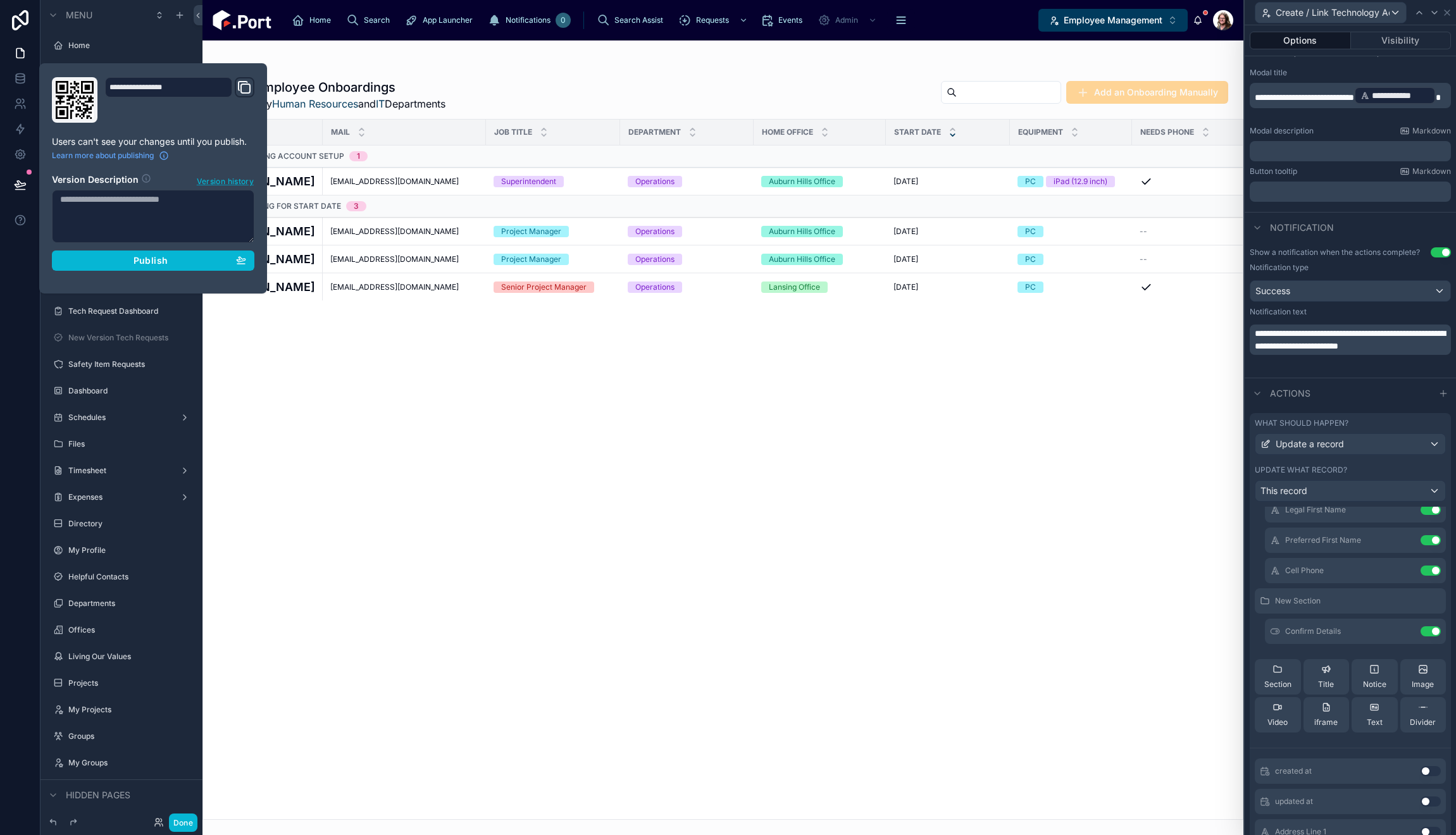
click at [226, 181] on span "Version history" at bounding box center [224, 181] width 56 height 13
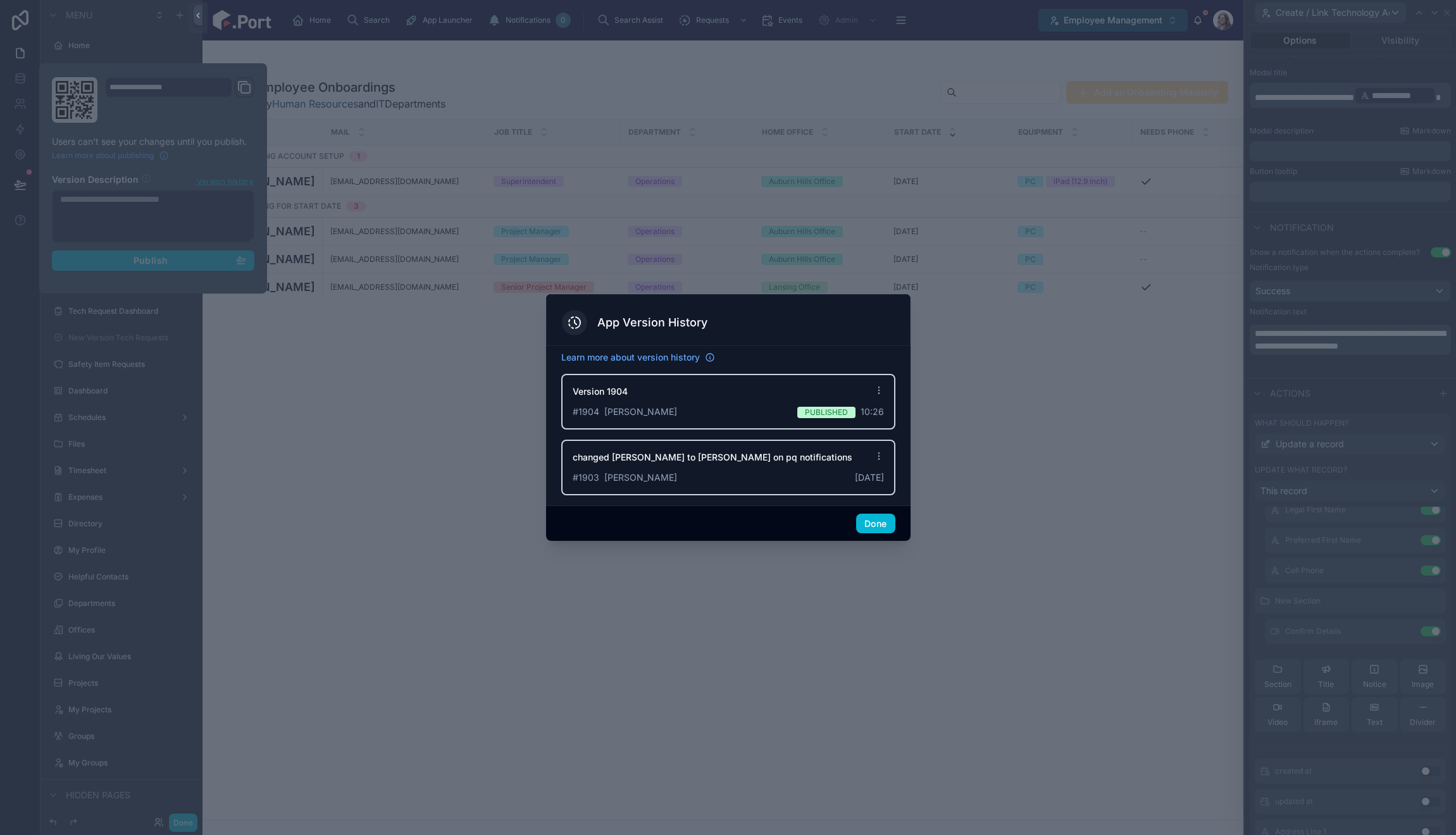
click at [881, 391] on icon at bounding box center [879, 390] width 10 height 10
click at [800, 460] on span "Revert editor to this version" at bounding box center [792, 458] width 132 height 15
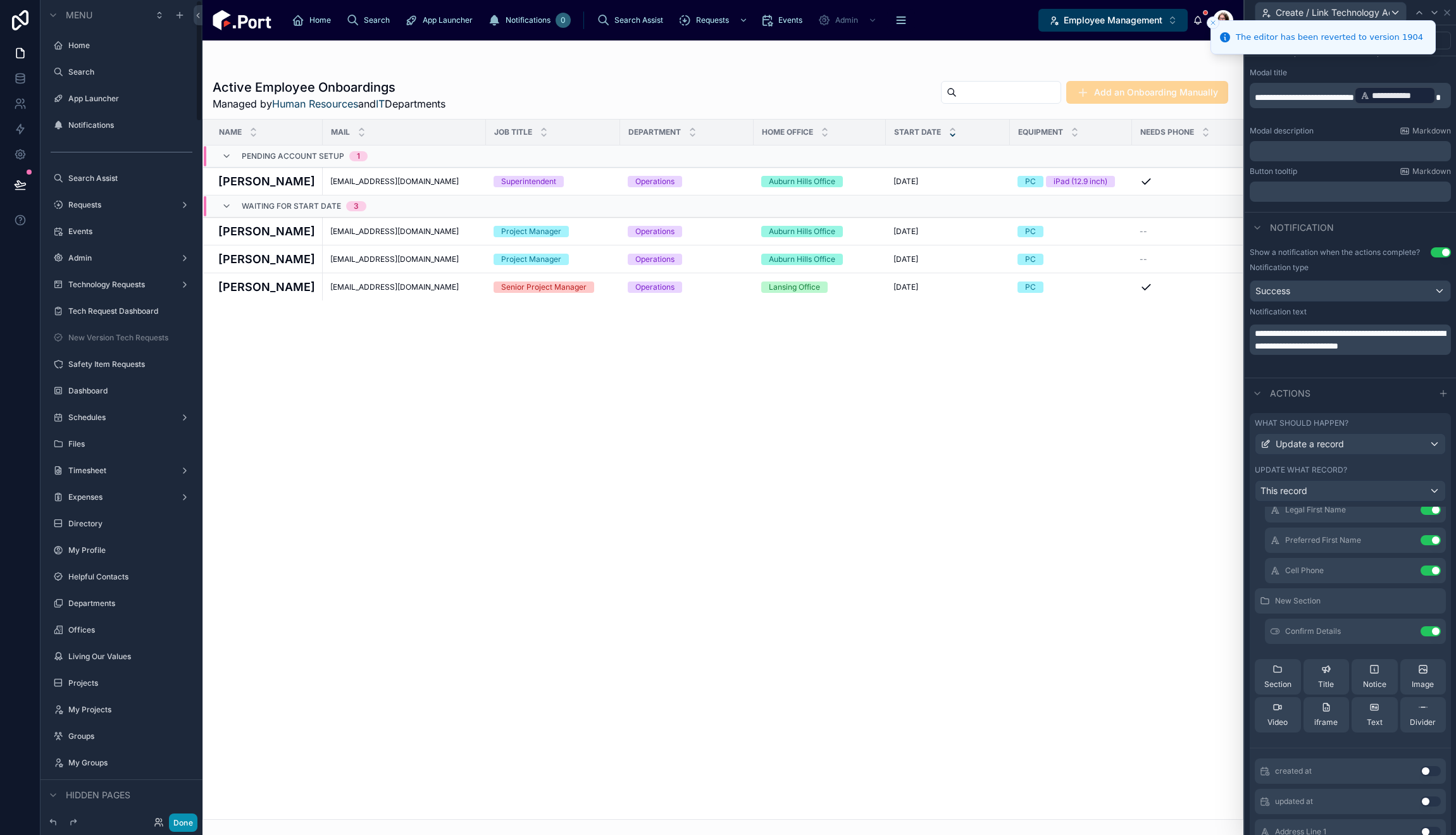
click at [177, 825] on button "Done" at bounding box center [182, 823] width 29 height 19
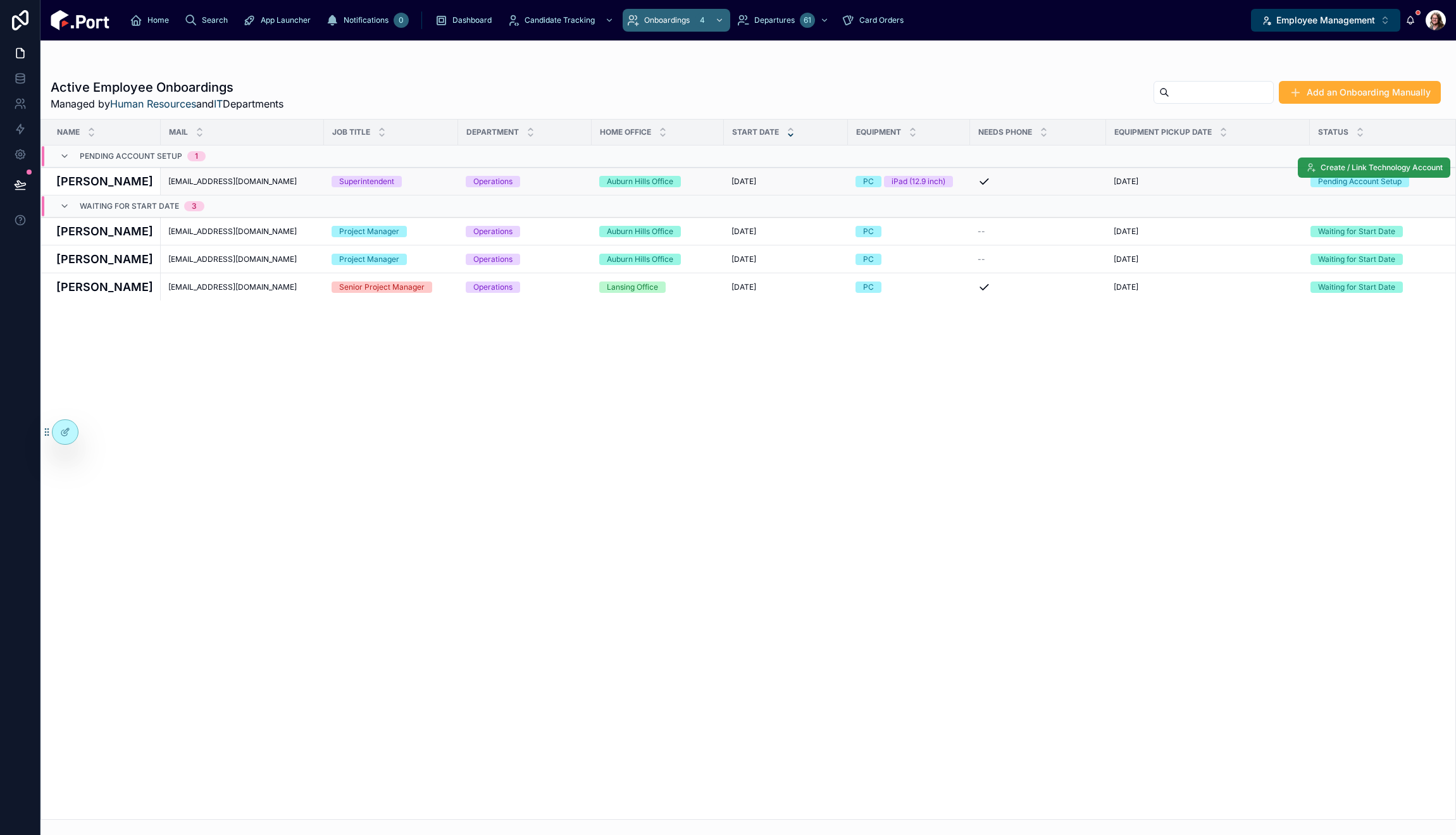
click at [1321, 170] on span "Create / Link Technology Account" at bounding box center [1382, 168] width 122 height 10
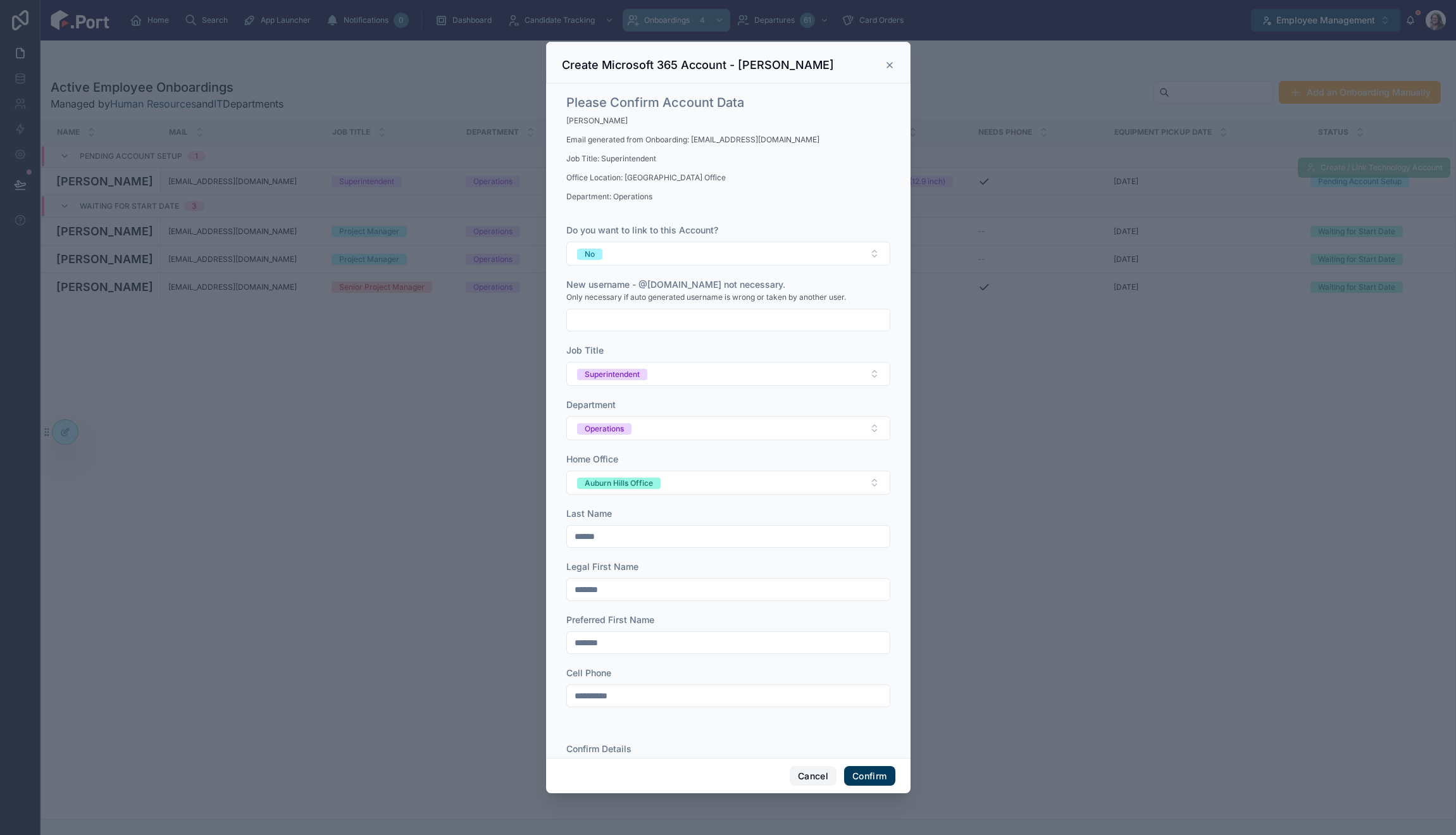
drag, startPoint x: 812, startPoint y: 781, endPoint x: 241, endPoint y: 781, distance: 571.0
click at [811, 781] on button "Cancel" at bounding box center [813, 776] width 47 height 20
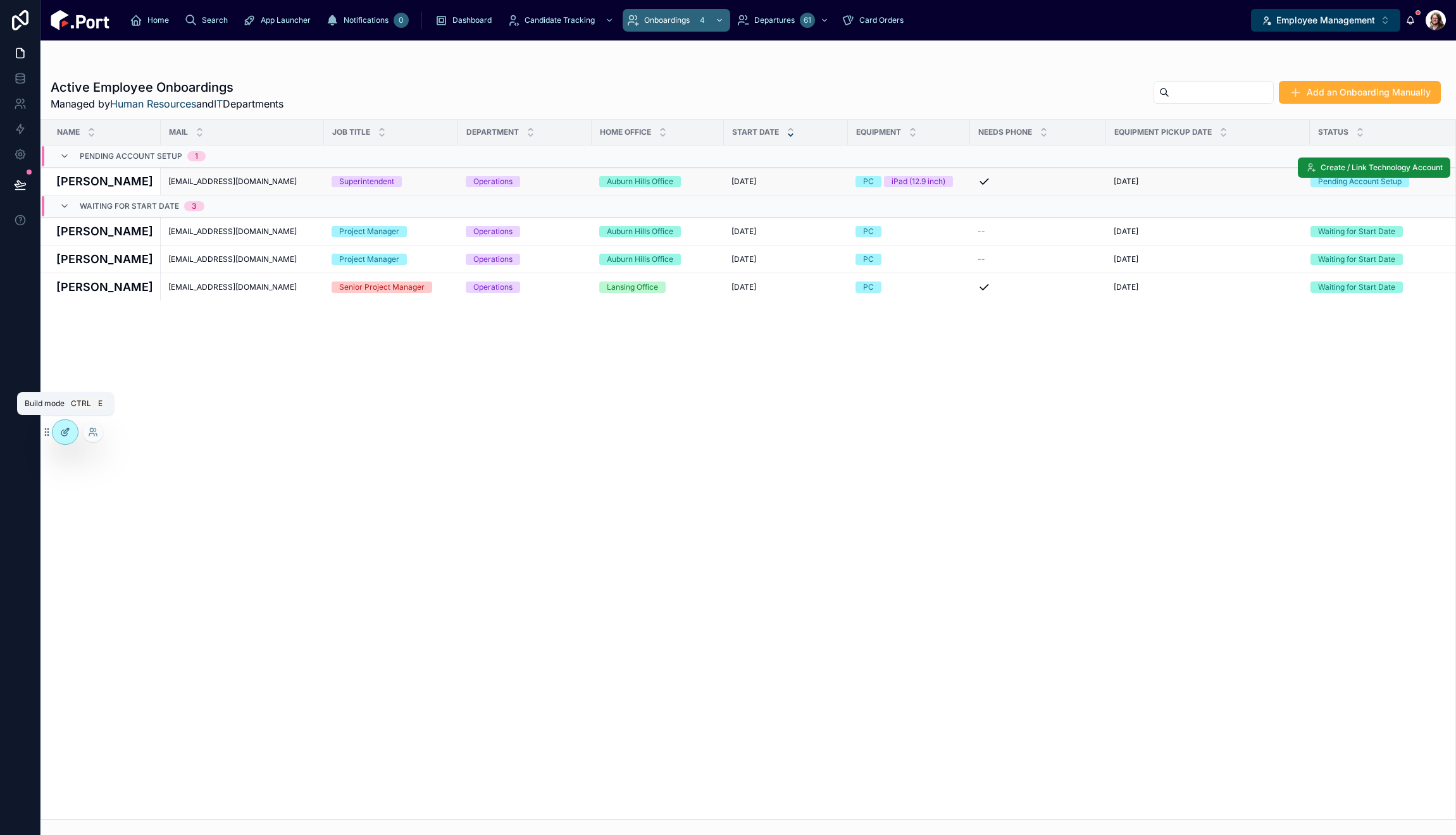
click at [67, 426] on div at bounding box center [65, 432] width 25 height 24
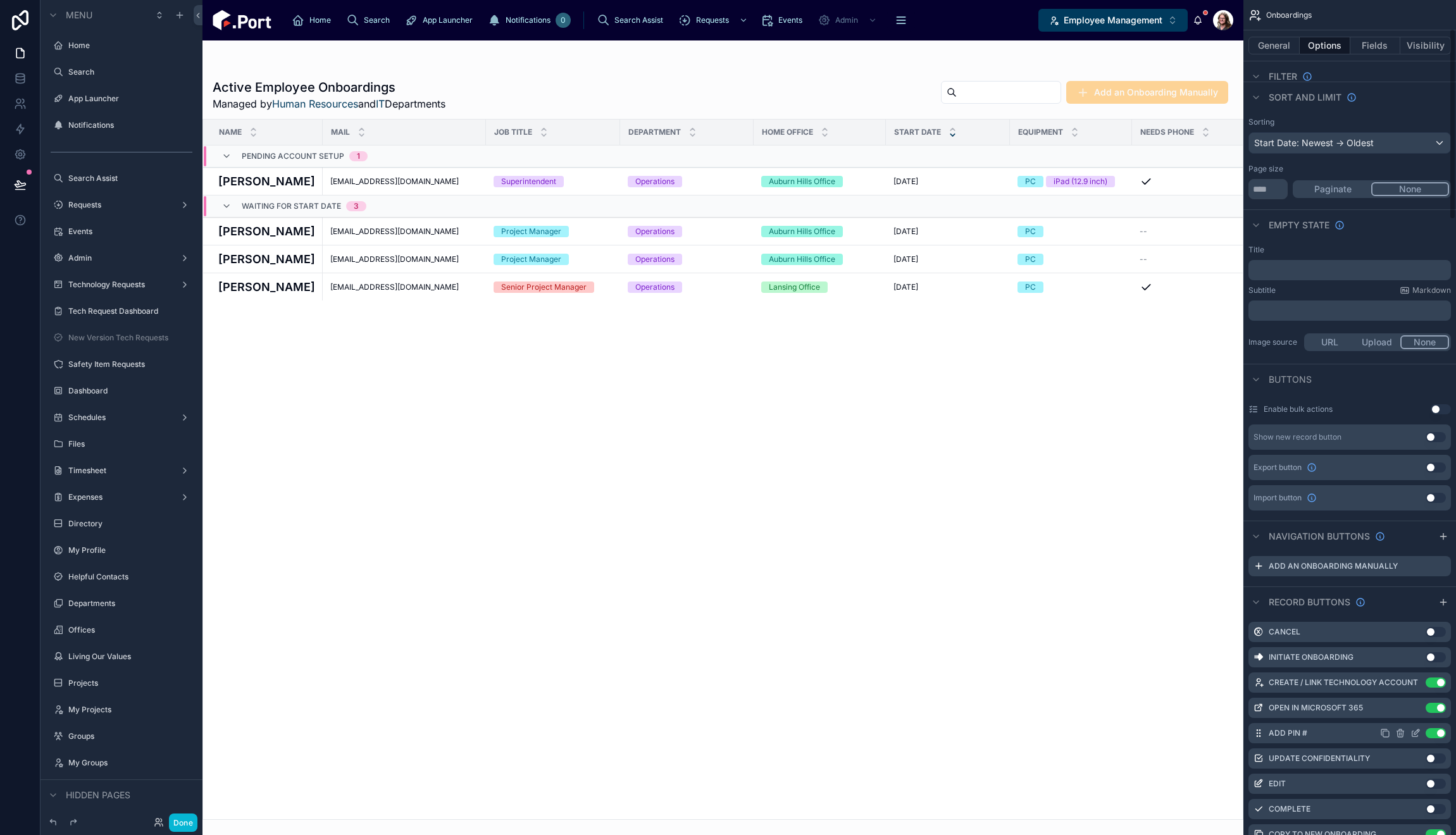
scroll to position [127, 0]
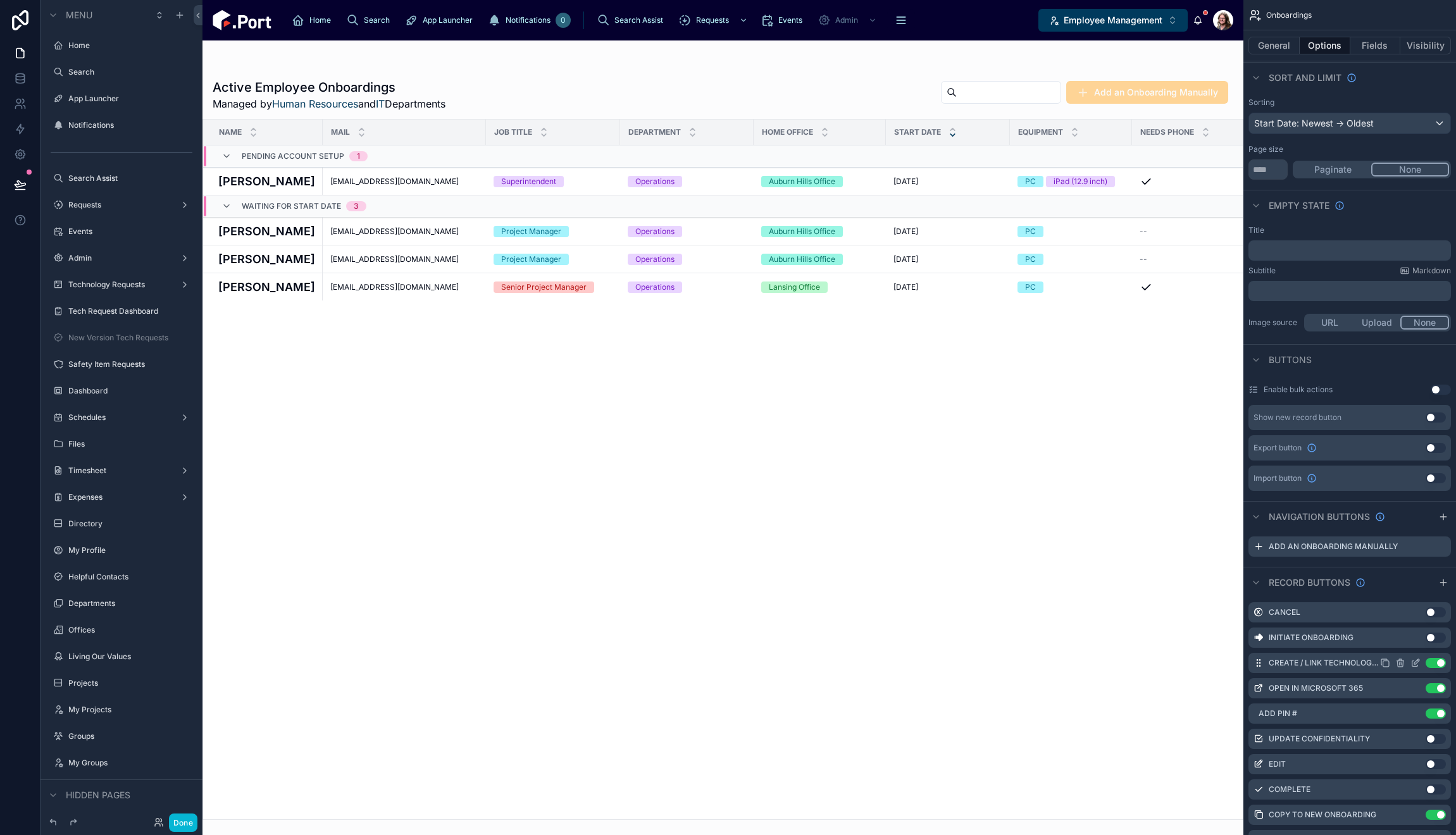
click at [1412, 661] on icon "scrollable content" at bounding box center [1415, 664] width 6 height 6
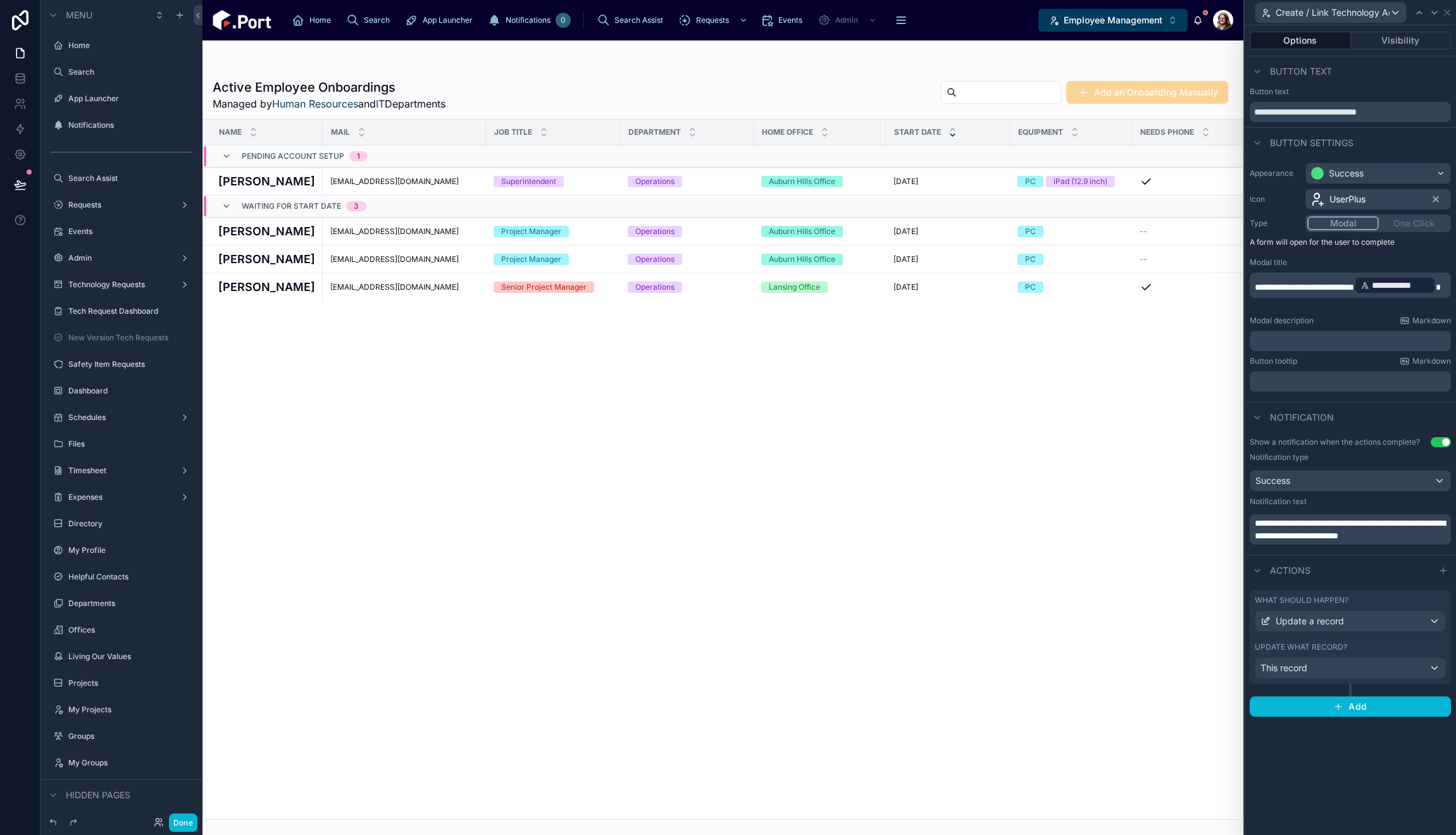
click at [1372, 644] on div "Update what record?" at bounding box center [1350, 646] width 191 height 10
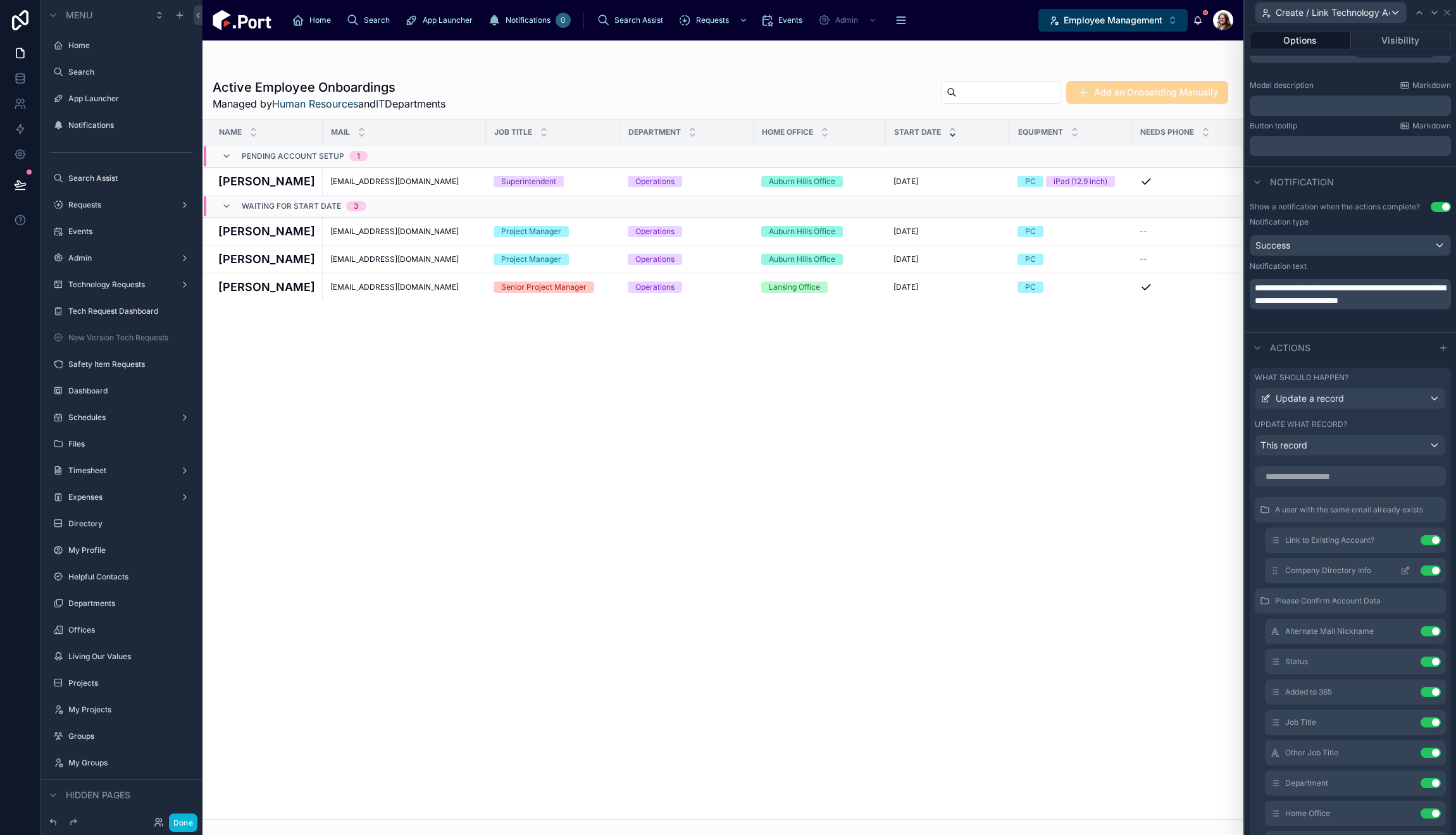
scroll to position [253, 0]
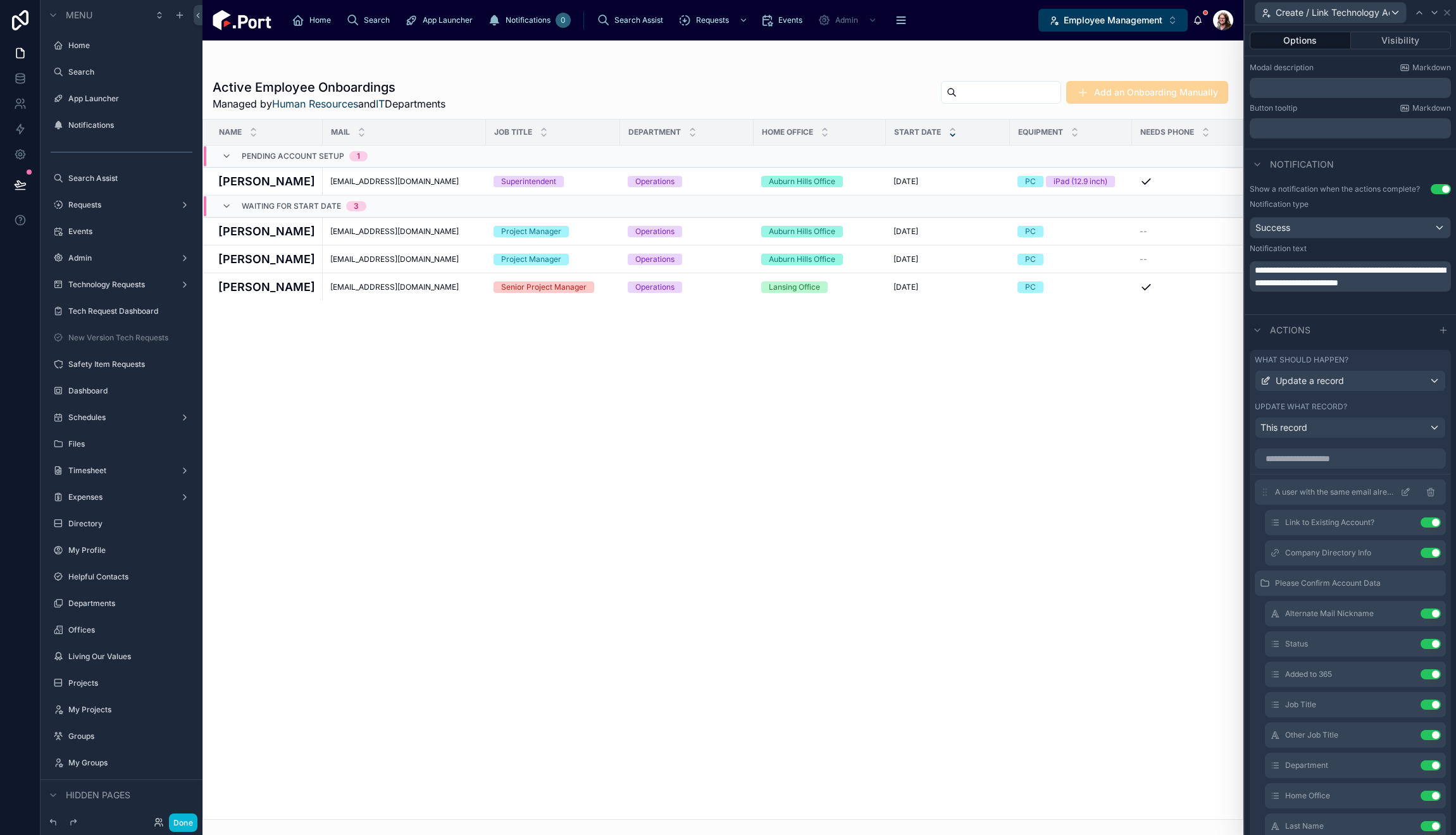
click at [1404, 492] on icon at bounding box center [1406, 490] width 5 height 5
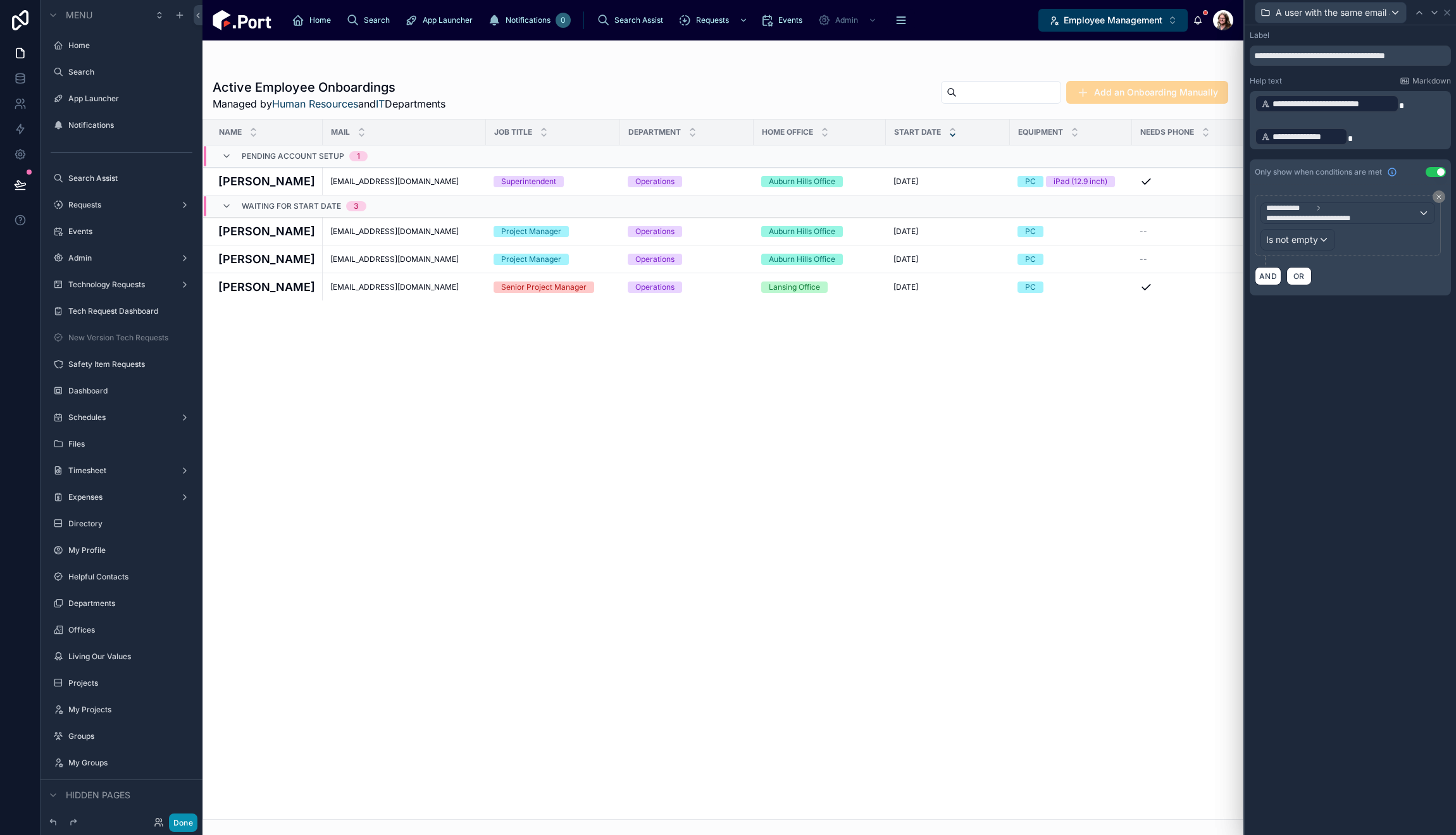
click at [177, 820] on button "Done" at bounding box center [182, 823] width 29 height 19
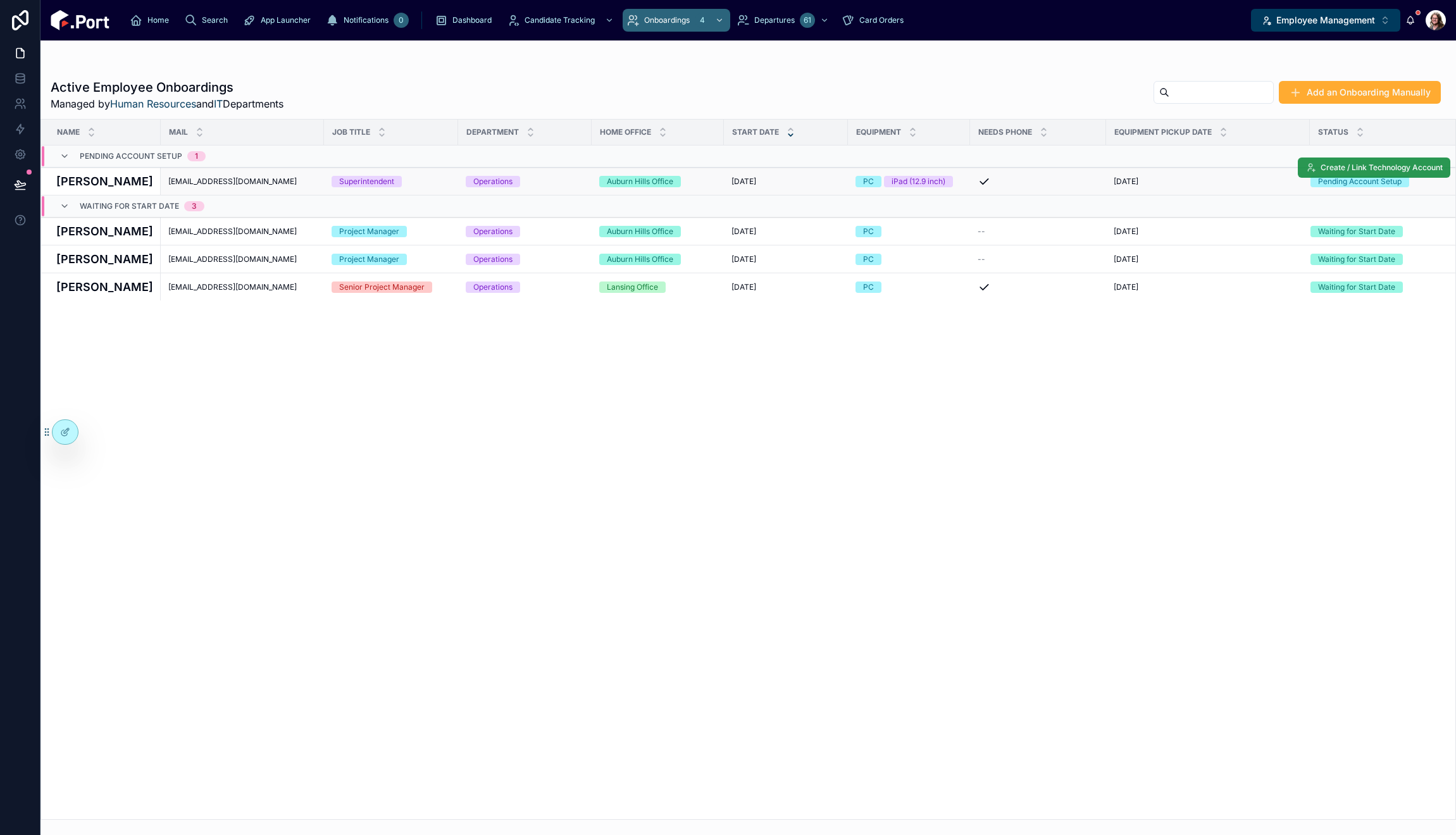
click at [1319, 163] on button "Create / Link Technology Account" at bounding box center [1374, 168] width 153 height 20
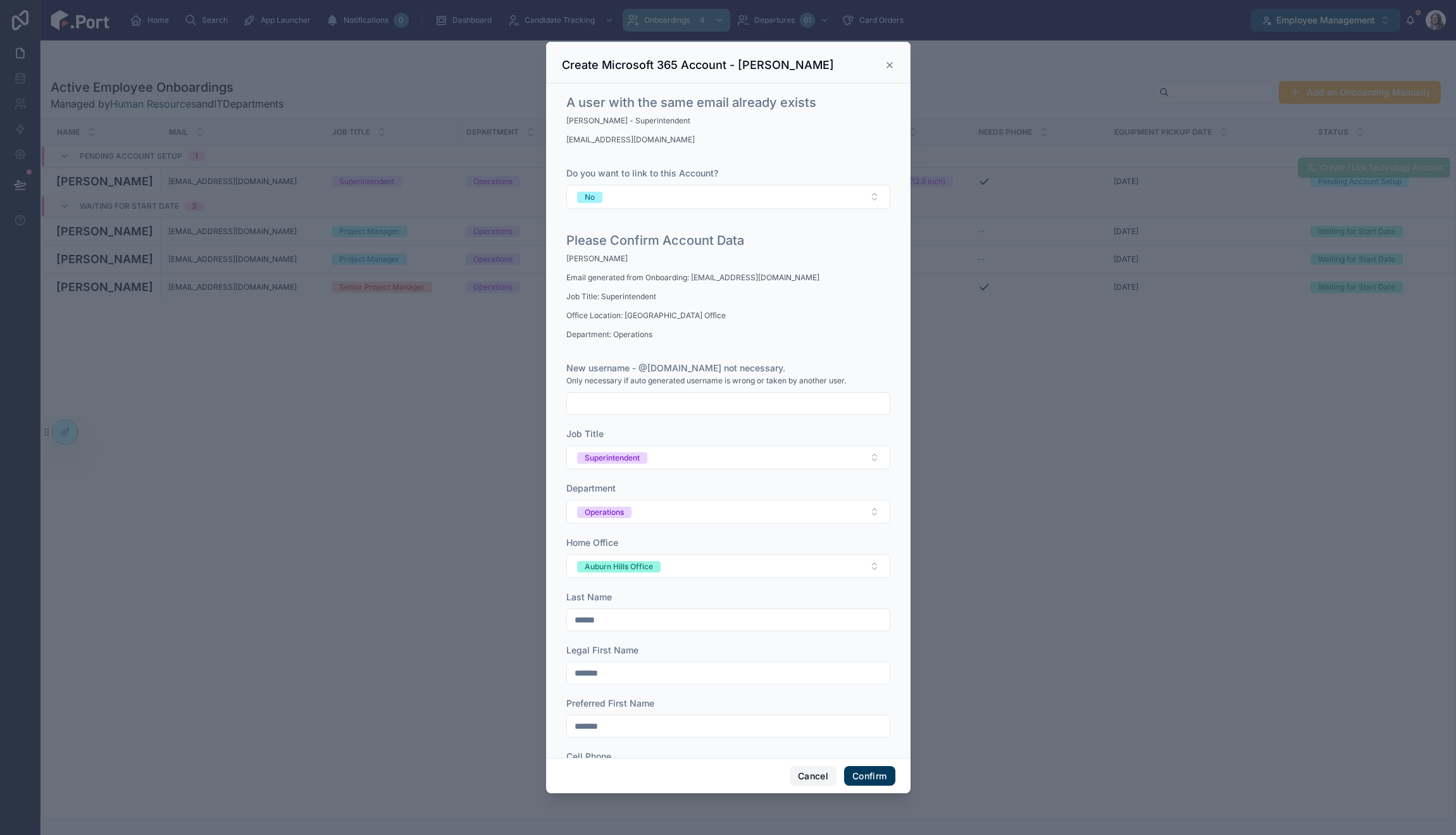
click at [806, 773] on button "Cancel" at bounding box center [813, 776] width 47 height 20
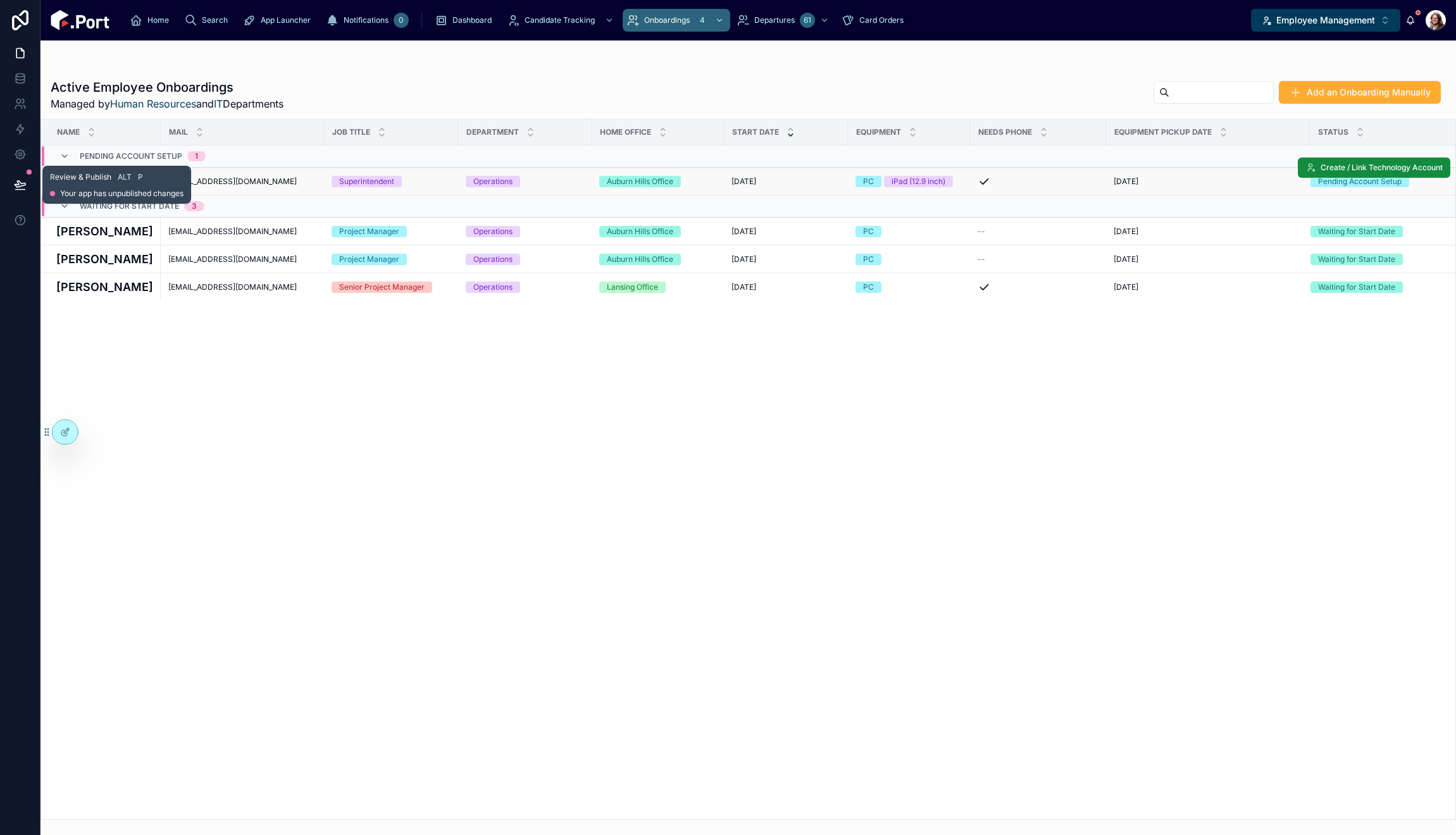
click at [22, 187] on icon at bounding box center [20, 185] width 13 height 13
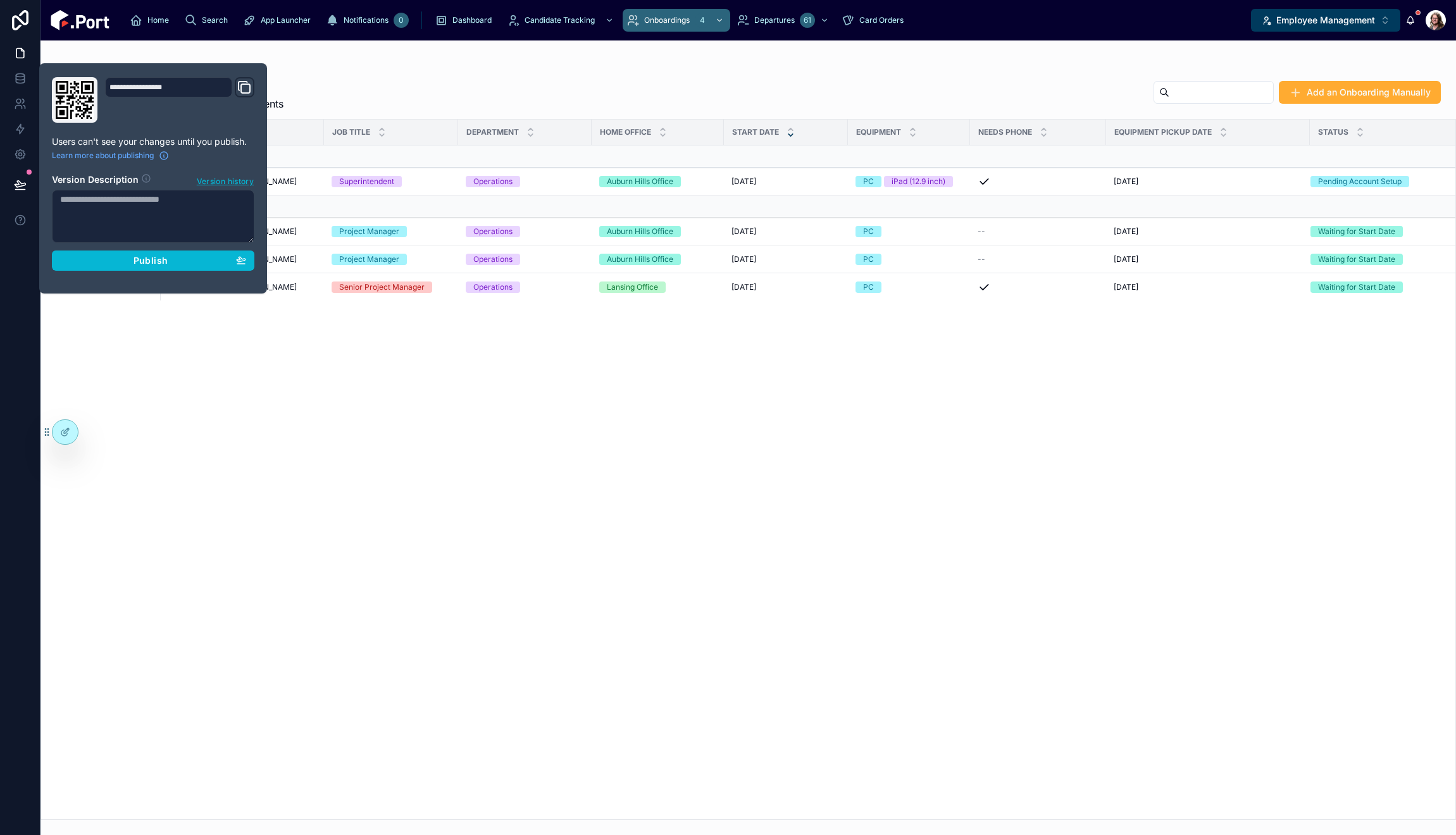
click at [267, 362] on div "Name Mail Job Title Department Home Office Start Date Equipment Needs Phone Equ…" at bounding box center [747, 469] width 1414 height 700
